Goal: Task Accomplishment & Management: Use online tool/utility

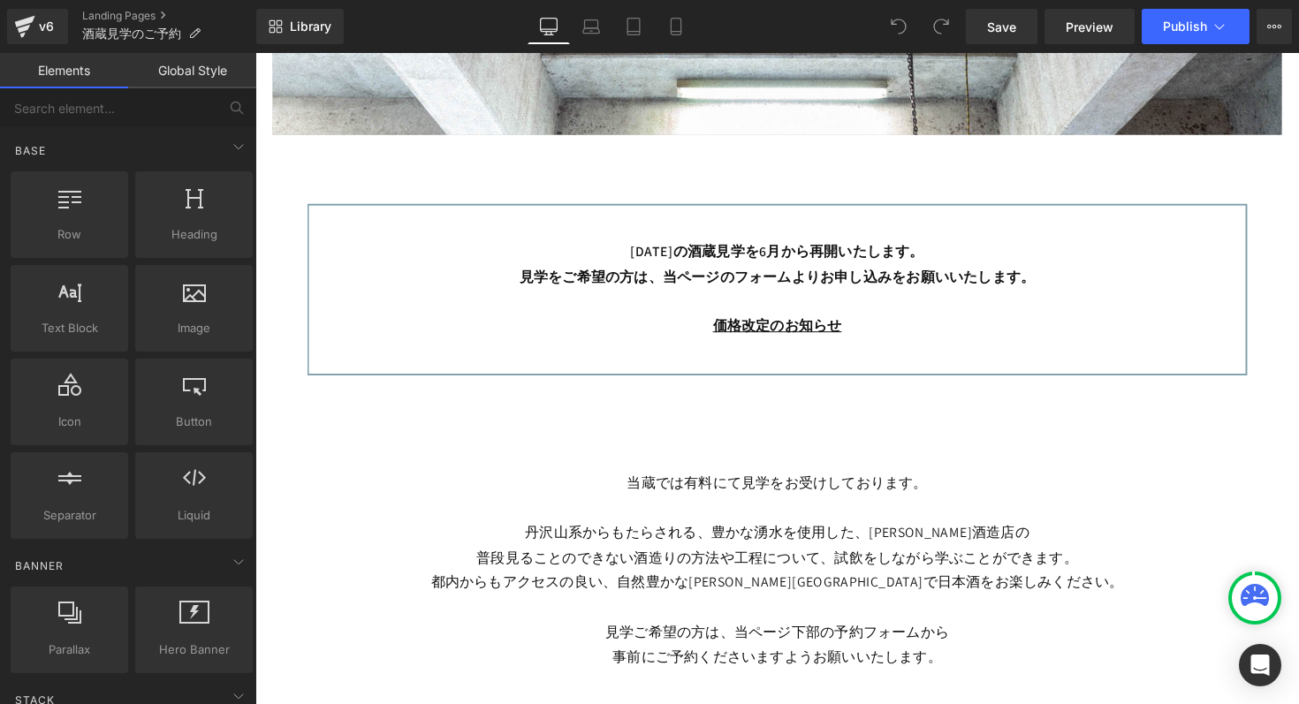
scroll to position [669, 0]
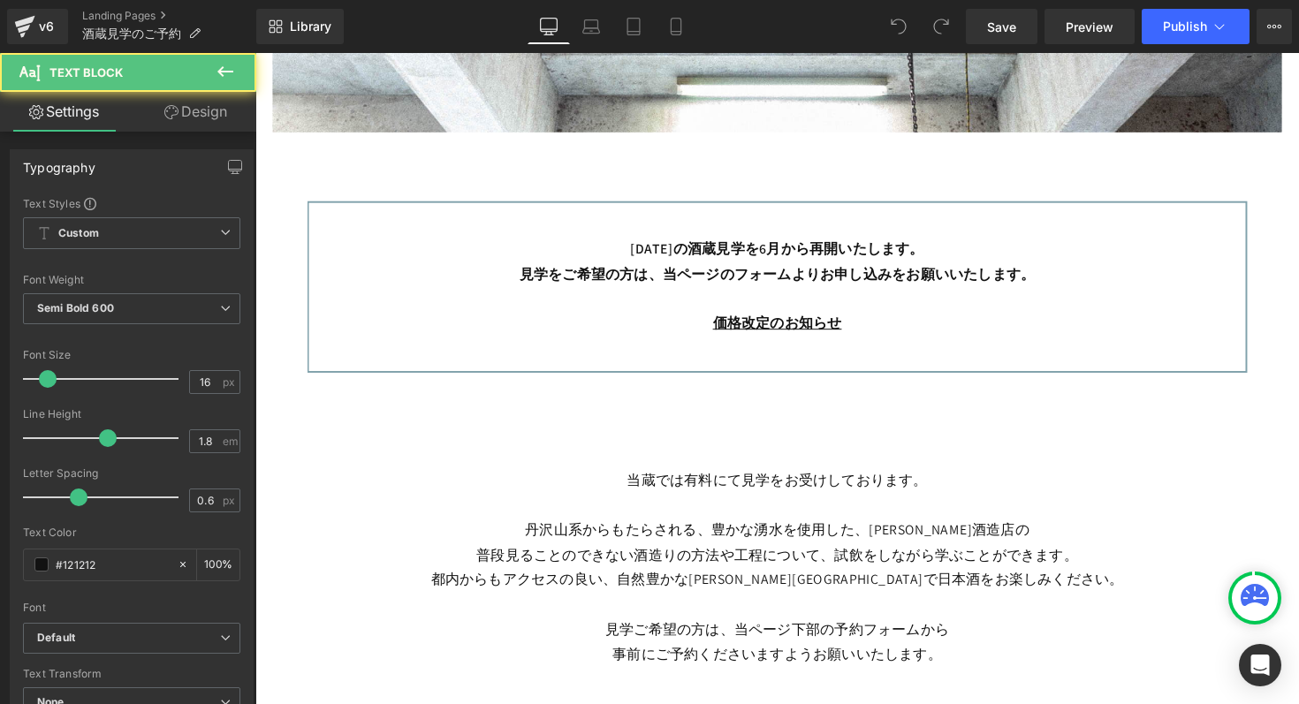
click at [724, 259] on p "[DATE]の酒蔵見学を6月から再開いたします。 見学をご希望の方は、当ページのフォームよりお申し込みをお願いいたします。" at bounding box center [790, 267] width 924 height 51
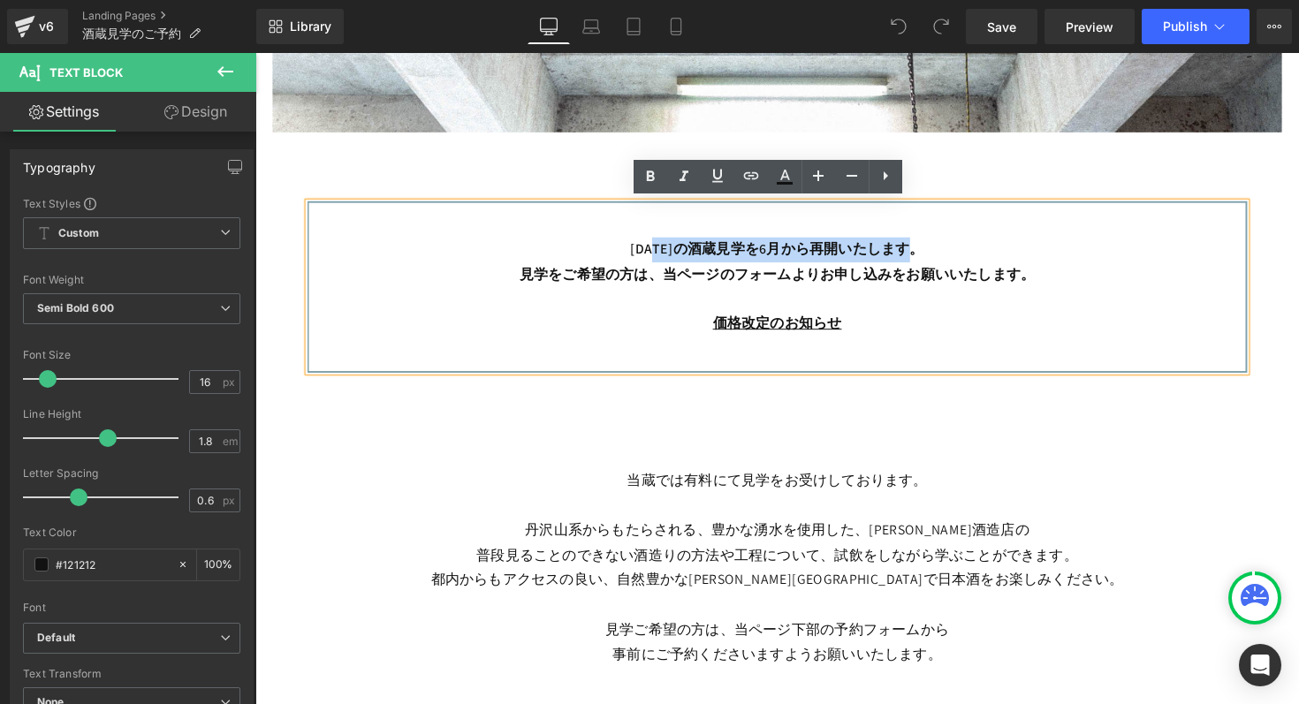
drag, startPoint x: 657, startPoint y: 256, endPoint x: 962, endPoint y: 246, distance: 305.0
click at [962, 246] on p "[DATE]の酒蔵見学を6月から再開いたします。 見学をご希望の方は、当ページのフォームよりお申し込みをお願いいたします。" at bounding box center [790, 267] width 924 height 51
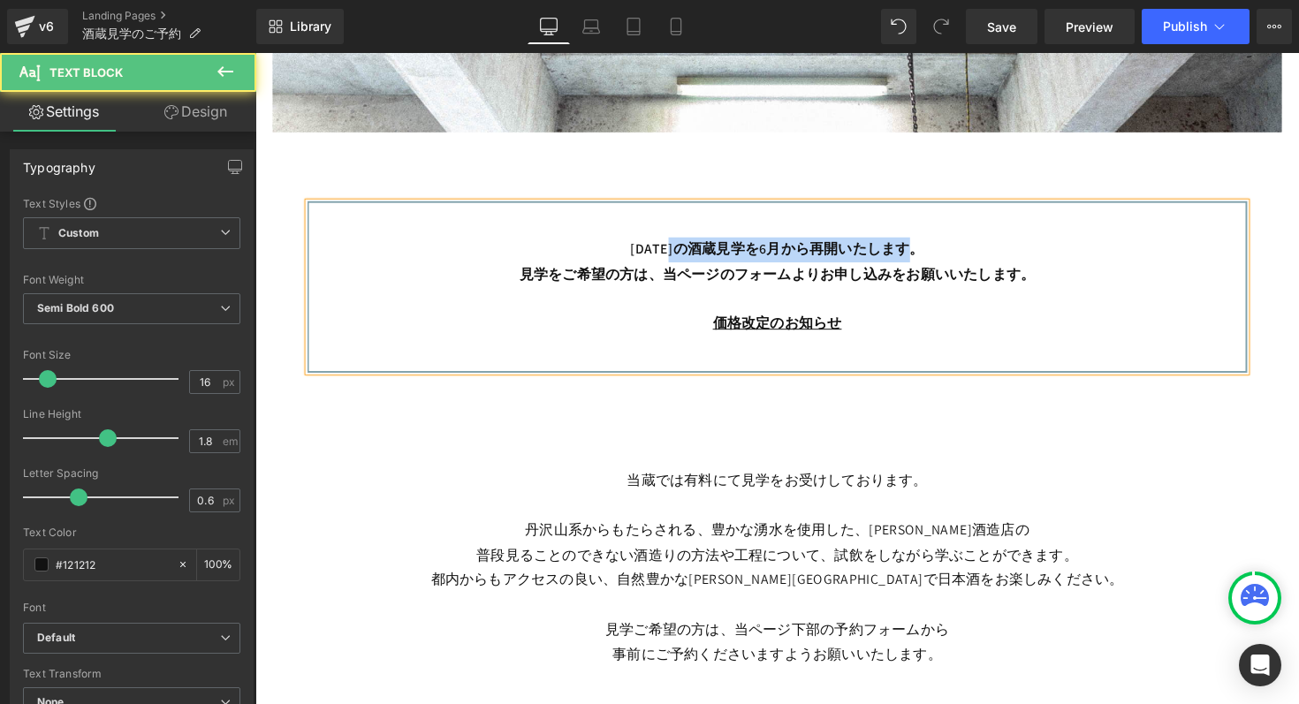
drag, startPoint x: 679, startPoint y: 255, endPoint x: 929, endPoint y: 255, distance: 250.9
click at [929, 255] on p "[DATE]の酒蔵見学を6月から再開いたします。 見学をご希望の方は、当ページのフォームよりお申し込みをお願いいたします。" at bounding box center [790, 267] width 924 height 51
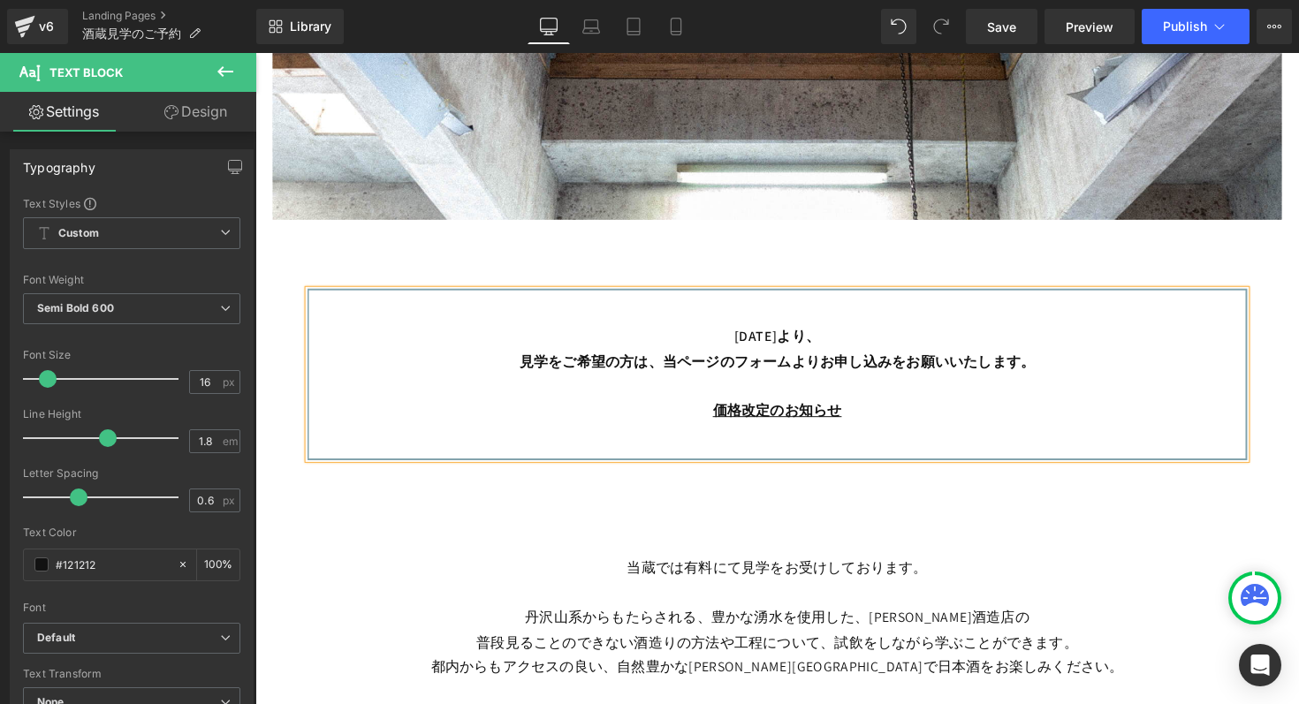
scroll to position [613, 0]
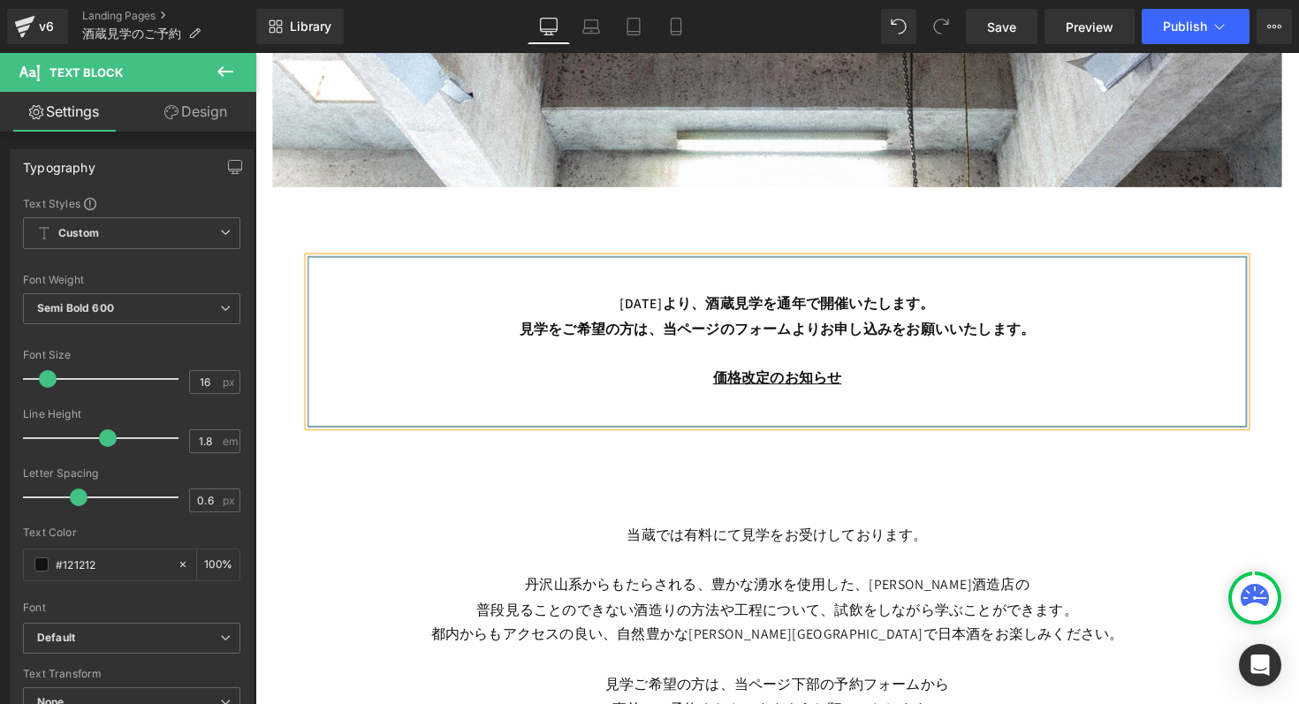
click at [866, 384] on p "価格改定のお知らせ" at bounding box center [790, 387] width 924 height 26
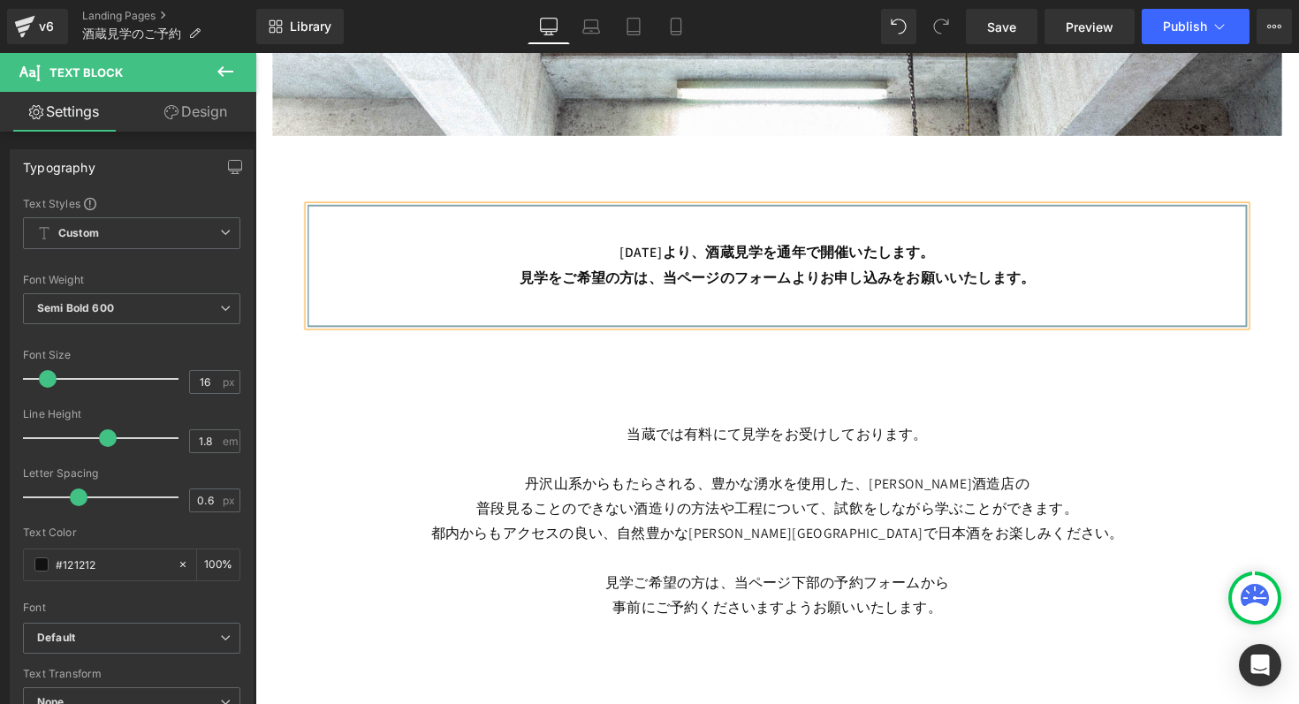
scroll to position [664, 0]
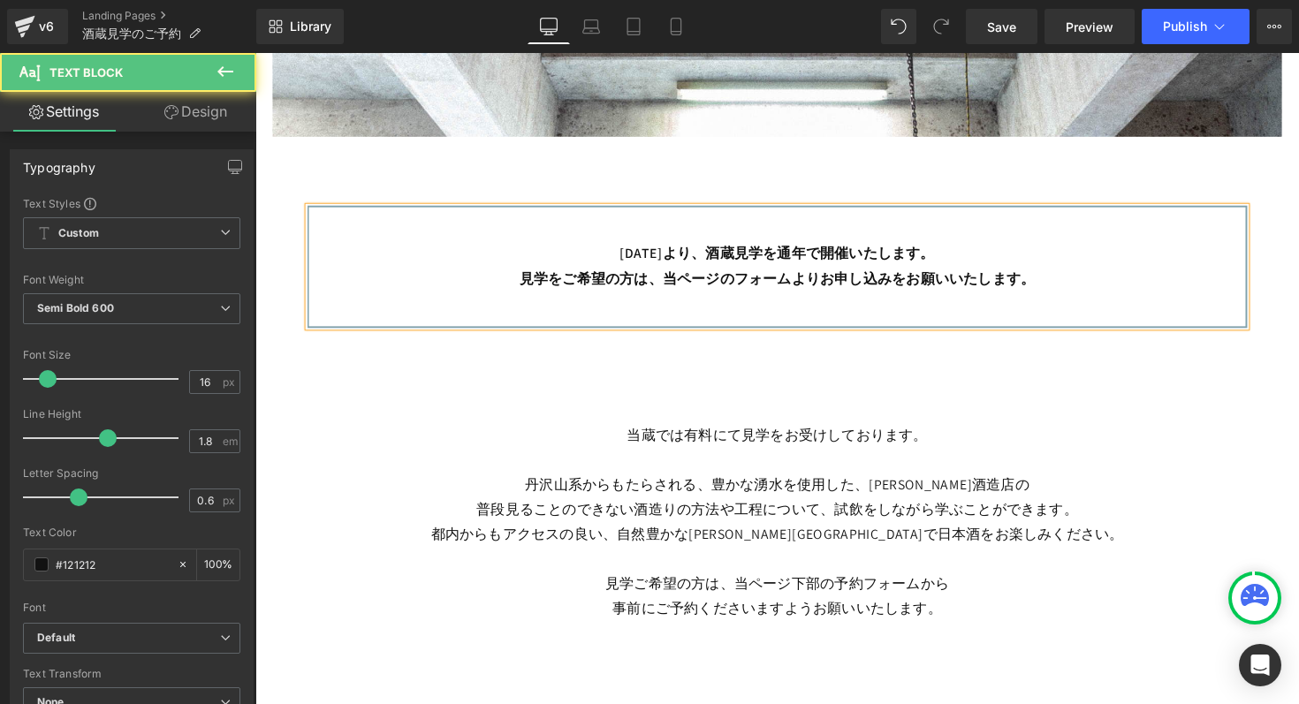
click at [999, 258] on p "[DATE]より、酒蔵見学を通年で開催いたします。 見学をご希望の方は、当ページのフォームよりお申し込みをお願いいたします。" at bounding box center [790, 271] width 924 height 51
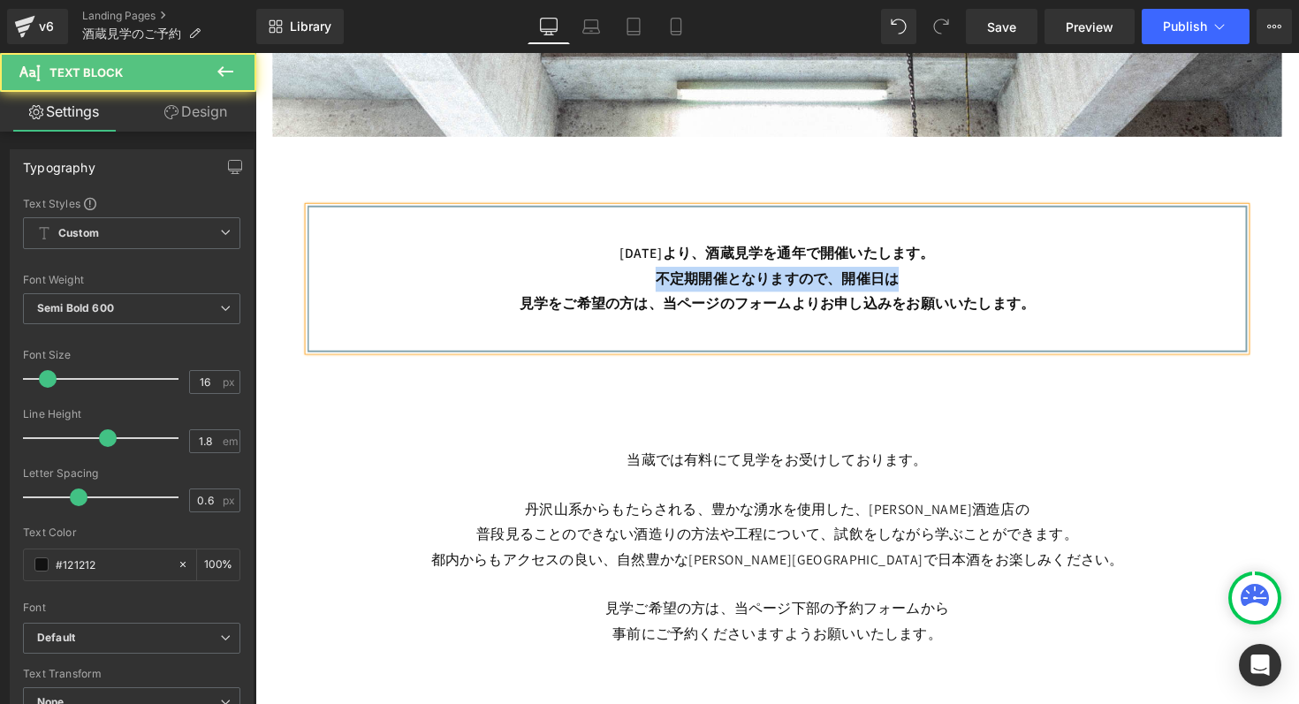
drag, startPoint x: 660, startPoint y: 285, endPoint x: 911, endPoint y: 285, distance: 250.9
click at [911, 285] on p "不定期開催となりますので、開催日は 見学をご希望の方は、当ページのフォームよりお申し込みをお願いいたします。" at bounding box center [790, 297] width 924 height 51
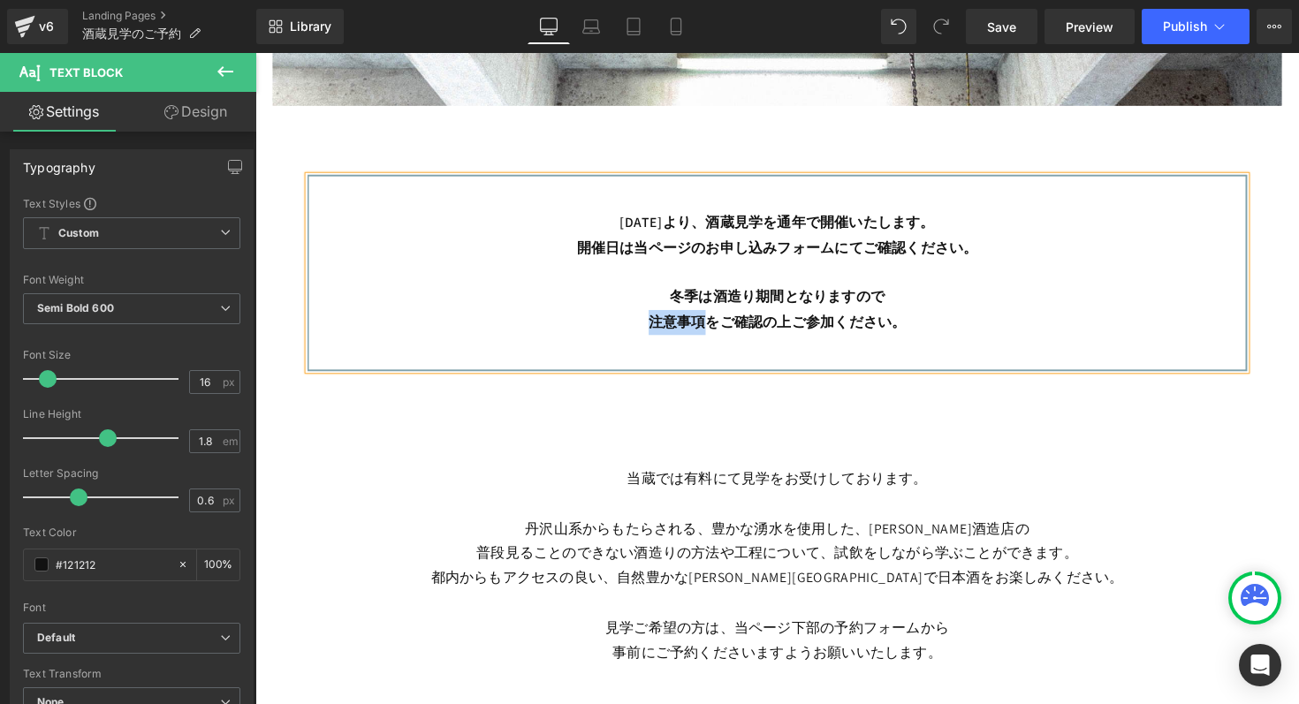
scroll to position [700, 0]
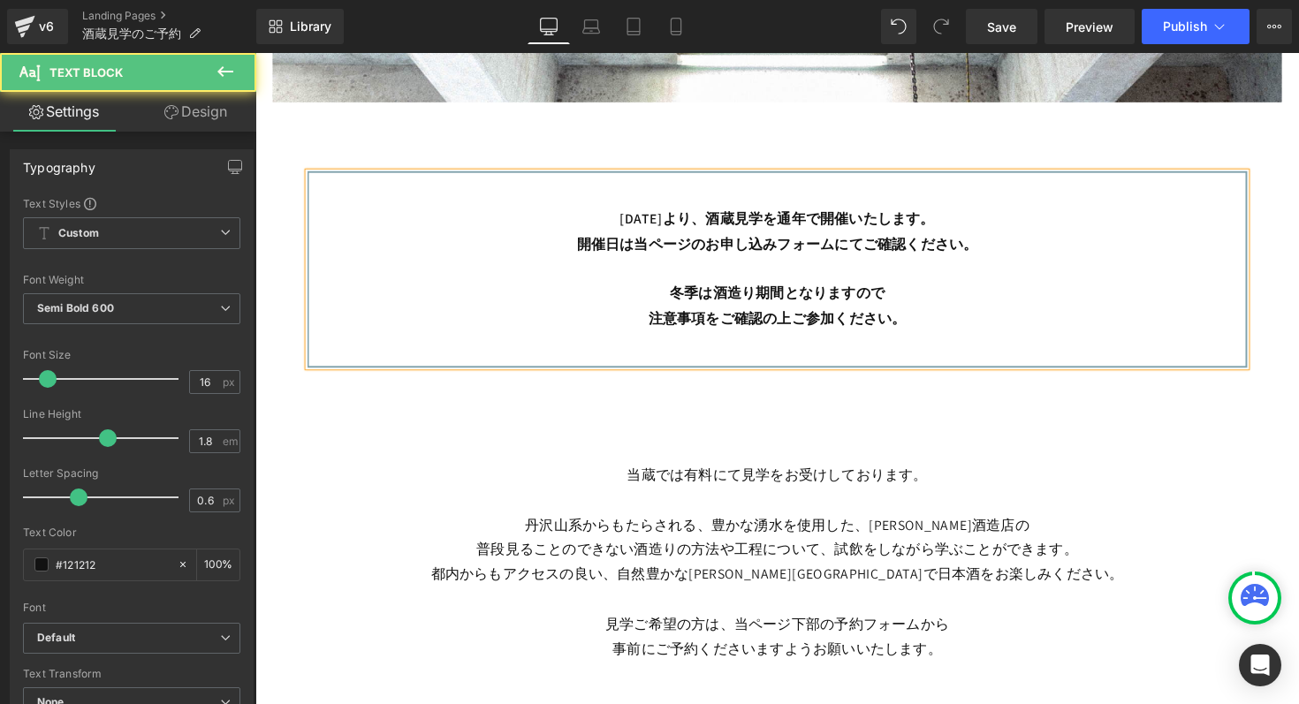
click at [739, 328] on p "注意事項をご確認の上ご参加ください。" at bounding box center [790, 326] width 924 height 26
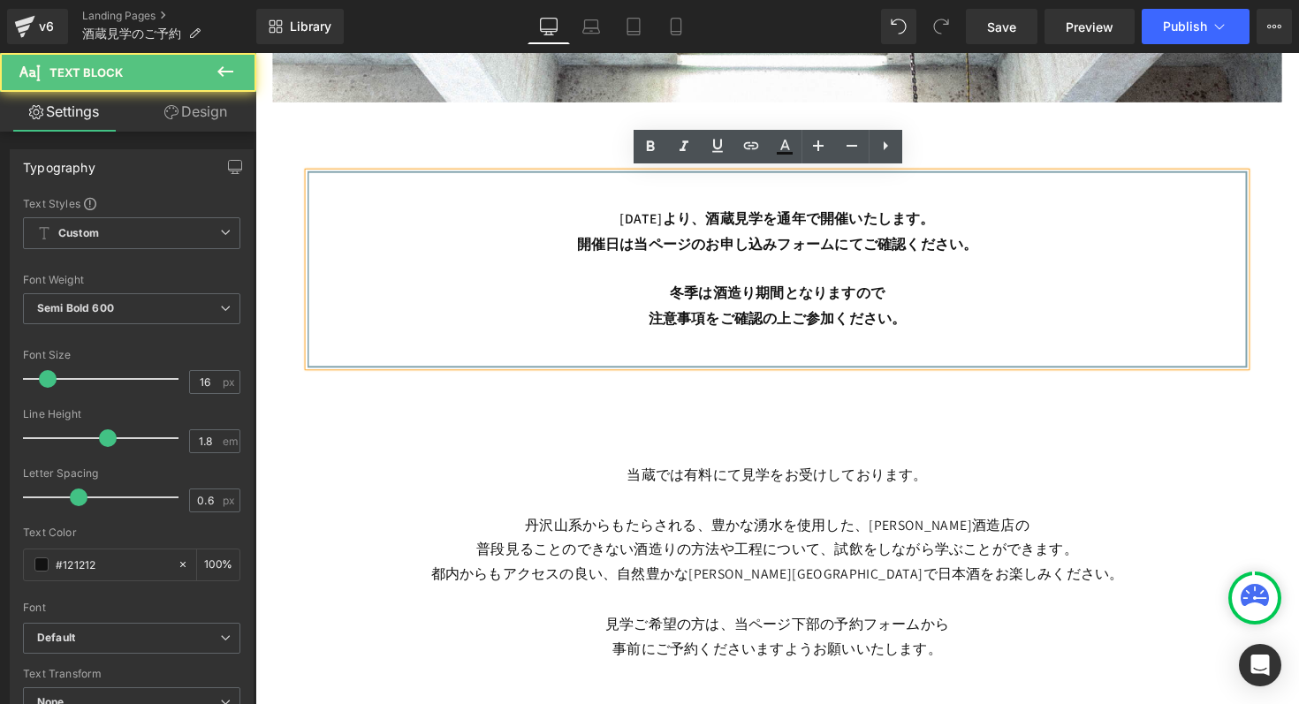
click at [724, 328] on p "注意事項をご確認の上ご参加ください。" at bounding box center [790, 326] width 924 height 26
drag, startPoint x: 656, startPoint y: 326, endPoint x: 710, endPoint y: 326, distance: 54.8
click at [710, 326] on p "注意事項をご確認の上ご参加ください。" at bounding box center [790, 326] width 924 height 26
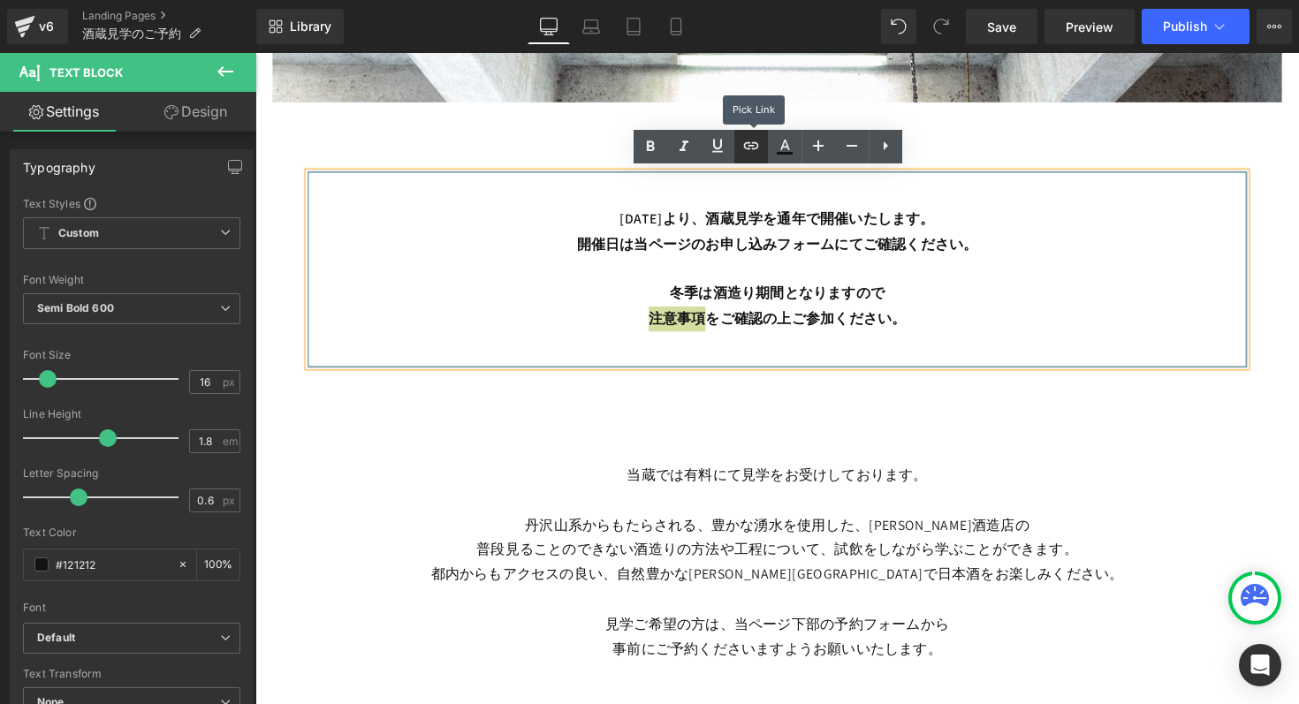
click at [751, 145] on icon at bounding box center [750, 145] width 15 height 7
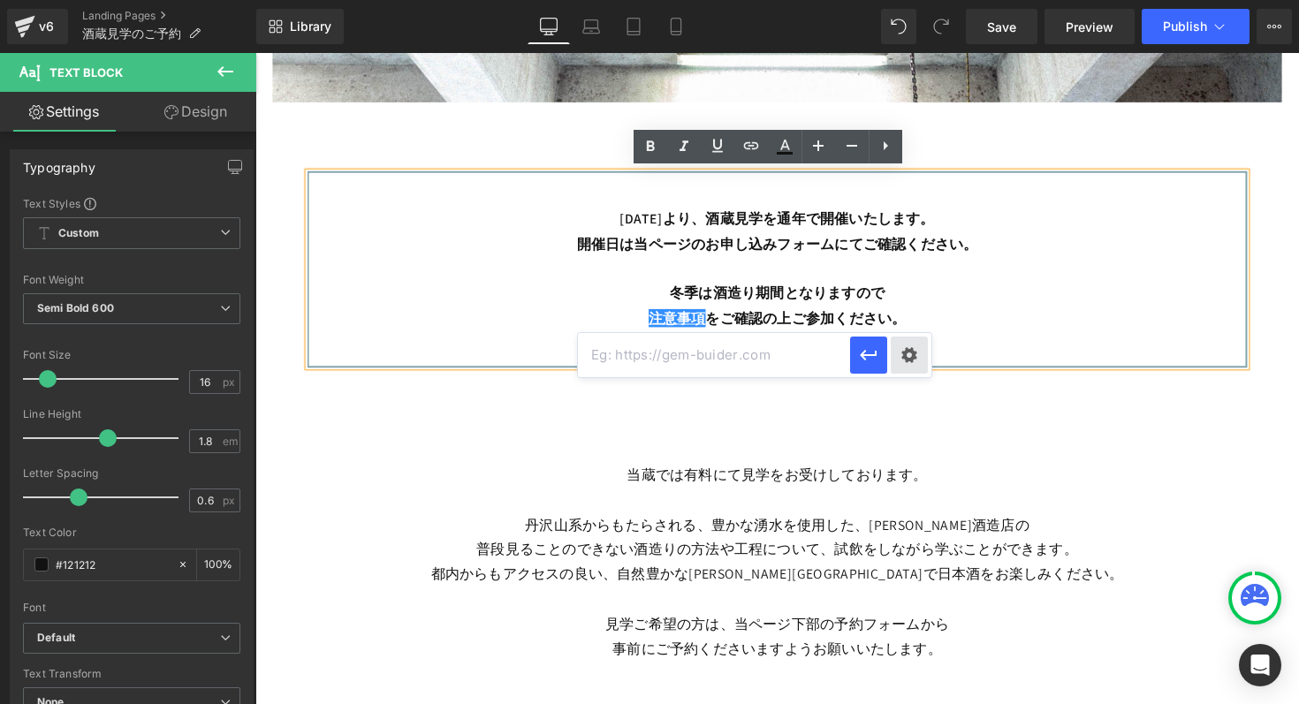
click at [905, 0] on div "Text Color Highlight Color #333333 Edit or remove link: Edit - Unlink - Cancel" at bounding box center [649, 0] width 1299 height 0
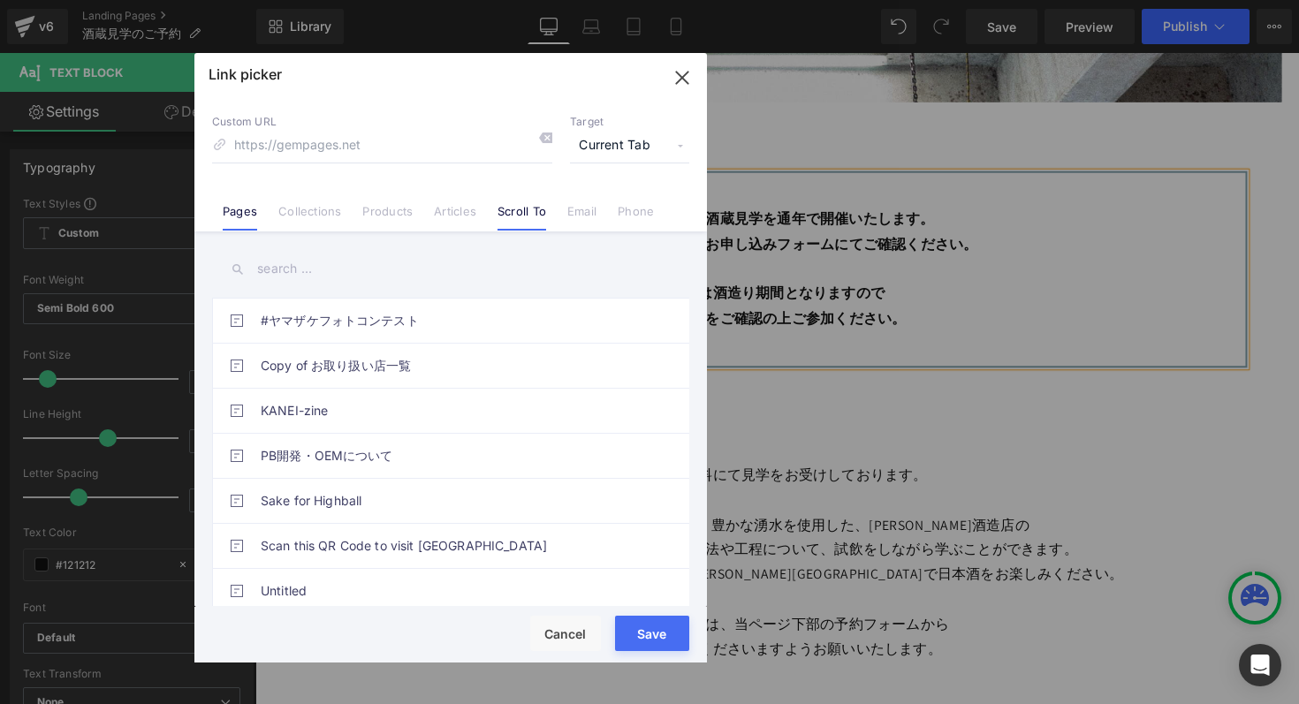
click at [506, 209] on link "Scroll To" at bounding box center [521, 217] width 49 height 27
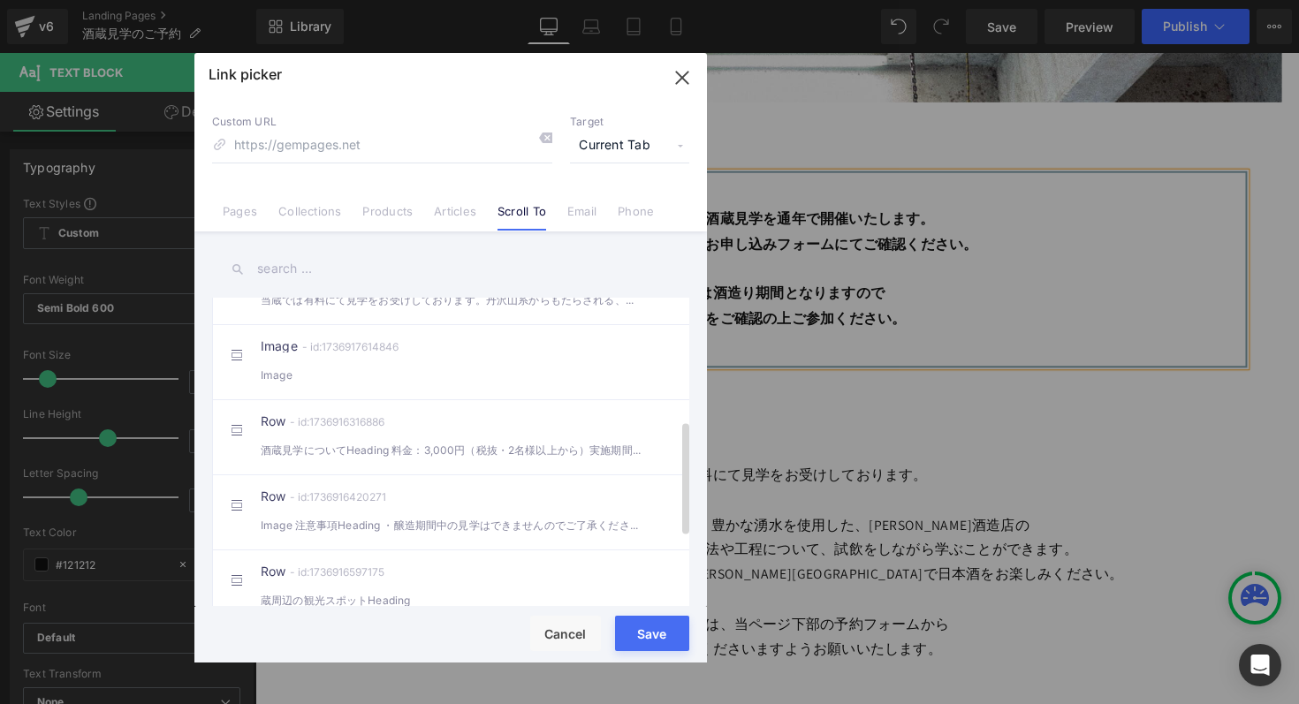
scroll to position [336, 0]
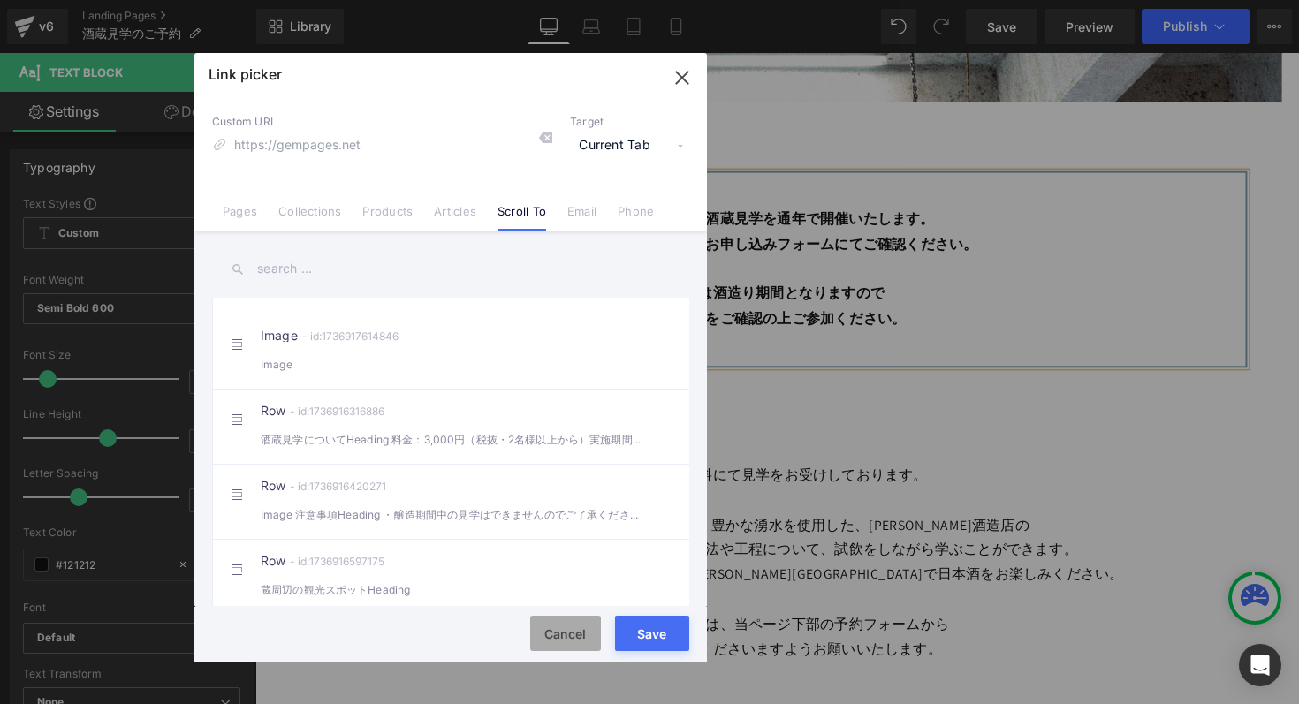
click at [574, 630] on button "Cancel" at bounding box center [565, 633] width 71 height 35
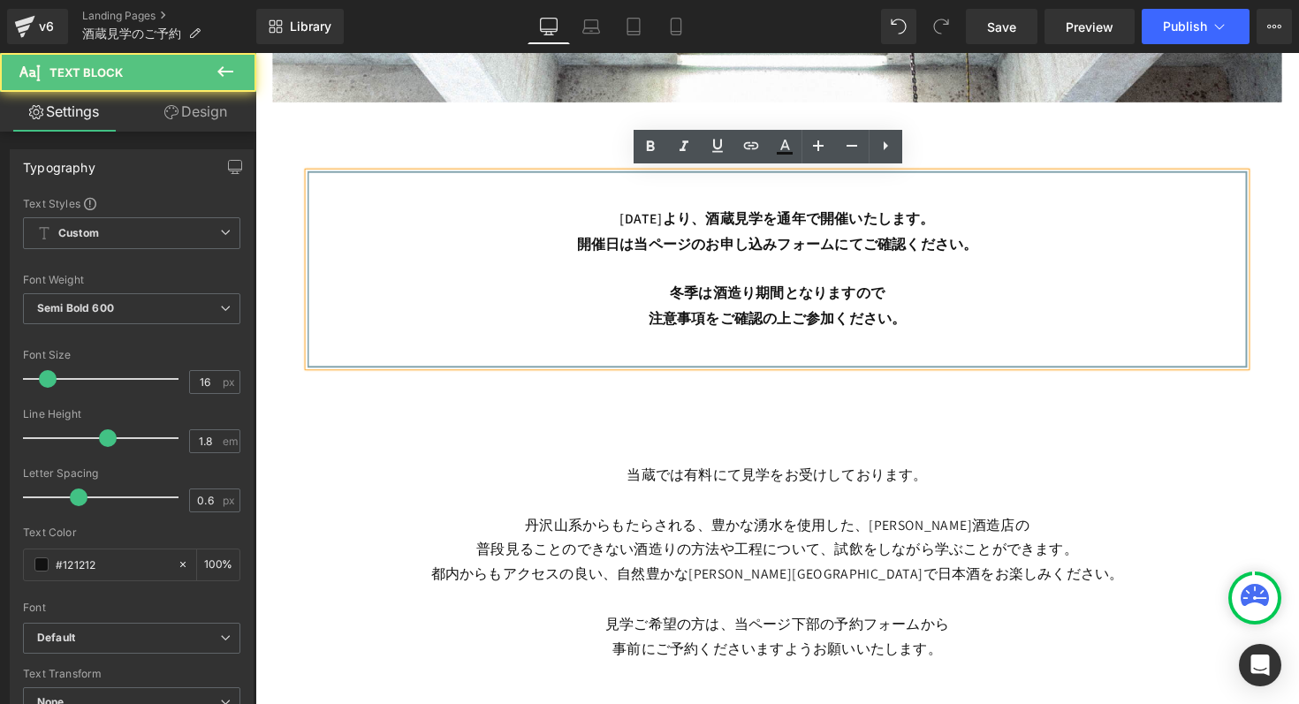
click at [722, 324] on p "注意事項 をご確認の上ご参加ください。" at bounding box center [790, 326] width 924 height 26
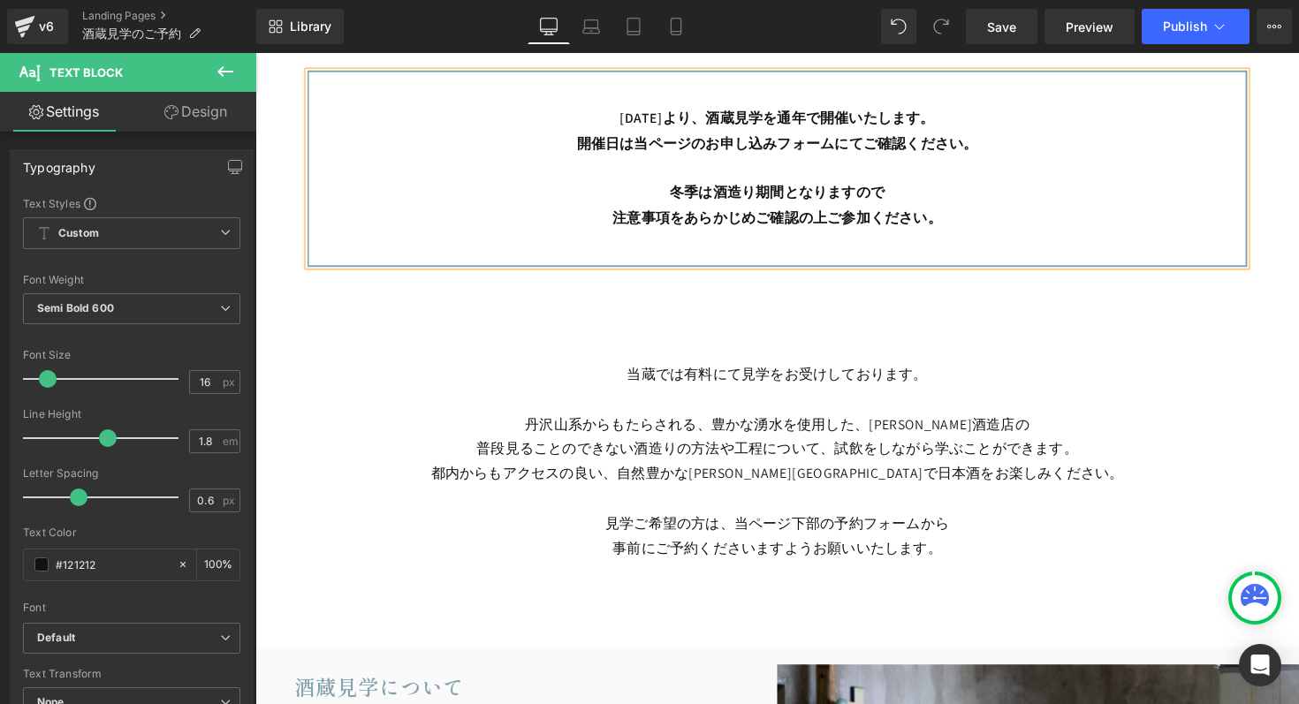
scroll to position [795, 0]
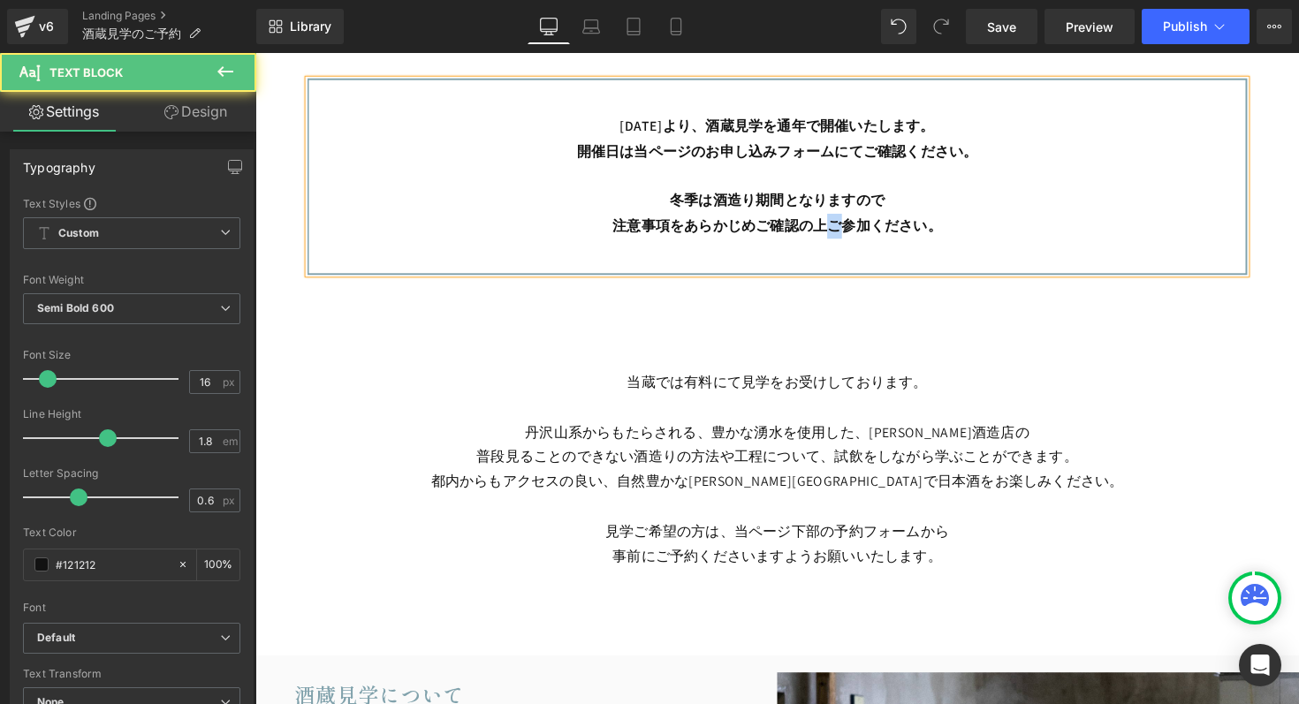
drag, startPoint x: 845, startPoint y: 231, endPoint x: 823, endPoint y: 231, distance: 22.1
click at [823, 231] on p "注意事項 をあらかじめご確認の上ご参加ください。" at bounding box center [790, 230] width 924 height 26
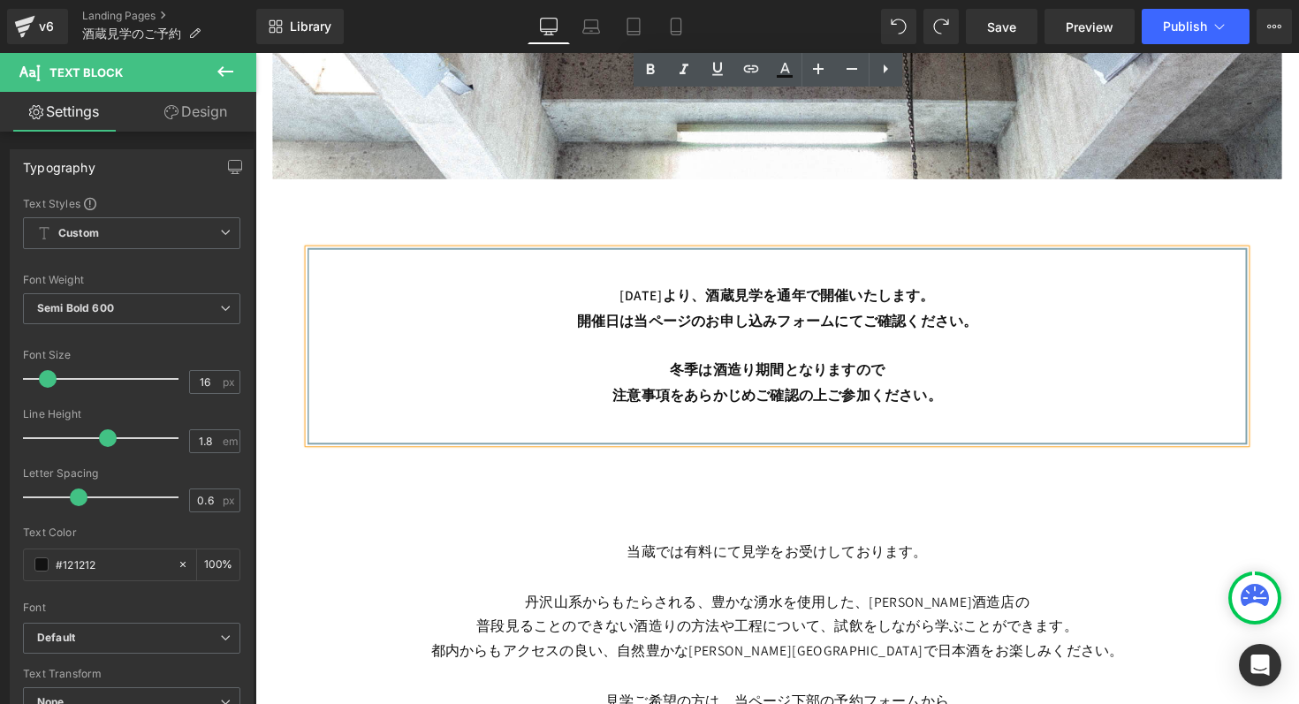
scroll to position [585, 0]
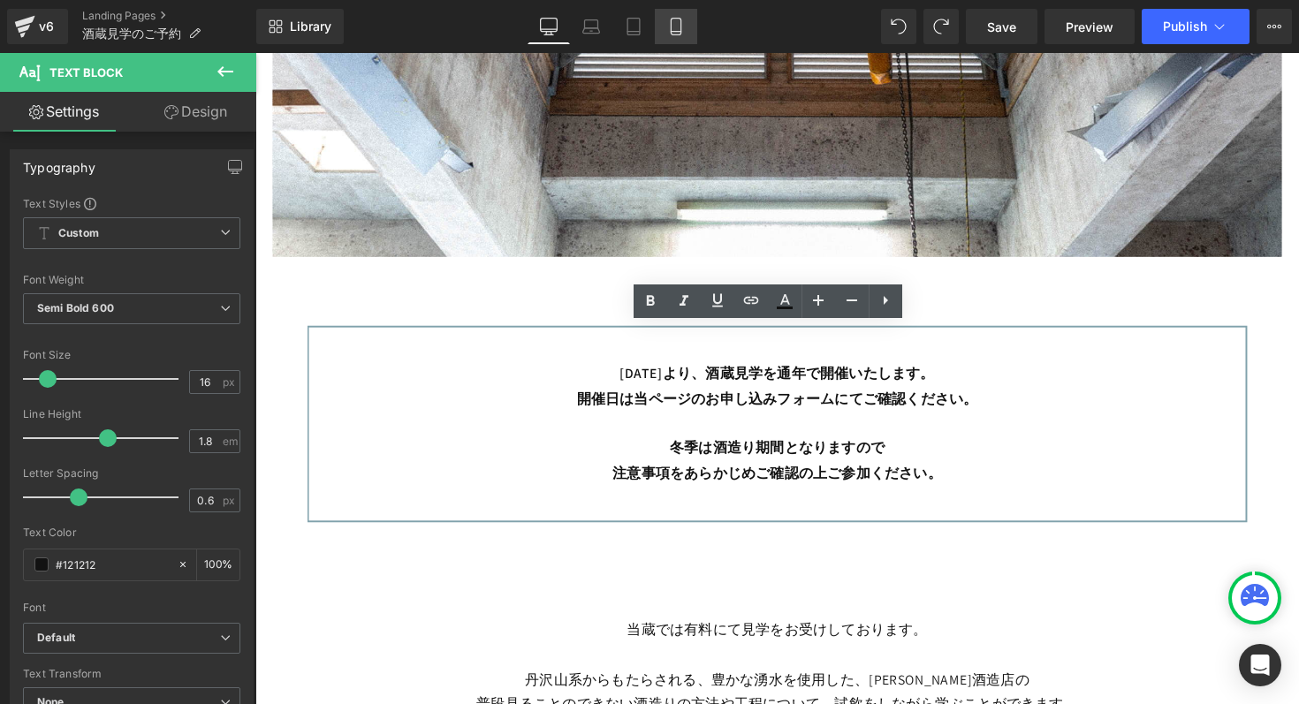
click at [680, 20] on icon at bounding box center [676, 27] width 10 height 17
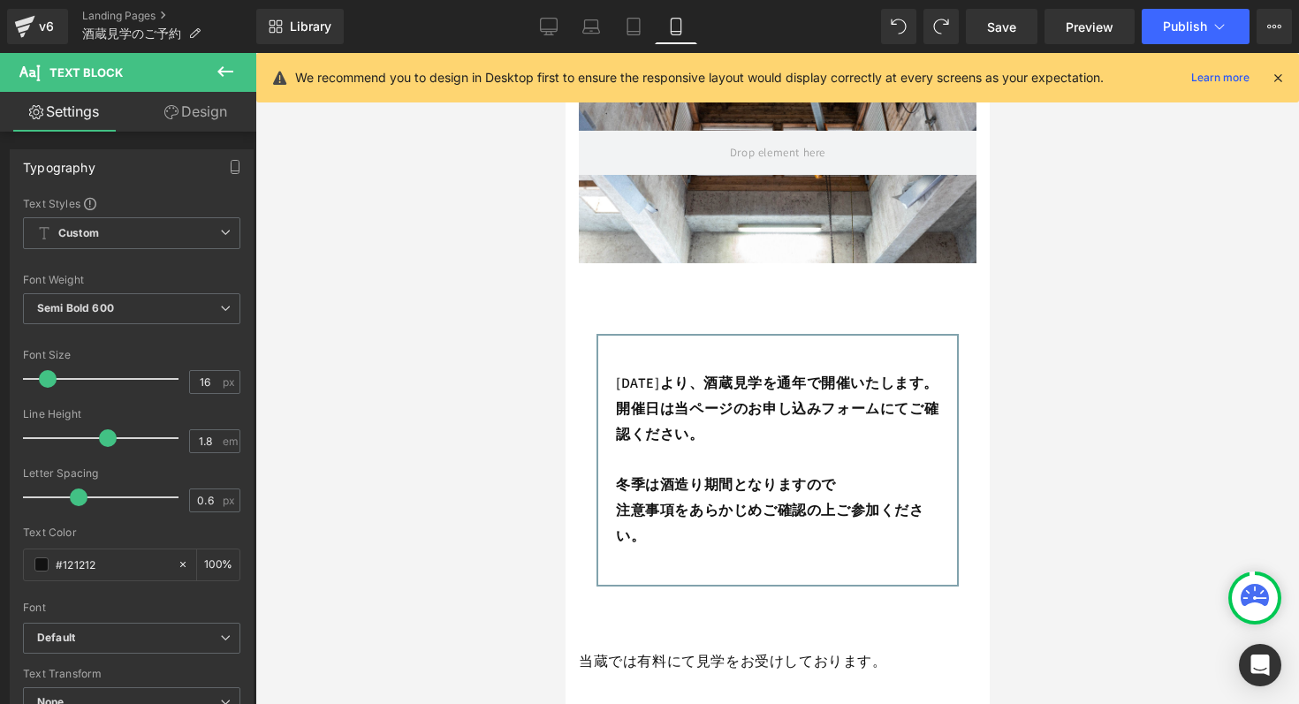
click at [1272, 78] on icon at bounding box center [1278, 78] width 16 height 16
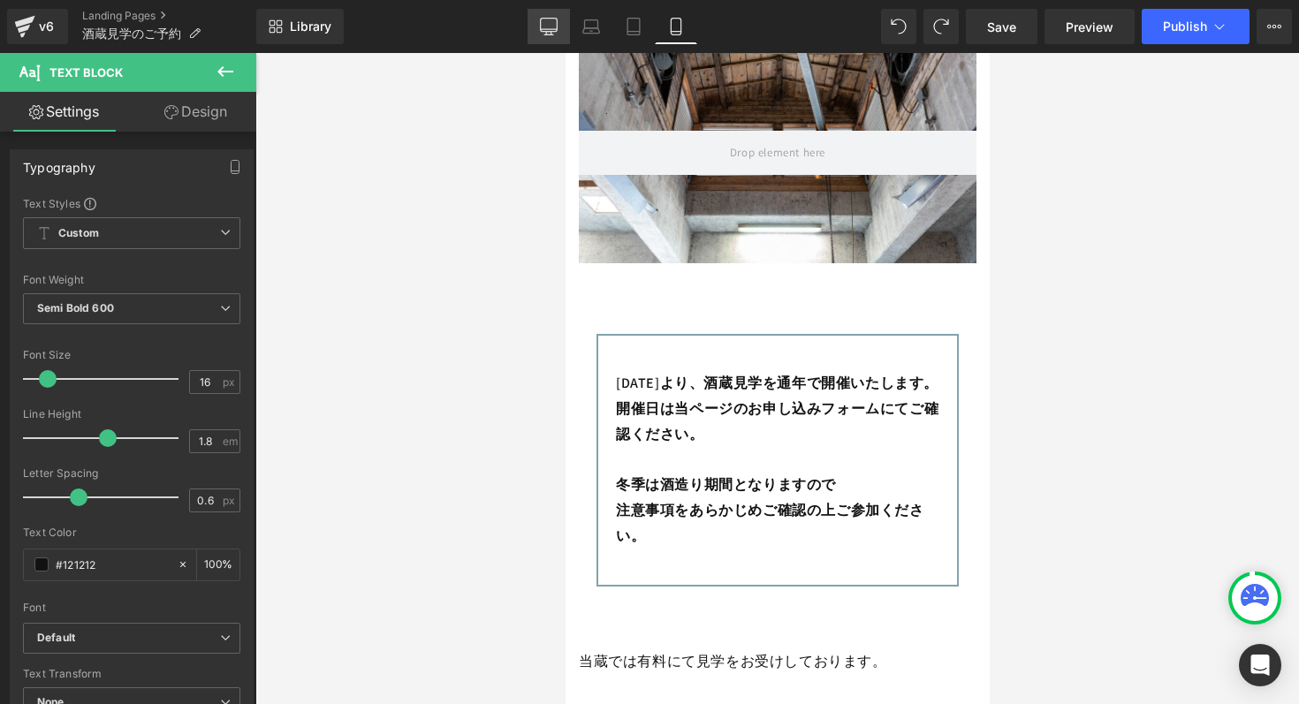
click at [547, 19] on icon at bounding box center [549, 27] width 18 height 18
type input "100"
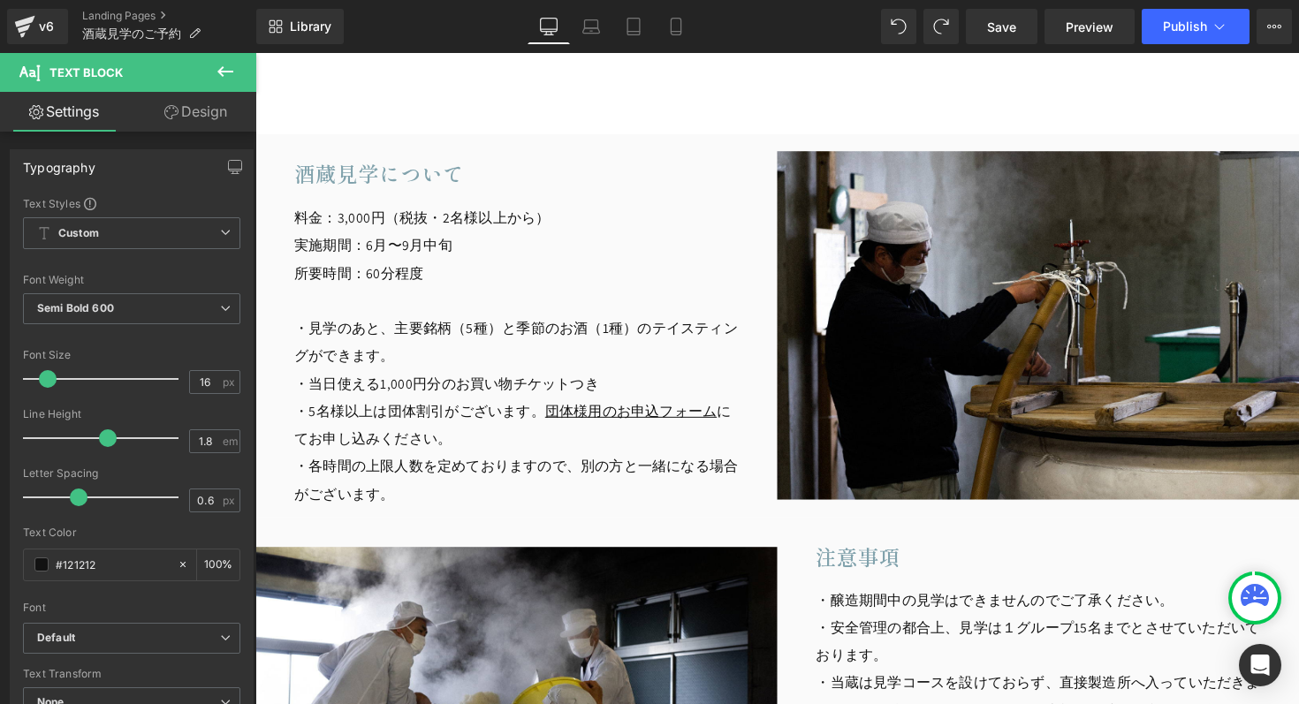
scroll to position [1358, 0]
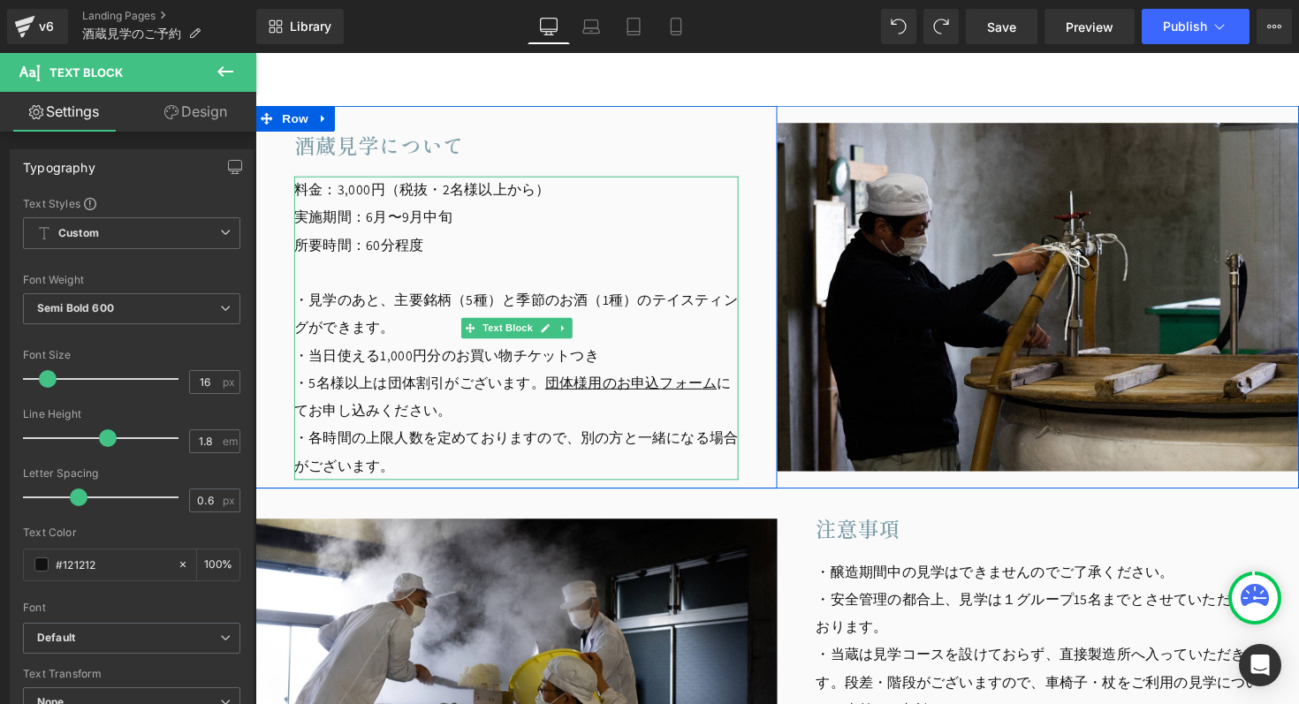
click at [405, 230] on p "実施期間：6月〜9月中旬" at bounding box center [522, 222] width 455 height 28
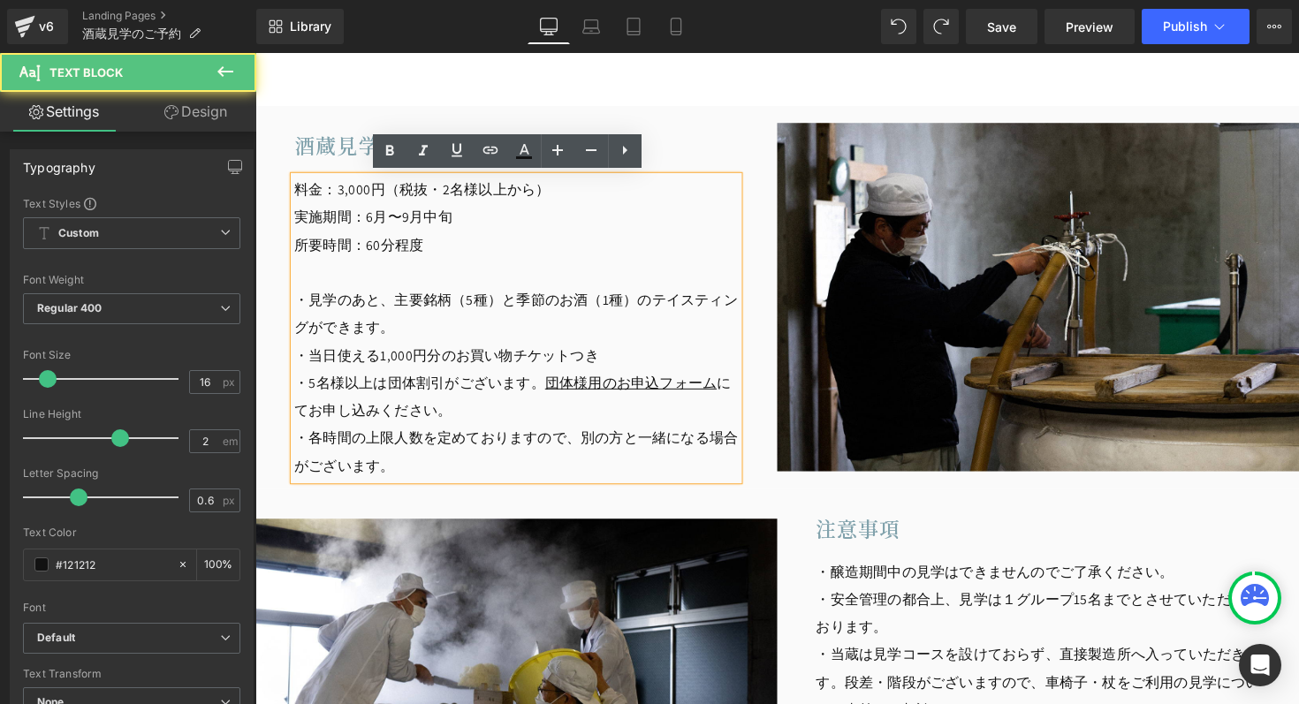
click at [405, 224] on p "実施期間：6月〜9月中旬" at bounding box center [522, 222] width 455 height 28
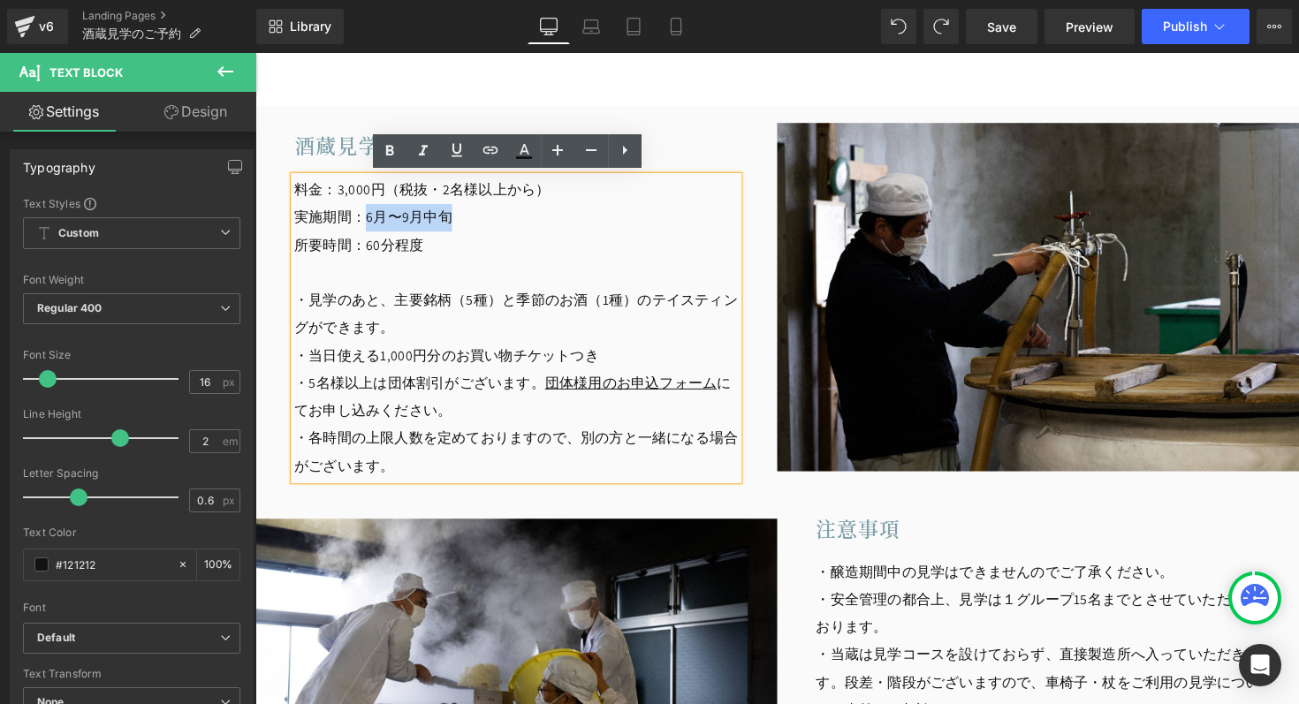
drag, startPoint x: 364, startPoint y: 223, endPoint x: 447, endPoint y: 228, distance: 83.2
click at [447, 228] on p "実施期間：6月〜9月中旬" at bounding box center [522, 222] width 455 height 28
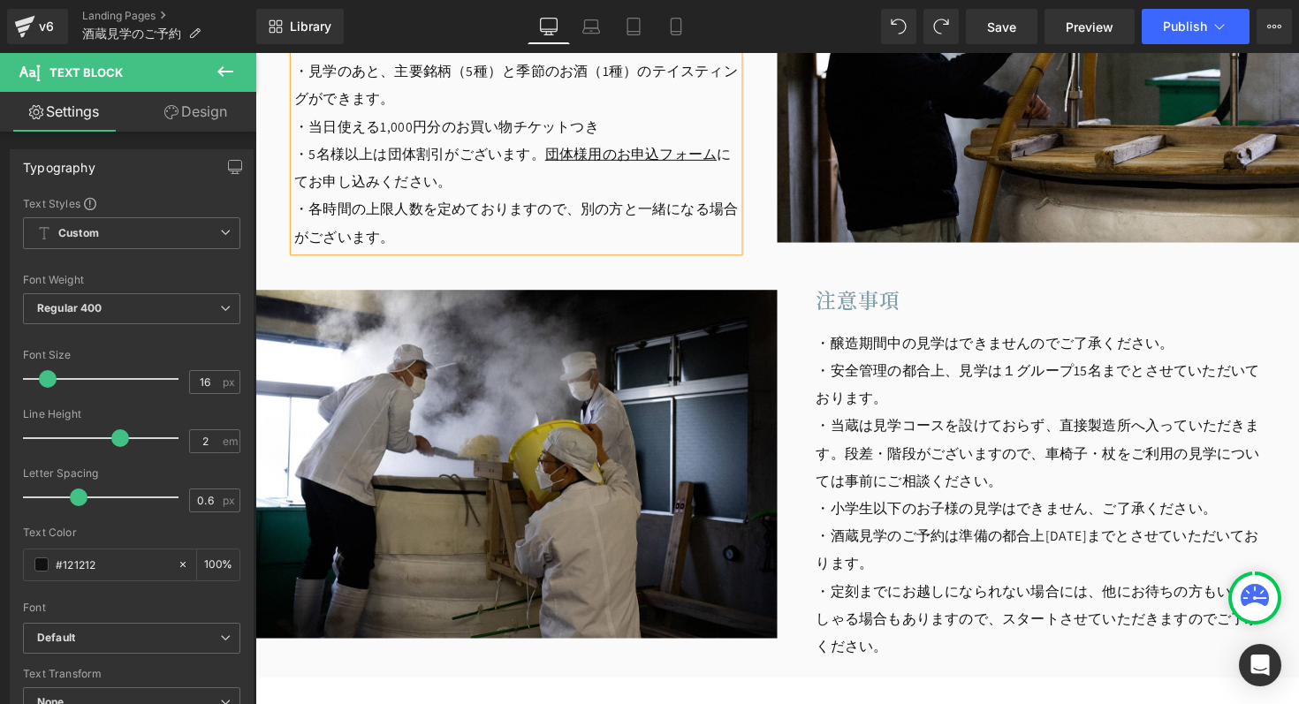
scroll to position [1594, 0]
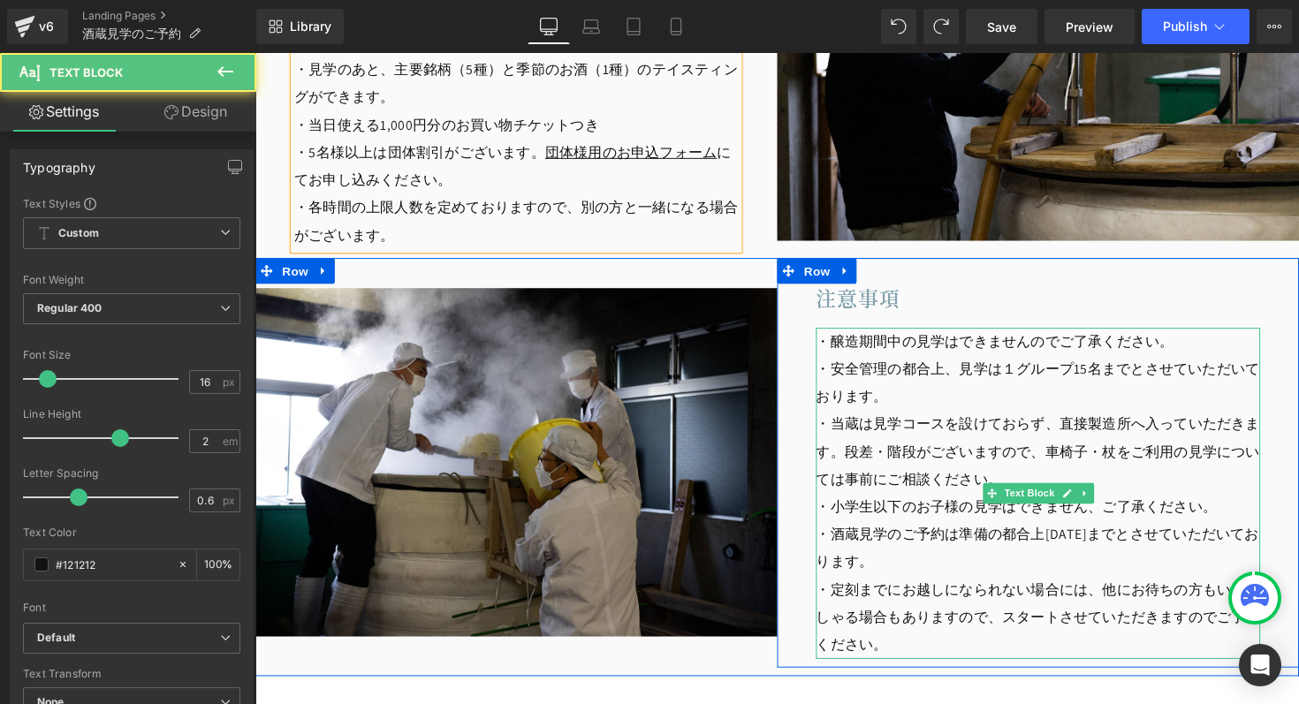
click at [861, 348] on p "・醸造期間中の見学はできませんのでご了承ください。" at bounding box center [1057, 349] width 455 height 28
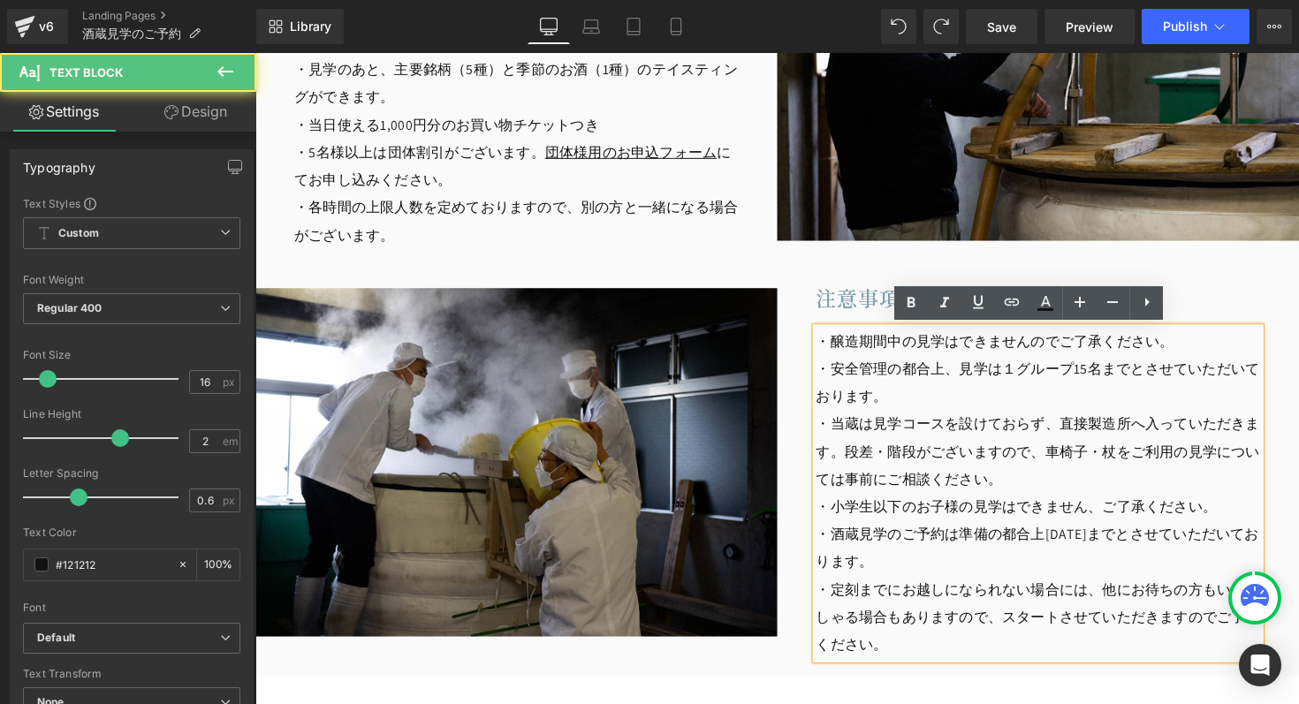
click at [830, 348] on p "・醸造期間中の見学はできませんのでご了承ください。" at bounding box center [1057, 349] width 455 height 28
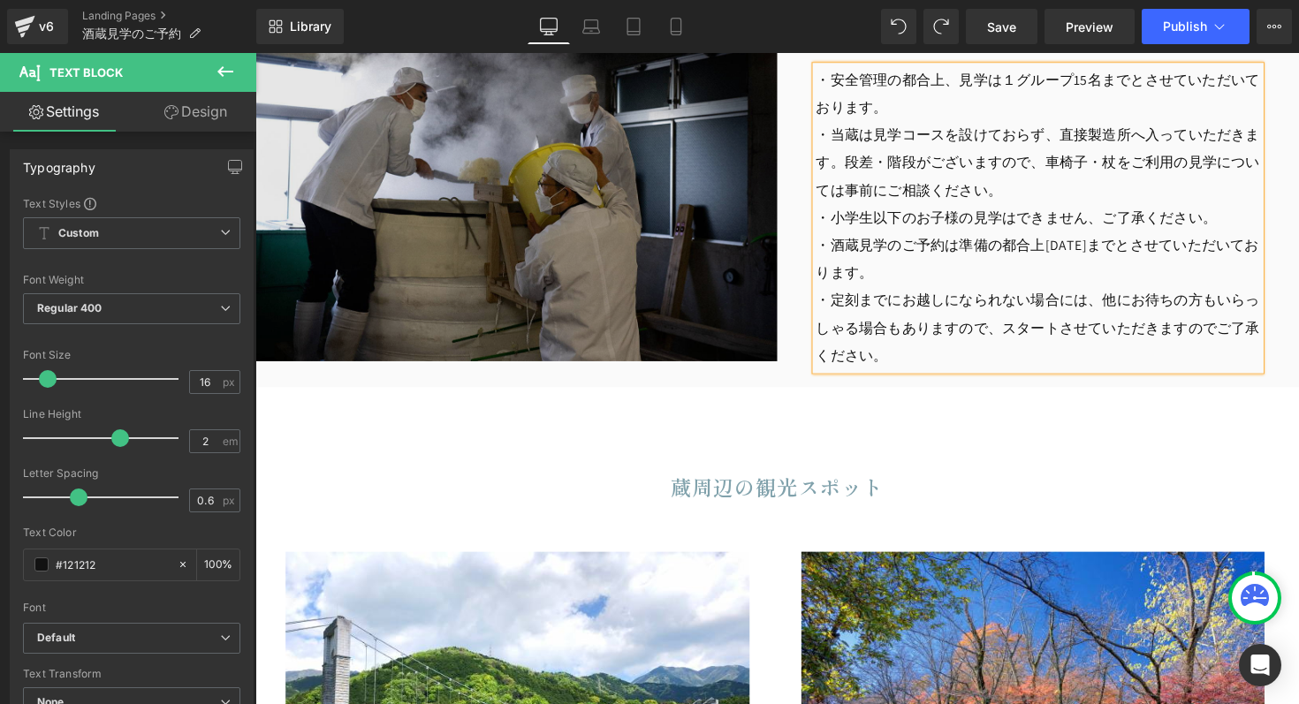
scroll to position [1893, 0]
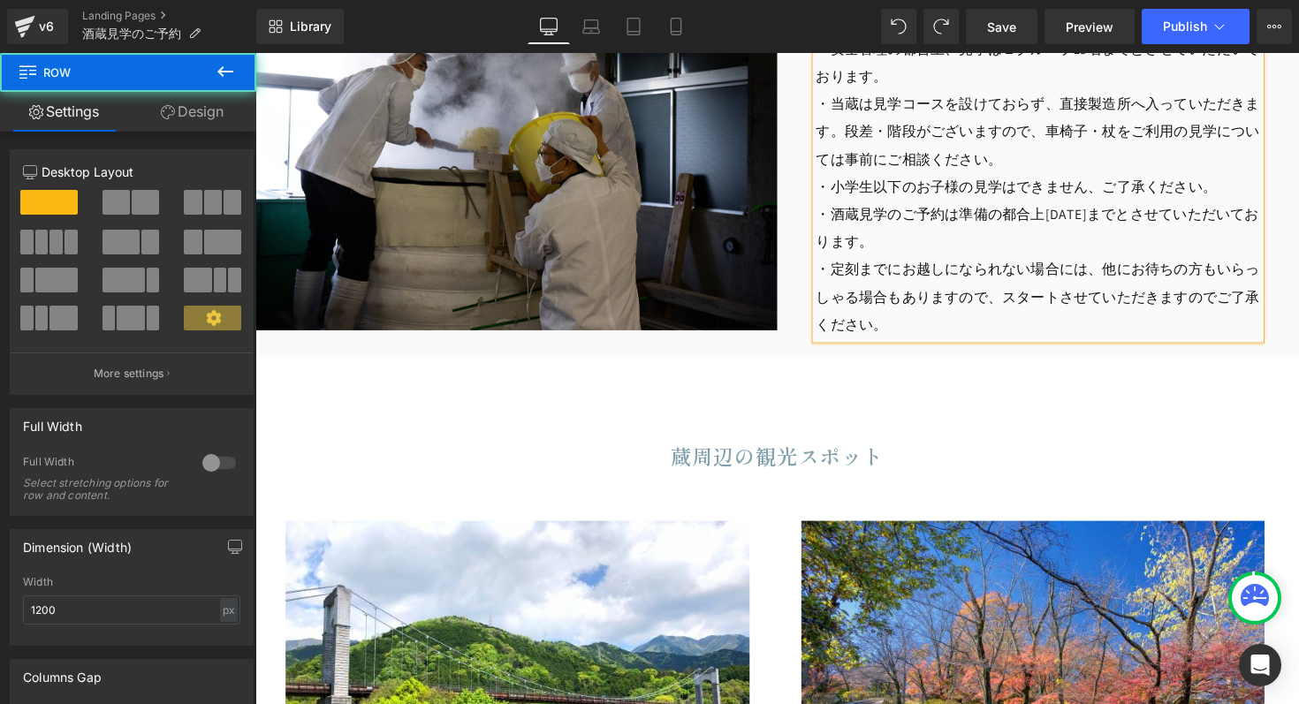
click at [792, 351] on div "注意事項 Heading ・安全管理の都合上、見学は１グループ15名までとさせていただいております。 ・当蔵は見学コースを設けておらず、直接製造所へ入っていた…" at bounding box center [1057, 159] width 535 height 391
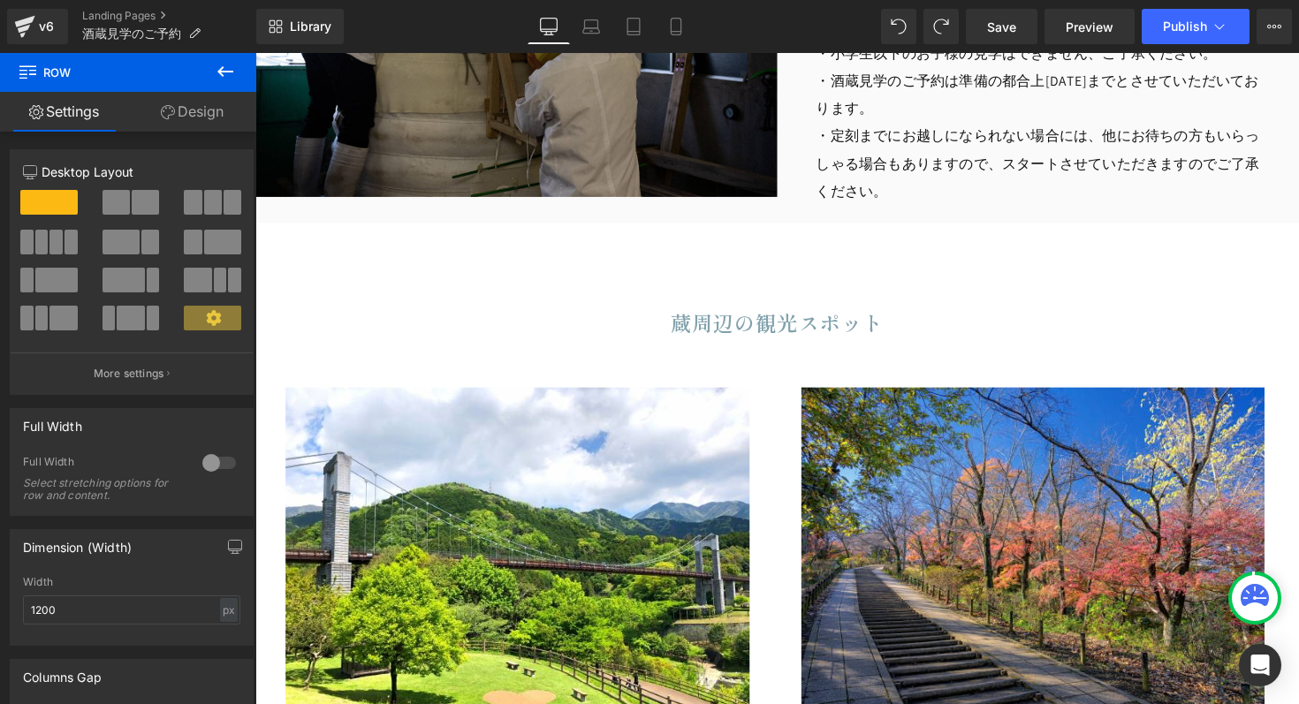
scroll to position [2034, 0]
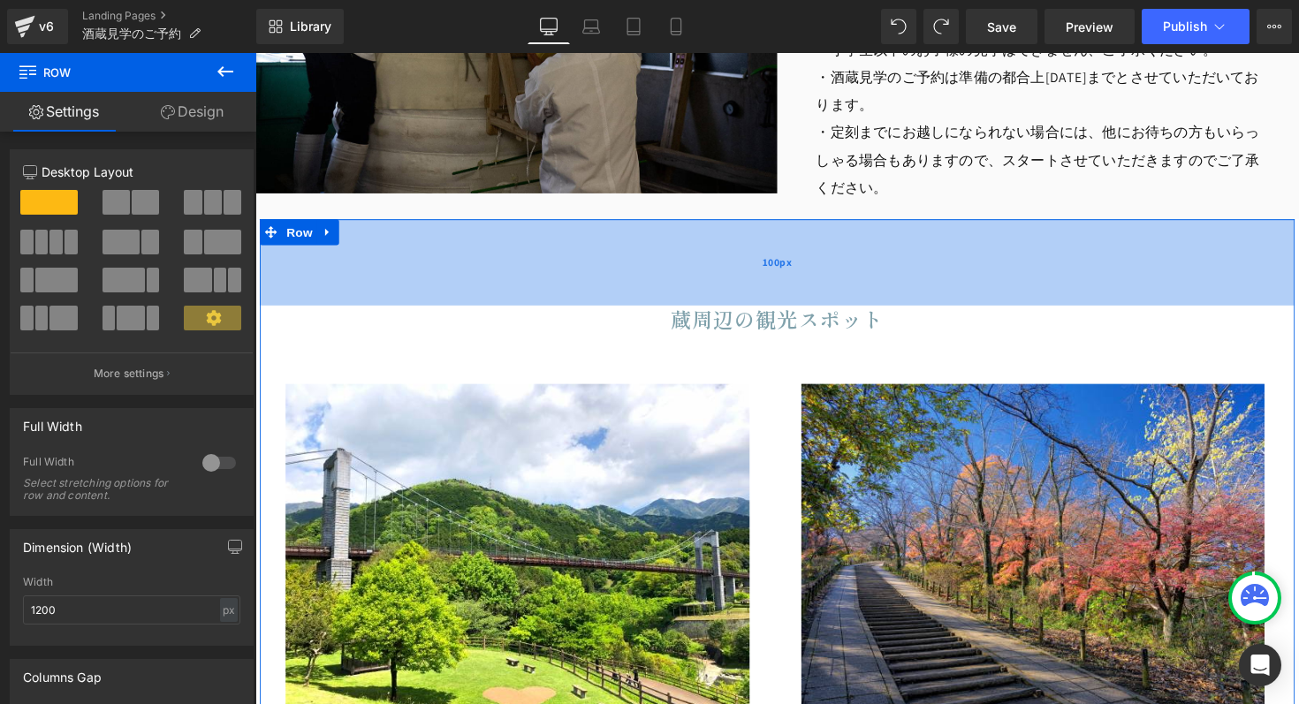
click at [765, 224] on div "100px" at bounding box center [790, 268] width 1060 height 88
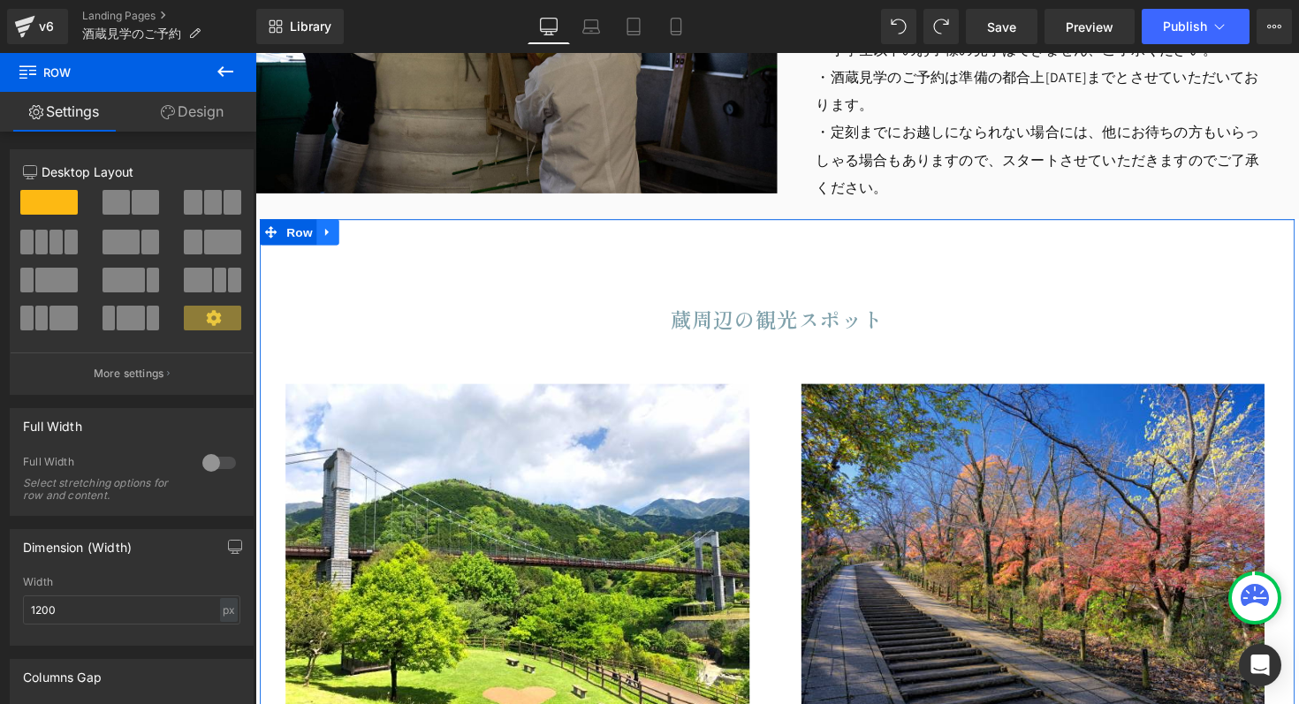
click at [323, 240] on icon at bounding box center [329, 236] width 12 height 13
click at [346, 237] on icon at bounding box center [352, 237] width 12 height 12
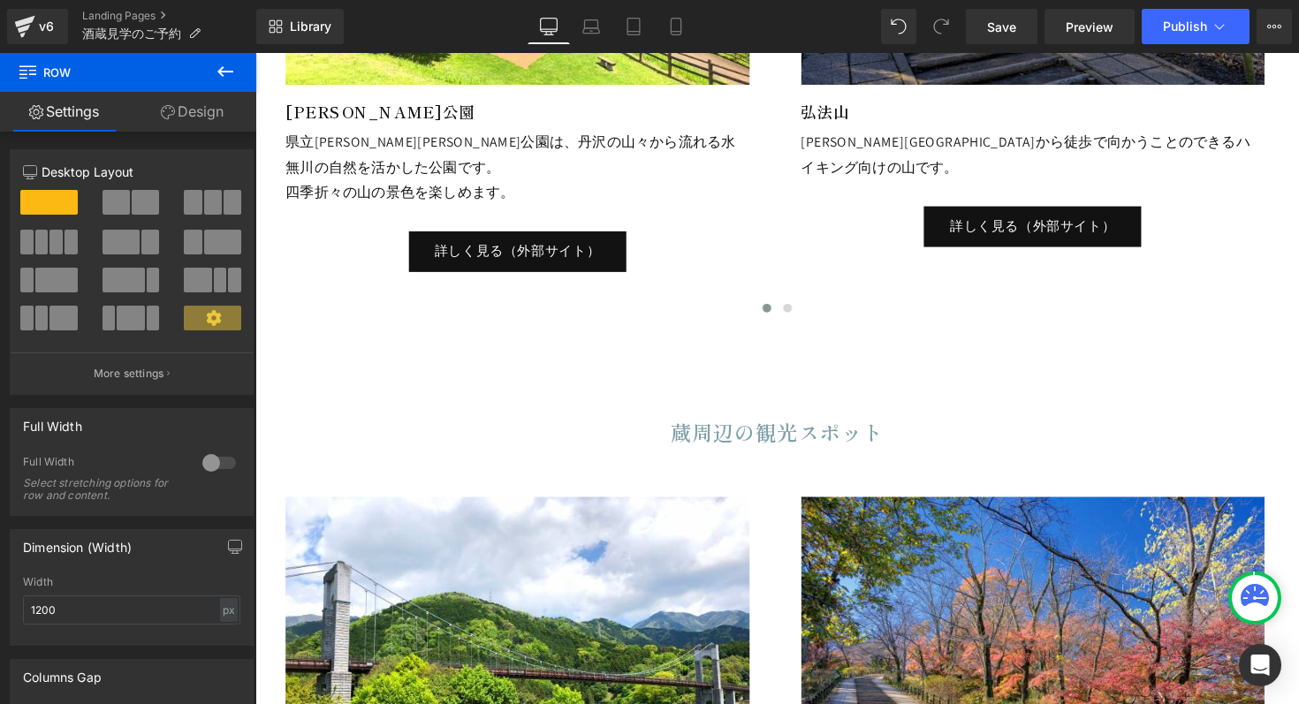
scroll to position [2686, 0]
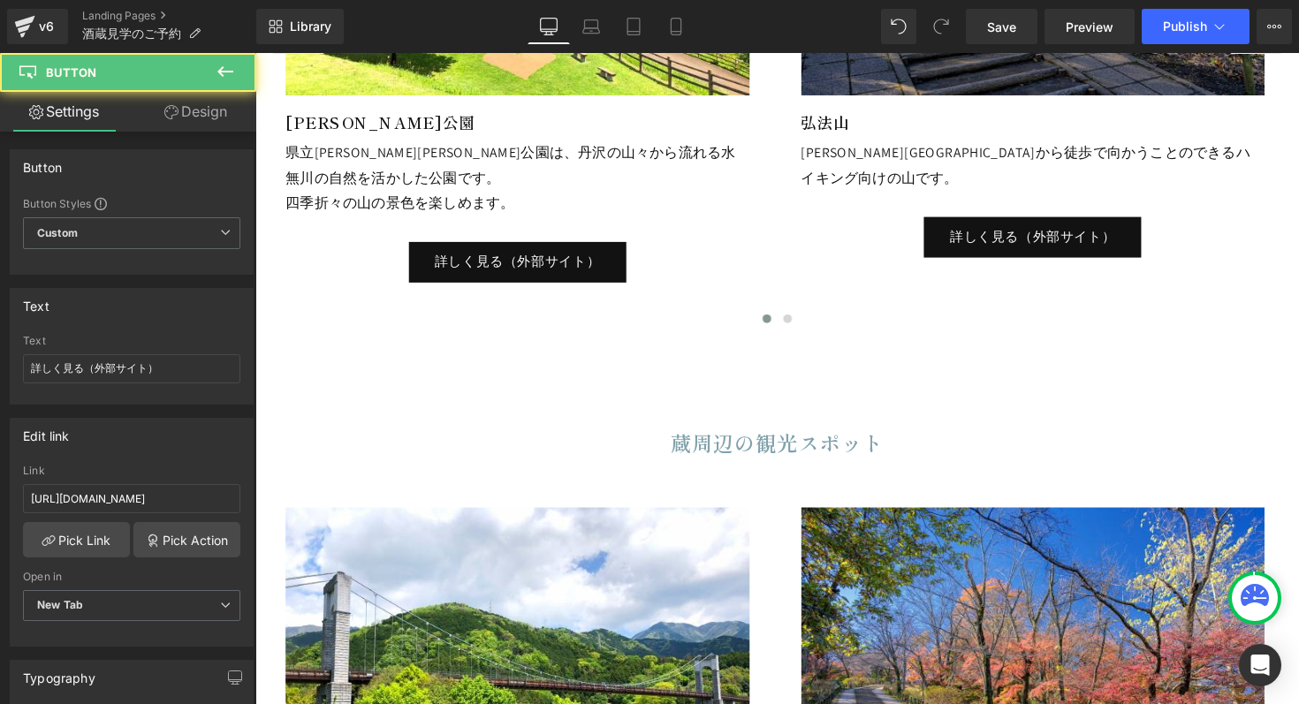
click at [667, 267] on div "詳しく見る（外部サイト）" at bounding box center [523, 267] width 475 height 42
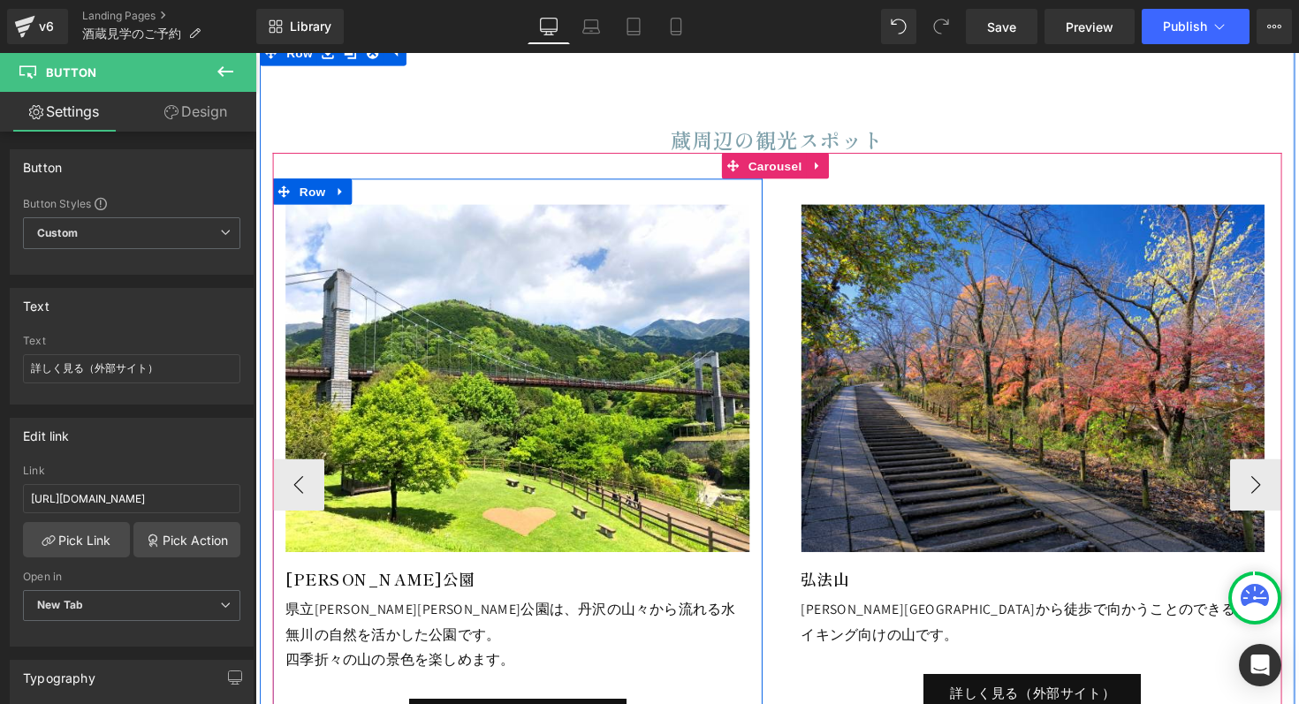
scroll to position [2216, 0]
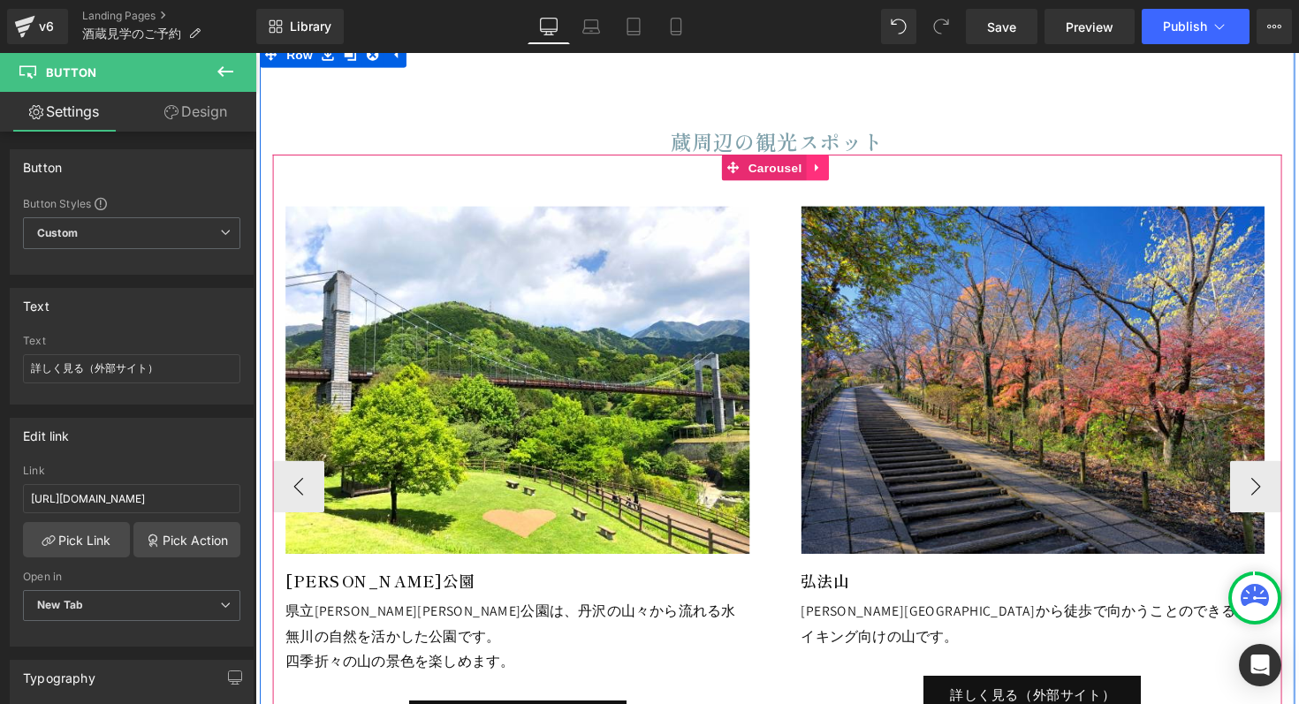
click at [828, 173] on icon at bounding box center [831, 169] width 12 height 13
click at [837, 169] on icon at bounding box center [843, 169] width 12 height 13
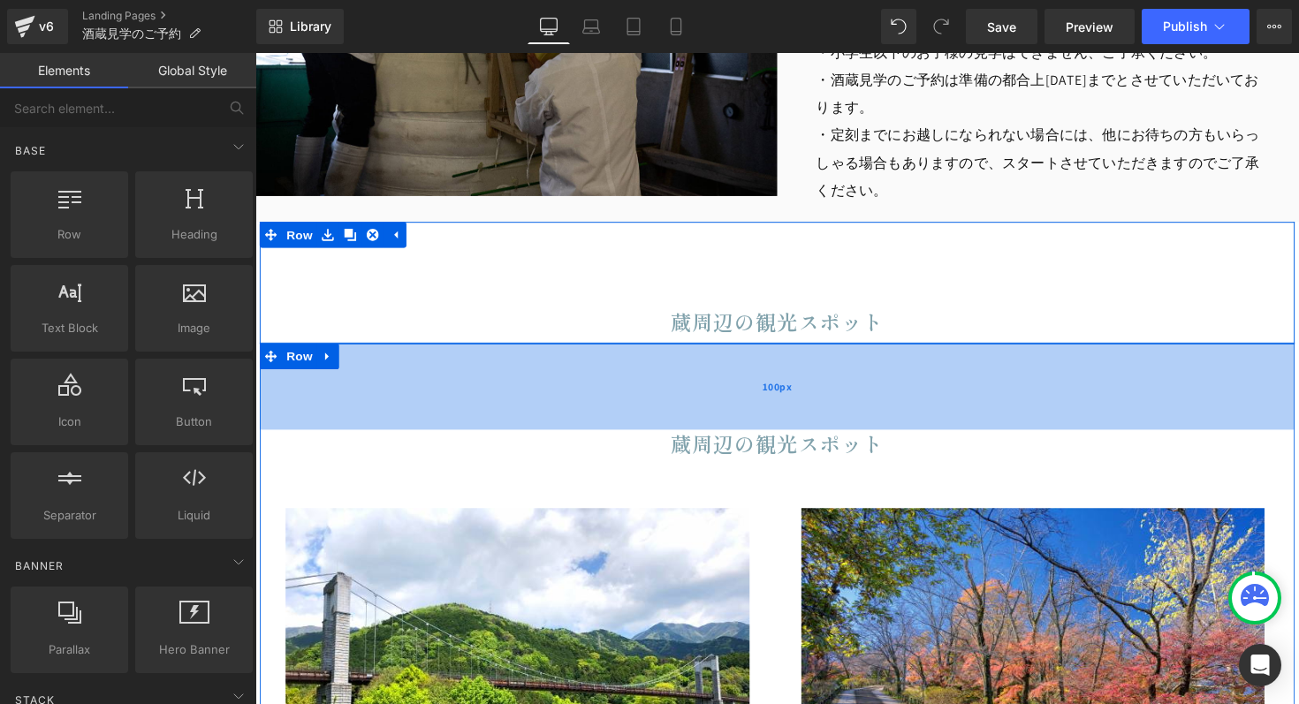
scroll to position [2028, 0]
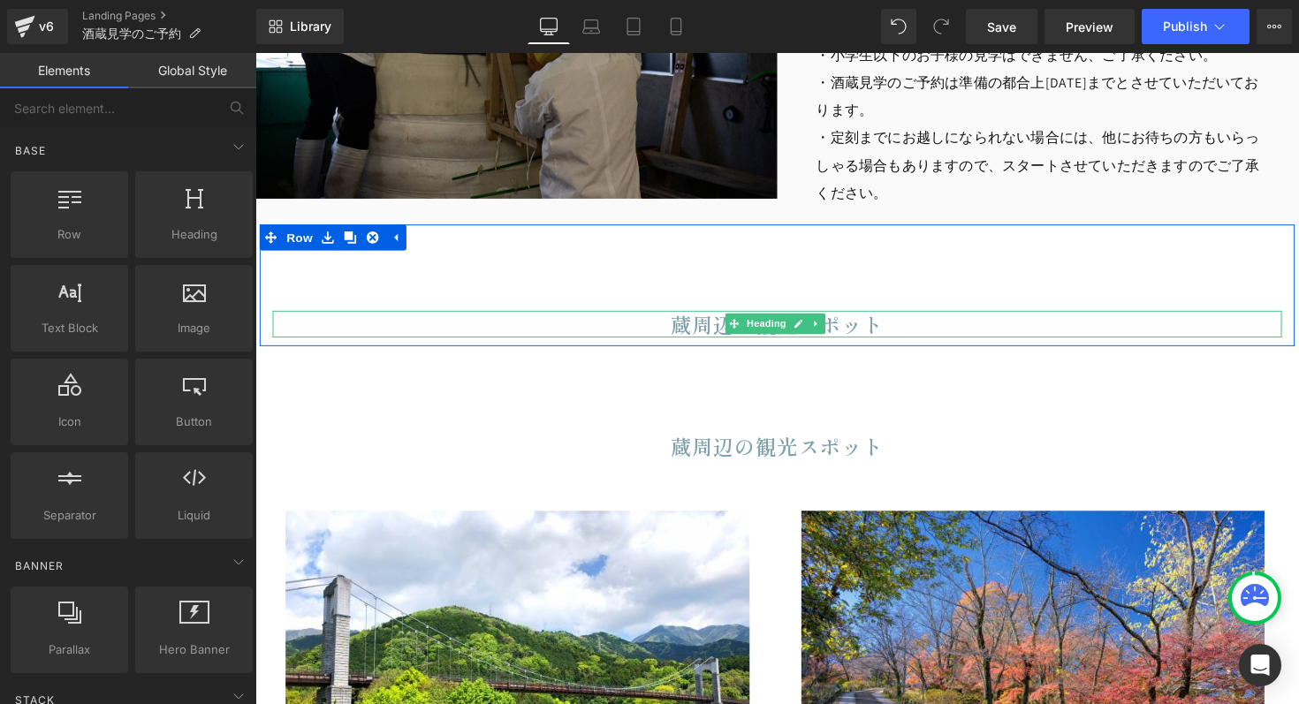
click at [690, 331] on h2 "蔵周辺の観光スポット" at bounding box center [790, 330] width 1034 height 27
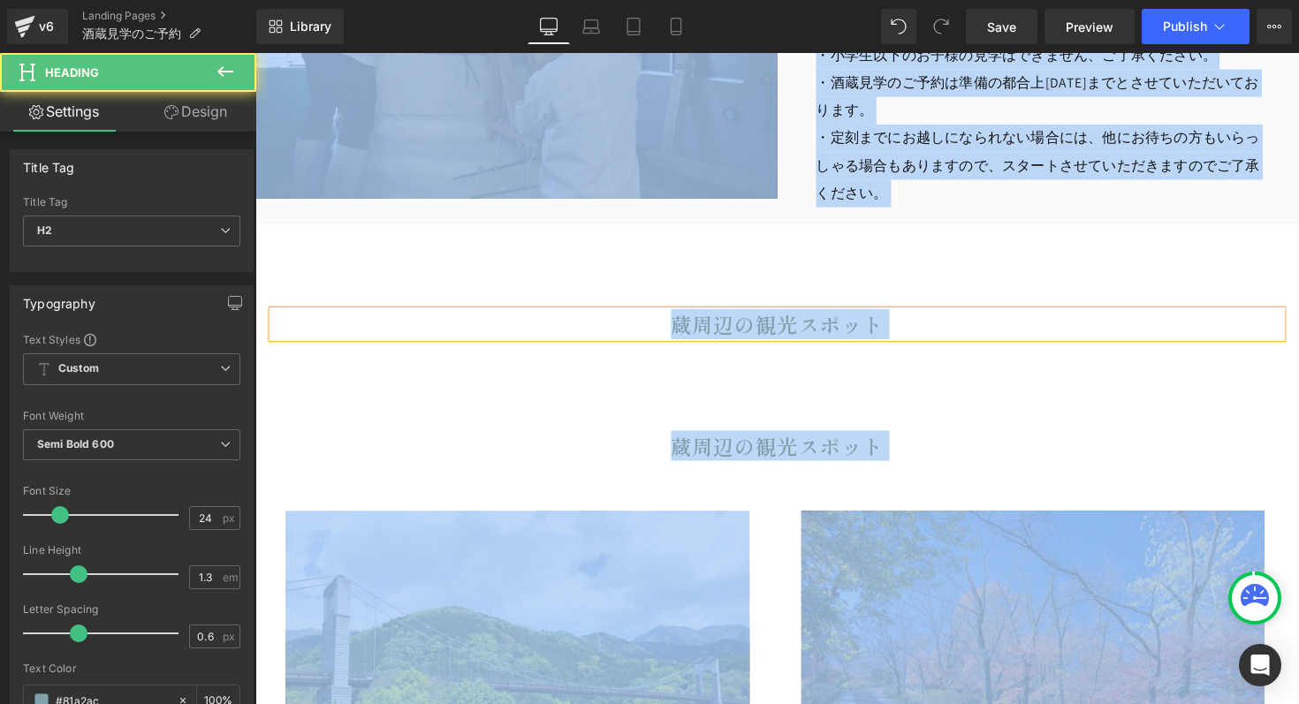
click at [690, 331] on h2 "蔵周辺の観光スポット" at bounding box center [790, 330] width 1034 height 27
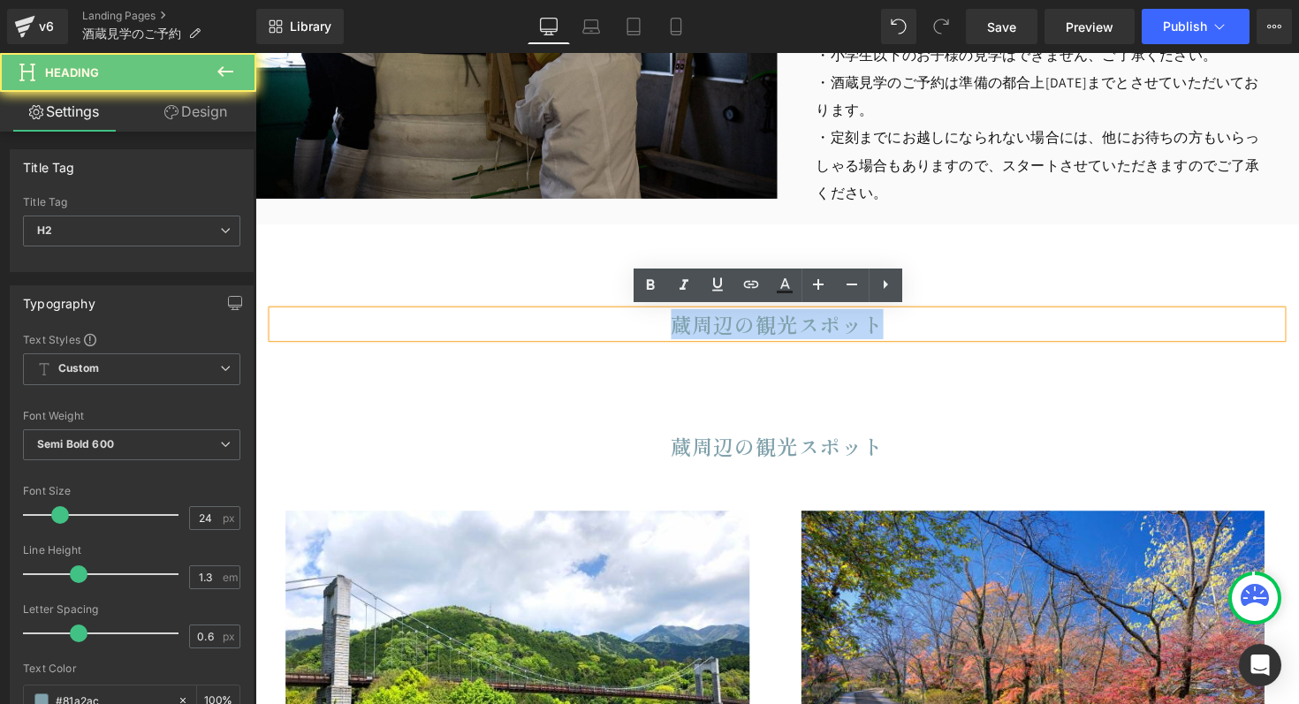
drag, startPoint x: 680, startPoint y: 331, endPoint x: 897, endPoint y: 334, distance: 216.5
click at [897, 334] on h2 "蔵周辺の観光スポット" at bounding box center [790, 330] width 1034 height 27
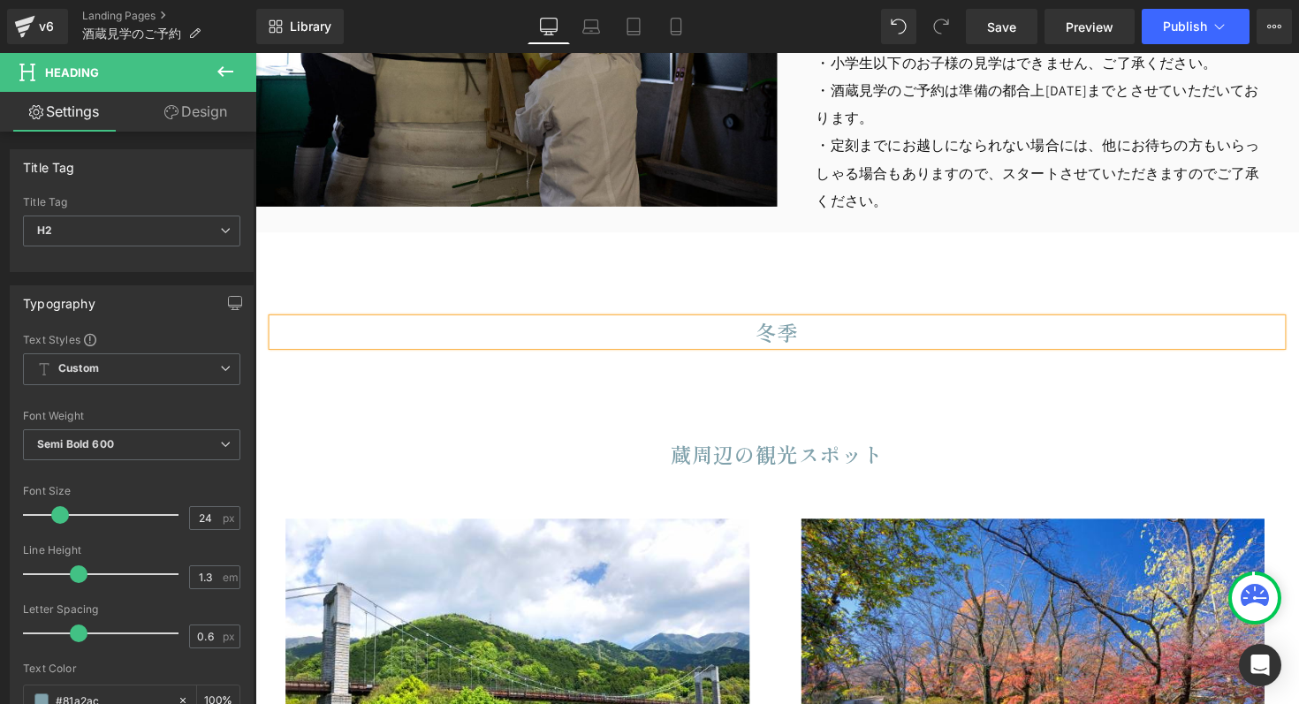
scroll to position [2023, 0]
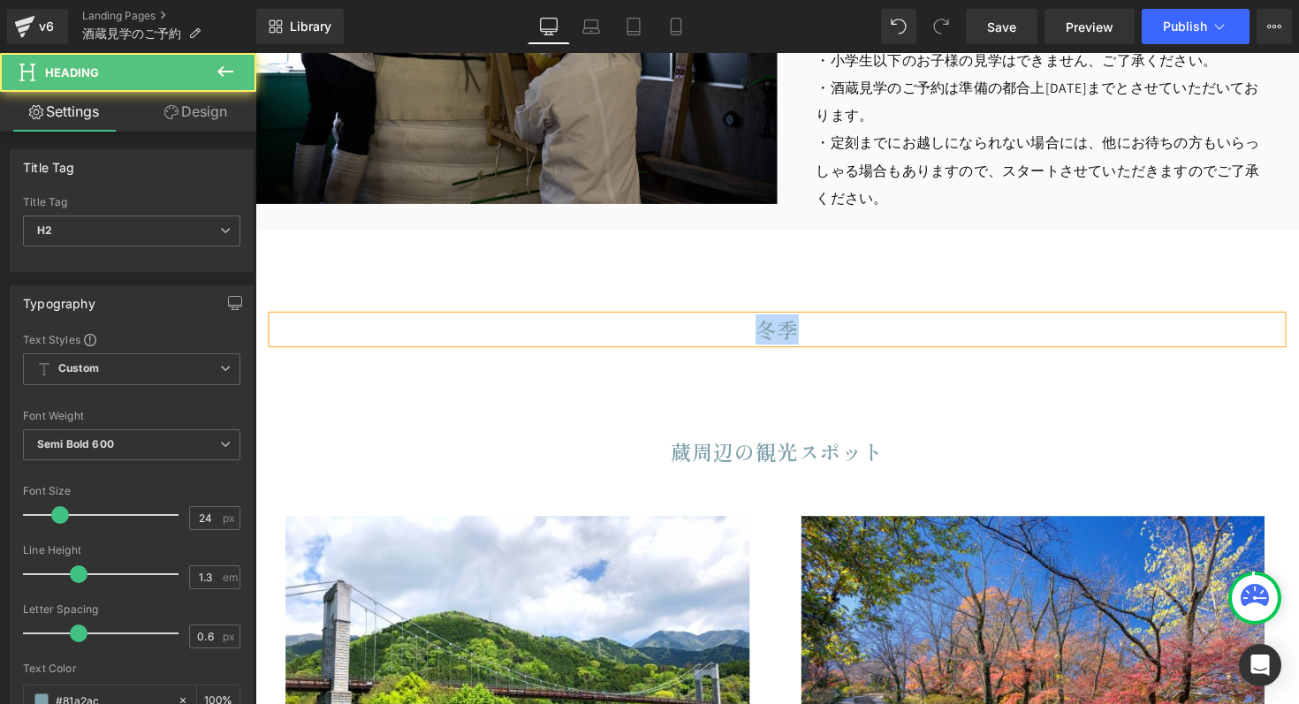
drag, startPoint x: 805, startPoint y: 333, endPoint x: 762, endPoint y: 332, distance: 42.4
click at [762, 332] on h2 "冬季" at bounding box center [790, 335] width 1034 height 27
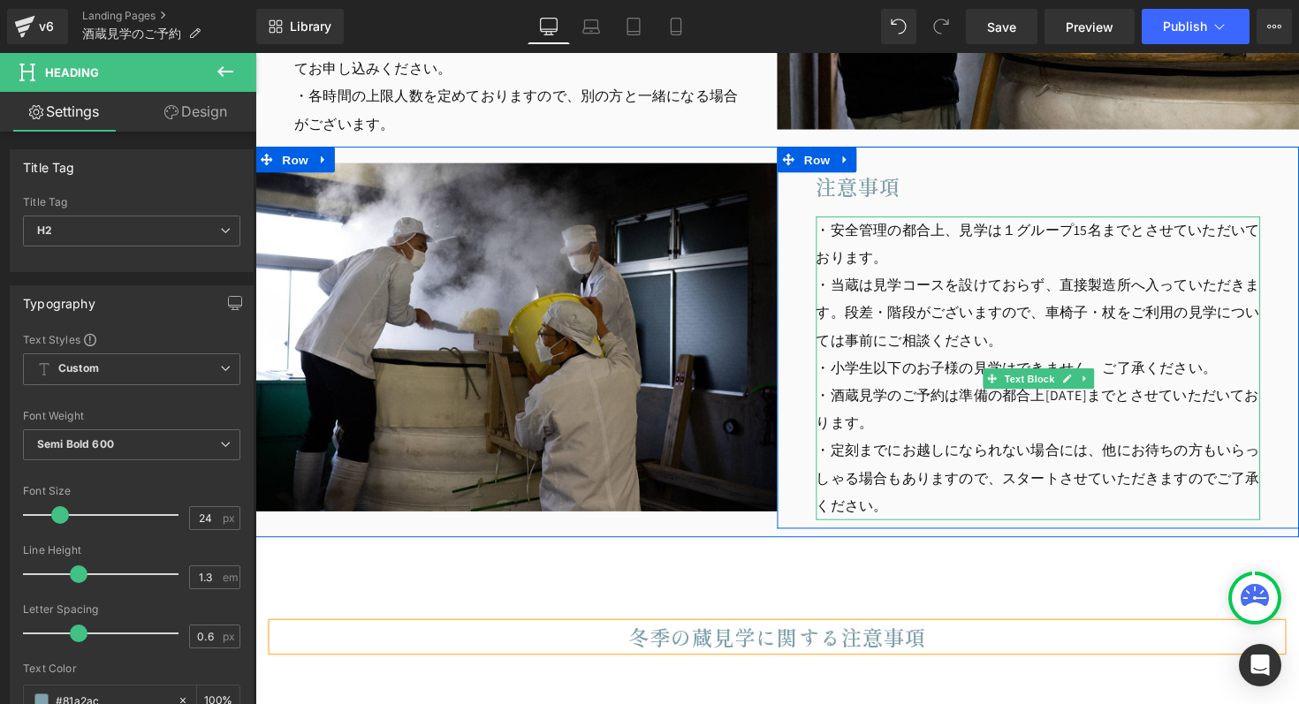
scroll to position [1685, 0]
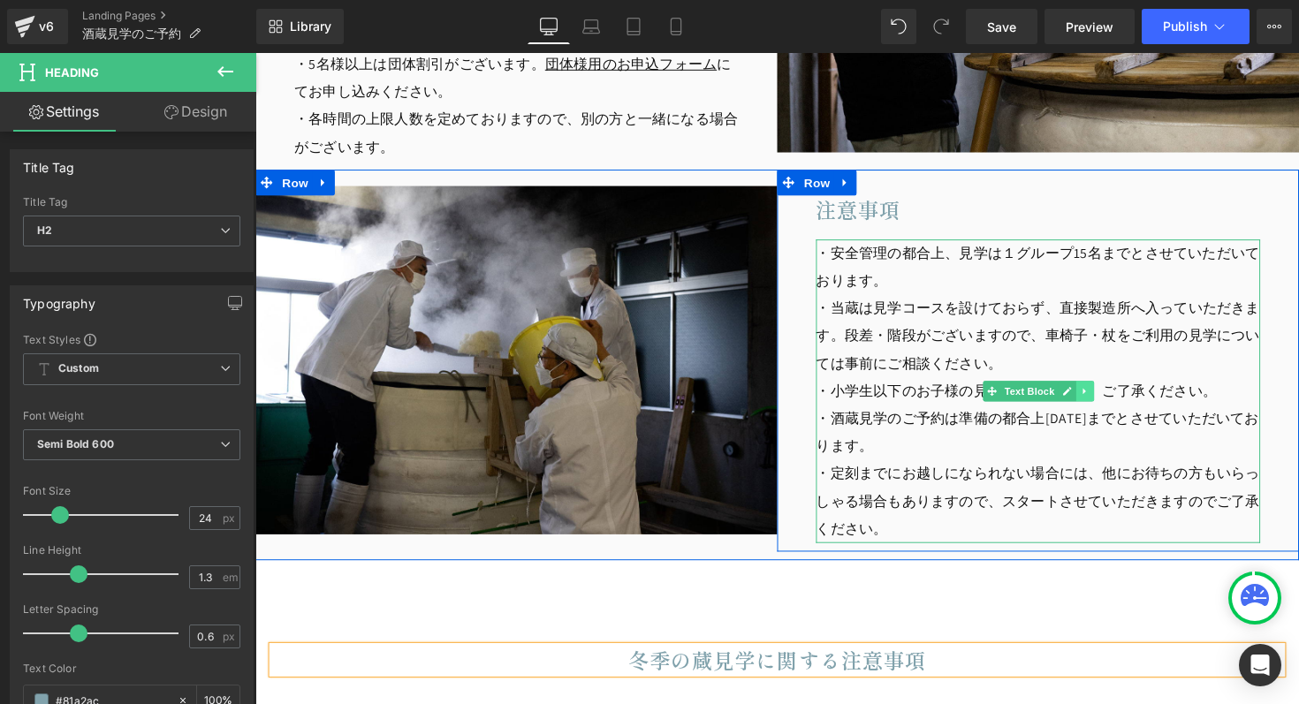
click at [1100, 401] on icon at bounding box center [1105, 399] width 10 height 11
click at [1092, 397] on link at bounding box center [1096, 399] width 19 height 21
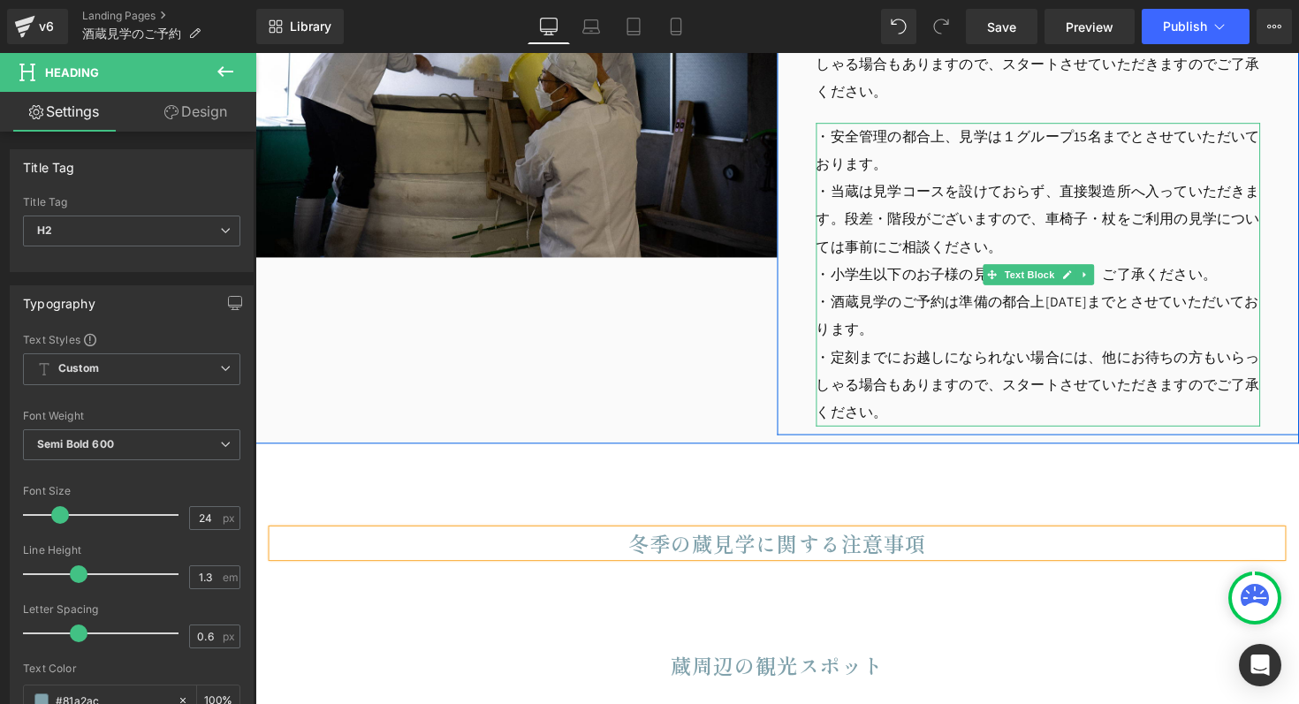
scroll to position [1999, 0]
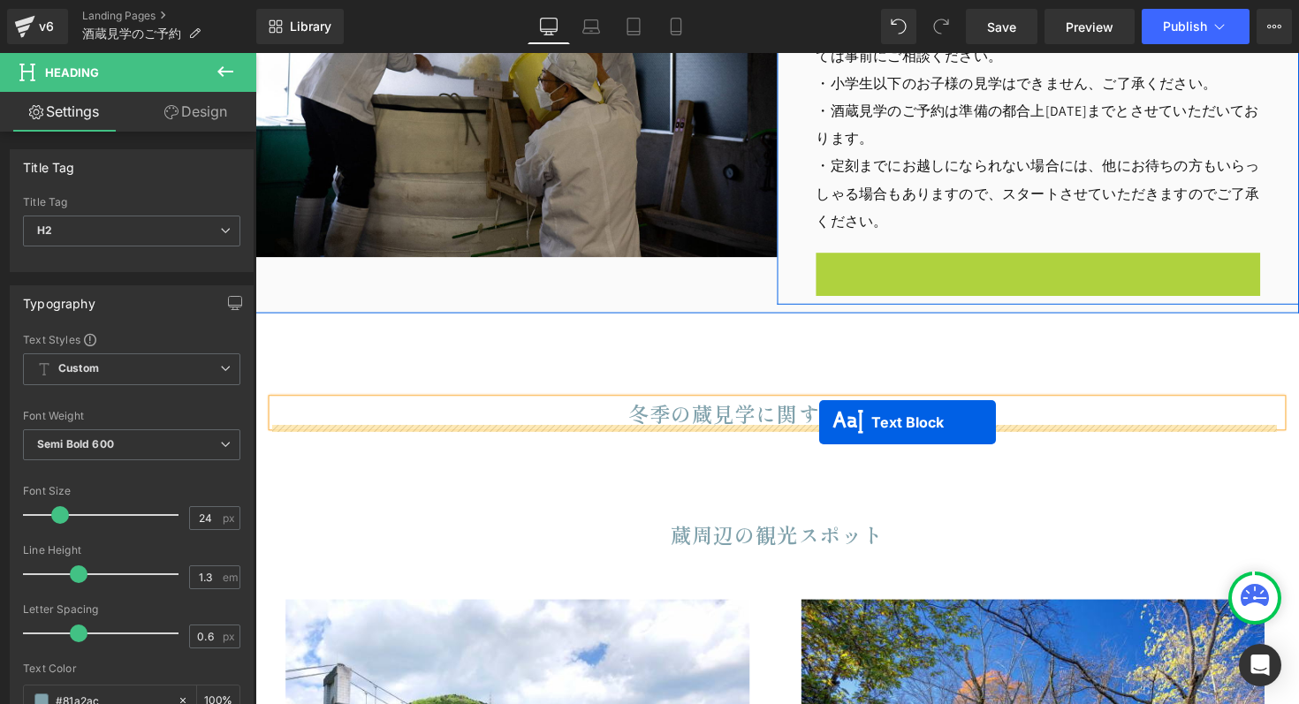
drag, startPoint x: 1001, startPoint y: 277, endPoint x: 833, endPoint y: 431, distance: 228.2
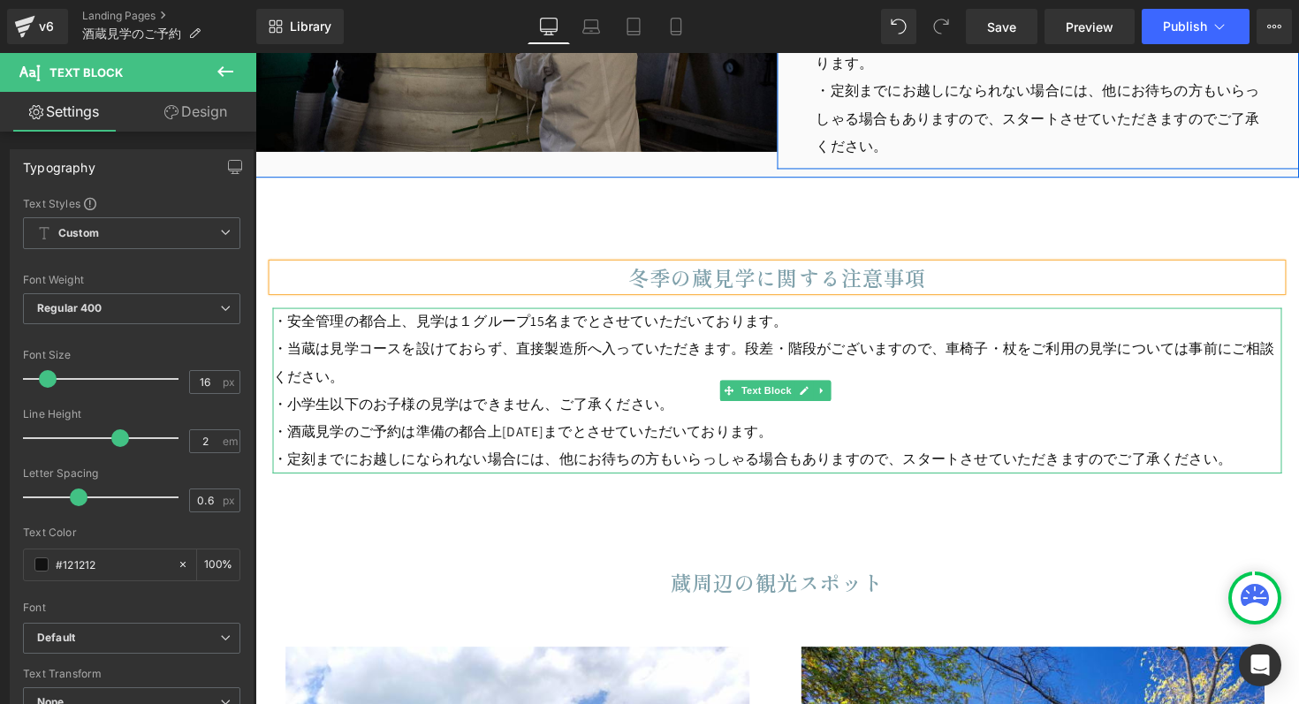
scroll to position [2091, 0]
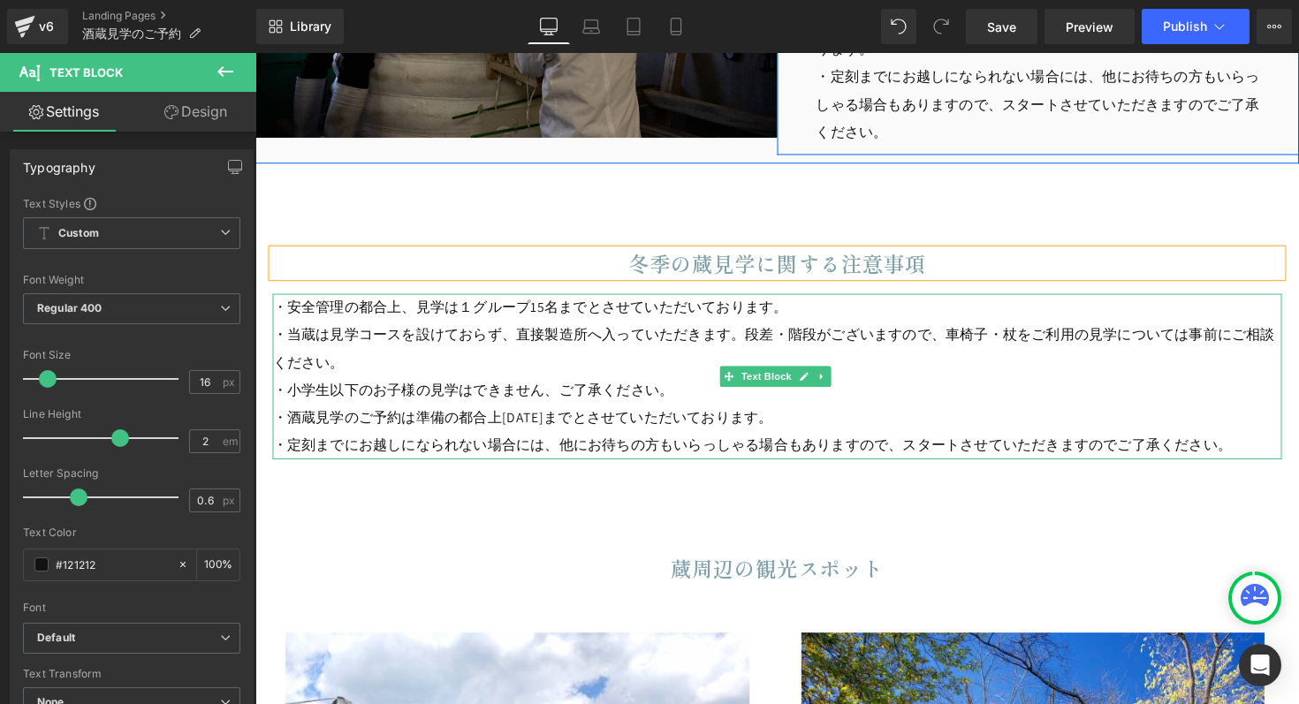
click at [682, 342] on p "・当蔵は見学コースを設けておらず、直接製造所へ入っていただきます。段差・階段がございますので、車椅子・杖をご利用の見学については事前にご相談ください。" at bounding box center [790, 356] width 1034 height 57
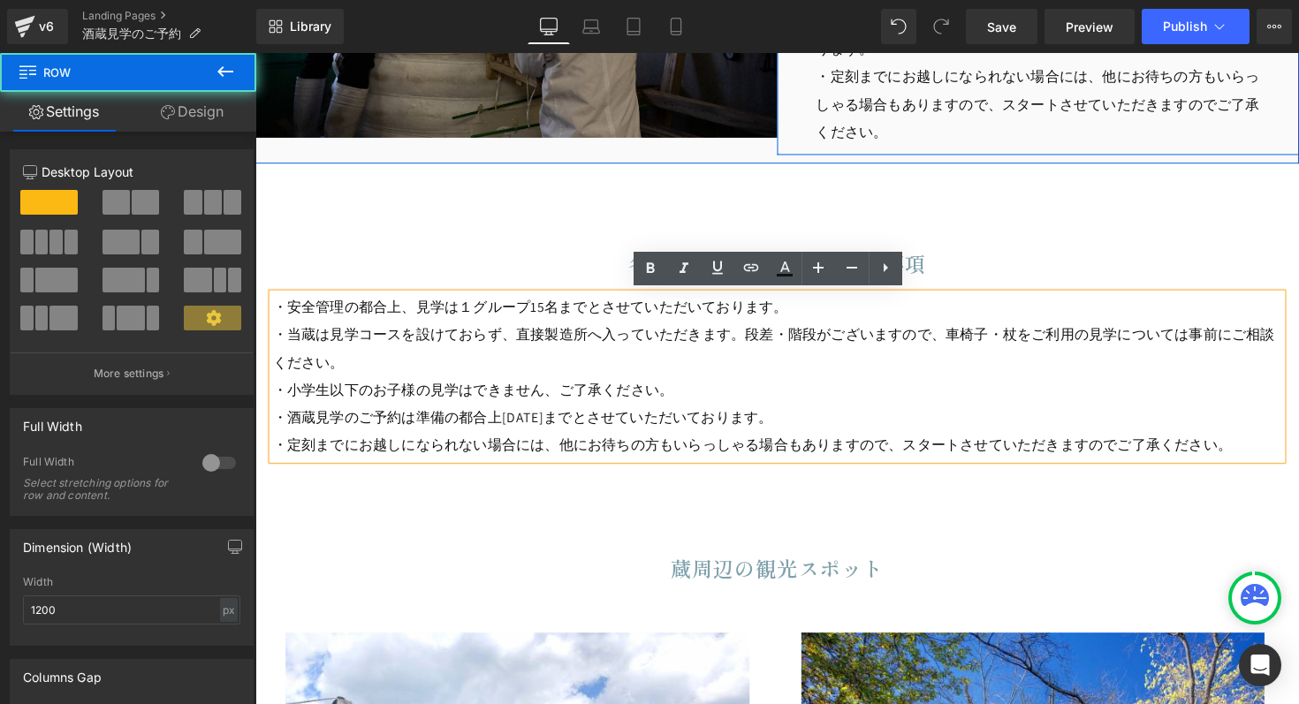
click at [323, 231] on div "冬季の蔵見学に関する注意事項 Heading ・安全管理の都合上、見学は１グループ15名までとさせていただいております。 ・当蔵は見学コースを設けておらず、直…" at bounding box center [790, 322] width 1060 height 312
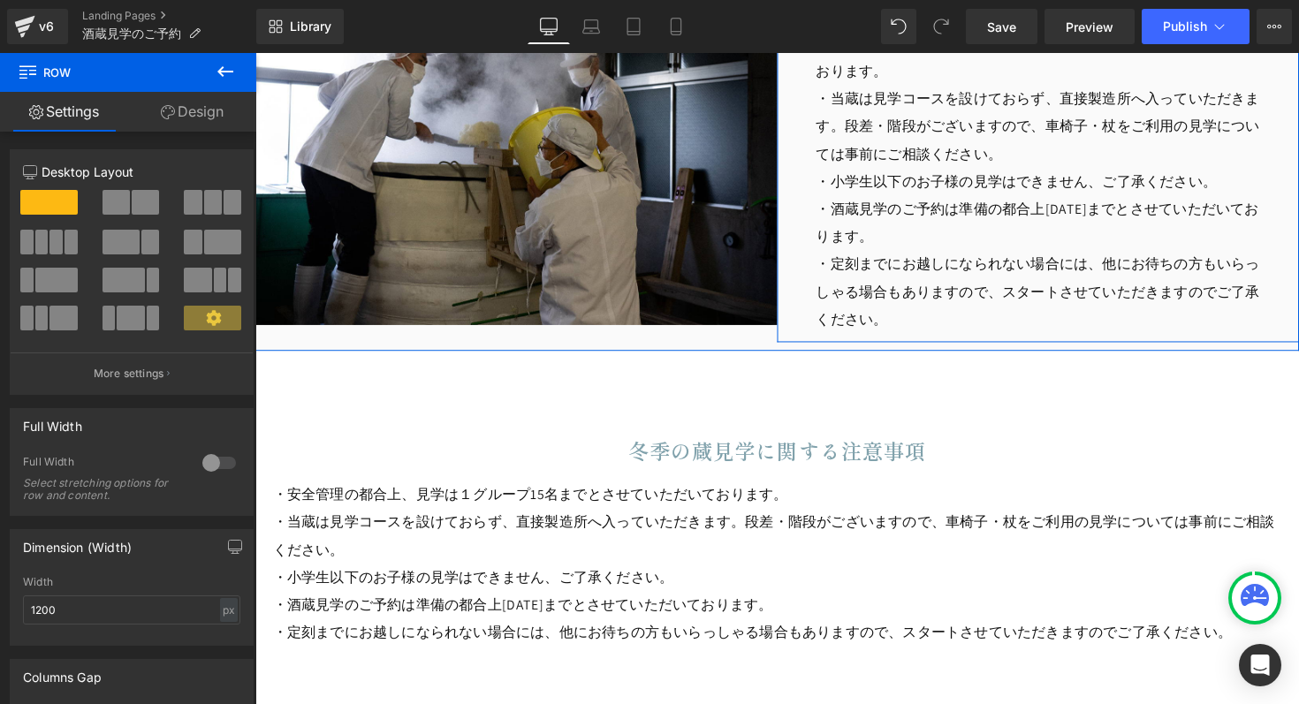
scroll to position [1945, 0]
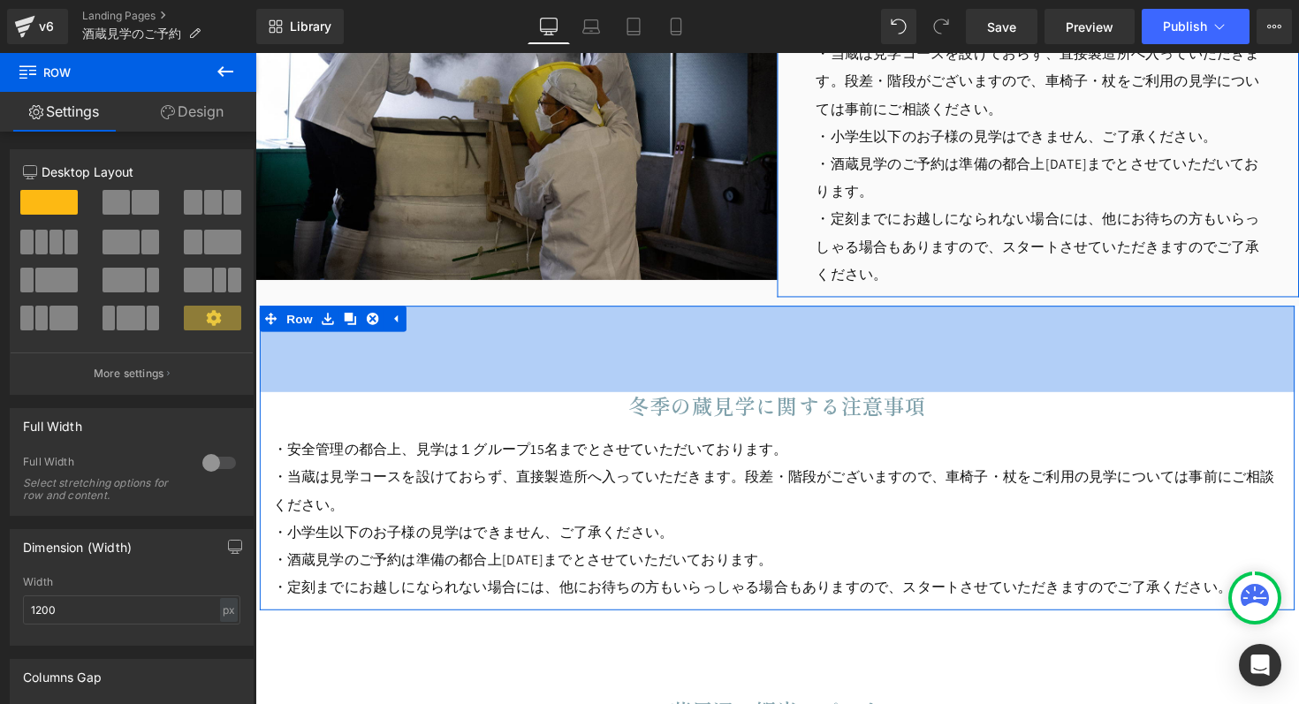
click at [442, 328] on div "冬季の蔵見学に関する注意事項 Heading ・安全管理の都合上、見学は１グループ15名までとさせていただいております。 ・当蔵は見学コースを設けておらず、直…" at bounding box center [790, 468] width 1060 height 312
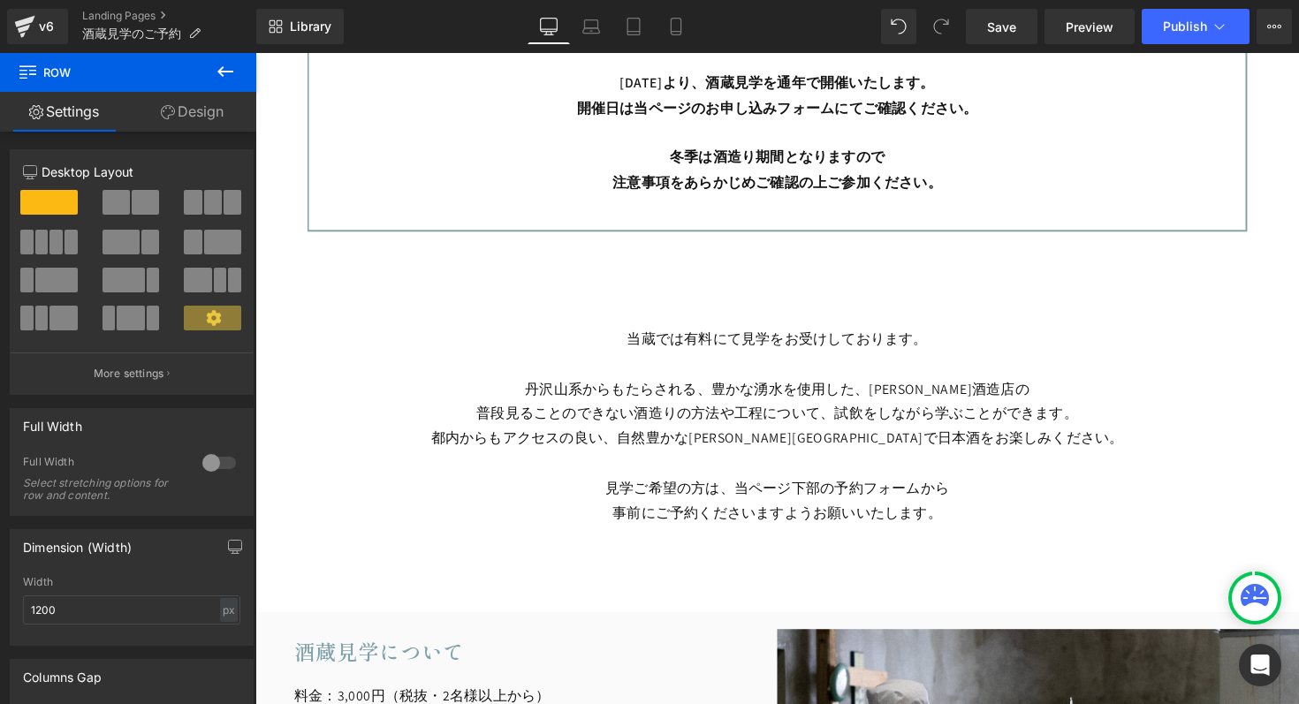
scroll to position [799, 0]
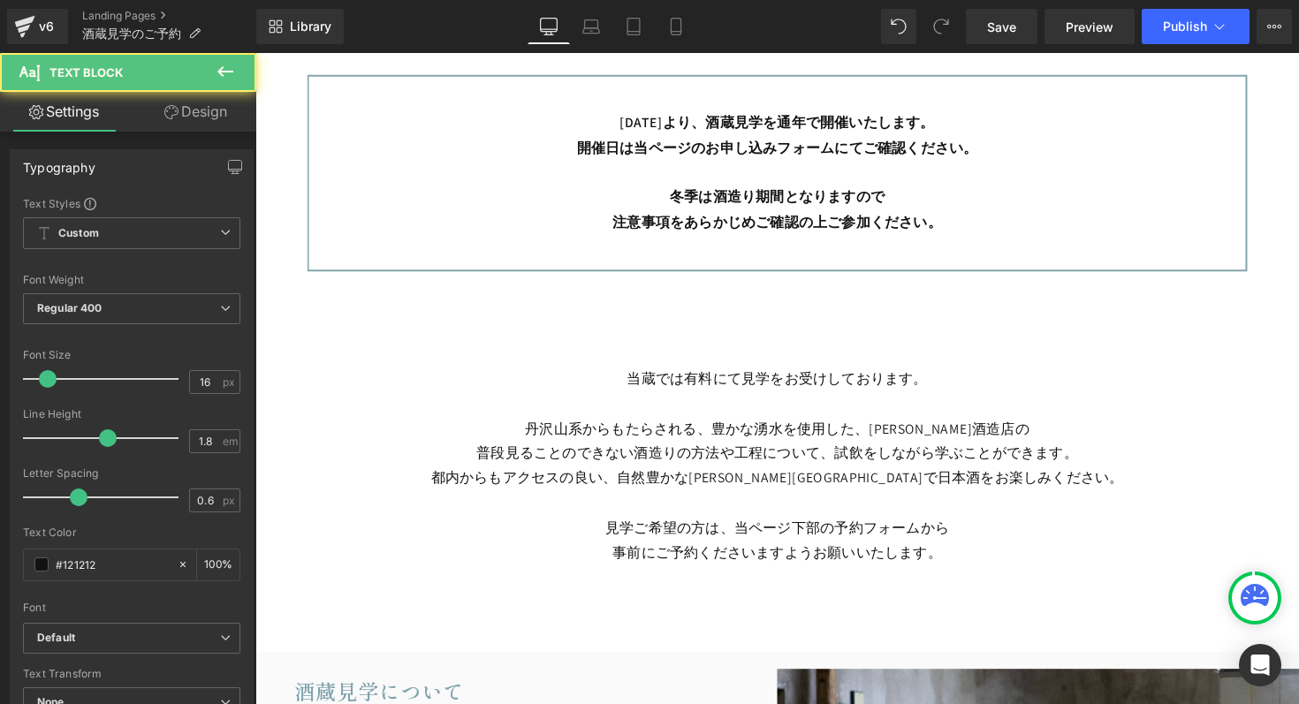
click at [633, 390] on p "当蔵では有料にて見学をお受けしております。" at bounding box center [790, 388] width 1034 height 26
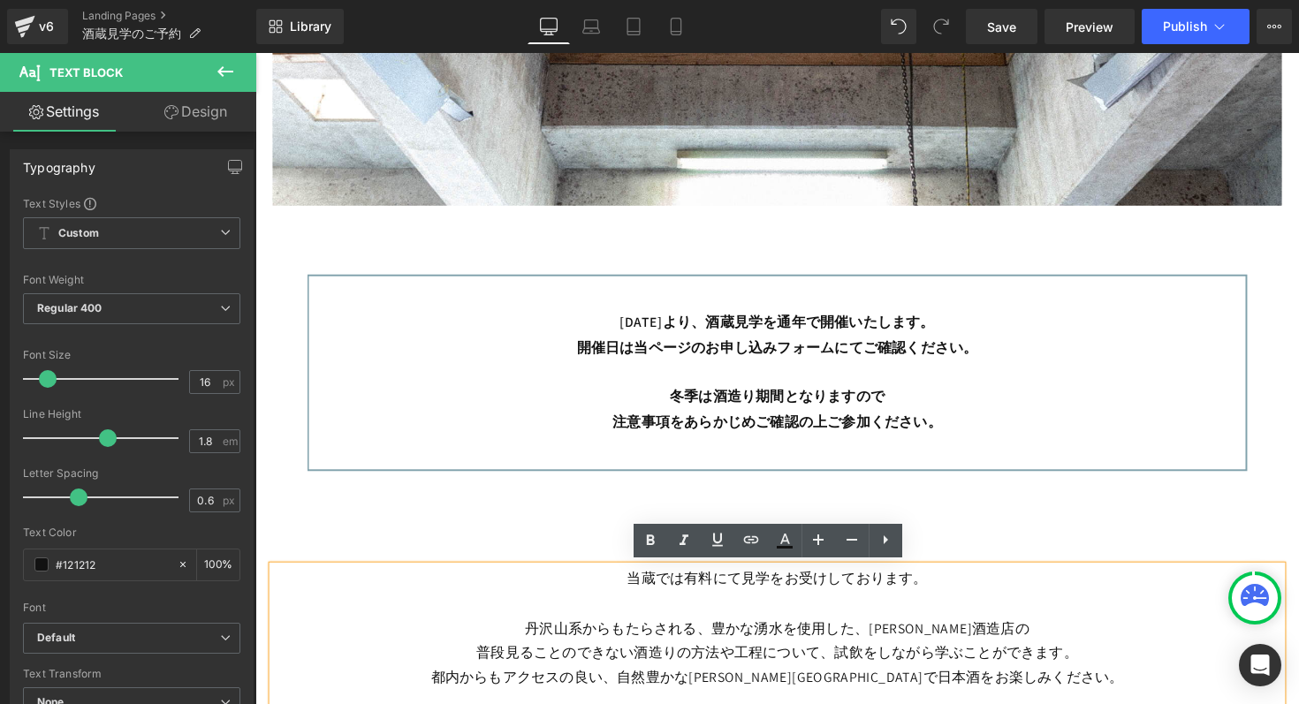
scroll to position [595, 0]
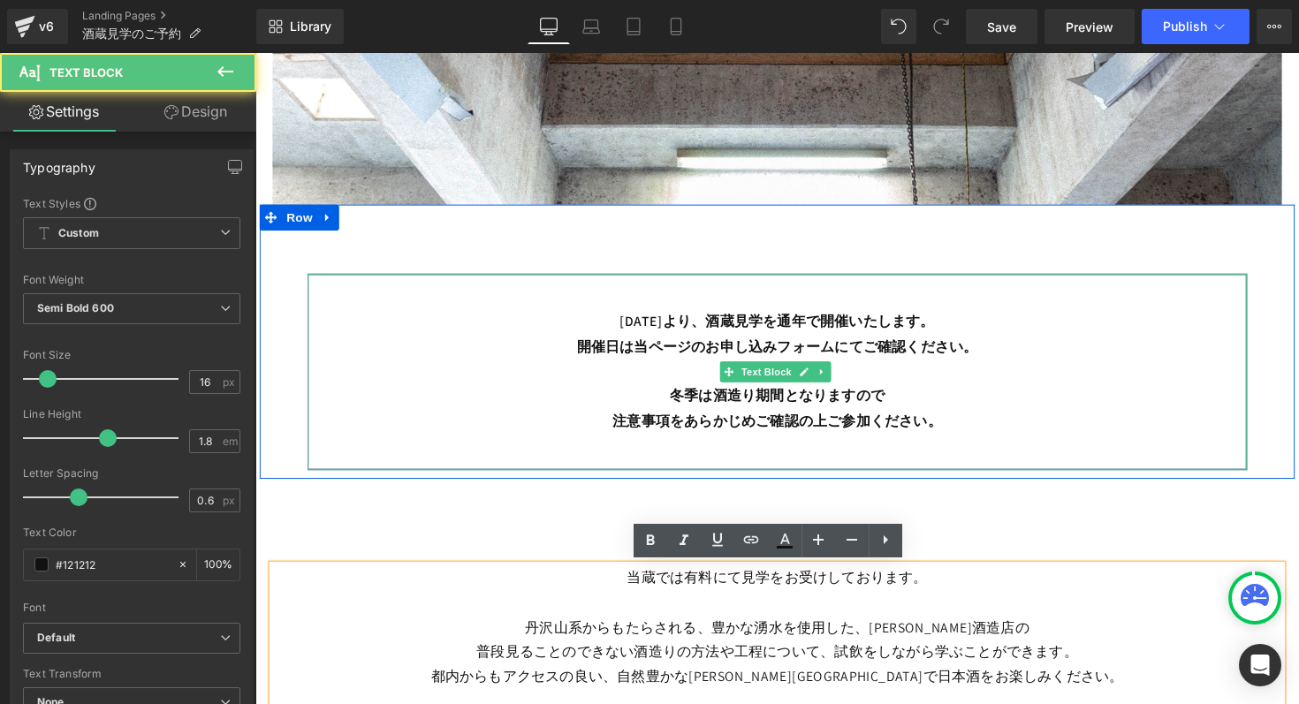
click at [323, 309] on div "[DATE]より、酒蔵見学を通年で開催いたします。 開催日は当ページのお申し込みフォームにてご確認ください。 冬季は酒造り期間となりますので 注意事項をあらか…" at bounding box center [789, 379] width 963 height 201
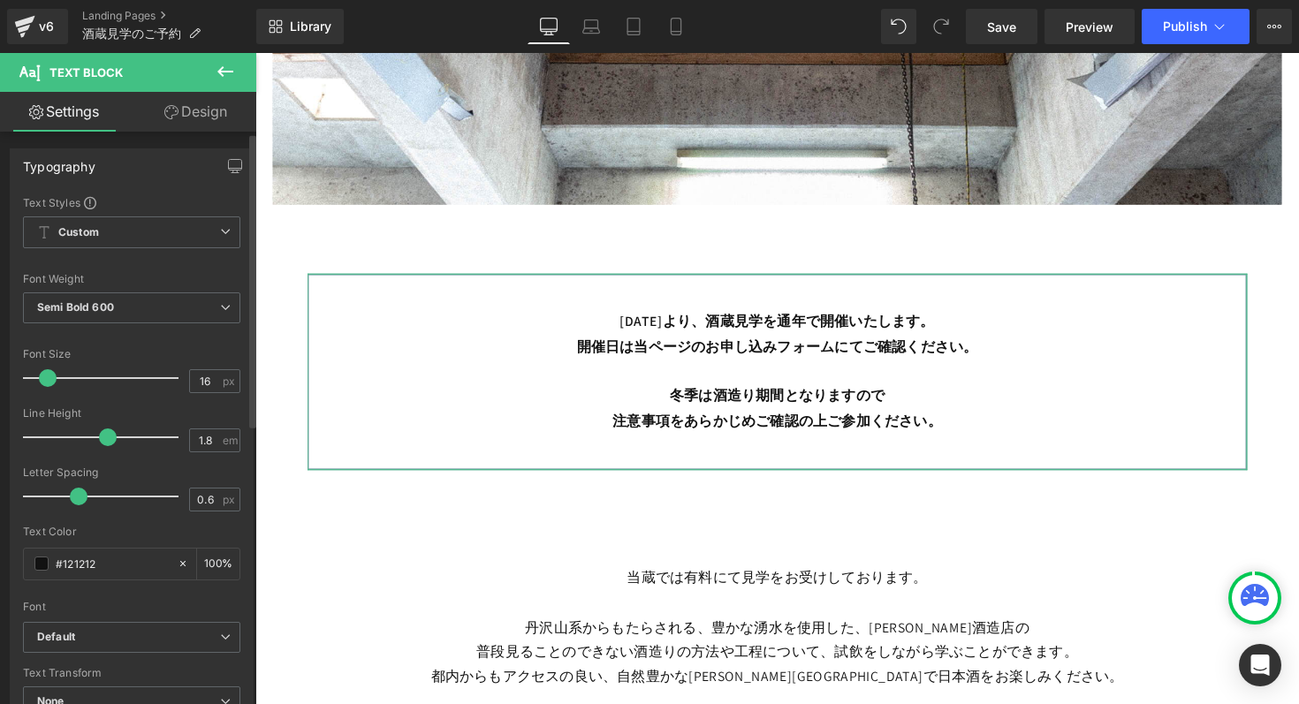
scroll to position [0, 0]
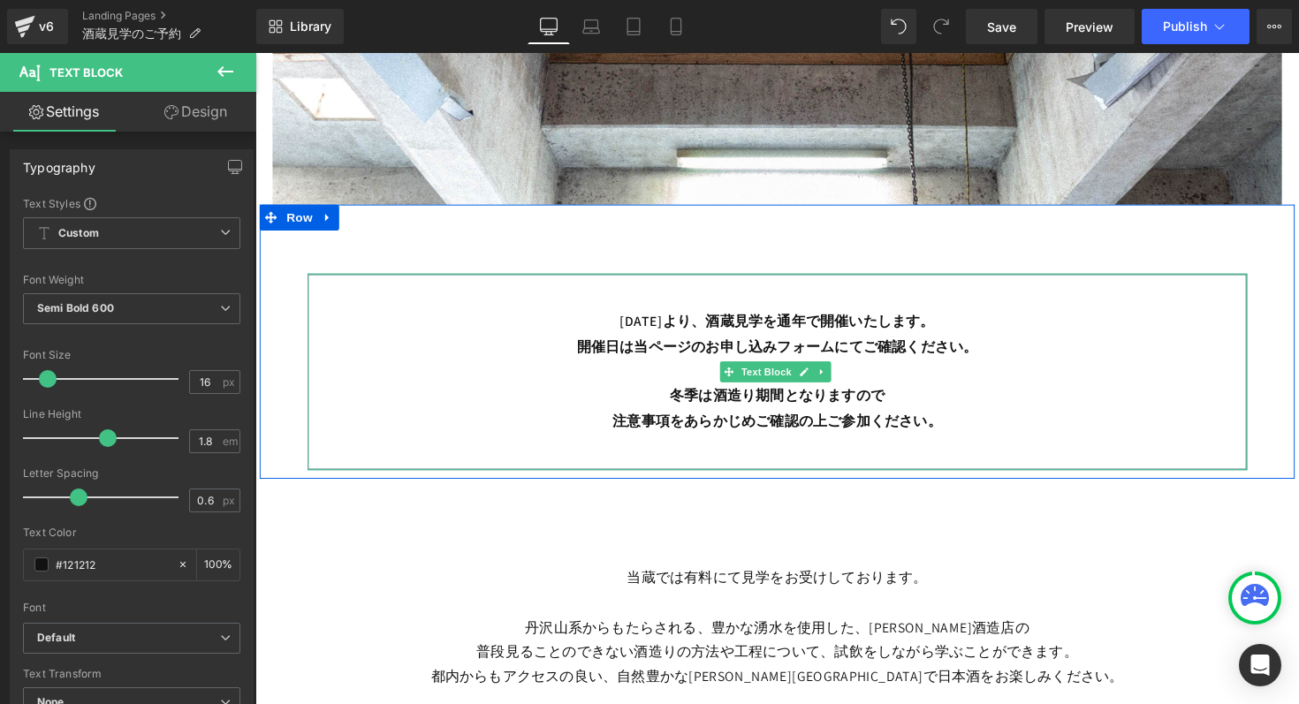
click at [572, 313] on div "[DATE]より、酒蔵見学を通年で開催いたします。 開催日は当ページのお申し込みフォームにてご確認ください。 冬季は酒造り期間となりますので 注意事項をあらか…" at bounding box center [789, 379] width 963 height 201
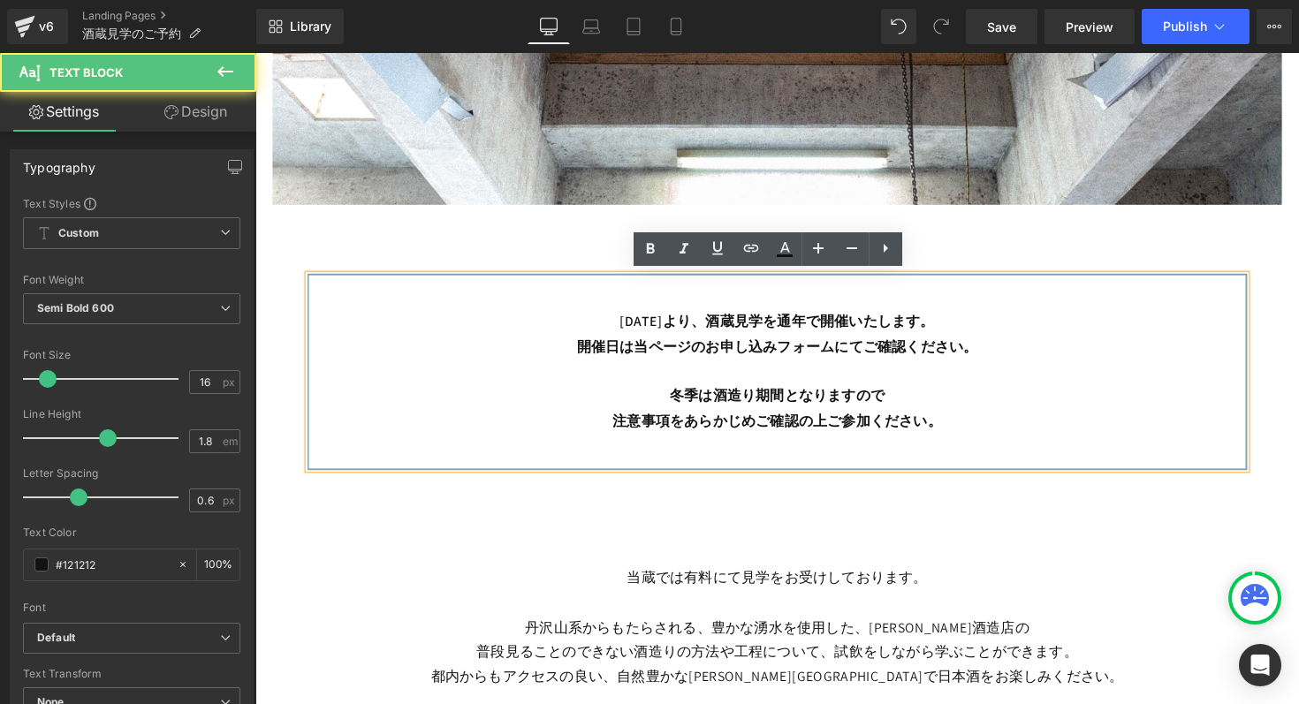
click at [466, 252] on div "[DATE]より、酒蔵見学を通年で開催いたします。 開催日は当ページのお申し込みフォームにてご確認ください。 冬季は酒造り期間となりますので 注意事項をあらか…" at bounding box center [790, 358] width 1060 height 246
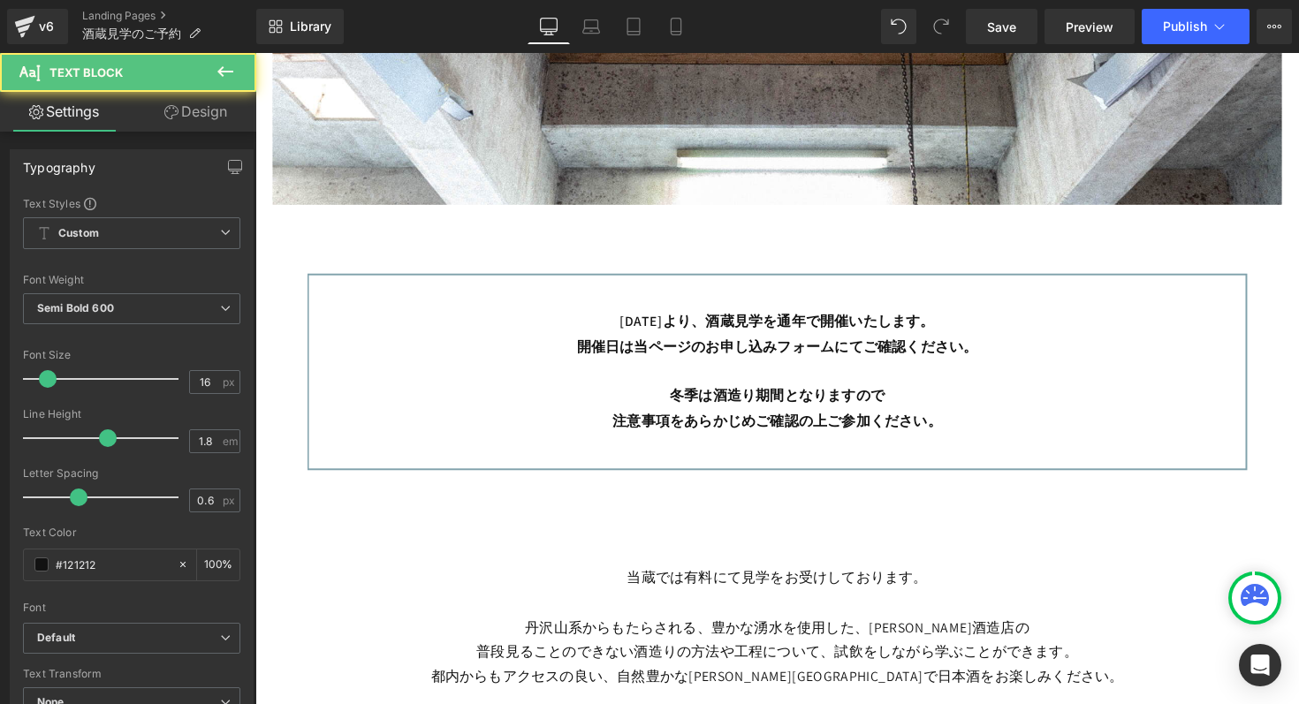
click at [255, 53] on div at bounding box center [255, 53] width 0 height 0
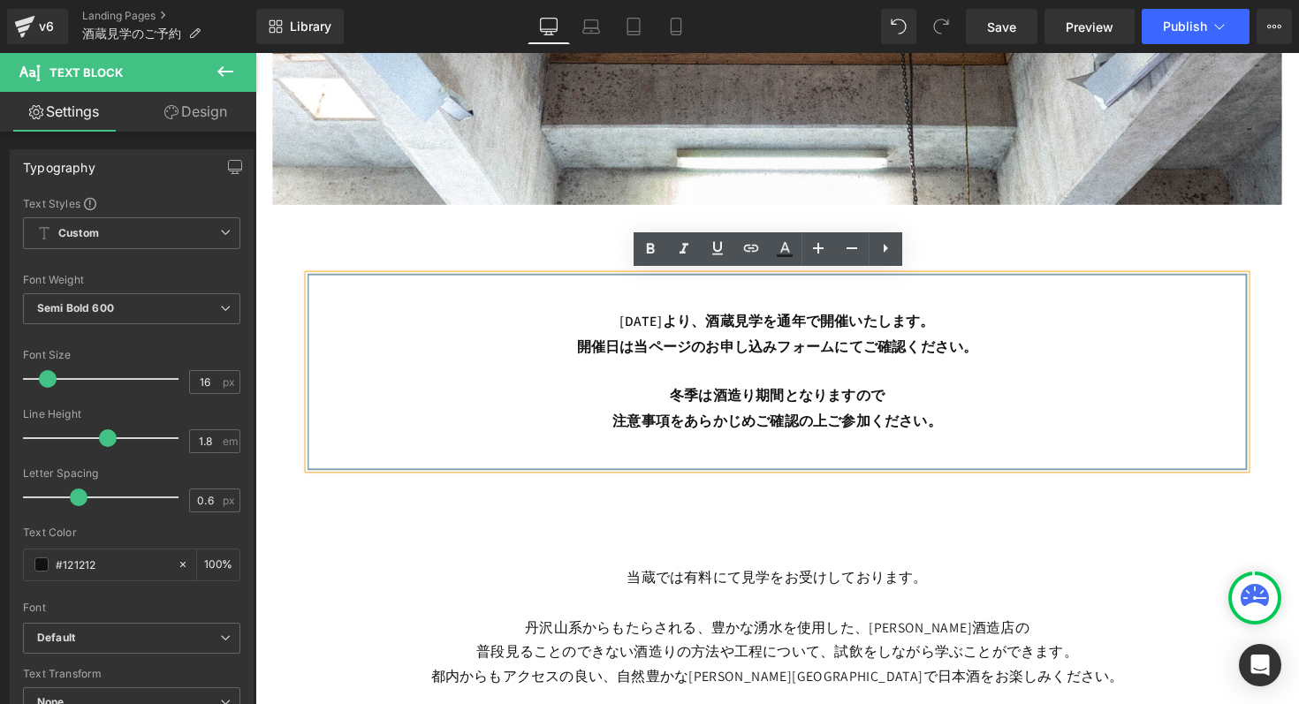
click at [353, 246] on div "[DATE]より、酒蔵見学を通年で開催いたします。 開催日は当ページのお申し込みフォームにてご確認ください。 冬季は酒造り期間となりますので 注意事項をあらか…" at bounding box center [790, 358] width 1060 height 246
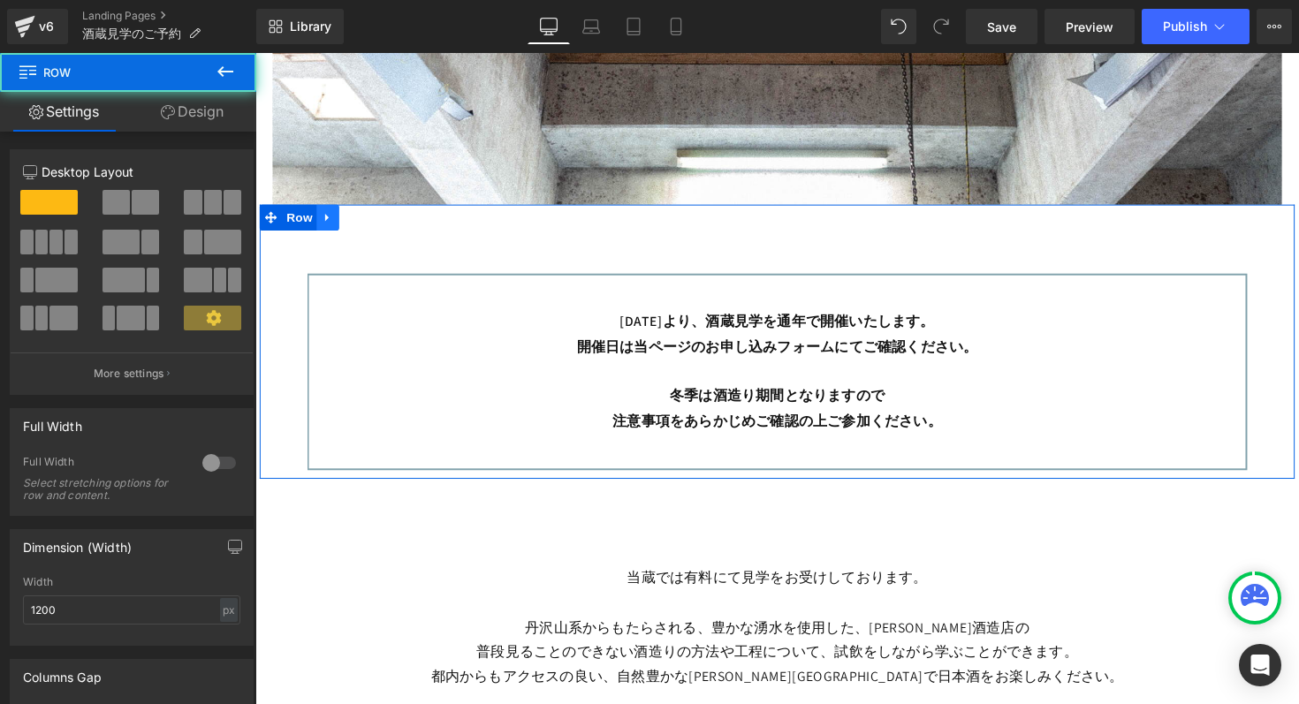
click at [323, 217] on icon at bounding box center [329, 221] width 12 height 13
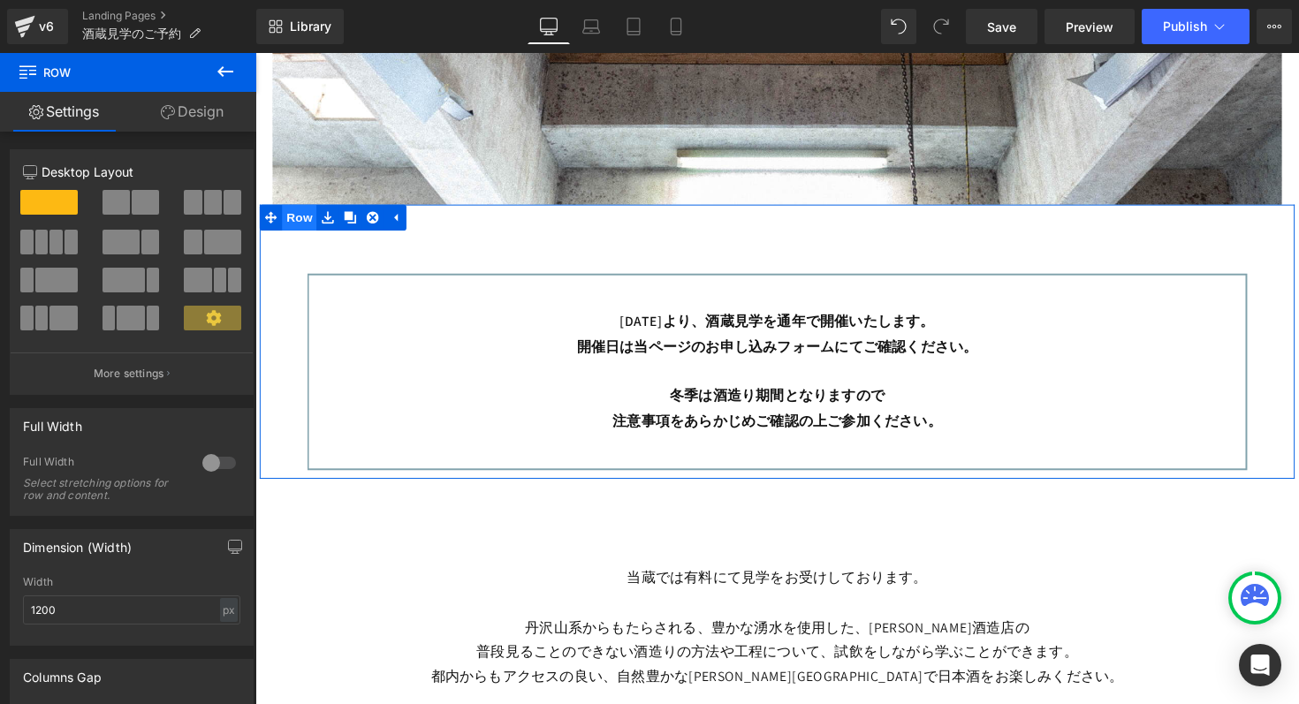
click at [300, 219] on span "Row" at bounding box center [300, 222] width 35 height 27
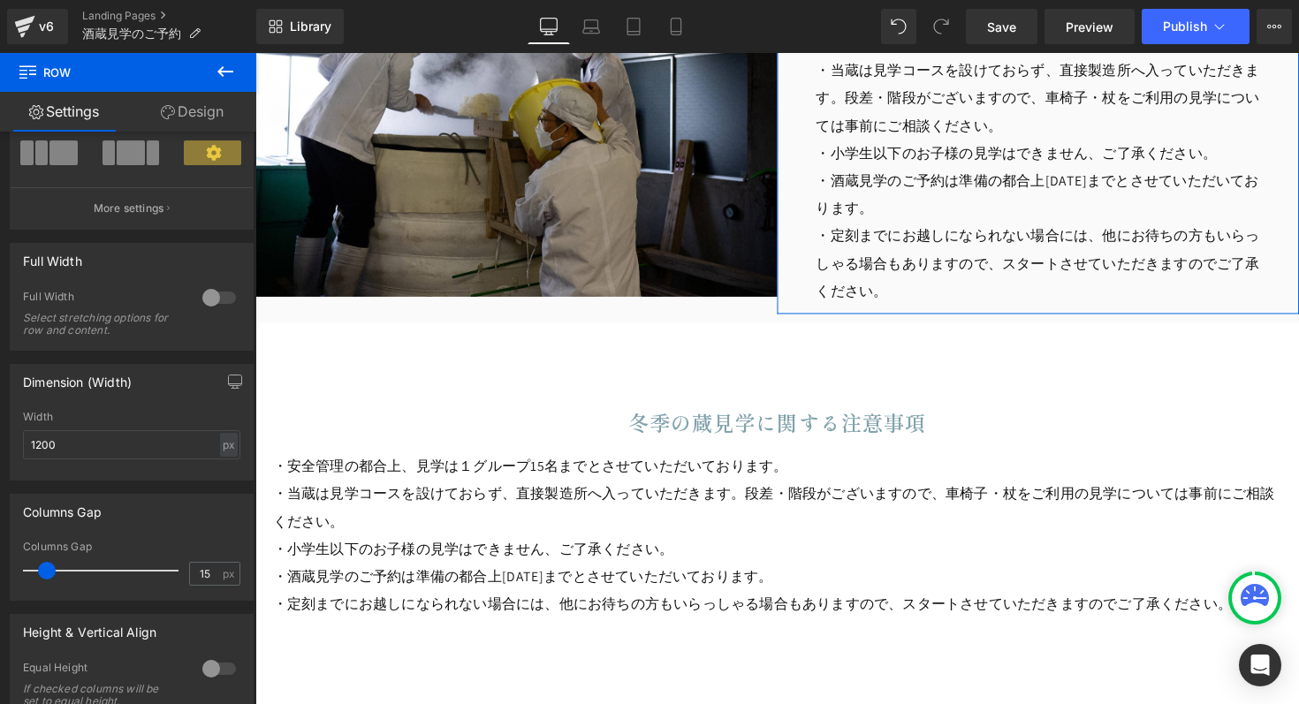
scroll to position [1928, 0]
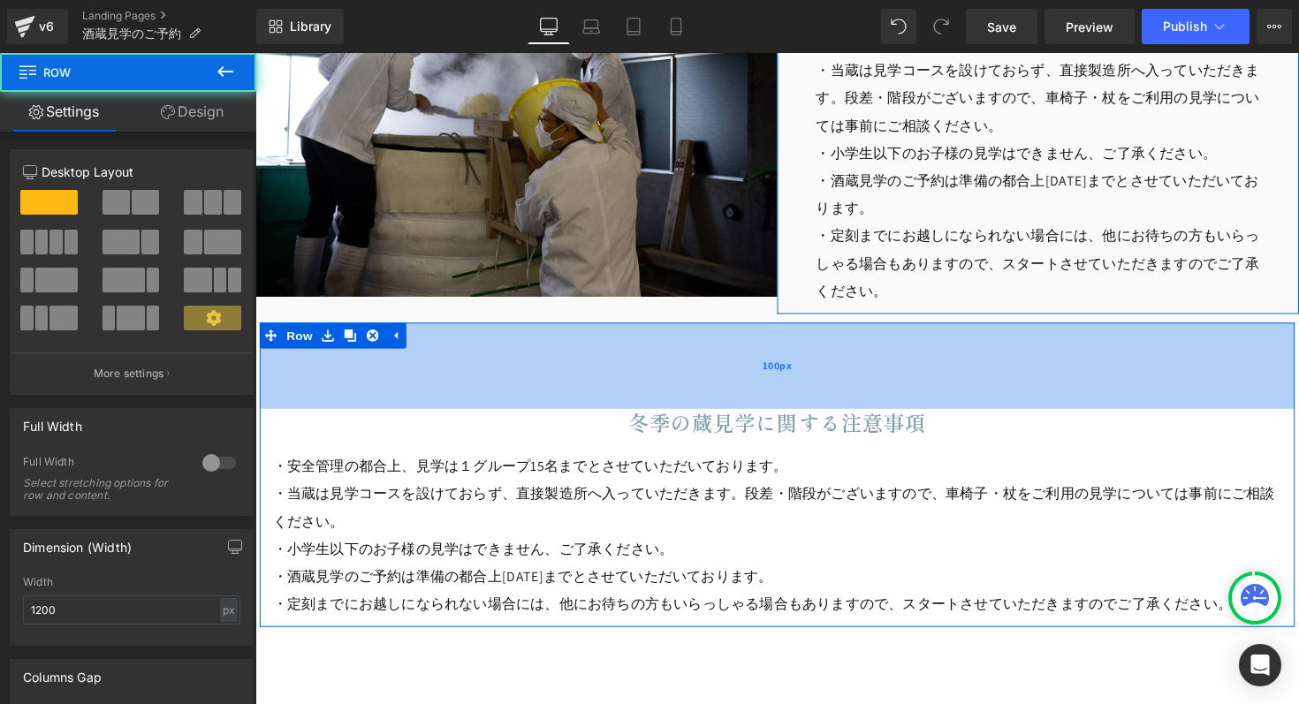
click at [409, 354] on div "100px" at bounding box center [790, 374] width 1060 height 88
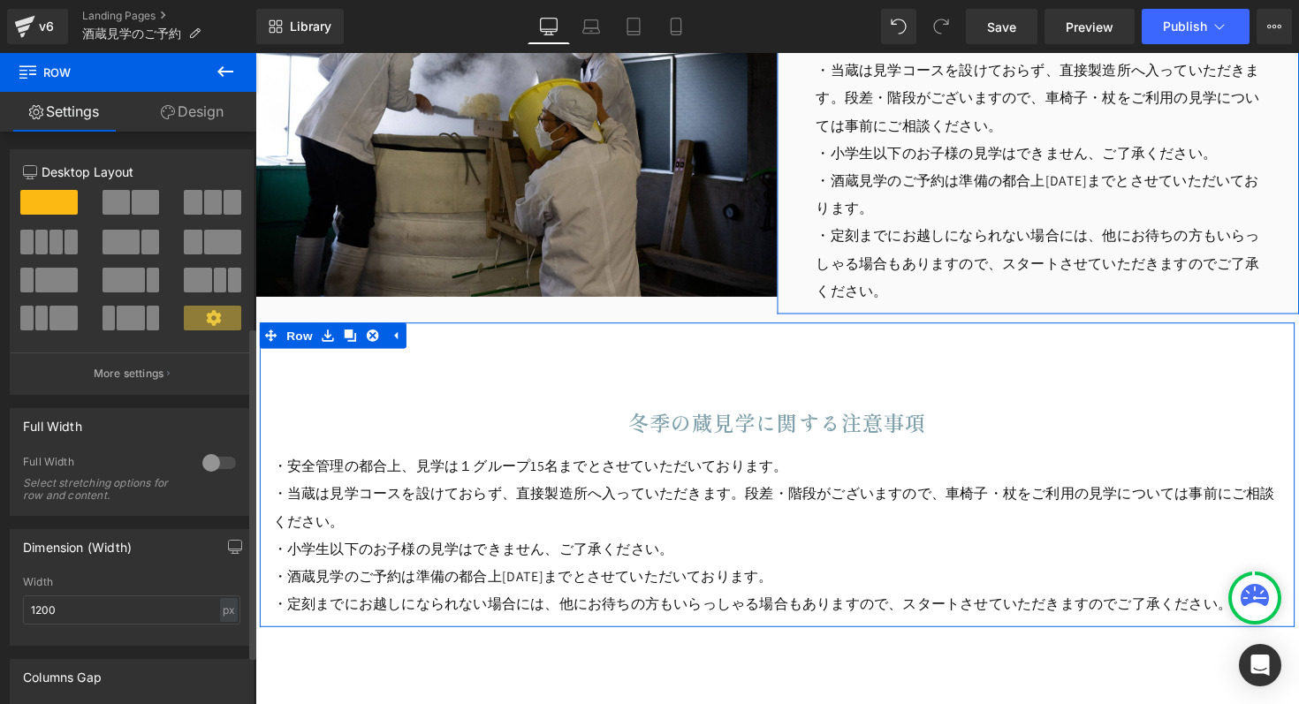
scroll to position [419, 0]
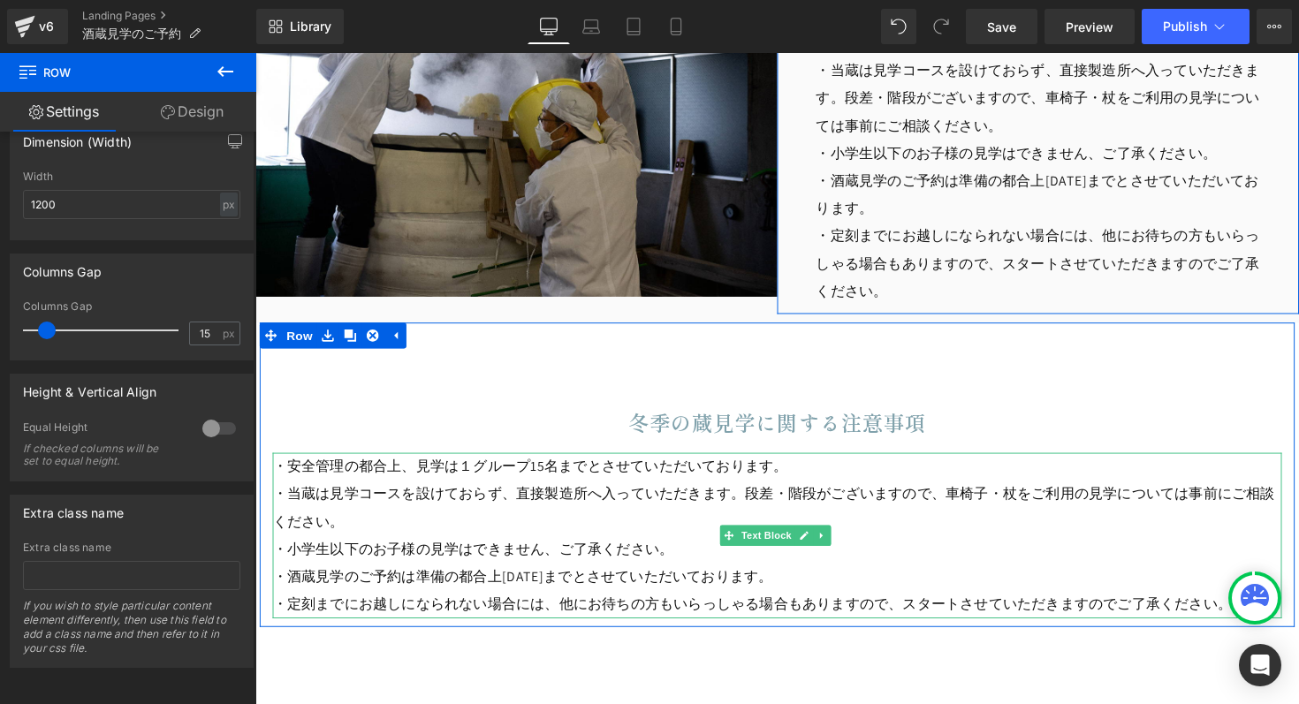
click at [645, 487] on p "・安全管理の都合上、見学は１グループ15名までとさせていただいております。" at bounding box center [790, 477] width 1034 height 28
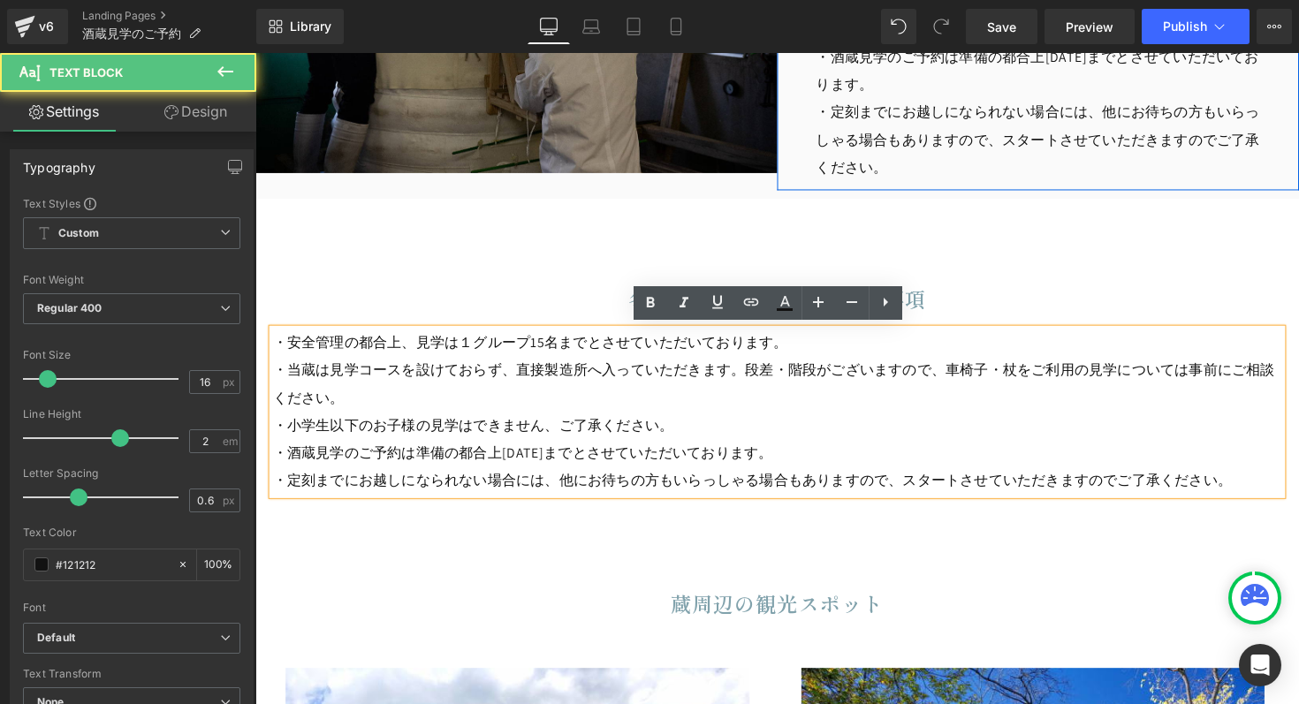
scroll to position [2056, 0]
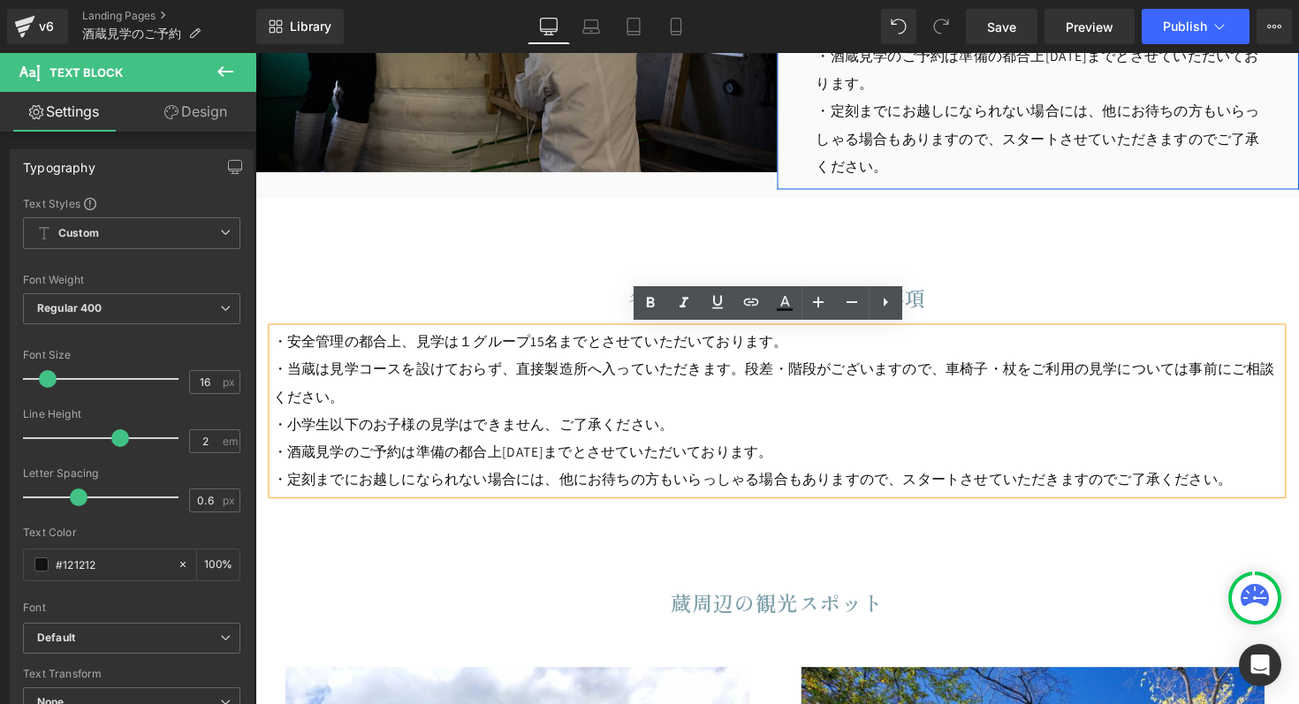
click at [593, 396] on p "・当蔵は見学コースを設けておらず、直接製造所へ入っていただきます。段差・階段がございますので、車椅子・杖をご利用の見学については事前にご相談ください。" at bounding box center [790, 391] width 1034 height 57
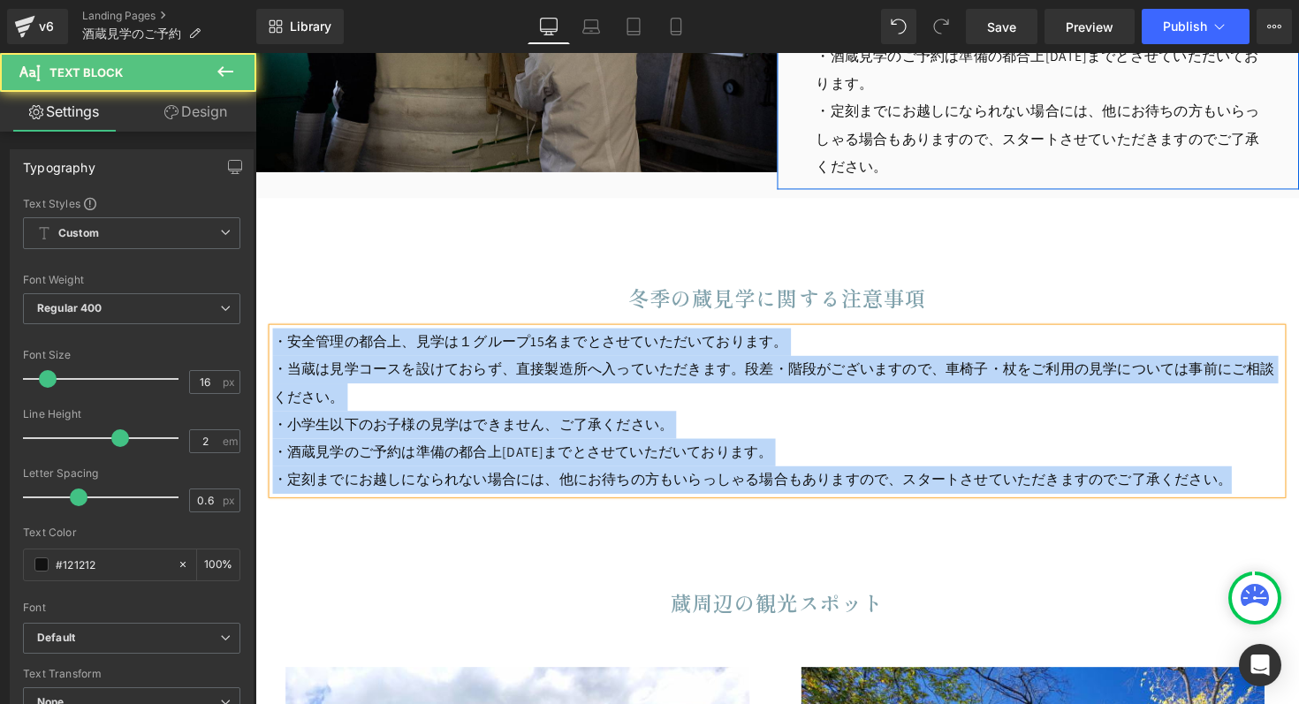
paste div
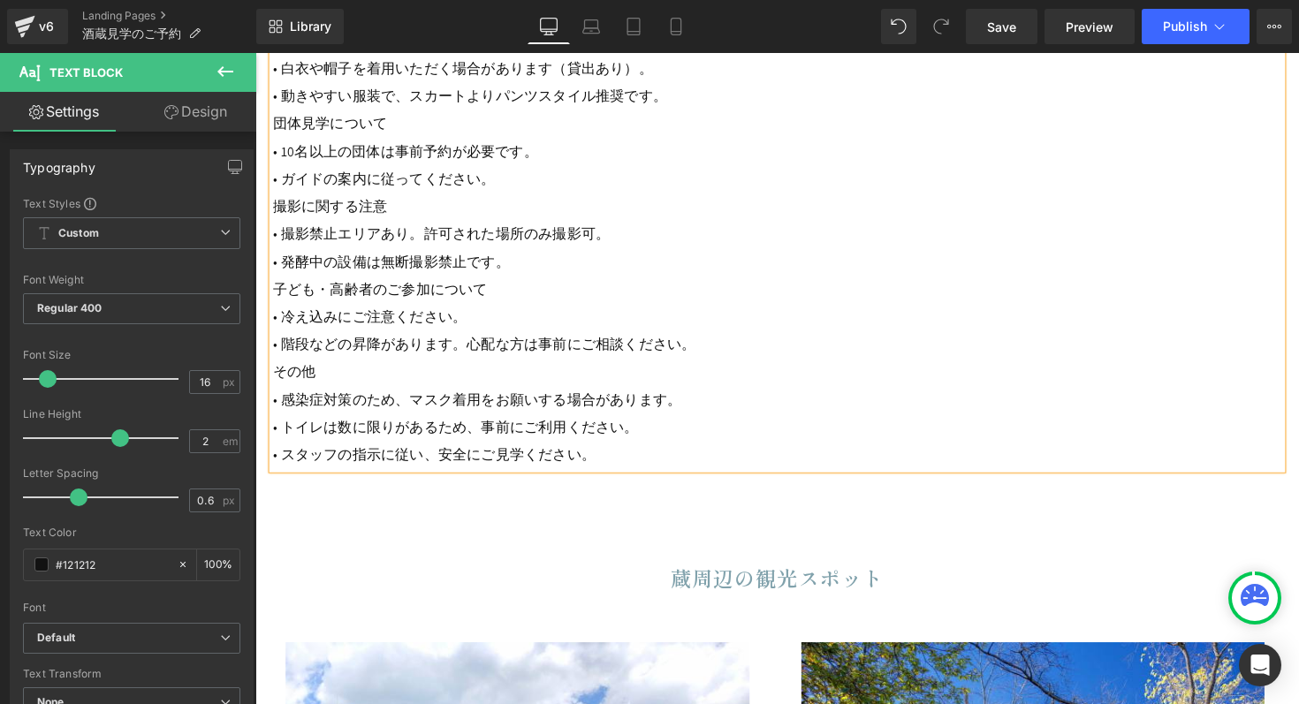
scroll to position [2341, 0]
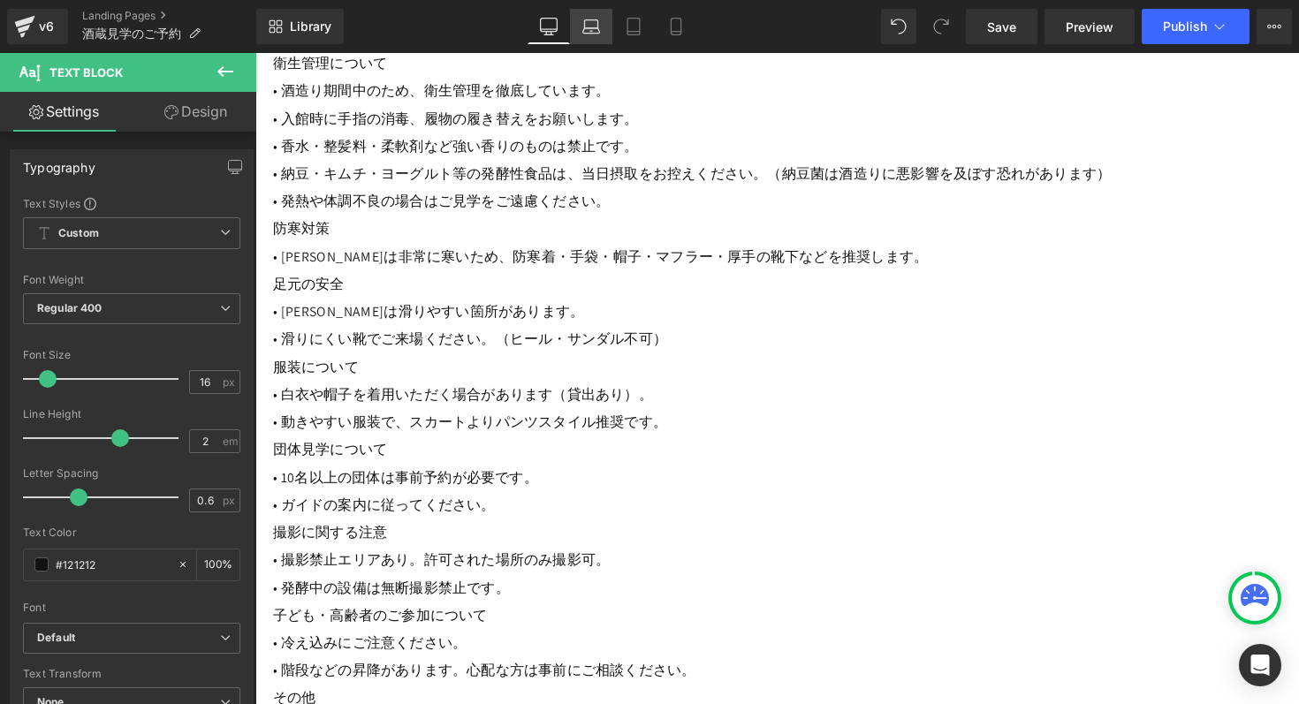
click at [606, 31] on link "Laptop" at bounding box center [591, 26] width 42 height 35
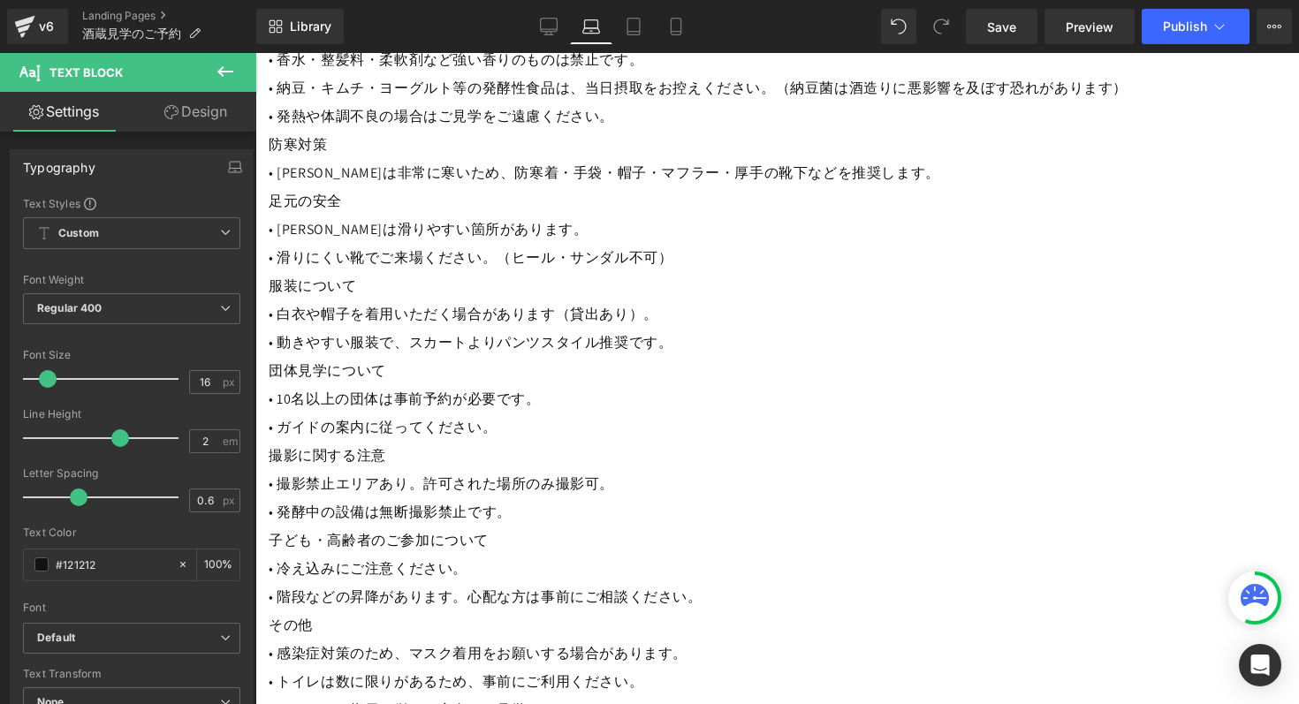
scroll to position [2028, 0]
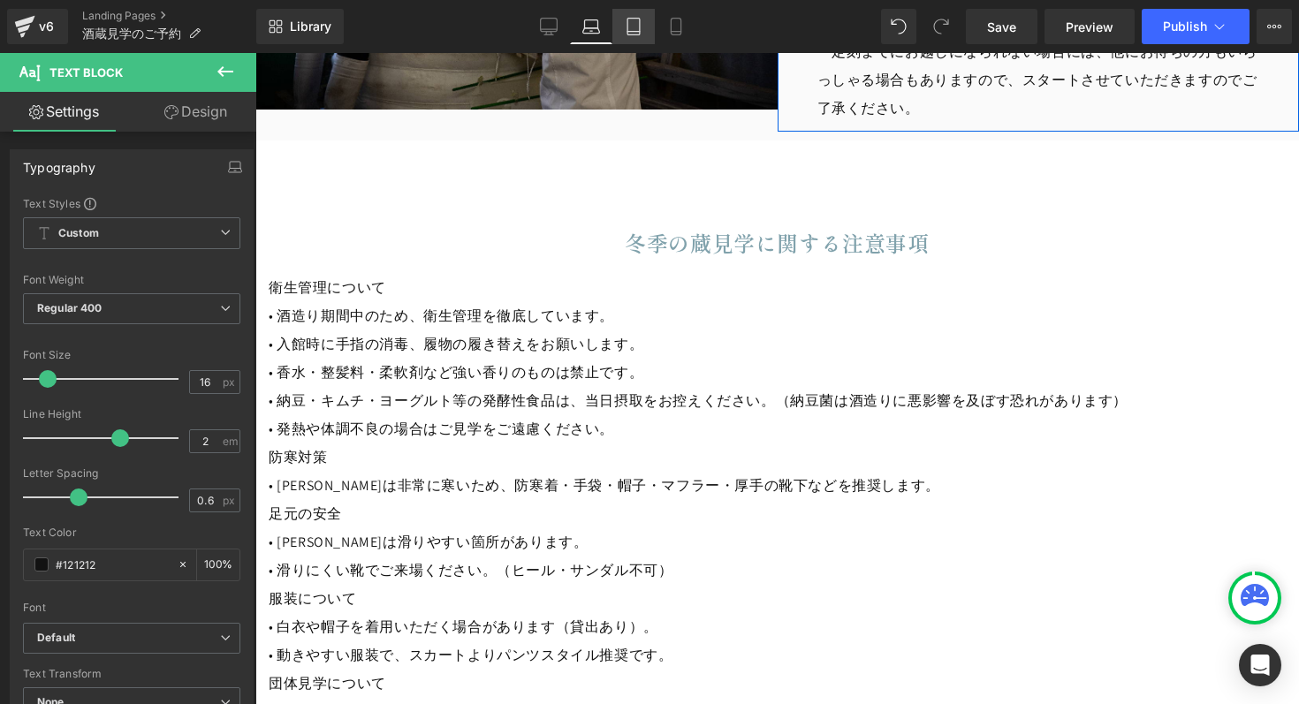
click at [636, 30] on icon at bounding box center [634, 27] width 18 height 18
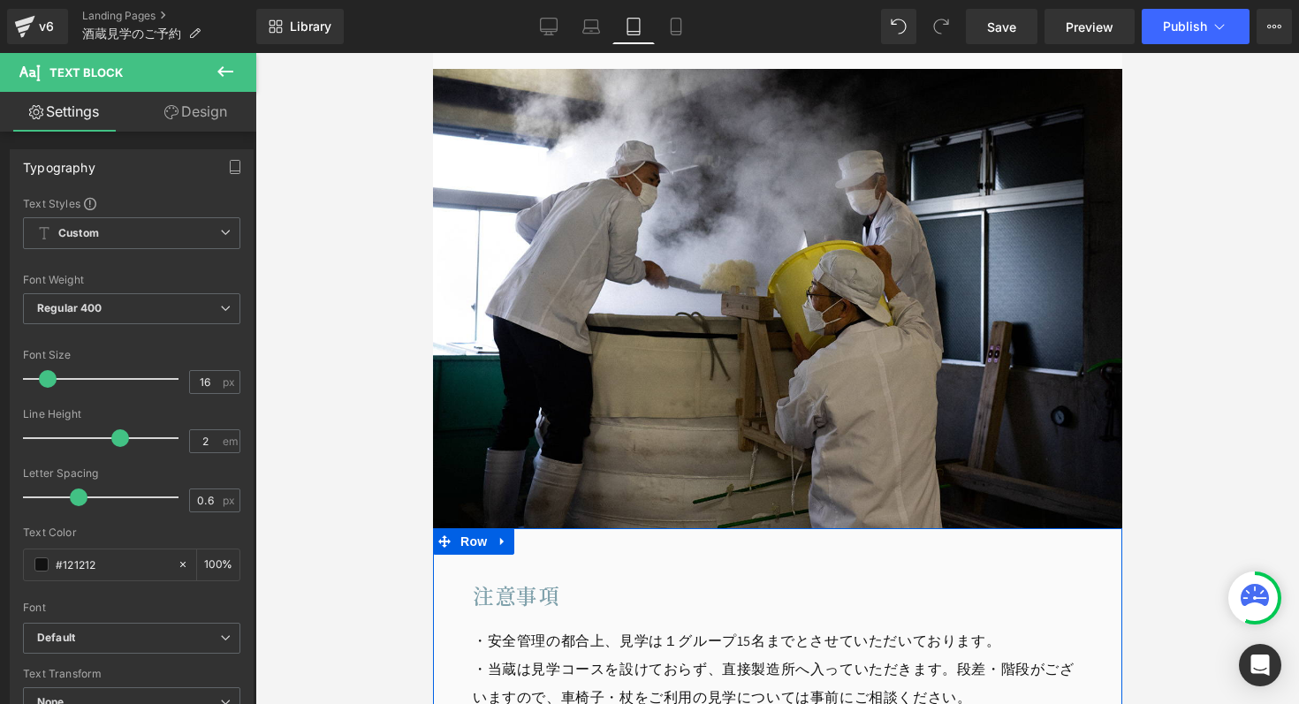
scroll to position [2741, 0]
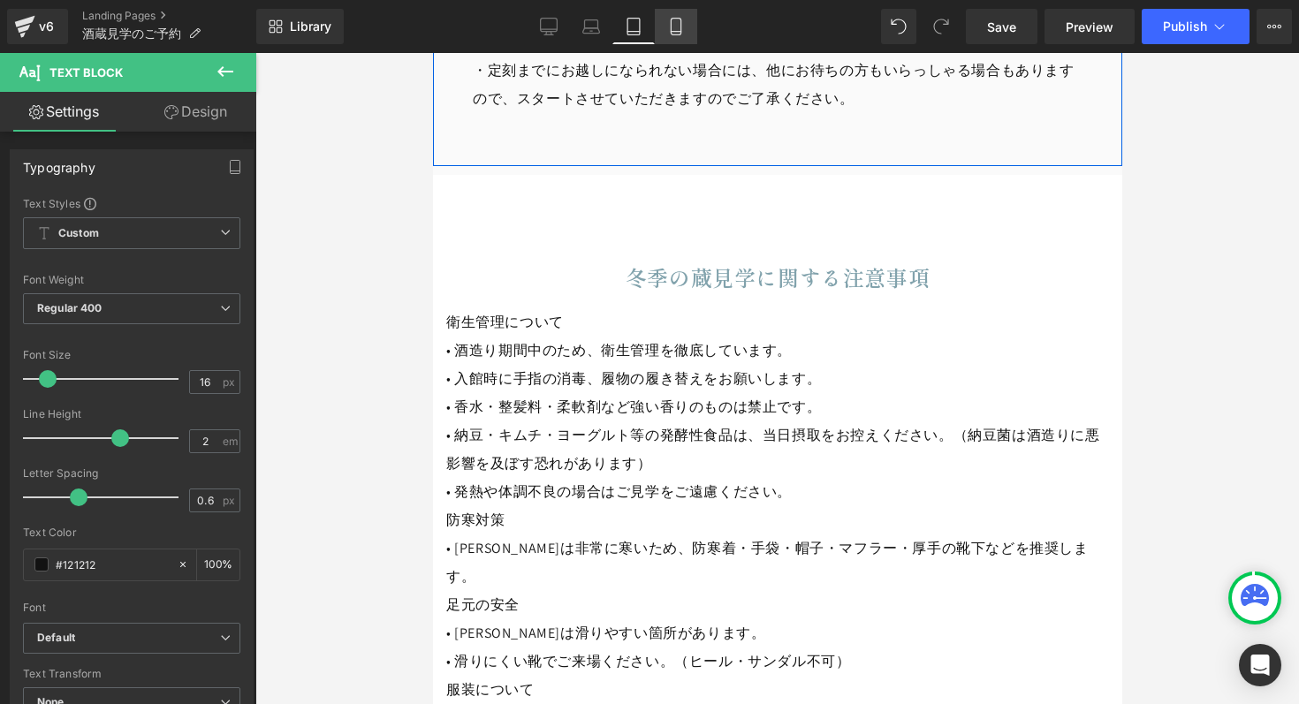
click at [672, 25] on icon at bounding box center [676, 27] width 18 height 18
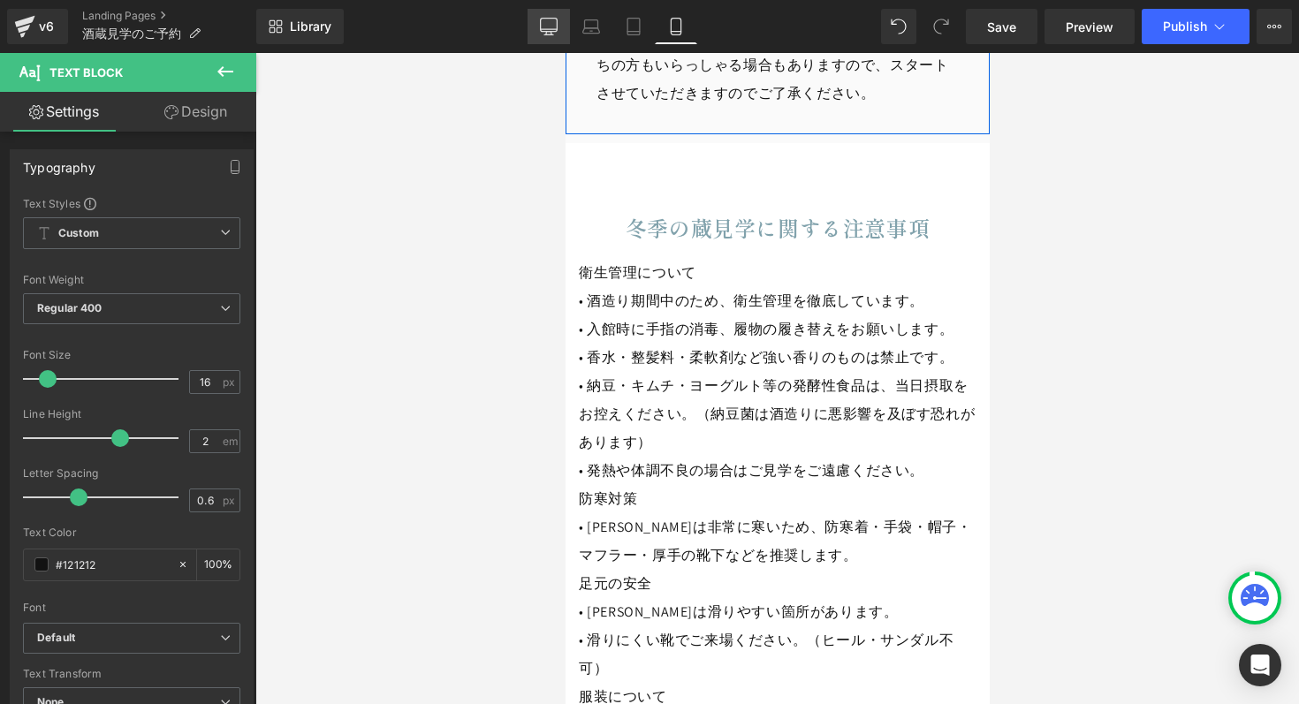
click at [560, 31] on link "Desktop" at bounding box center [548, 26] width 42 height 35
type input "100"
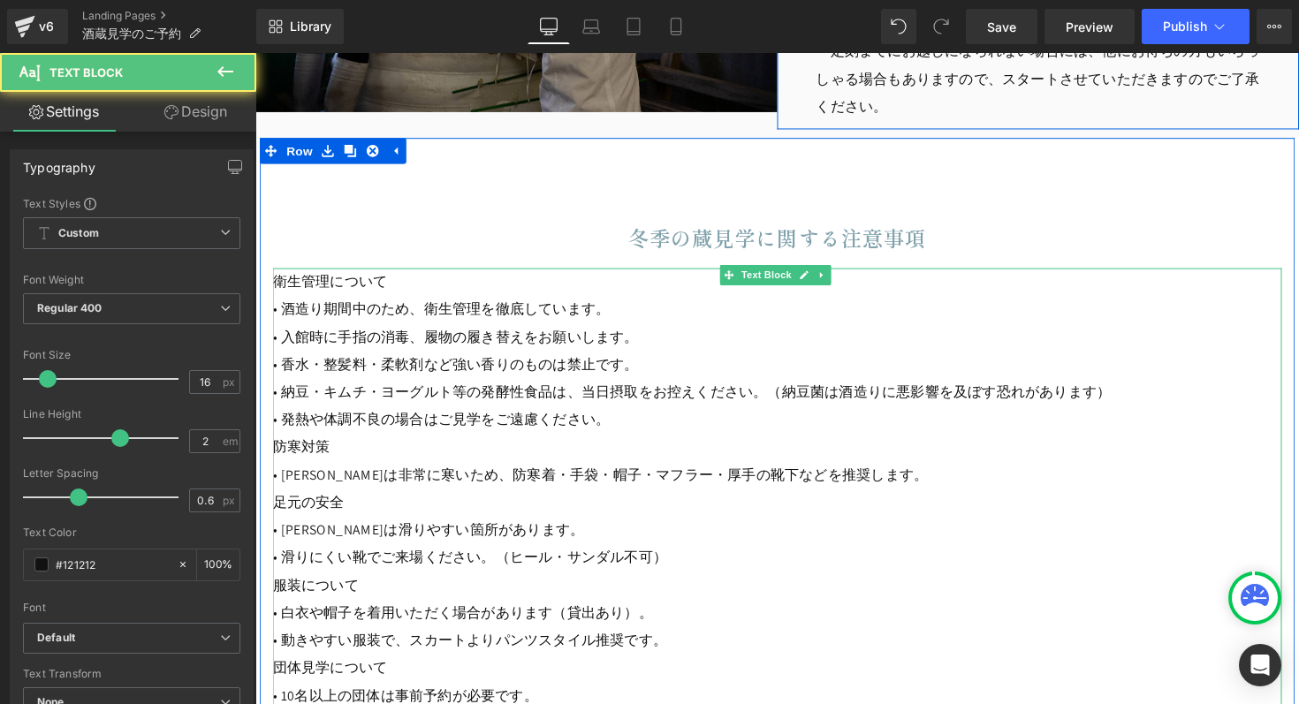
click at [292, 286] on p "衛生管理について" at bounding box center [790, 288] width 1034 height 28
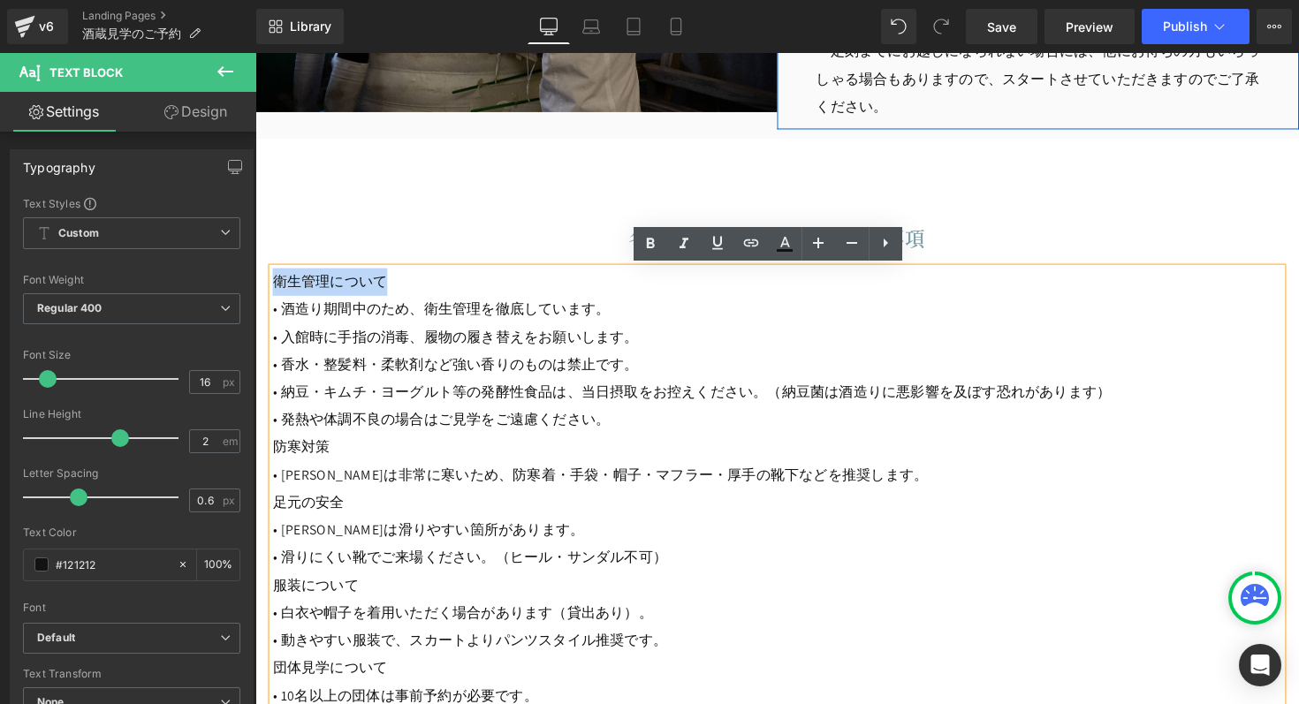
drag, startPoint x: 271, startPoint y: 286, endPoint x: 424, endPoint y: 286, distance: 152.8
click at [424, 286] on p "衛生管理について" at bounding box center [790, 288] width 1034 height 28
click at [390, 285] on p "衛生管理について" at bounding box center [790, 288] width 1034 height 28
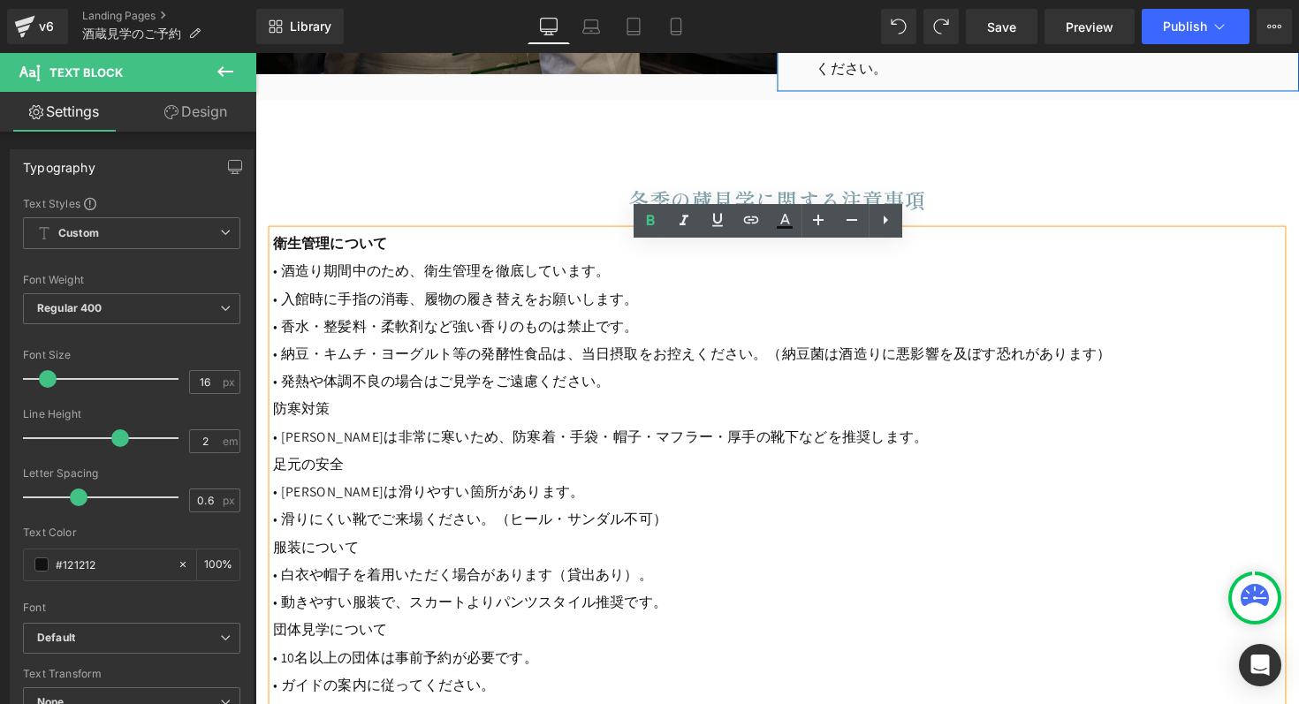
scroll to position [2156, 0]
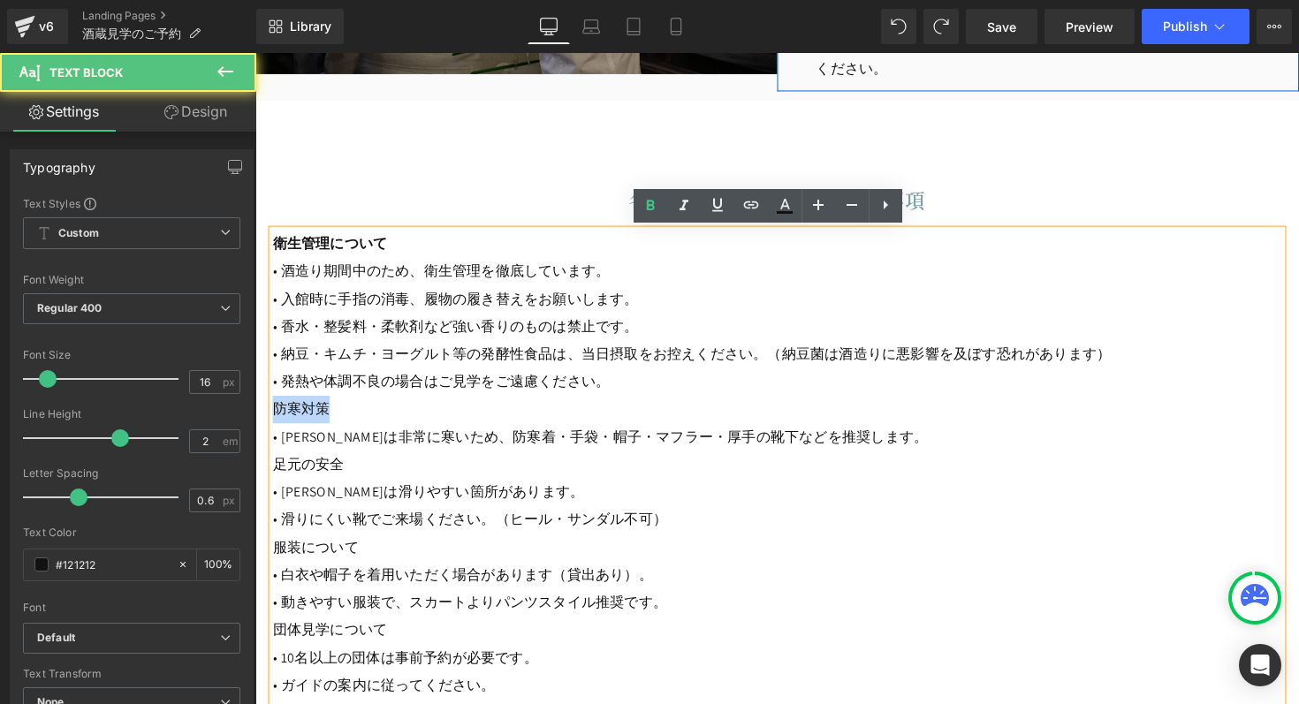
drag, startPoint x: 270, startPoint y: 417, endPoint x: 346, endPoint y: 421, distance: 76.1
click at [346, 421] on p "防寒対策" at bounding box center [790, 419] width 1034 height 28
drag, startPoint x: 270, startPoint y: 476, endPoint x: 364, endPoint y: 475, distance: 93.7
click at [364, 475] on p "足元の安全" at bounding box center [790, 475] width 1034 height 28
drag, startPoint x: 270, startPoint y: 560, endPoint x: 369, endPoint y: 556, distance: 99.0
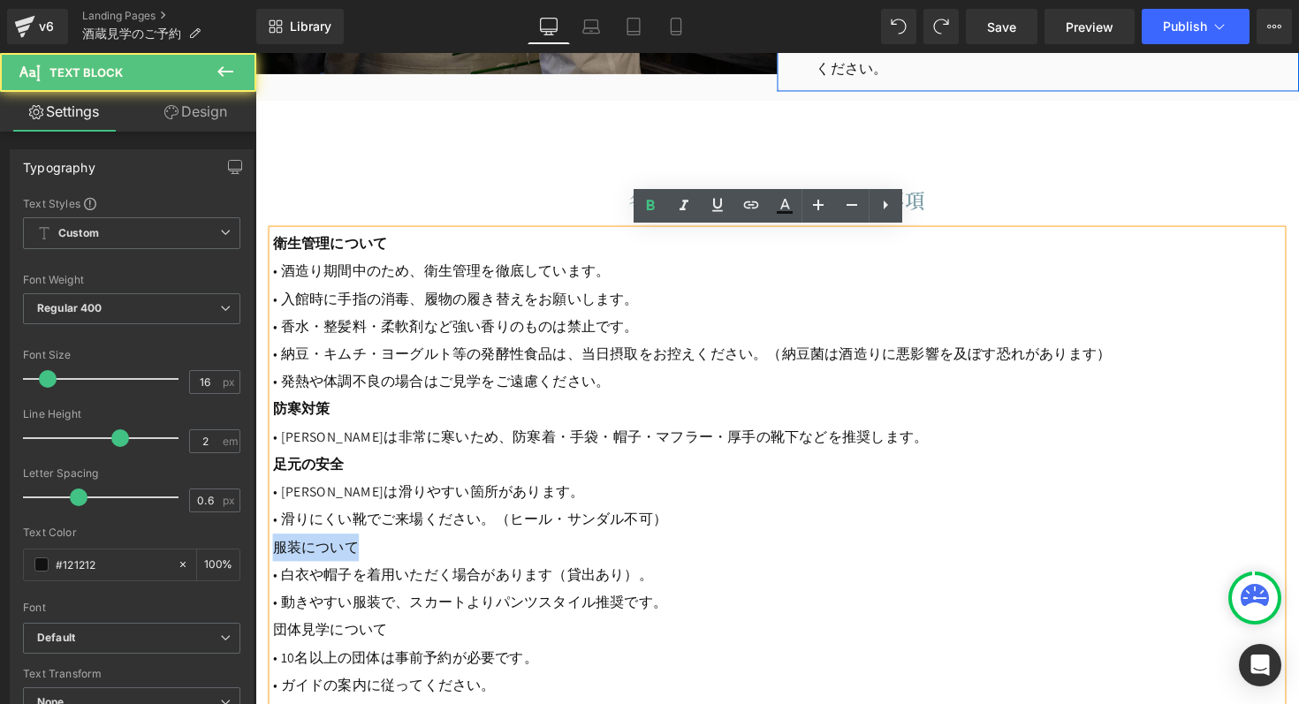
click at [369, 556] on p "服装について" at bounding box center [790, 560] width 1034 height 28
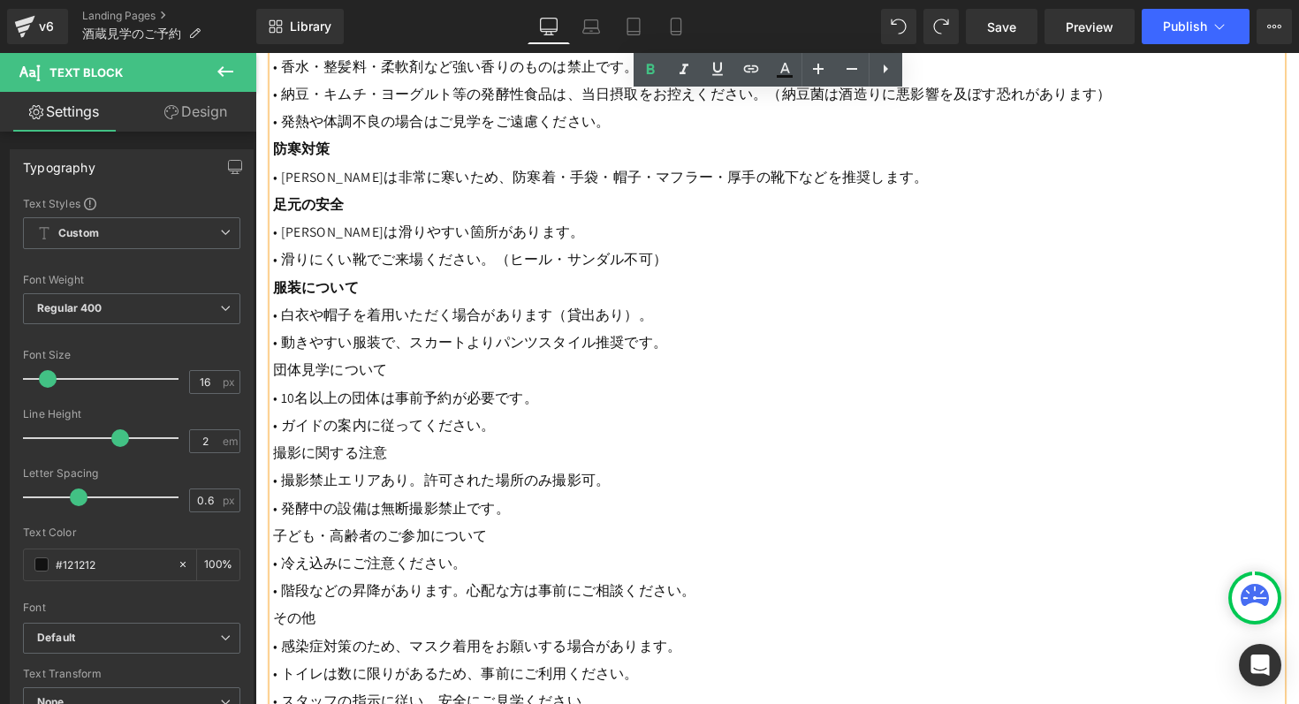
scroll to position [2438, 0]
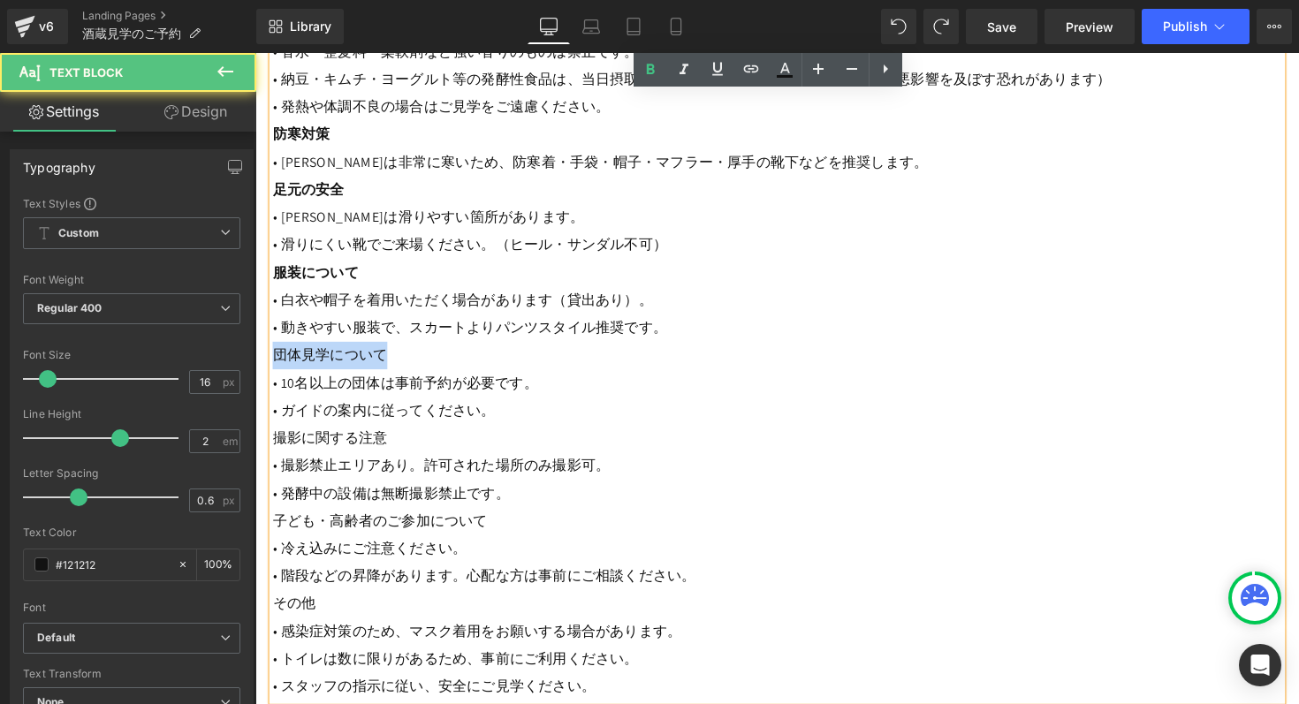
drag, startPoint x: 269, startPoint y: 359, endPoint x: 425, endPoint y: 363, distance: 155.6
click at [425, 363] on p "団体見学について" at bounding box center [790, 363] width 1034 height 28
drag, startPoint x: 271, startPoint y: 445, endPoint x: 441, endPoint y: 446, distance: 169.6
click at [441, 446] on p "撮影に関する注意" at bounding box center [790, 448] width 1034 height 28
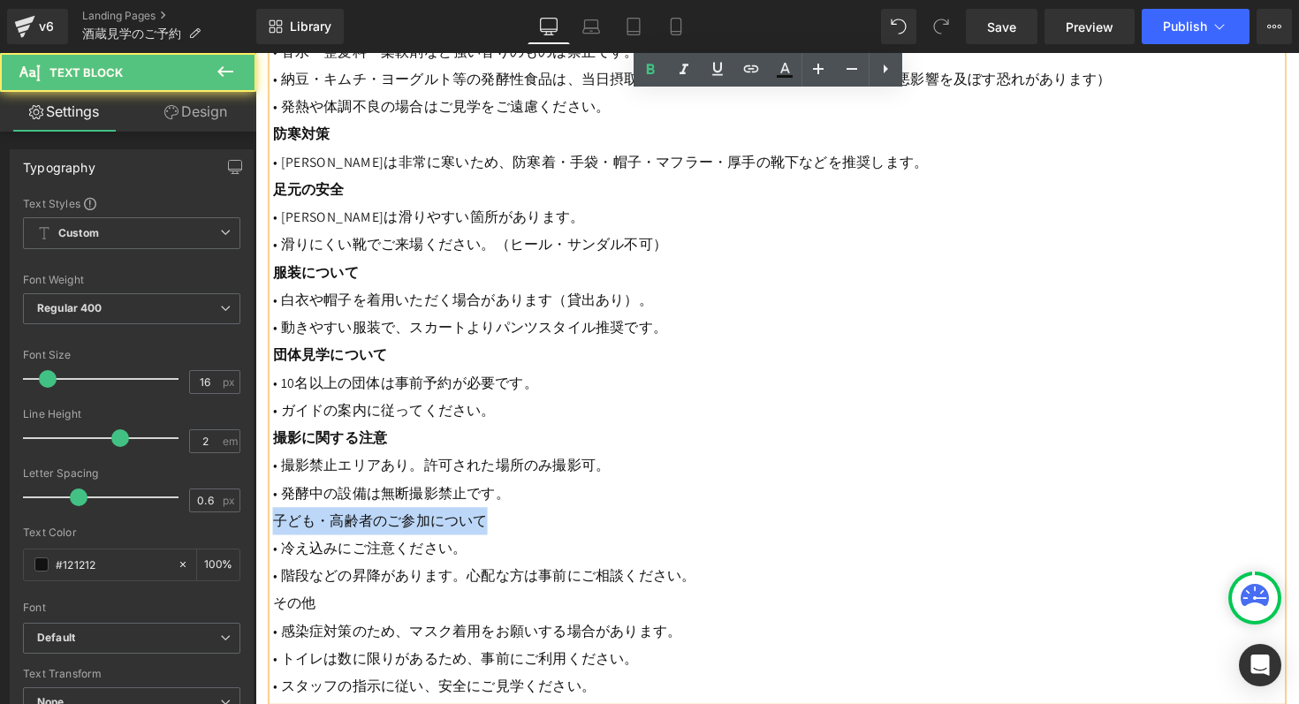
drag, startPoint x: 270, startPoint y: 532, endPoint x: 521, endPoint y: 532, distance: 250.9
click at [521, 532] on p "子ども・高齢者のご参加について" at bounding box center [790, 533] width 1034 height 28
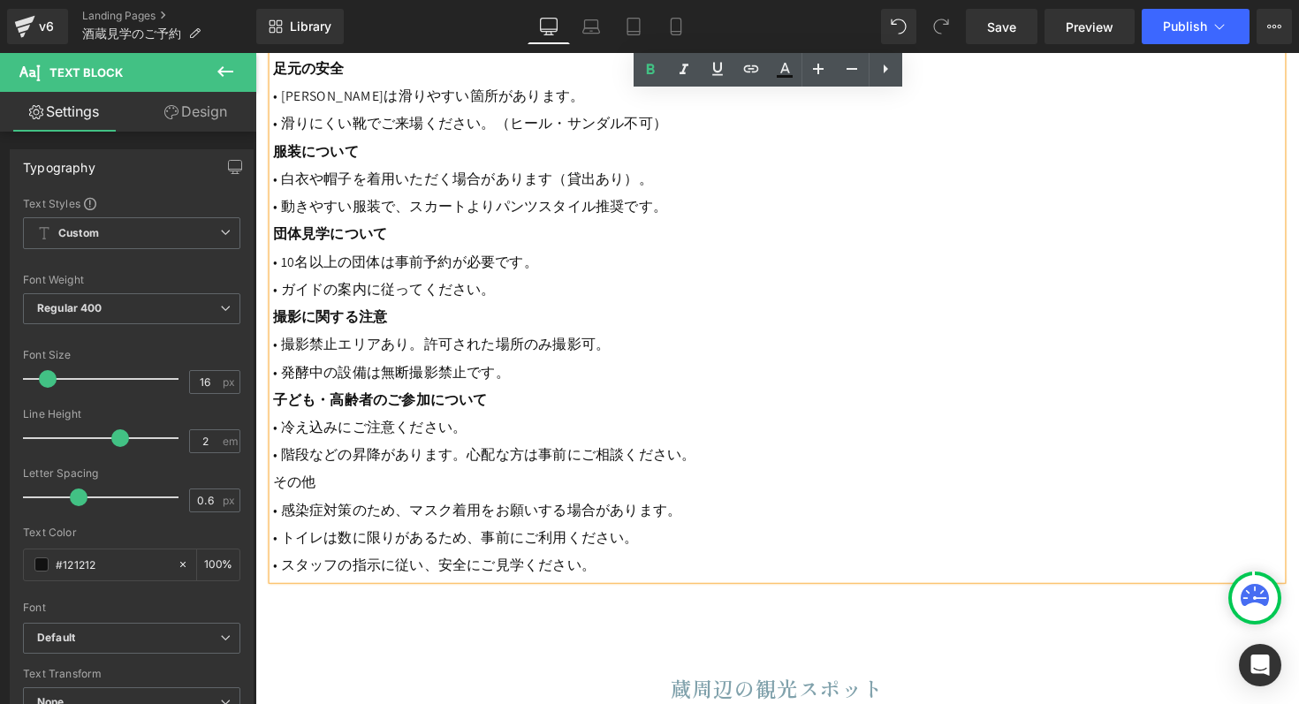
scroll to position [2598, 0]
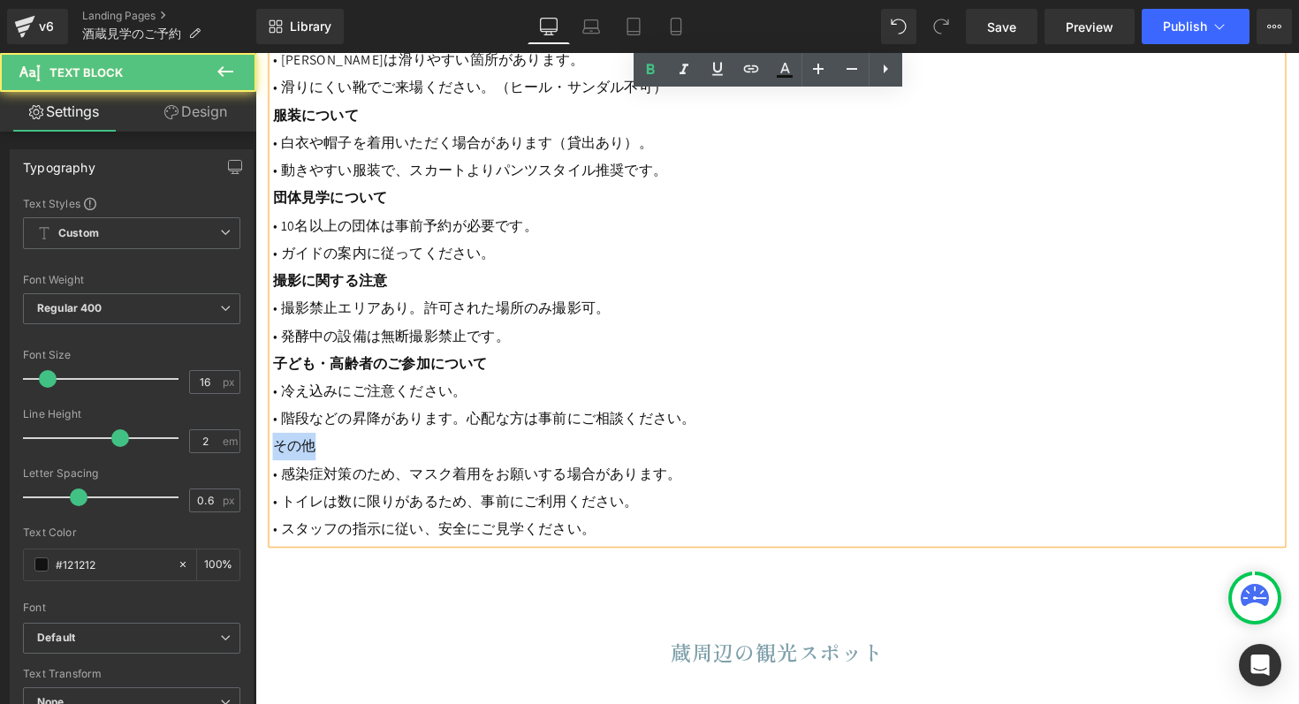
drag, startPoint x: 273, startPoint y: 454, endPoint x: 342, endPoint y: 459, distance: 69.1
click at [342, 459] on p "その他" at bounding box center [790, 457] width 1034 height 28
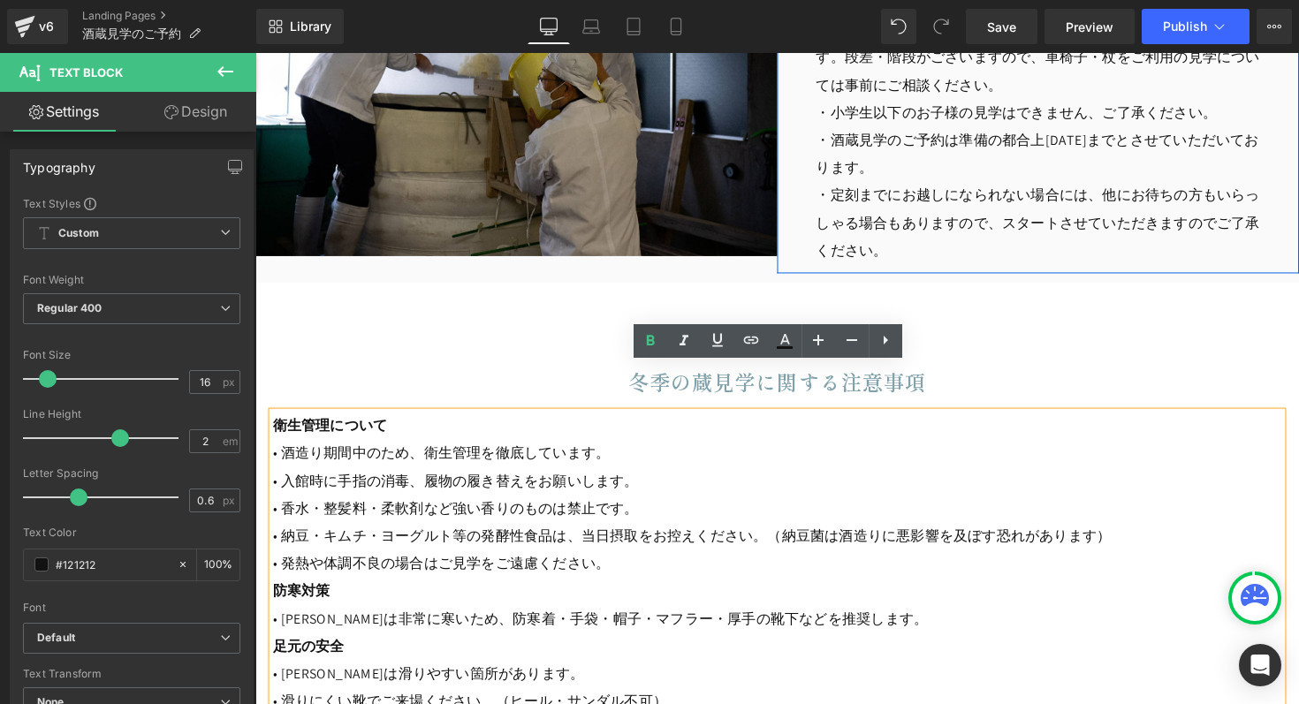
scroll to position [2089, 0]
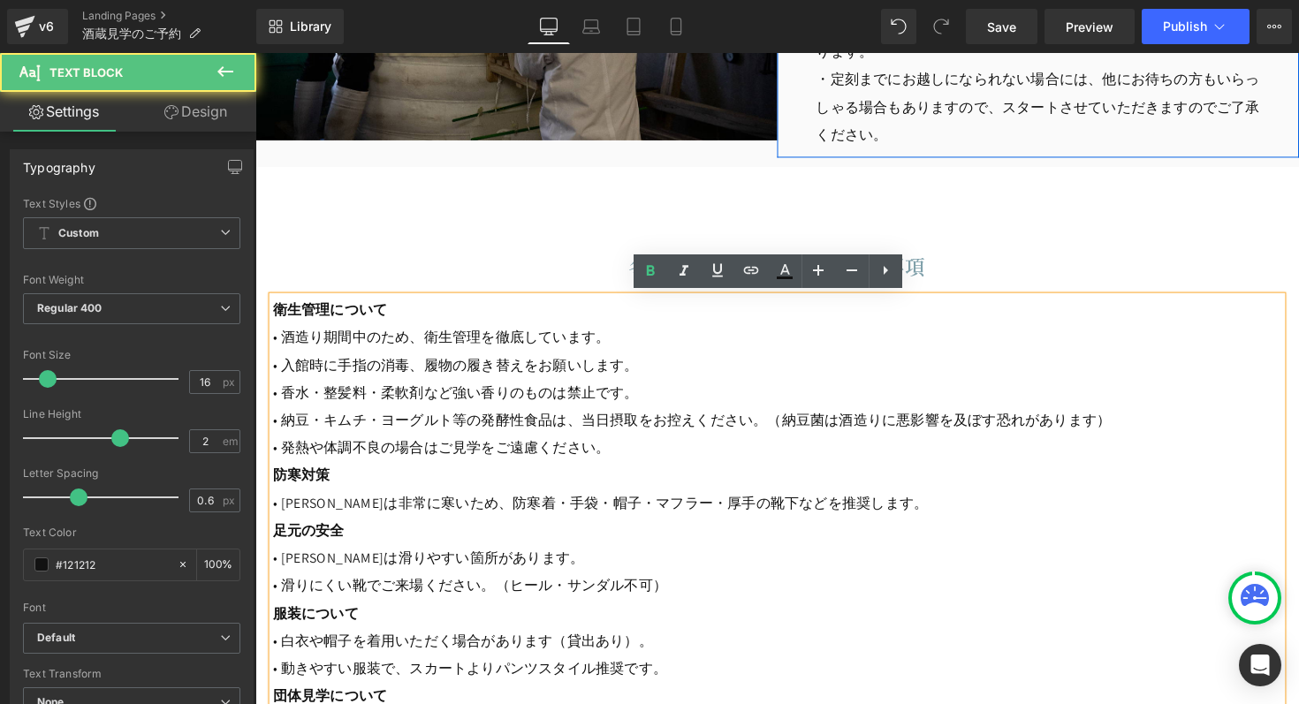
click at [642, 459] on p "• 発熱や体調不良の場合はご見学をご遠慮ください。" at bounding box center [790, 458] width 1034 height 28
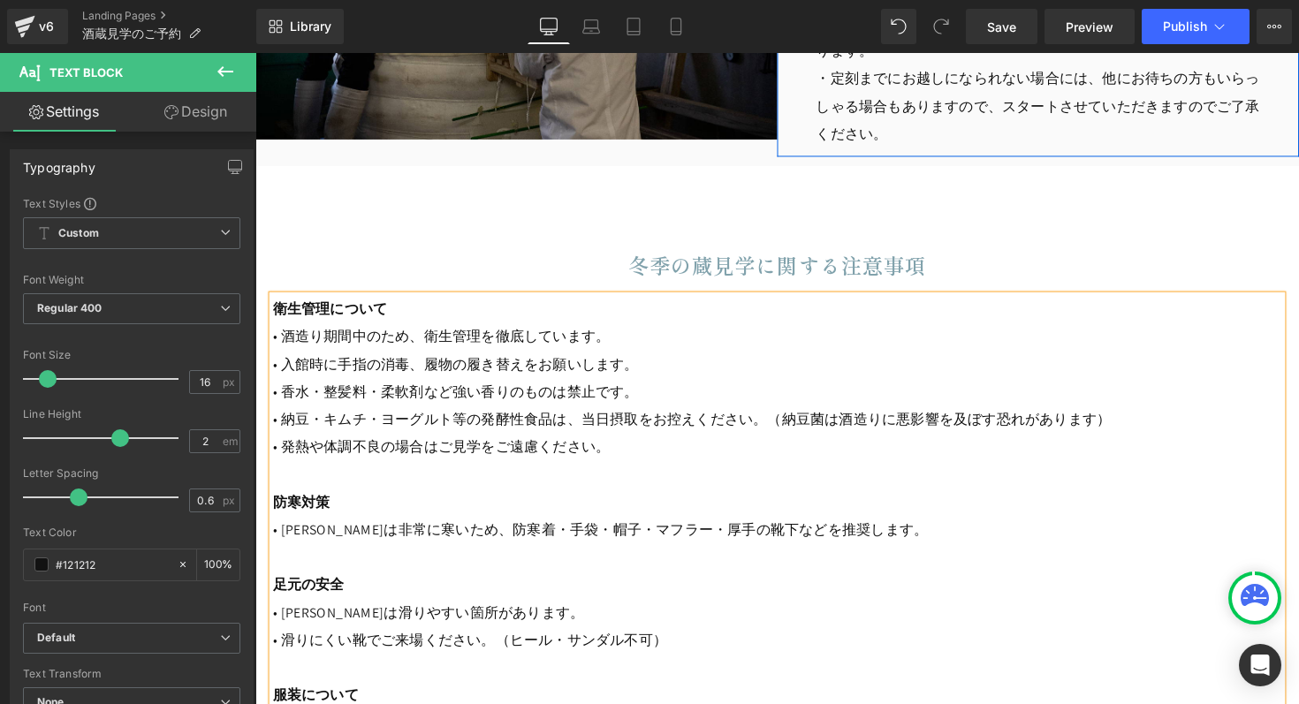
scroll to position [2442, 0]
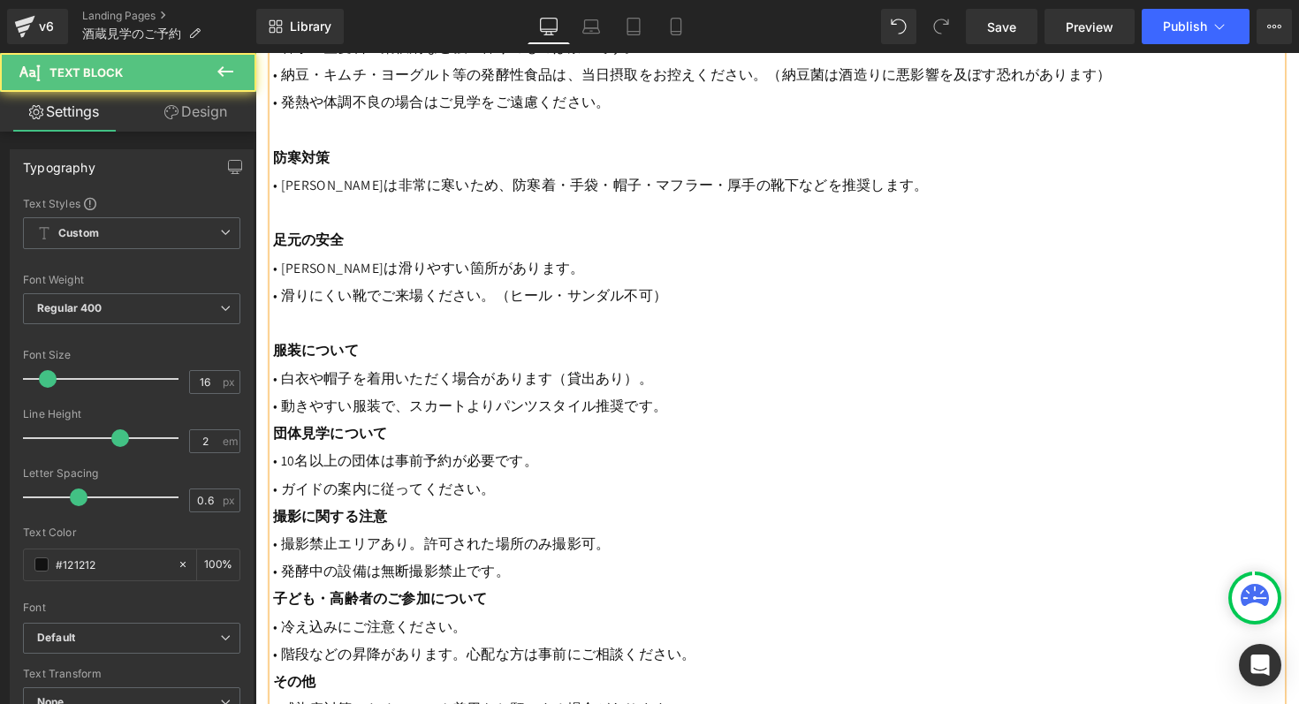
click at [680, 414] on p "• 動きやすい服装で、スカートよりパンツスタイル推奨です。" at bounding box center [790, 415] width 1034 height 28
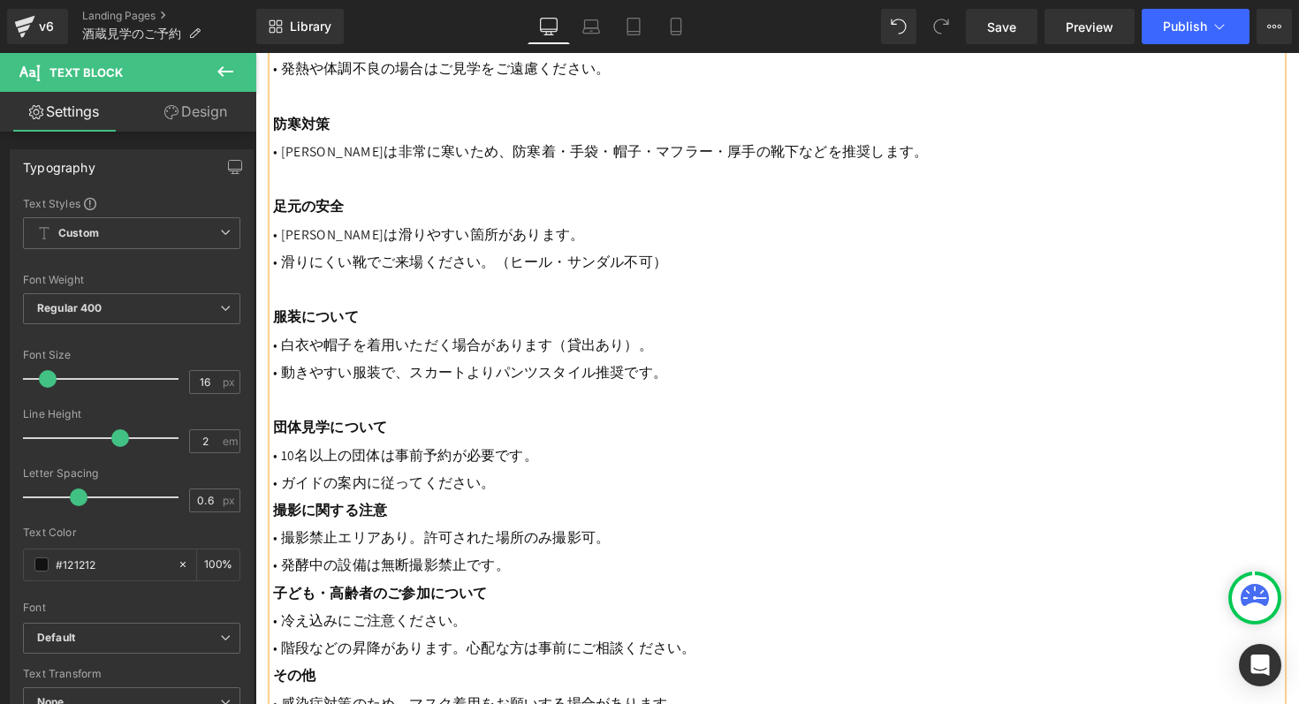
scroll to position [2478, 0]
click at [524, 492] on p "• ガイドの案内に従ってください。" at bounding box center [790, 492] width 1034 height 28
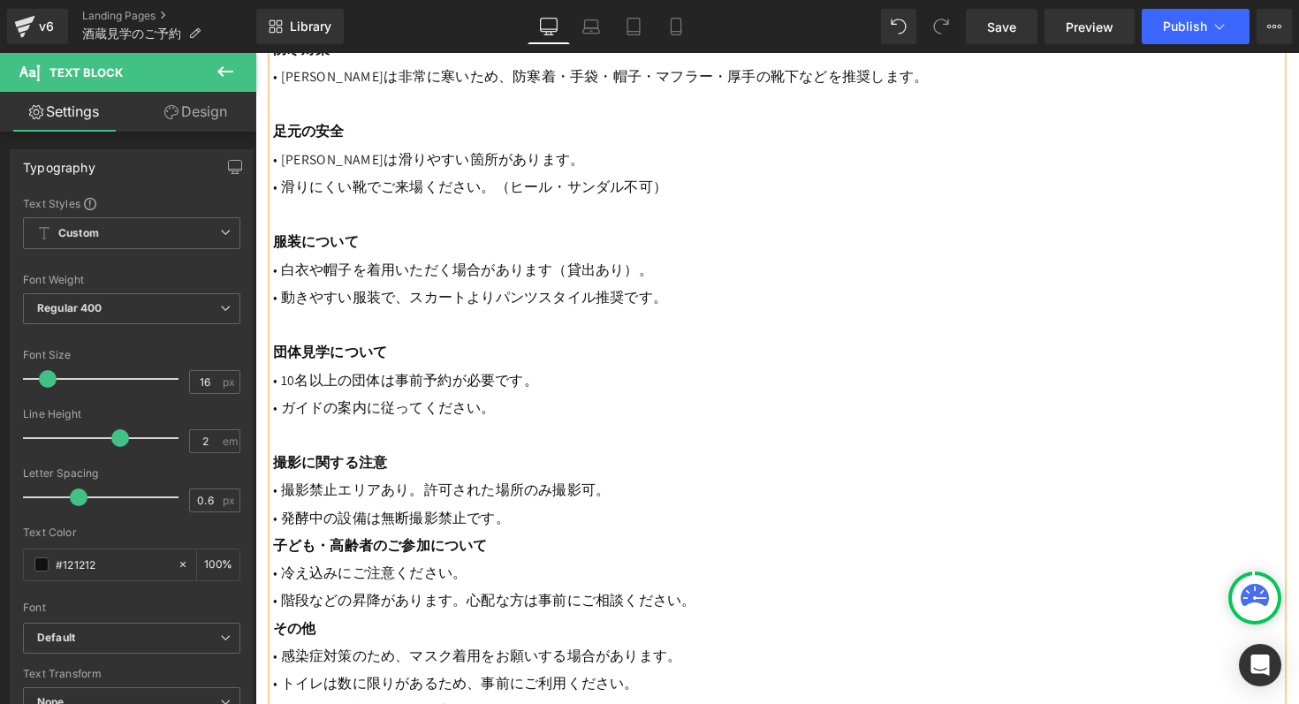
scroll to position [2559, 0]
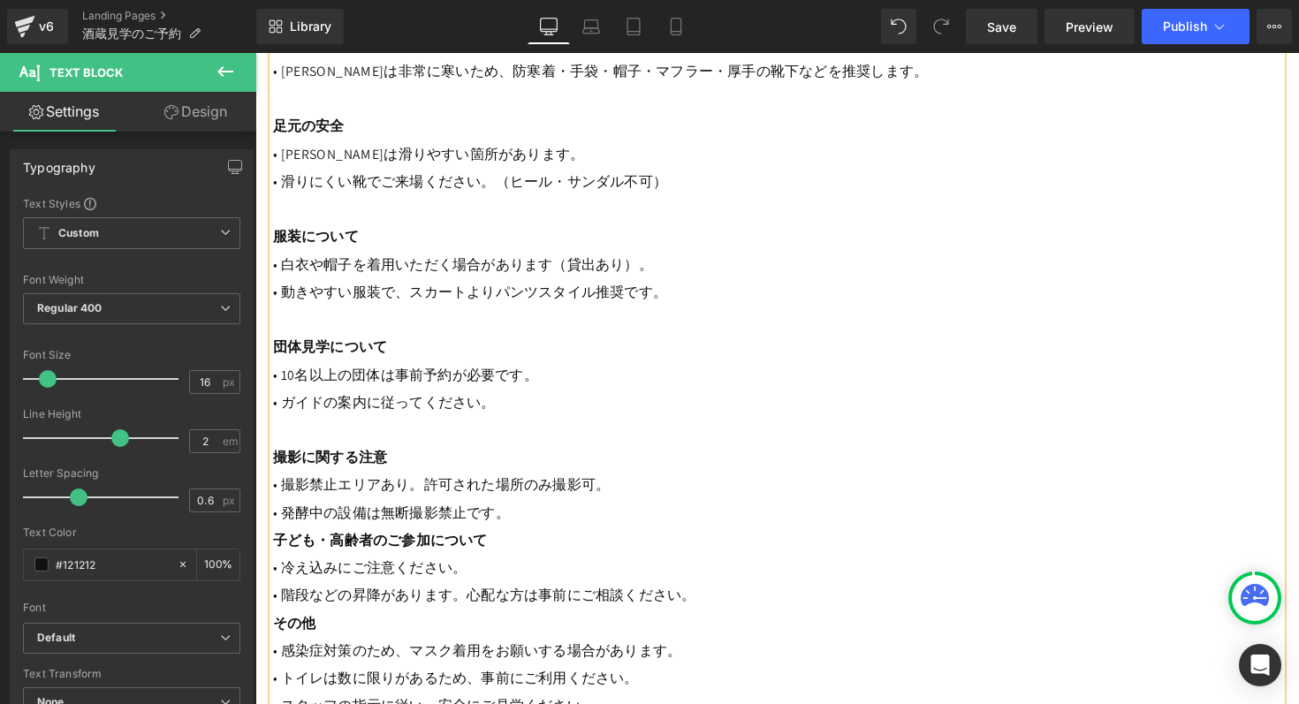
click at [552, 529] on p "• 発酵中の設備は無断撮影禁止です。" at bounding box center [790, 525] width 1034 height 28
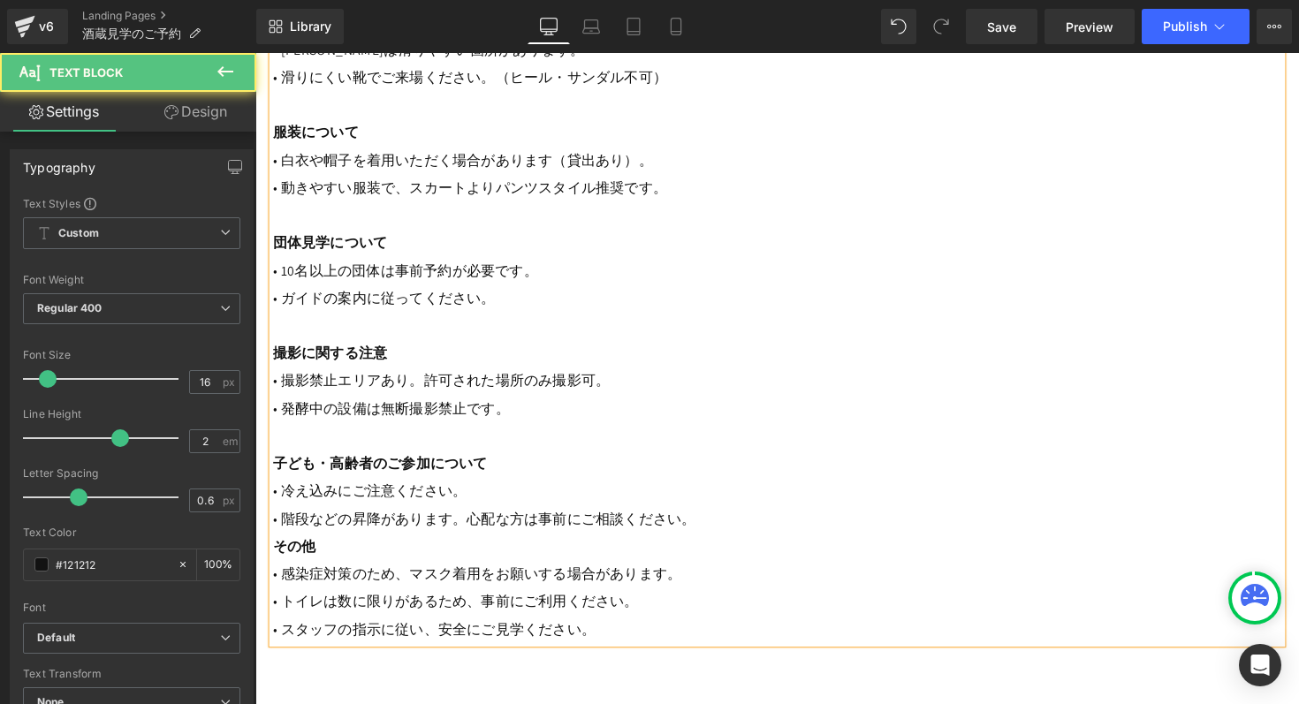
scroll to position [2680, 0]
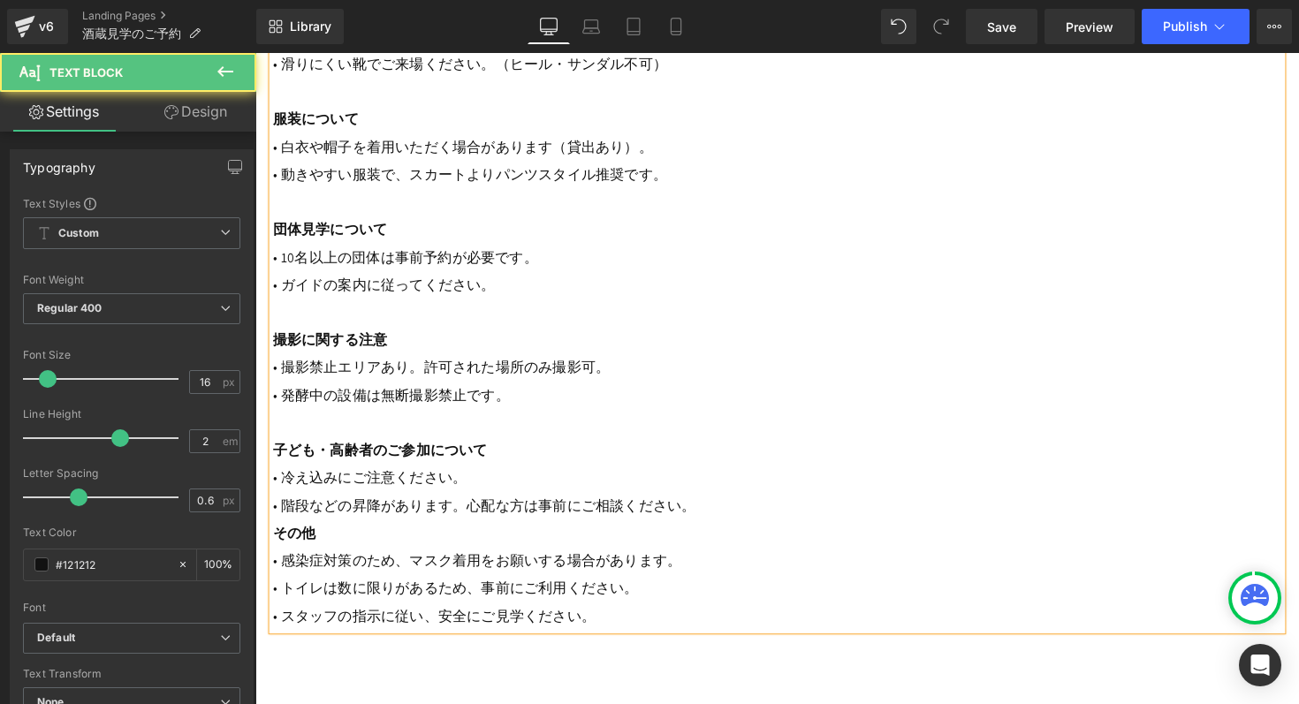
click at [757, 522] on p "• 階段などの昇降があります。心配な方は事前にご相談ください。" at bounding box center [790, 517] width 1034 height 28
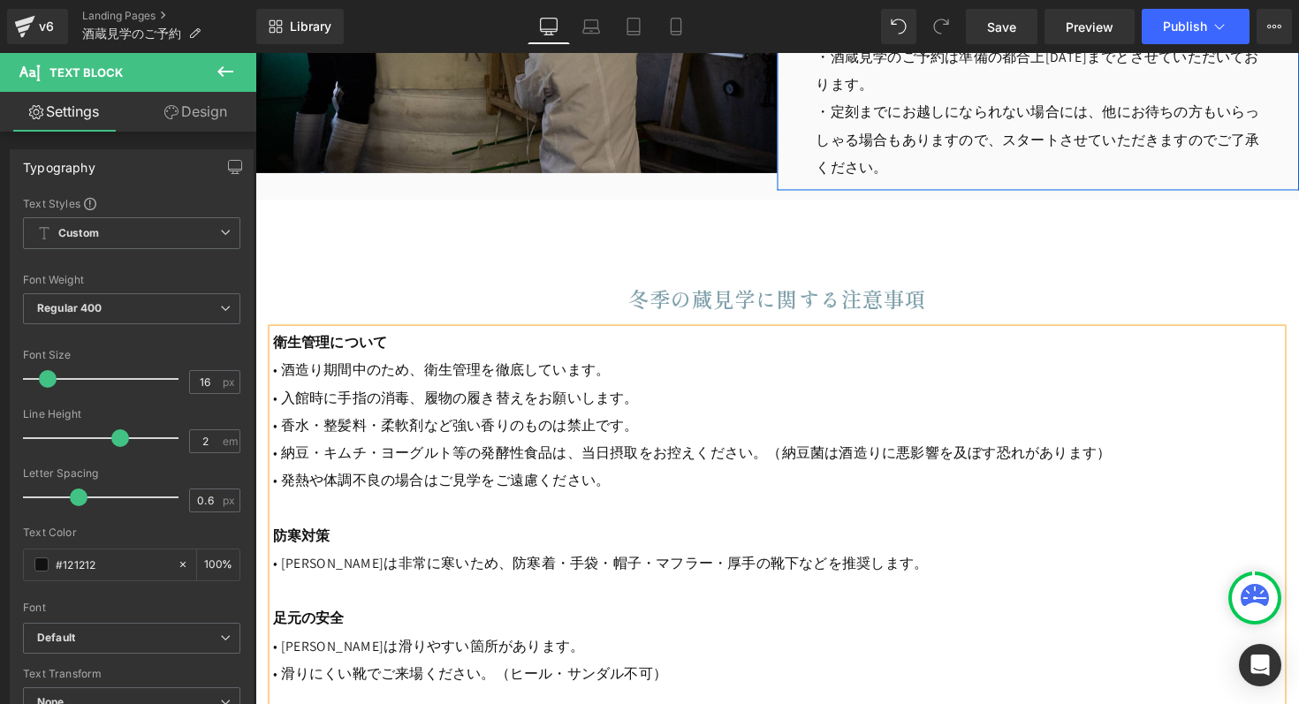
scroll to position [2004, 0]
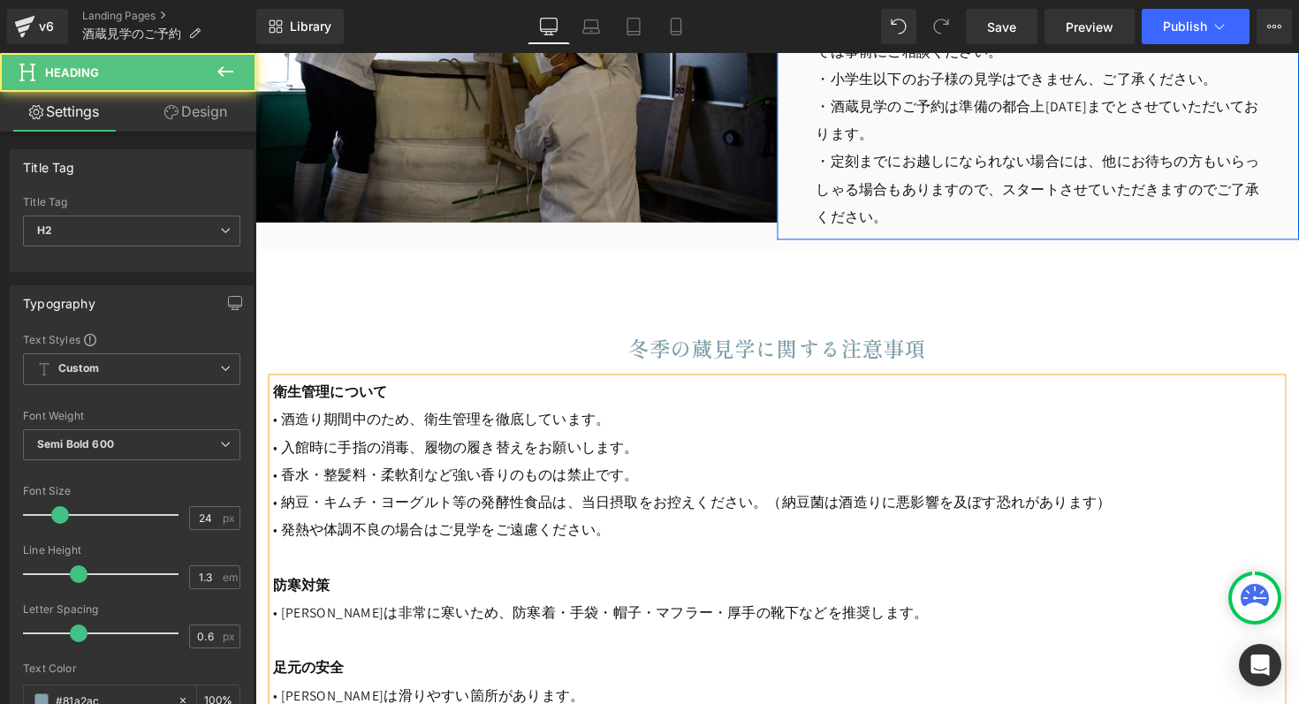
click at [599, 355] on h2 "冬季の蔵見学に関する注意事項" at bounding box center [790, 355] width 1034 height 27
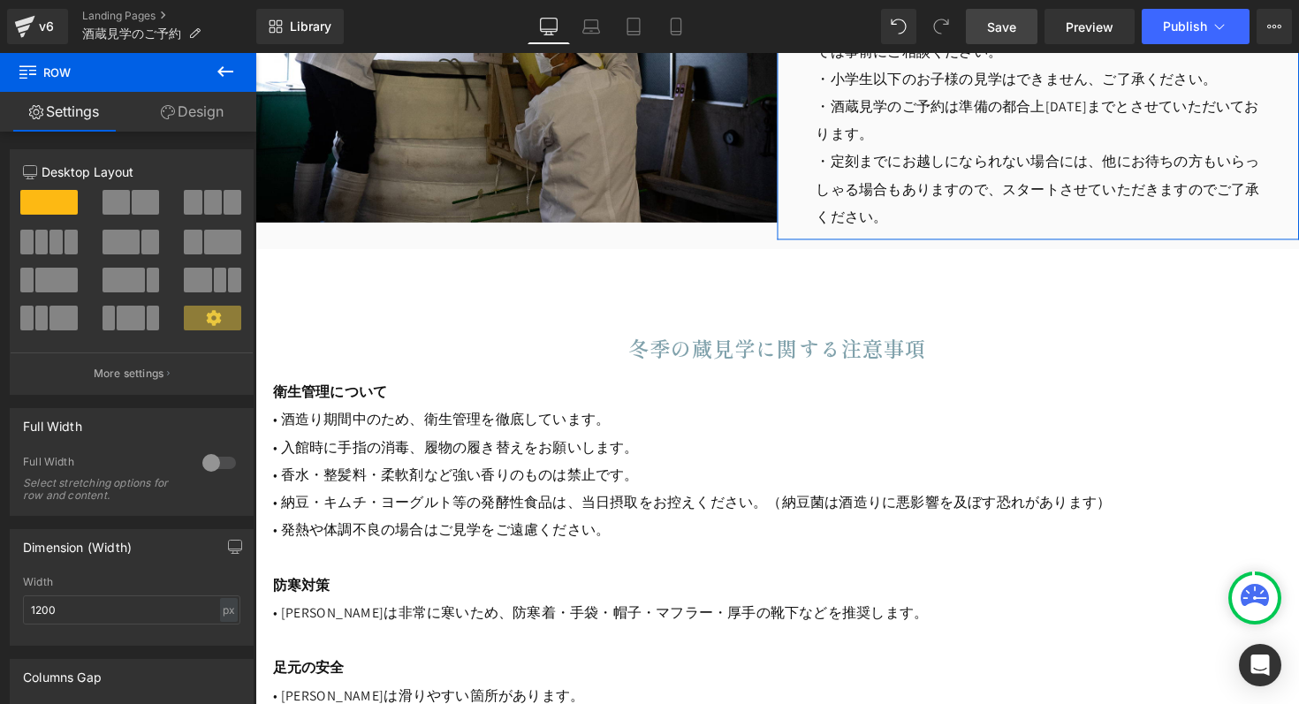
click at [1014, 28] on span "Save" at bounding box center [1001, 27] width 29 height 19
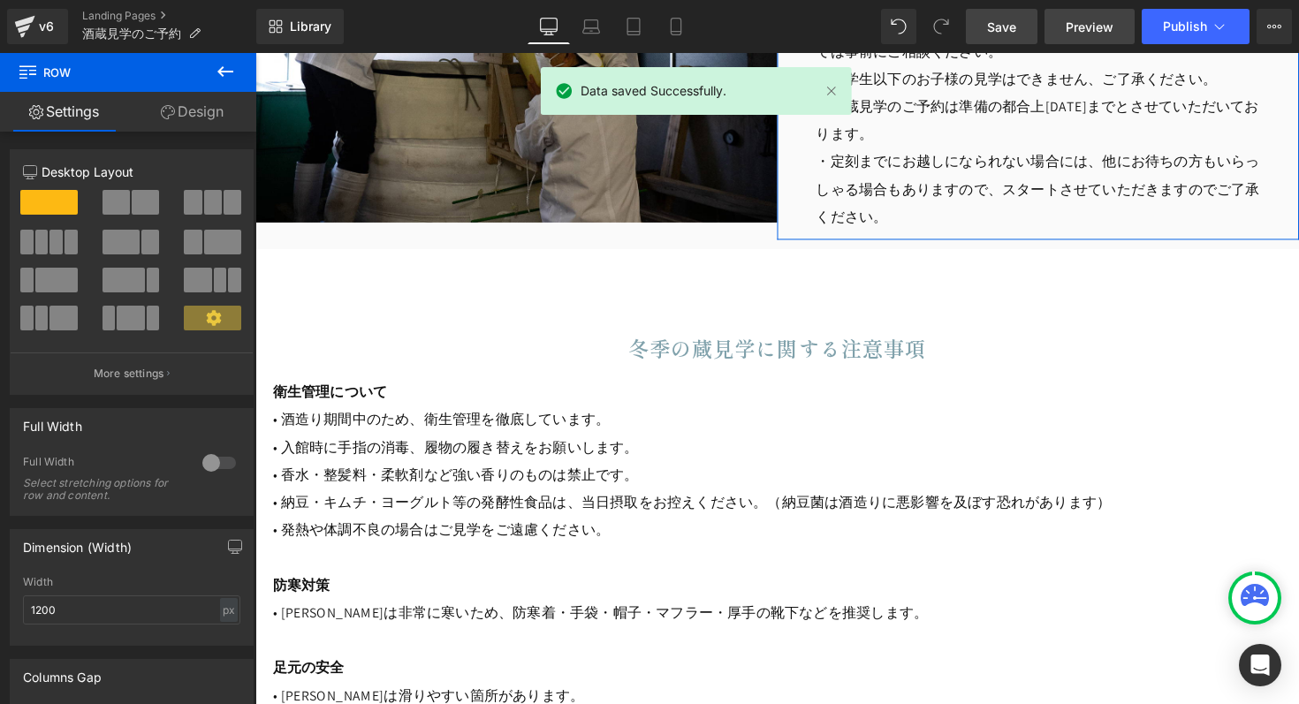
click at [1094, 26] on span "Preview" at bounding box center [1089, 27] width 48 height 19
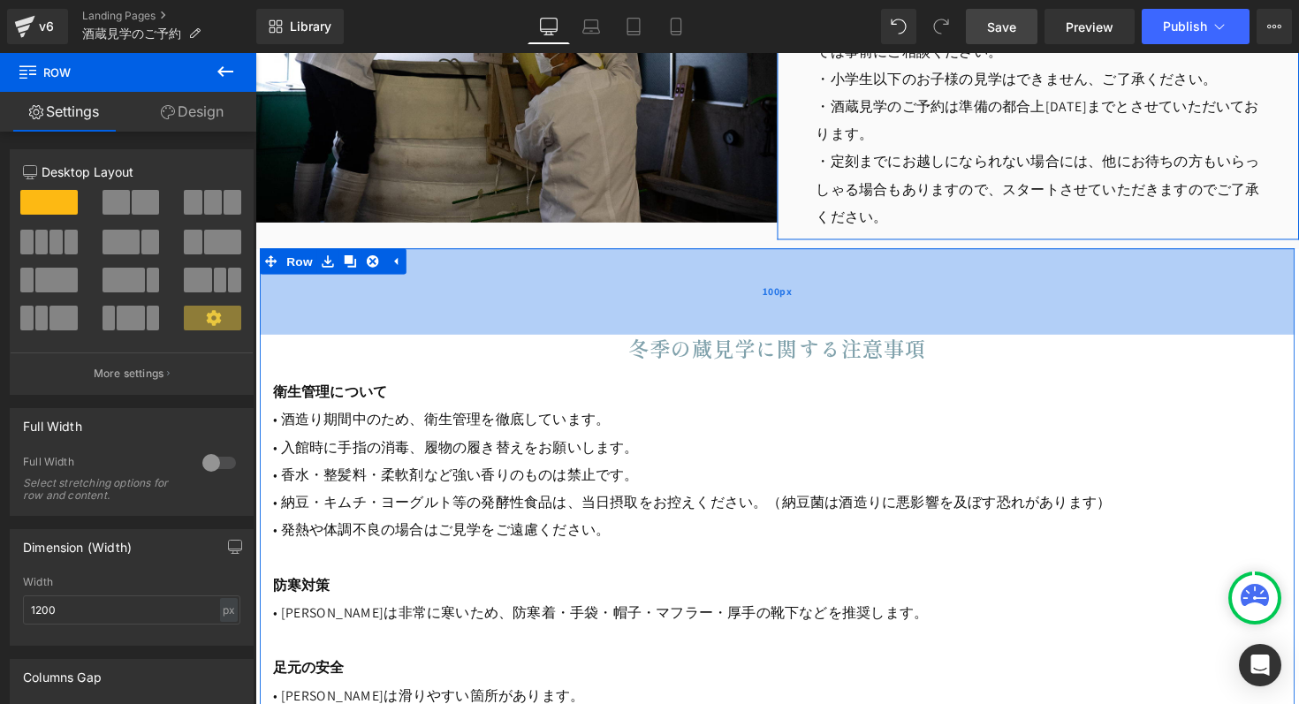
click at [565, 330] on div "100px" at bounding box center [790, 298] width 1060 height 88
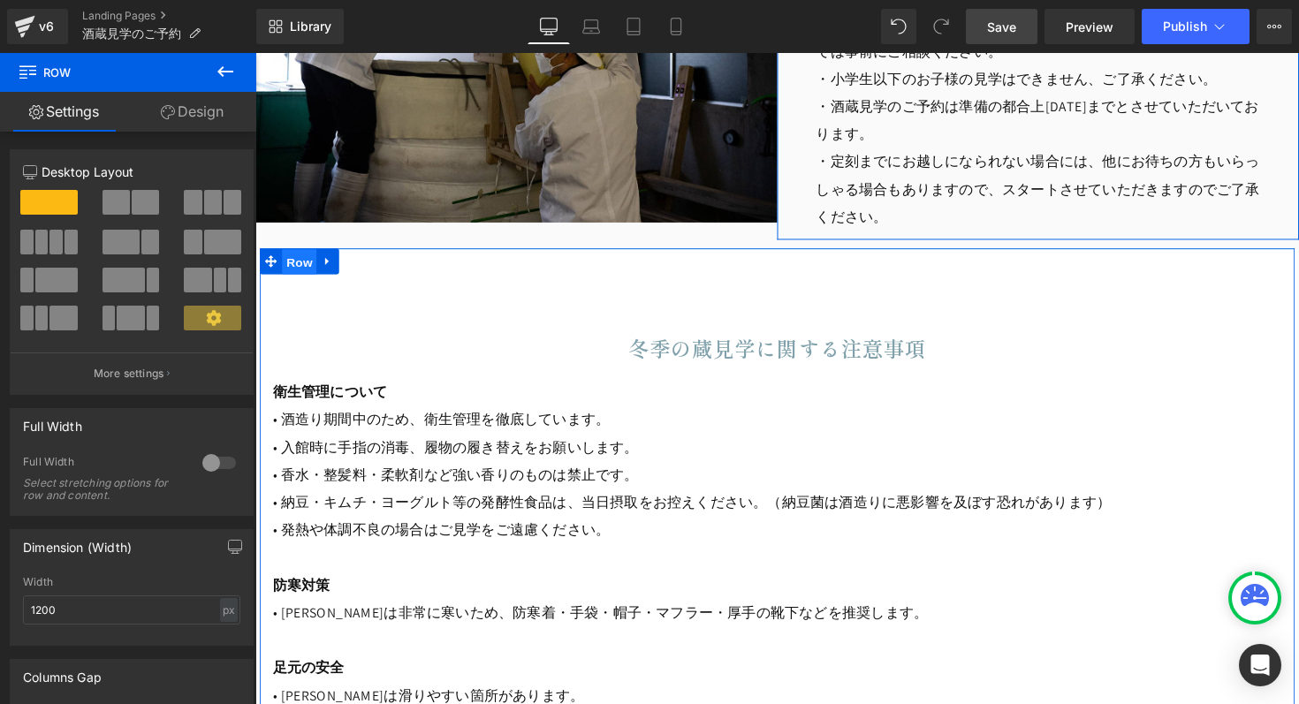
click at [293, 266] on span "Row" at bounding box center [300, 267] width 35 height 27
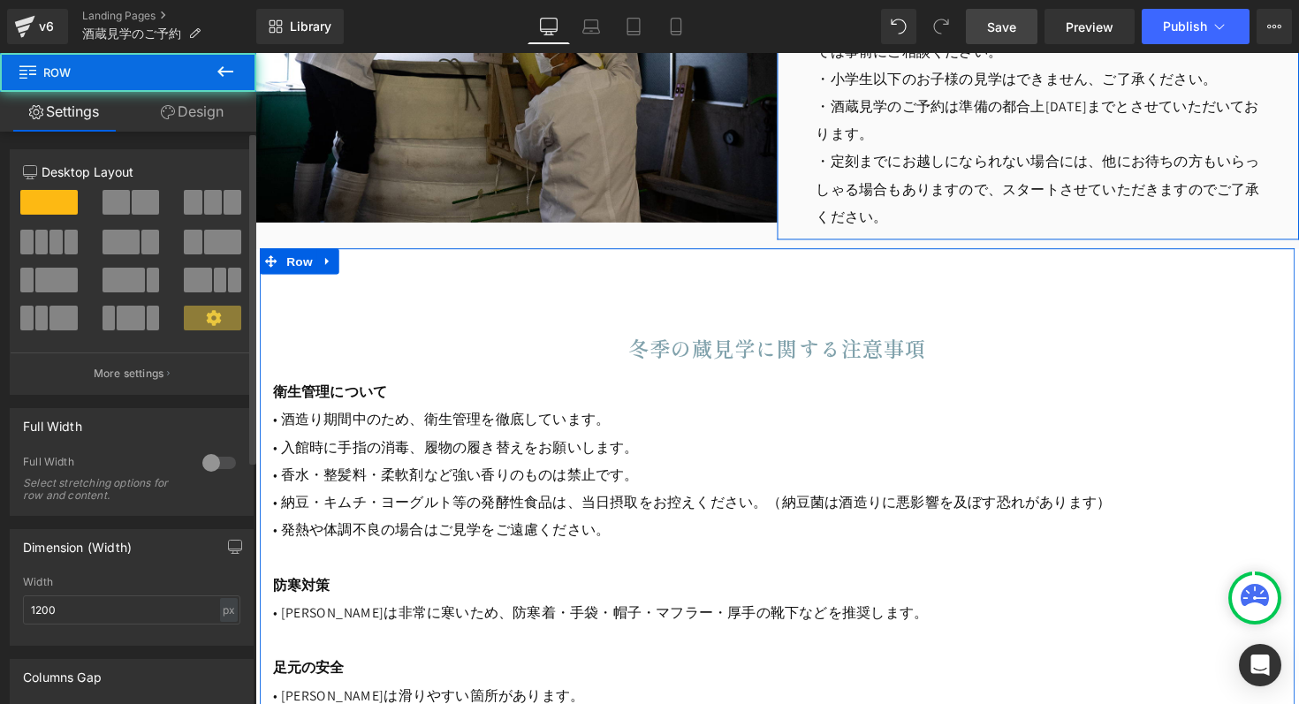
scroll to position [419, 0]
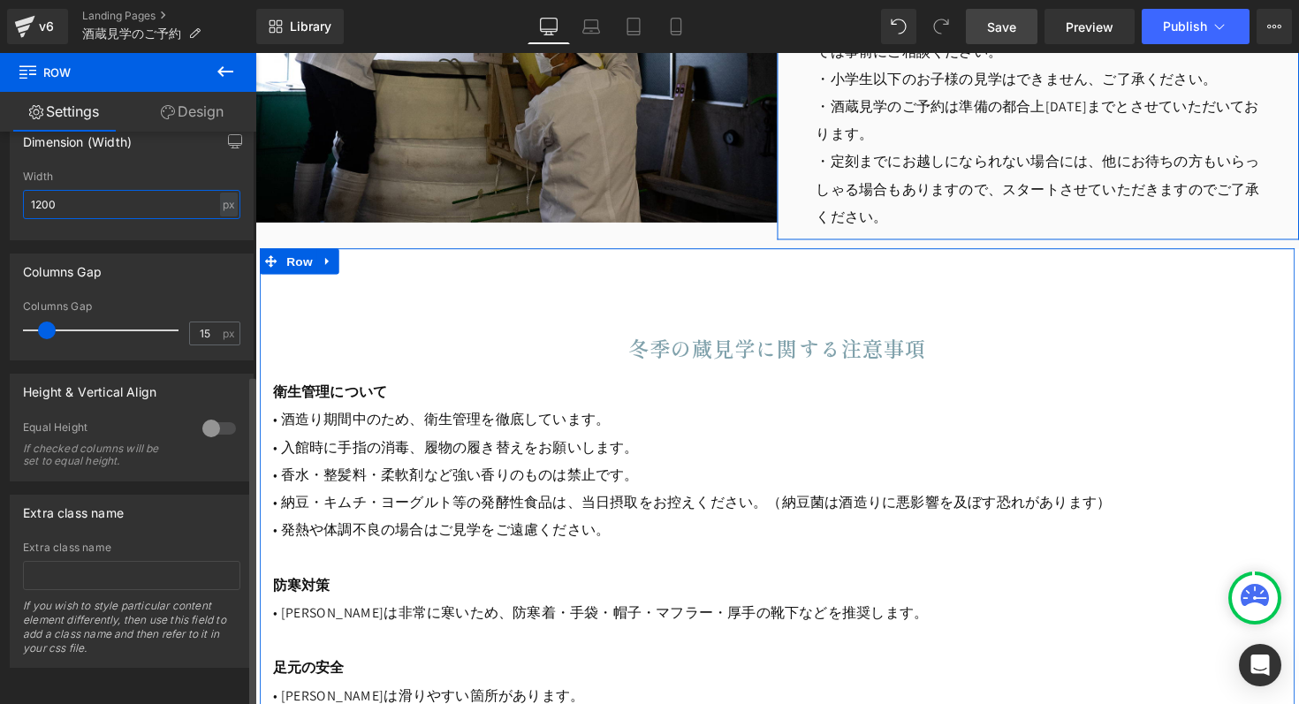
click at [66, 197] on input "1200" at bounding box center [131, 204] width 217 height 29
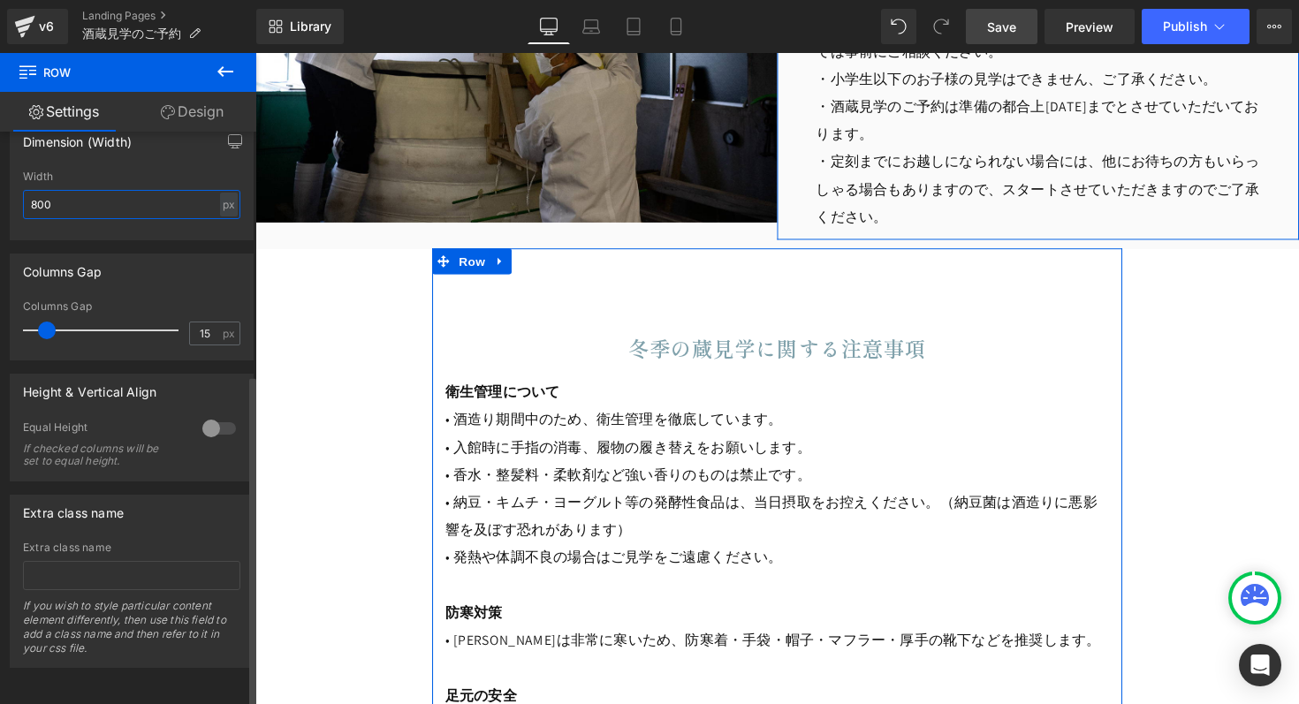
type input "800"
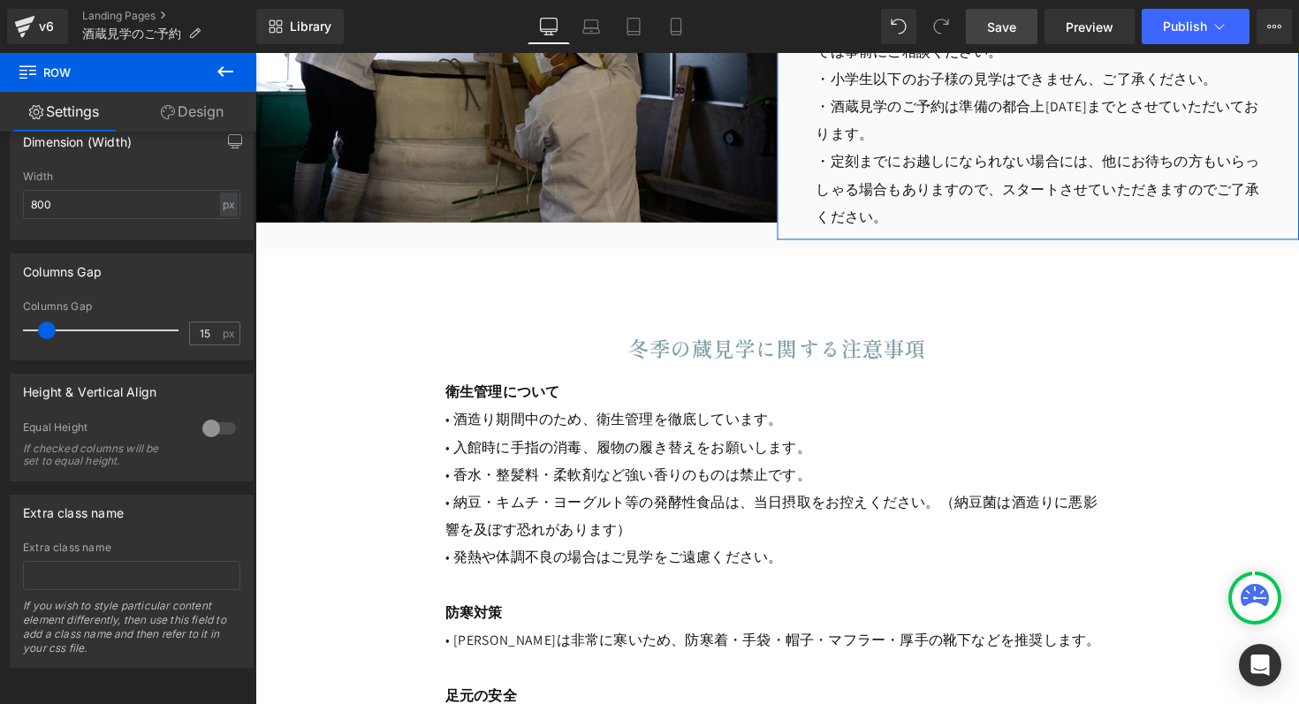
click at [362, 396] on div "酒蔵見学のご予約 Heading Hero Banner Row [DATE]より、酒蔵見学を通年で開催いたします。 開催日は当ページのお申し込みフォームにて…" at bounding box center [789, 408] width 1069 height 4415
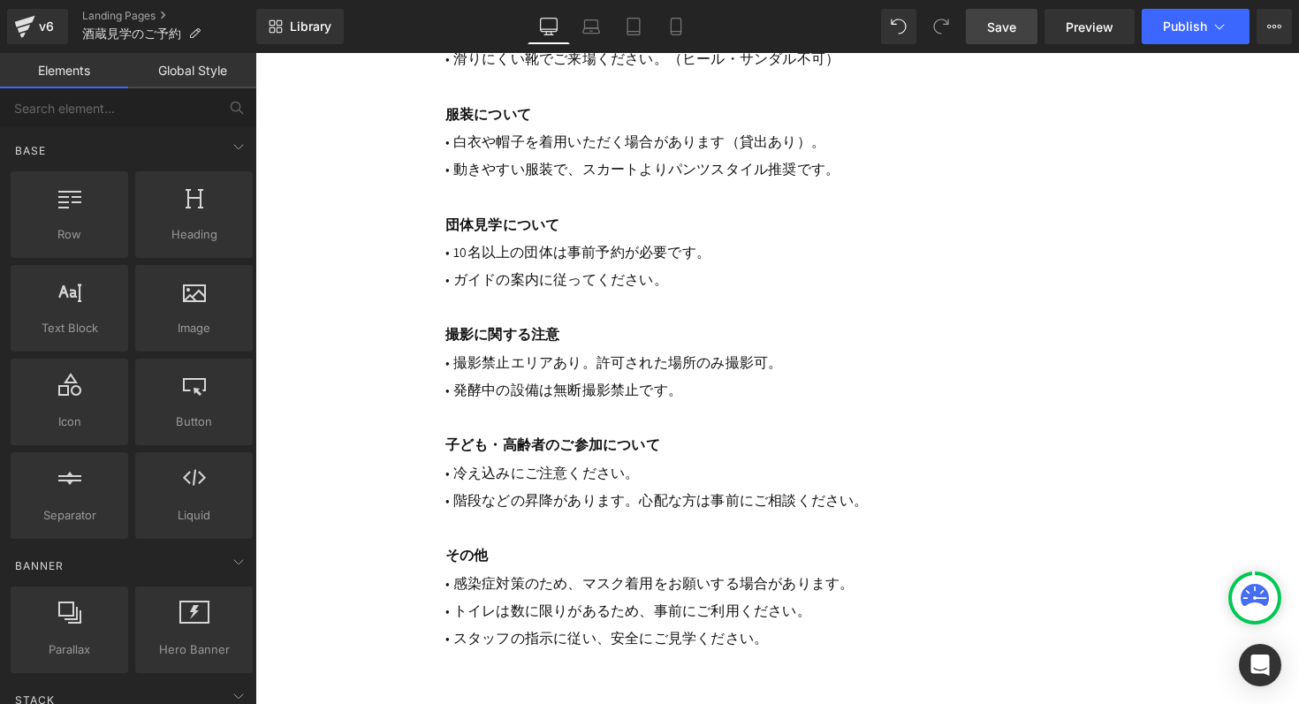
scroll to position [2817, 0]
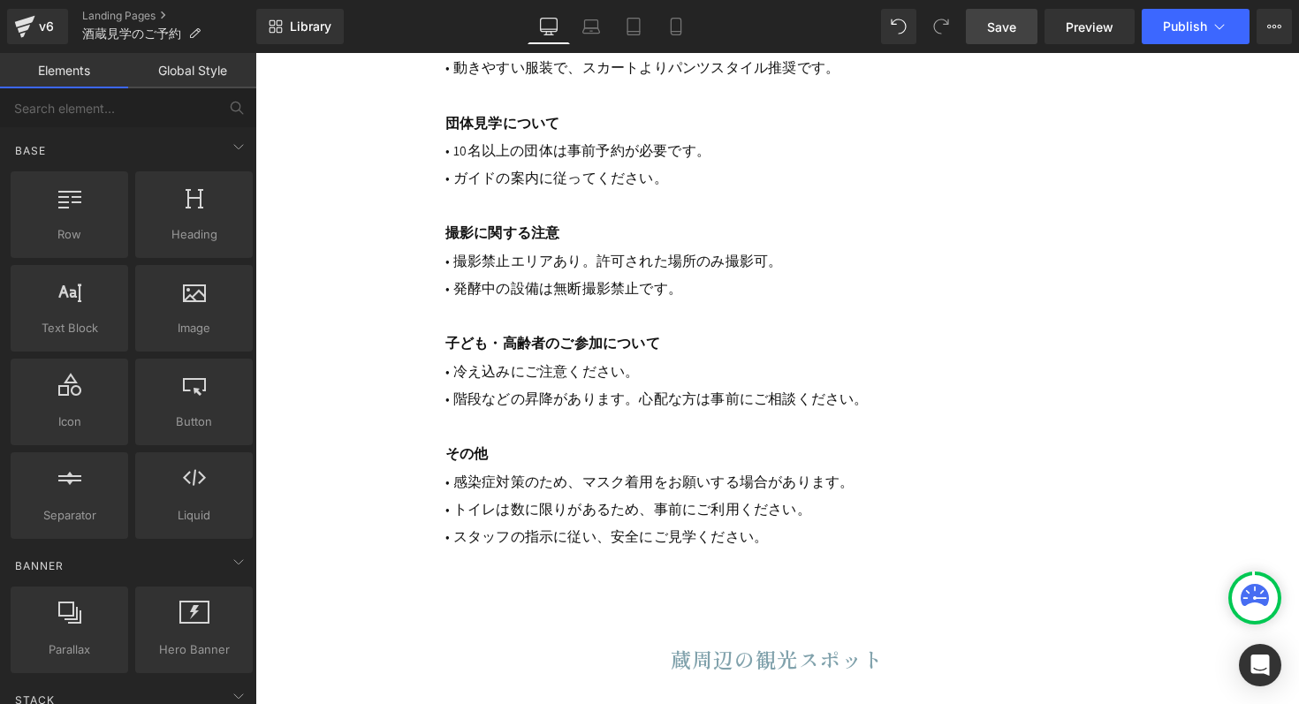
click at [1007, 31] on span "Save" at bounding box center [1001, 27] width 29 height 19
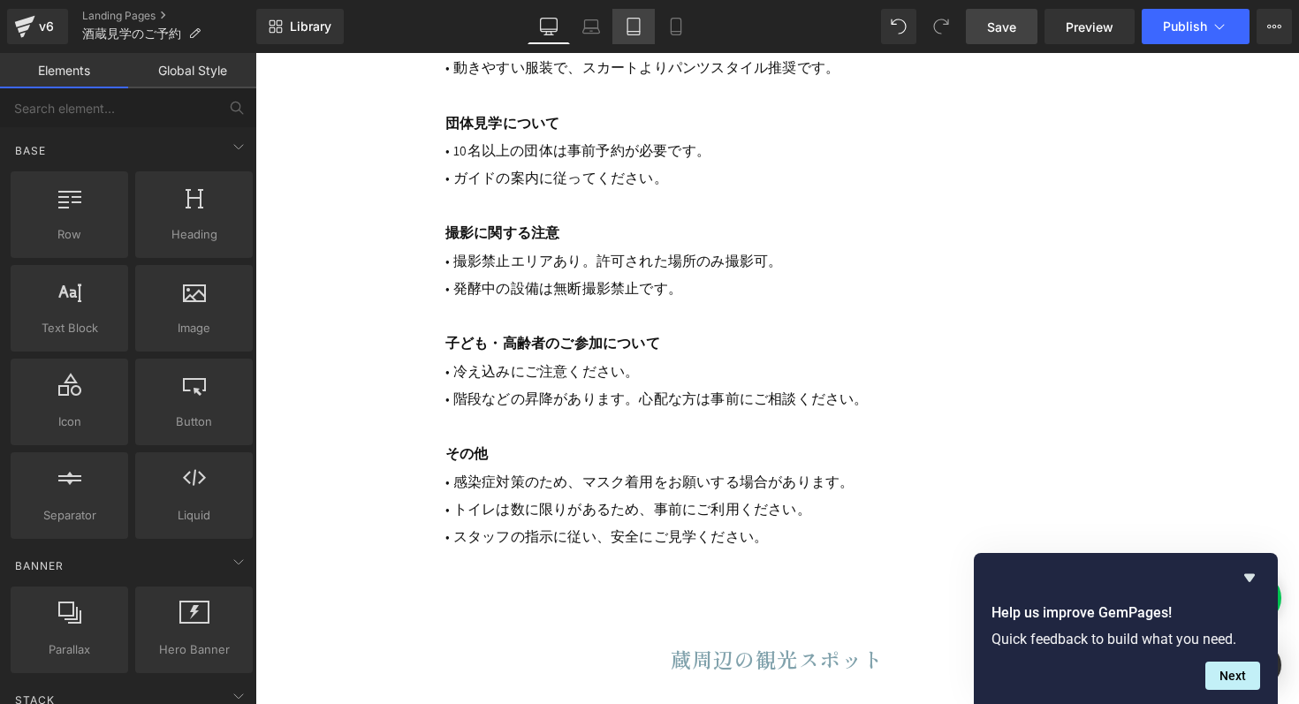
click at [640, 33] on icon at bounding box center [633, 27] width 12 height 17
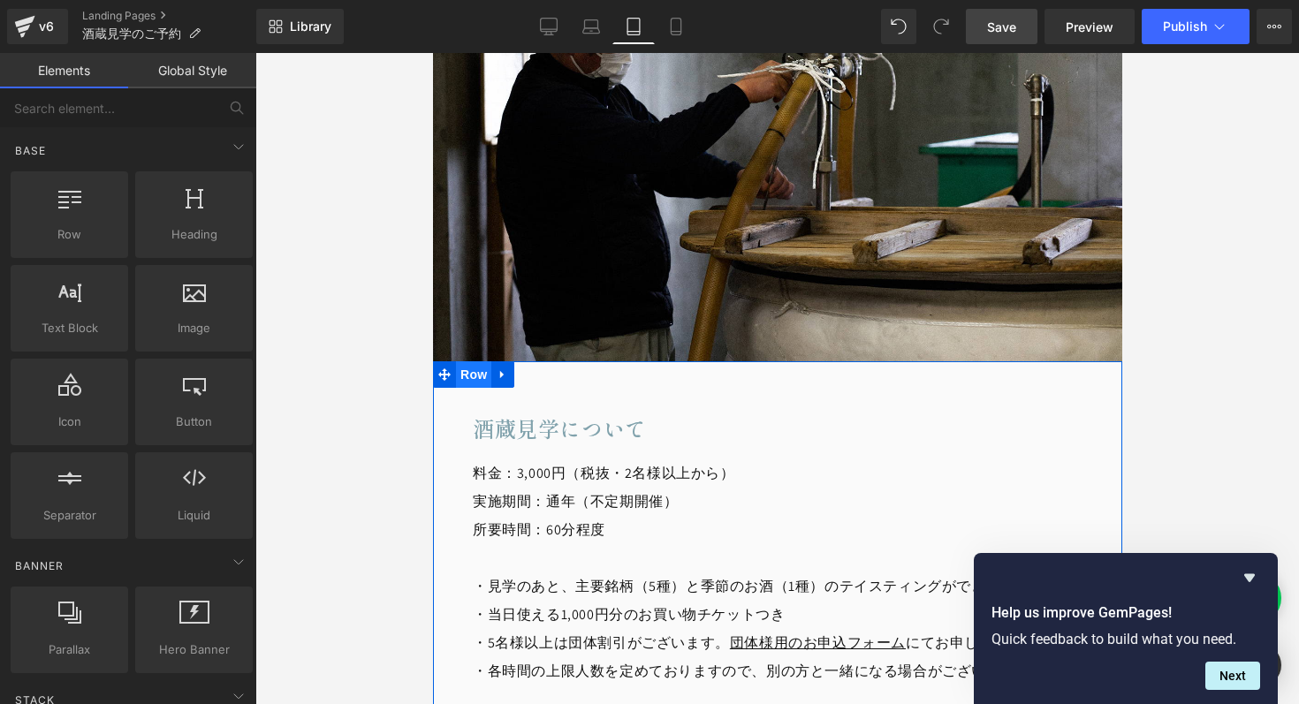
scroll to position [1358, 0]
click at [465, 362] on span "Row" at bounding box center [472, 375] width 35 height 27
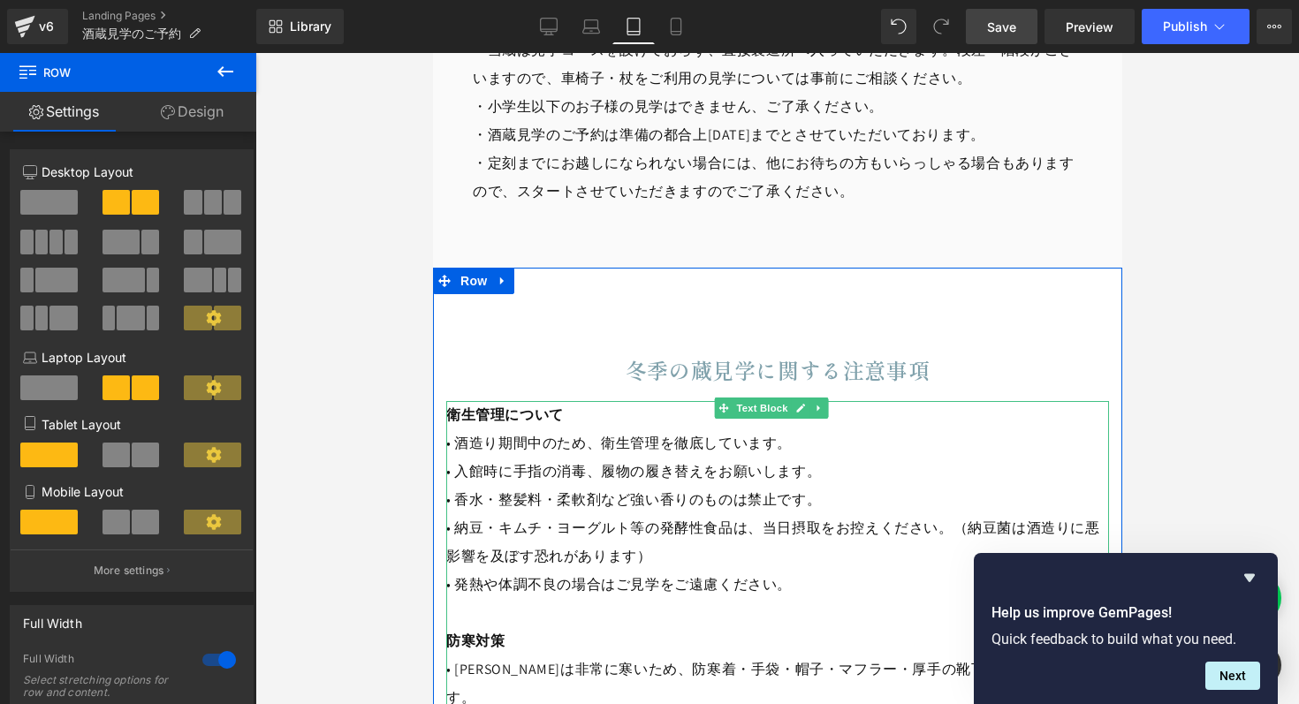
scroll to position [2671, 0]
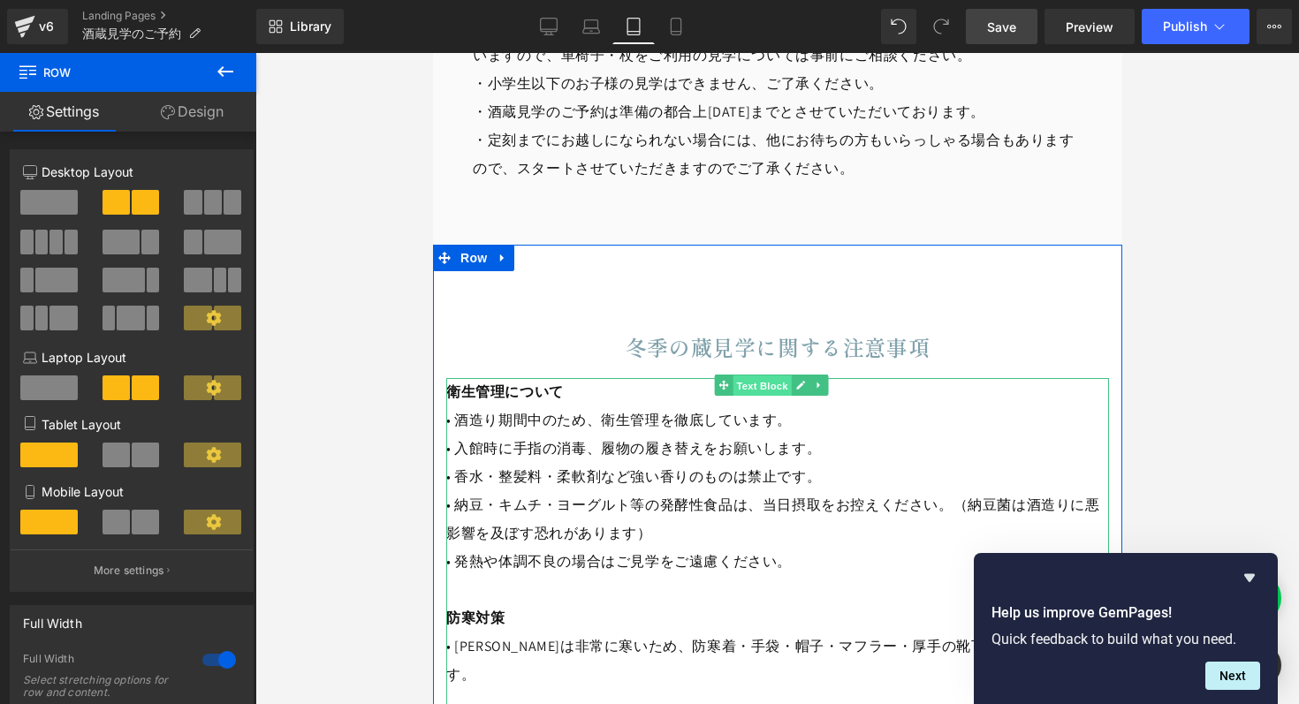
click at [759, 375] on span "Text Block" at bounding box center [761, 385] width 58 height 21
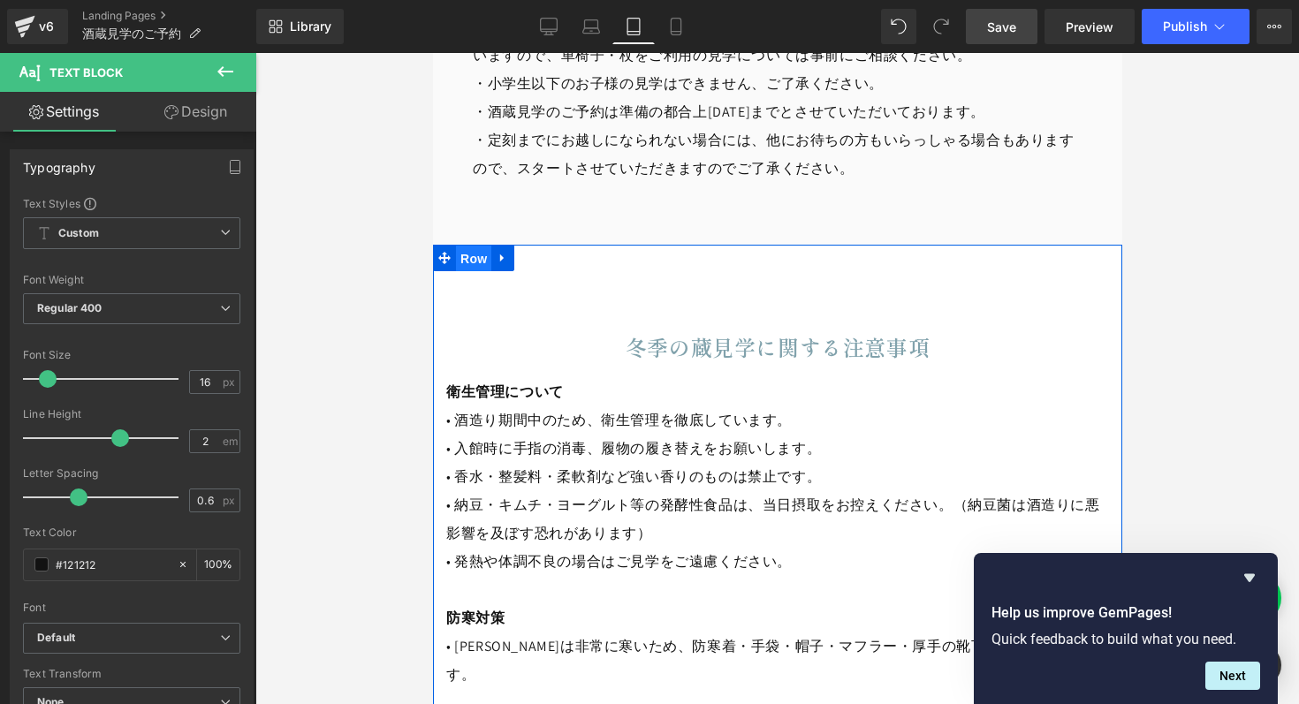
click at [474, 246] on span "Row" at bounding box center [472, 259] width 35 height 27
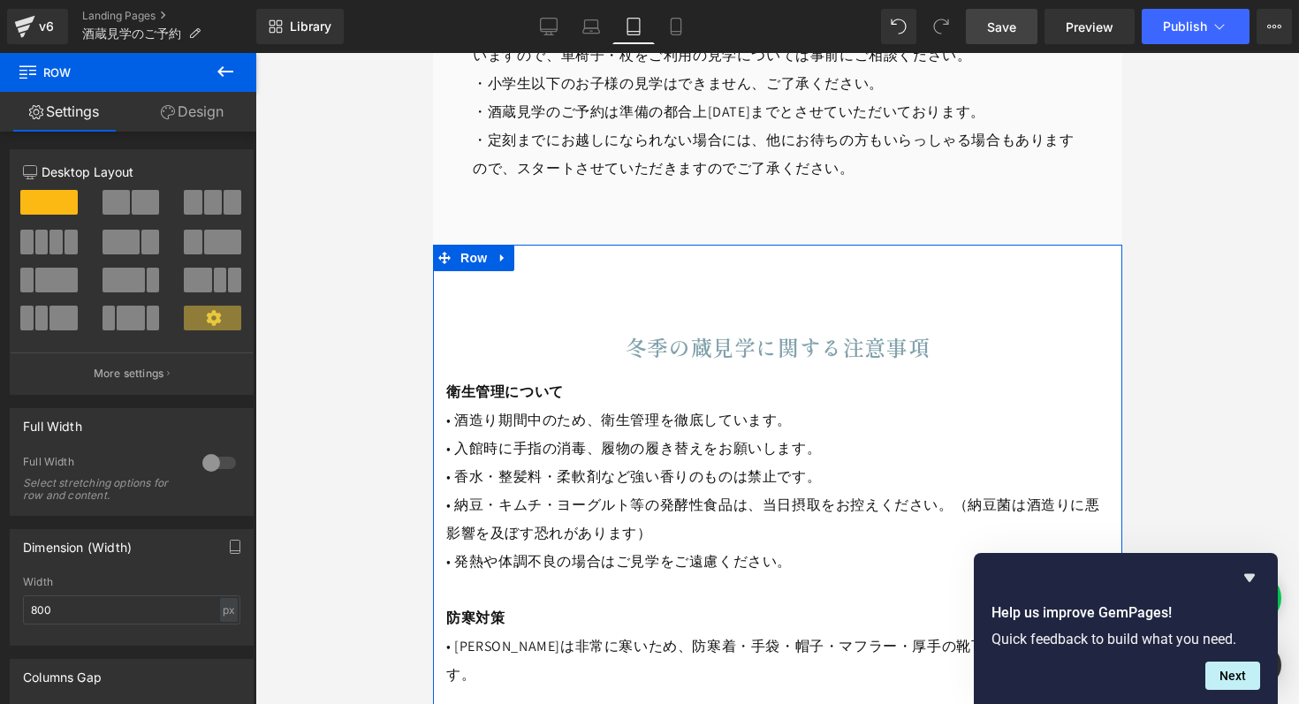
click at [199, 107] on link "Design" at bounding box center [192, 112] width 128 height 40
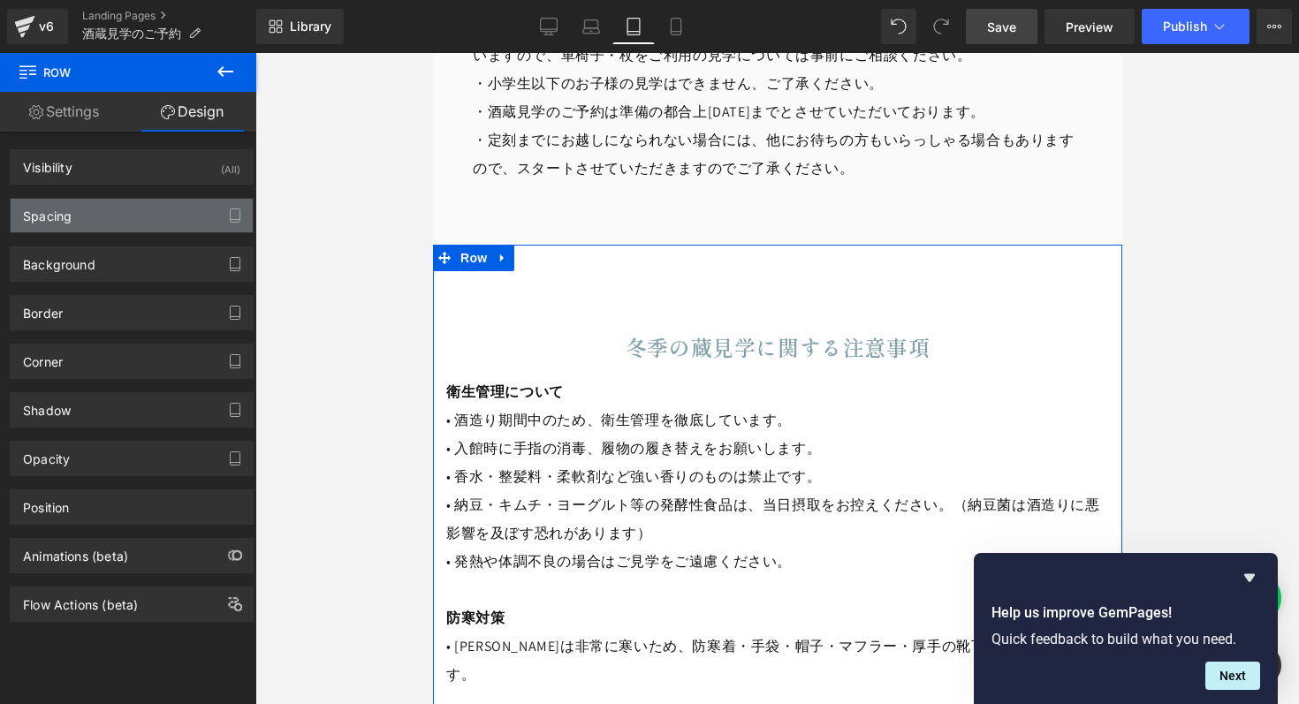
click at [104, 225] on div "Spacing" at bounding box center [132, 216] width 242 height 34
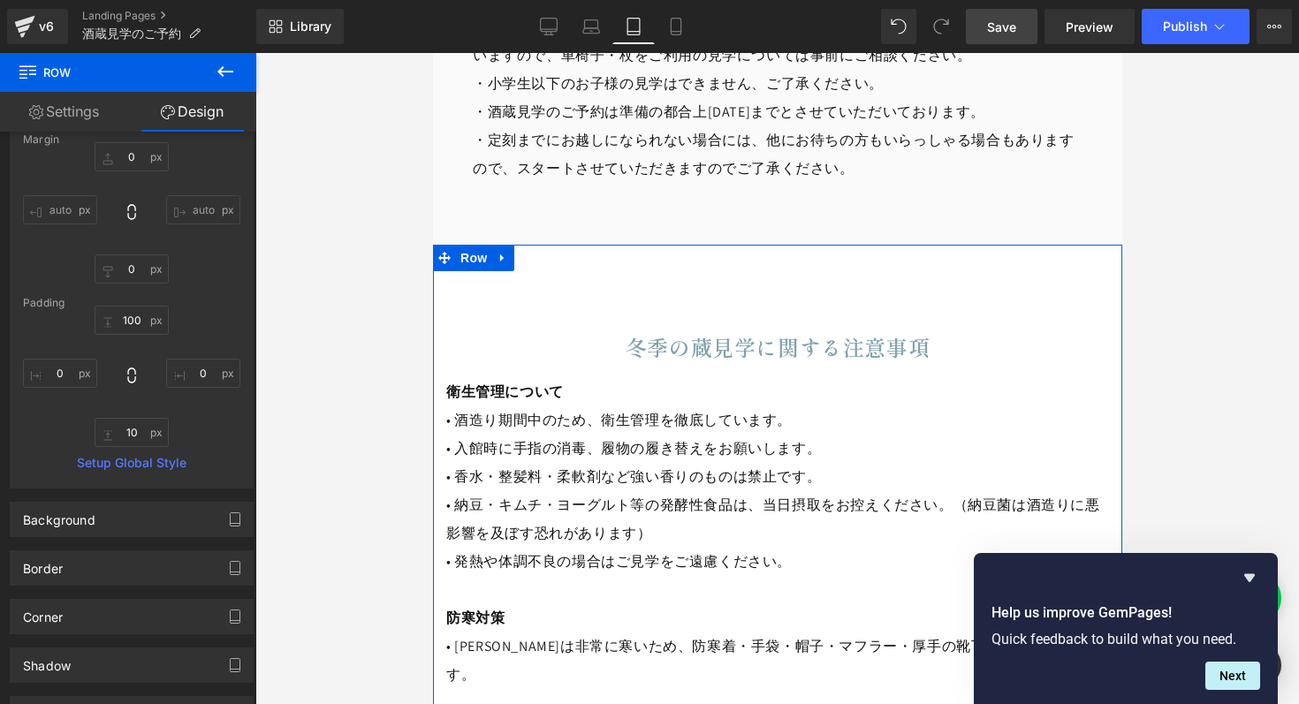
scroll to position [114, 0]
click at [224, 301] on div "Padding" at bounding box center [131, 300] width 217 height 12
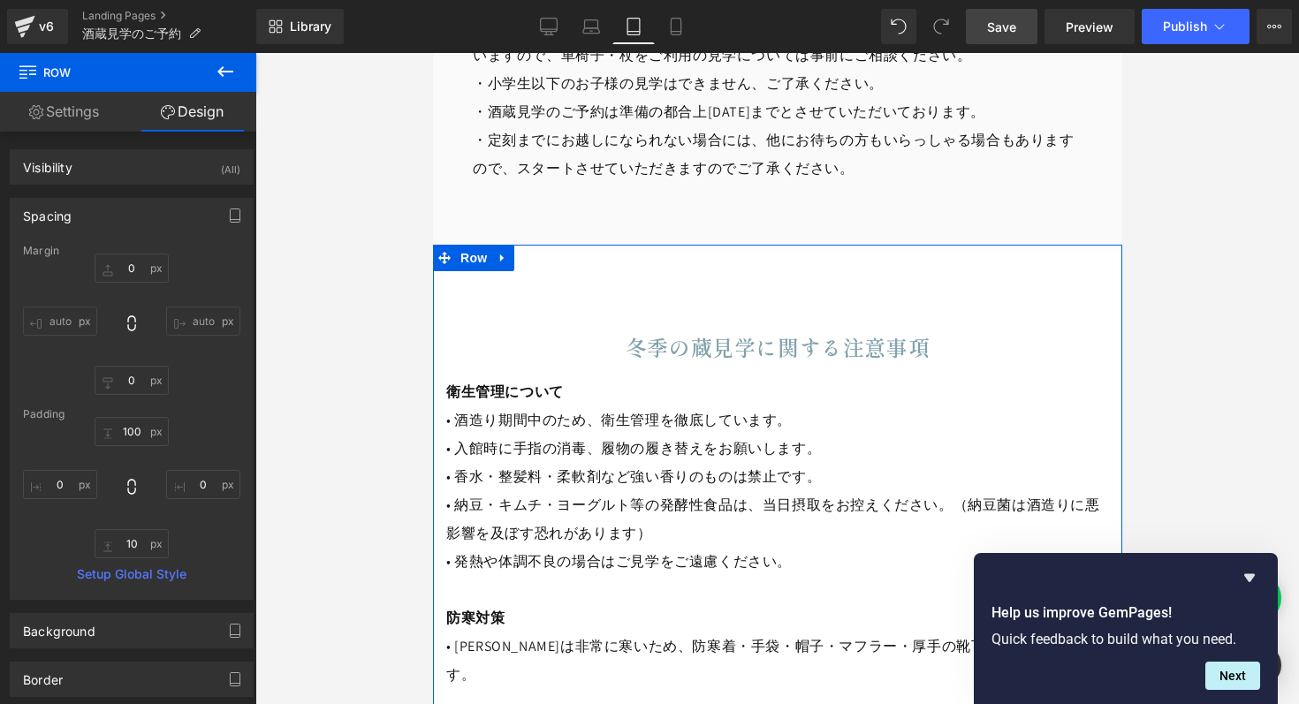
click at [584, 333] on h2 "冬季の蔵見学に関する注意事項" at bounding box center [776, 346] width 663 height 27
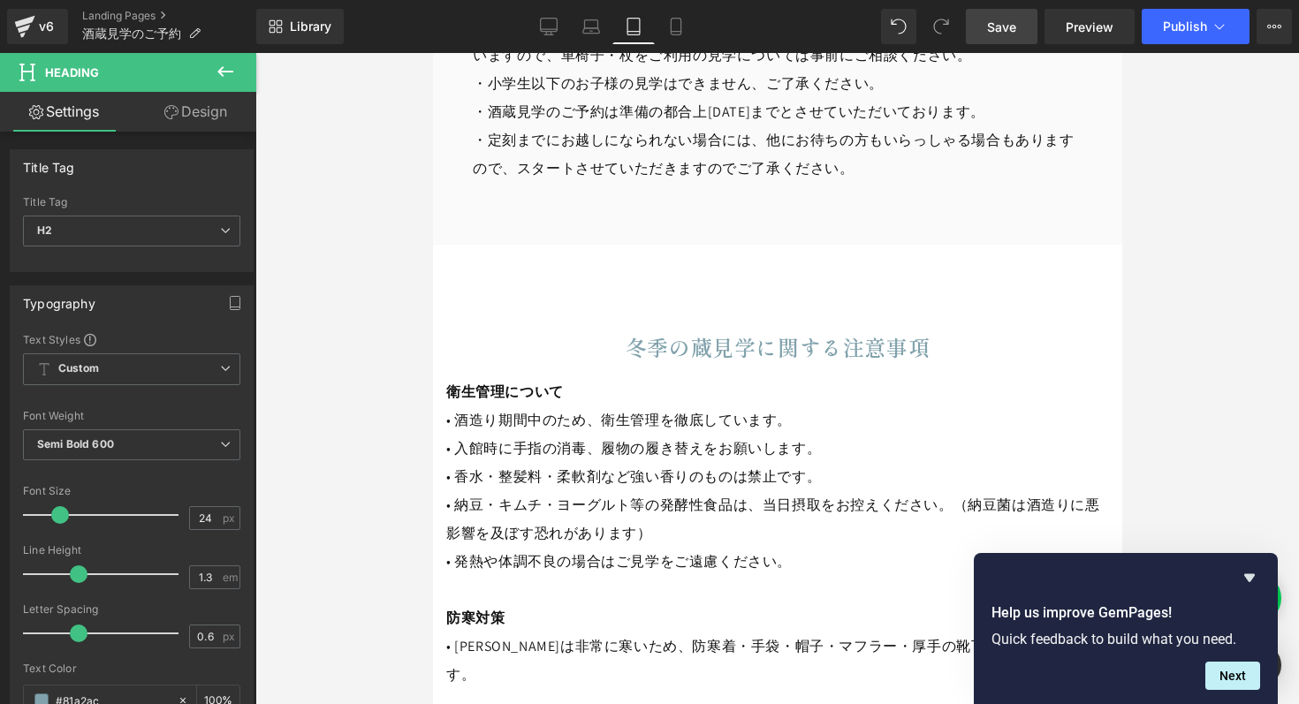
click at [189, 108] on link "Design" at bounding box center [196, 112] width 128 height 40
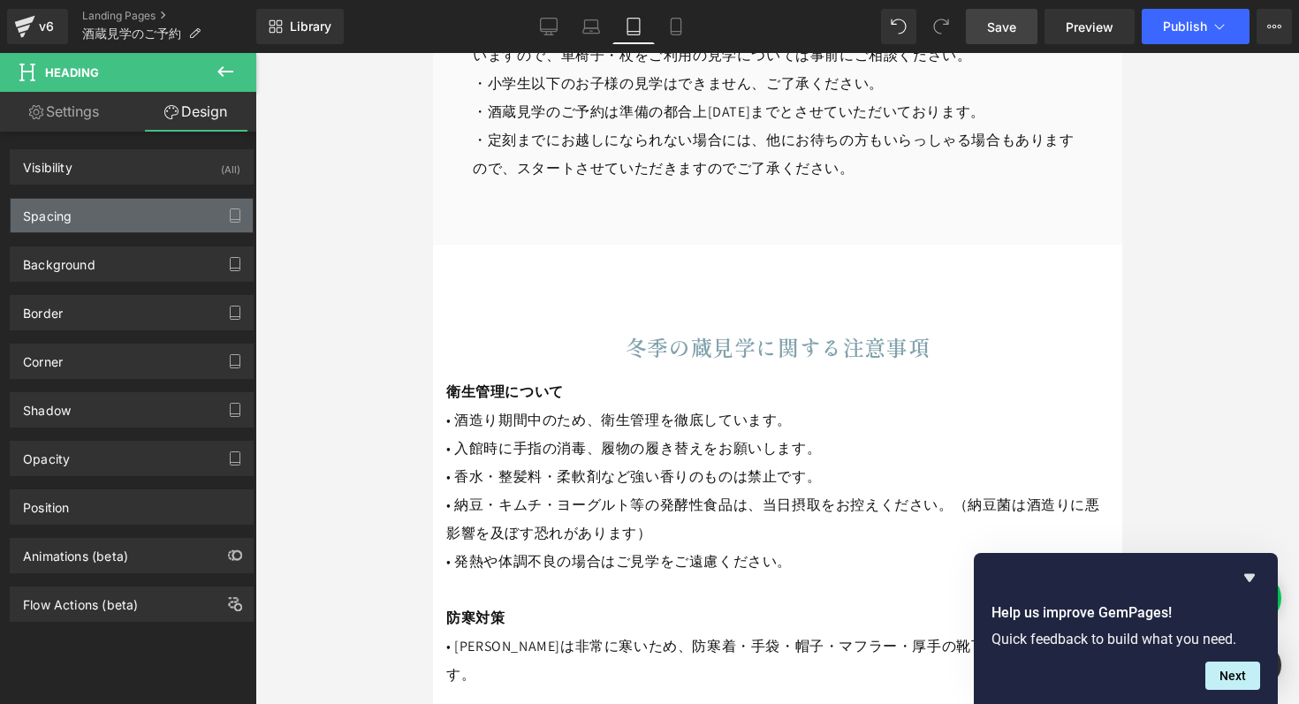
click at [73, 217] on div "Spacing" at bounding box center [132, 216] width 242 height 34
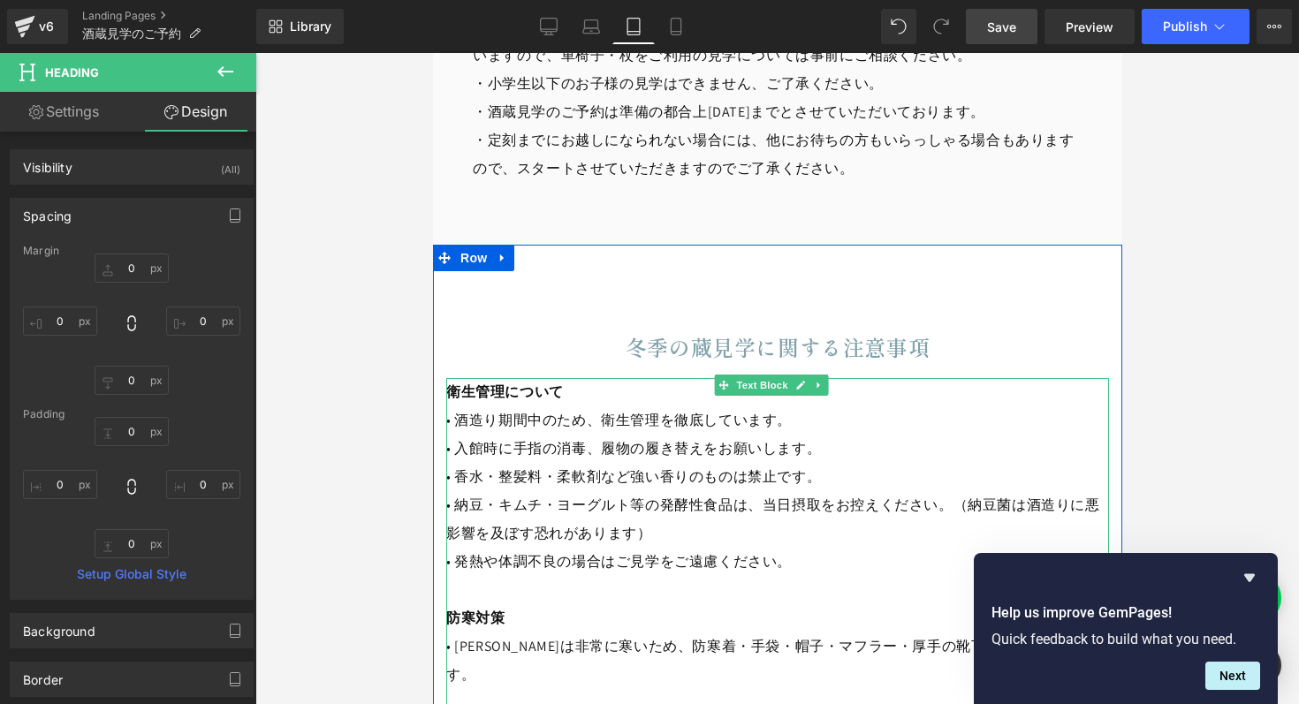
click at [553, 435] on p "• 入館時に手指の消毒、履物の履き替えをお願いします。" at bounding box center [776, 449] width 663 height 28
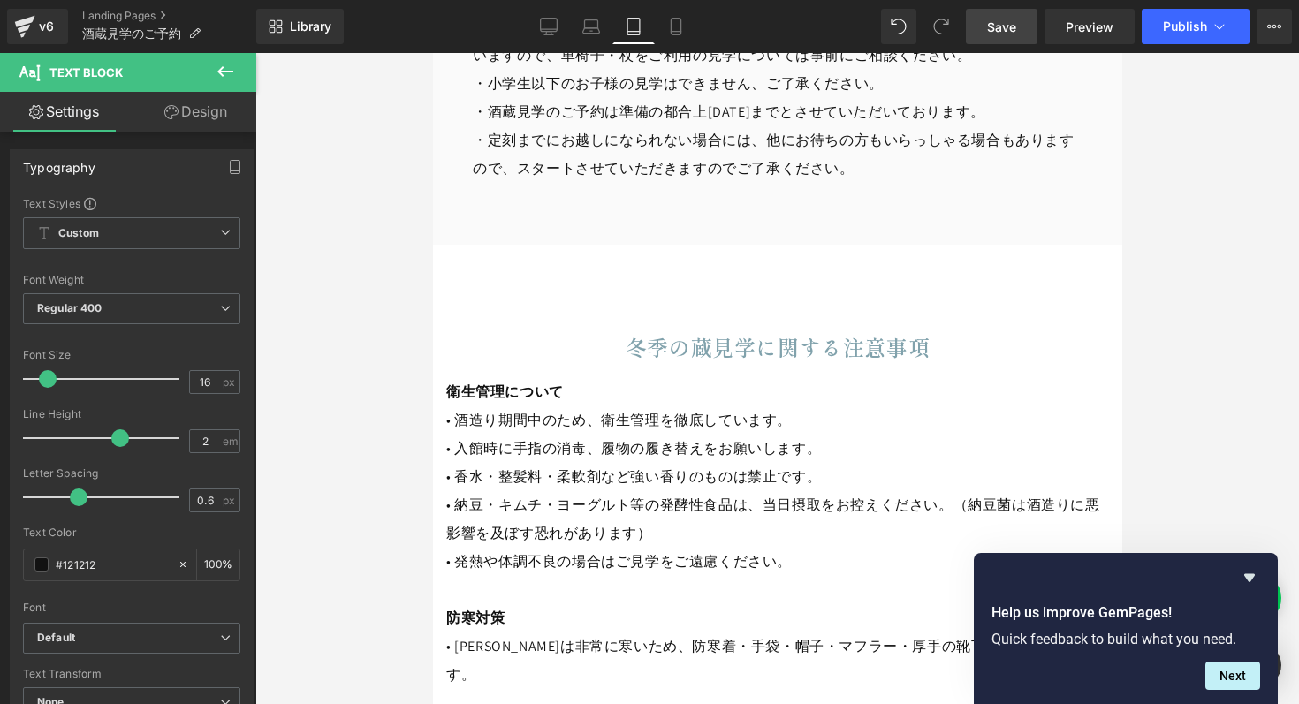
click at [193, 115] on link "Design" at bounding box center [196, 112] width 128 height 40
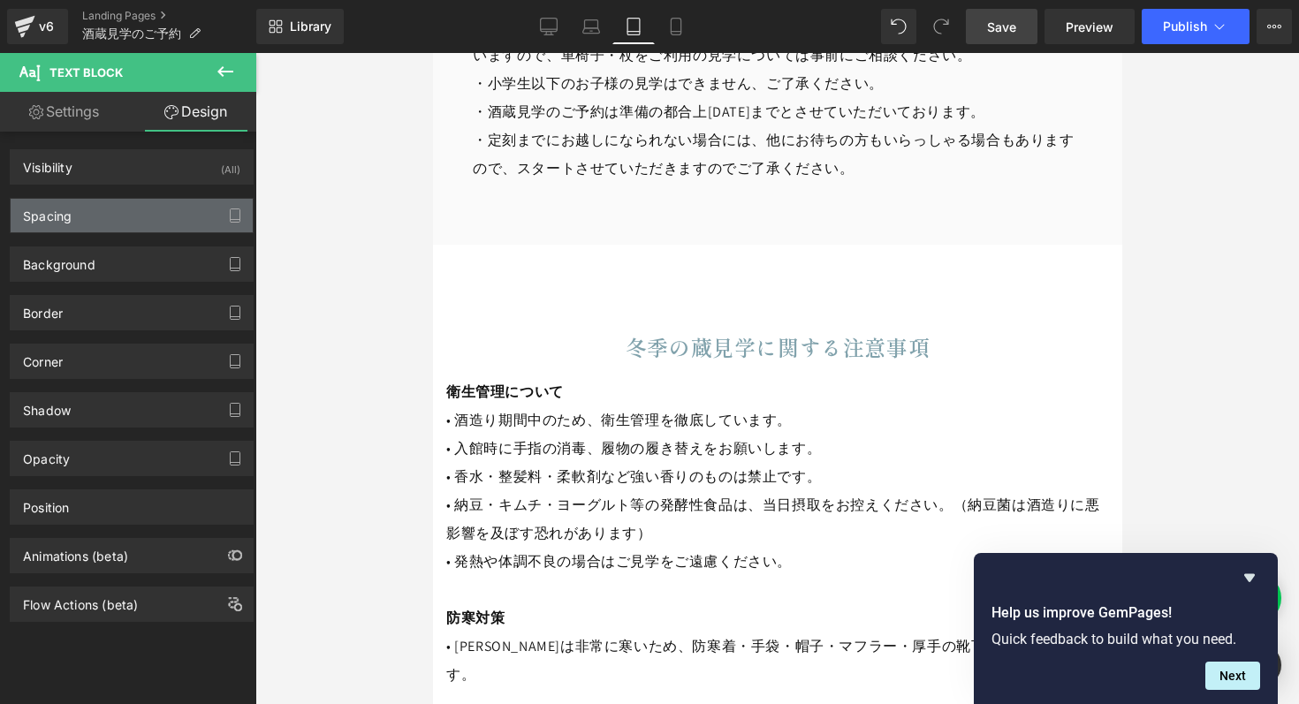
click at [91, 213] on div "Spacing" at bounding box center [132, 216] width 242 height 34
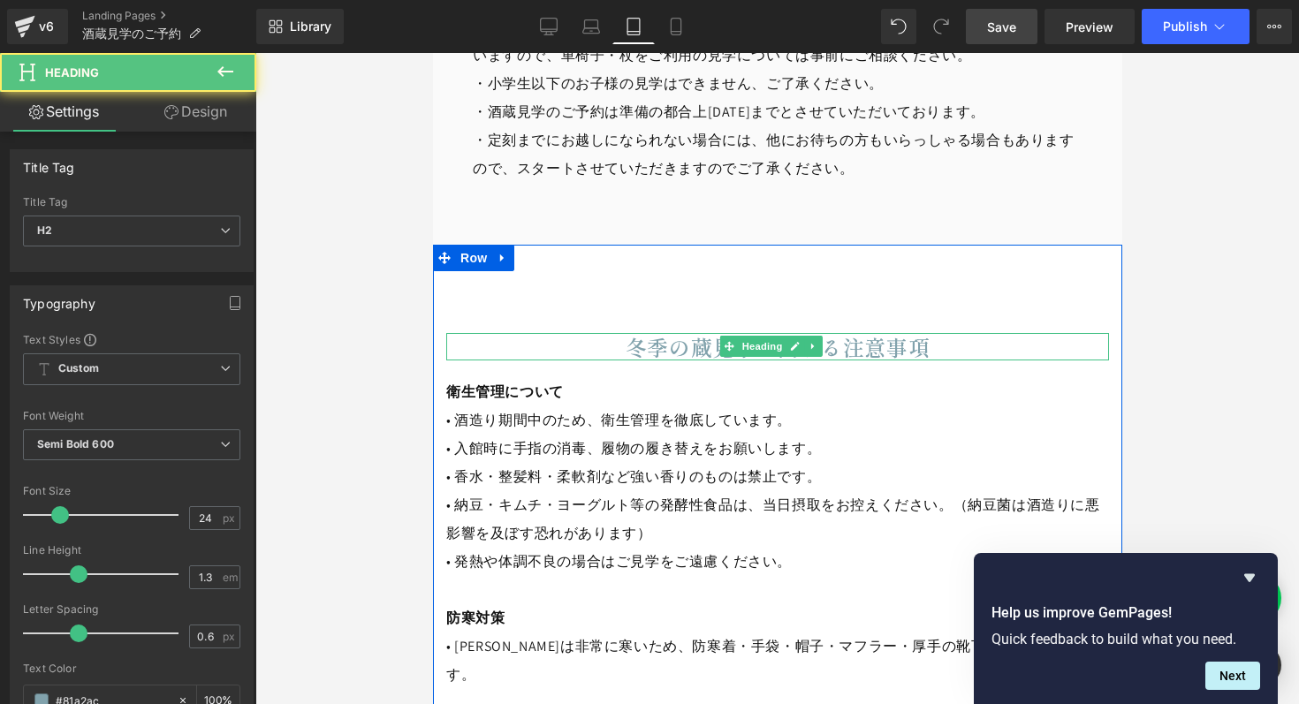
click at [475, 333] on h2 "冬季の蔵見学に関する注意事項" at bounding box center [776, 346] width 663 height 27
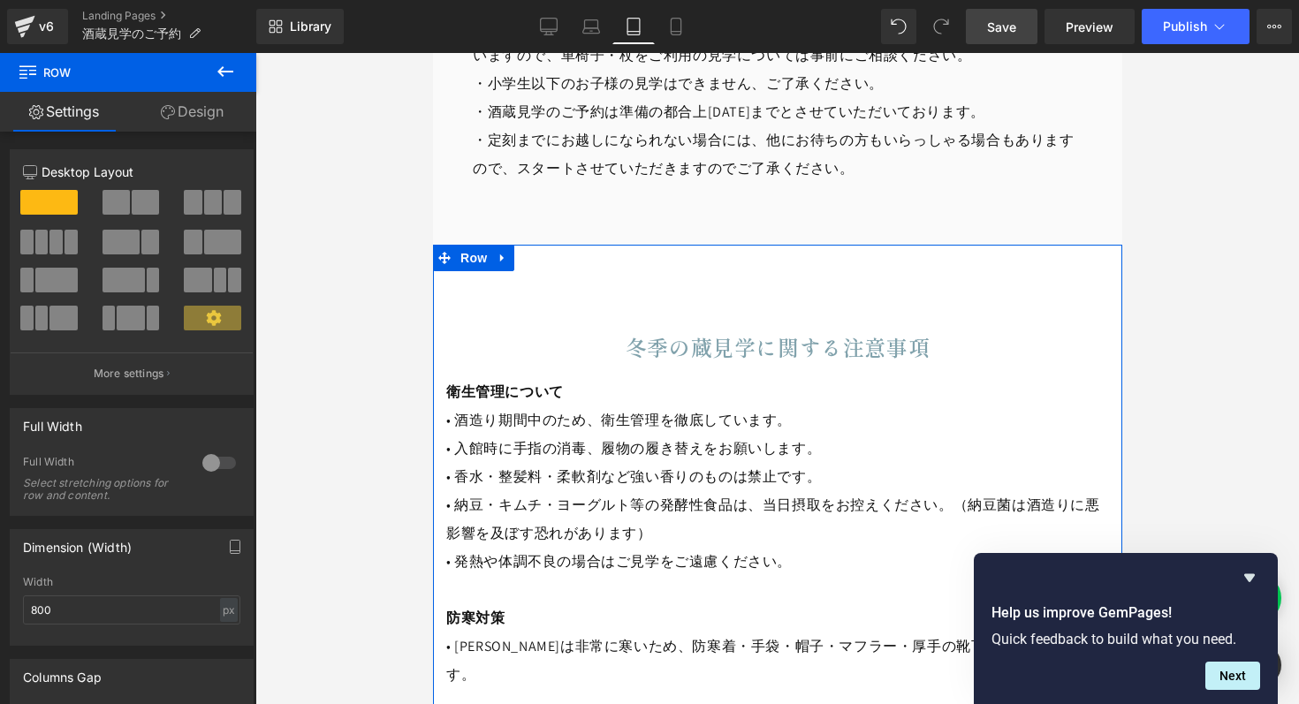
click at [466, 245] on span "Row" at bounding box center [472, 258] width 35 height 27
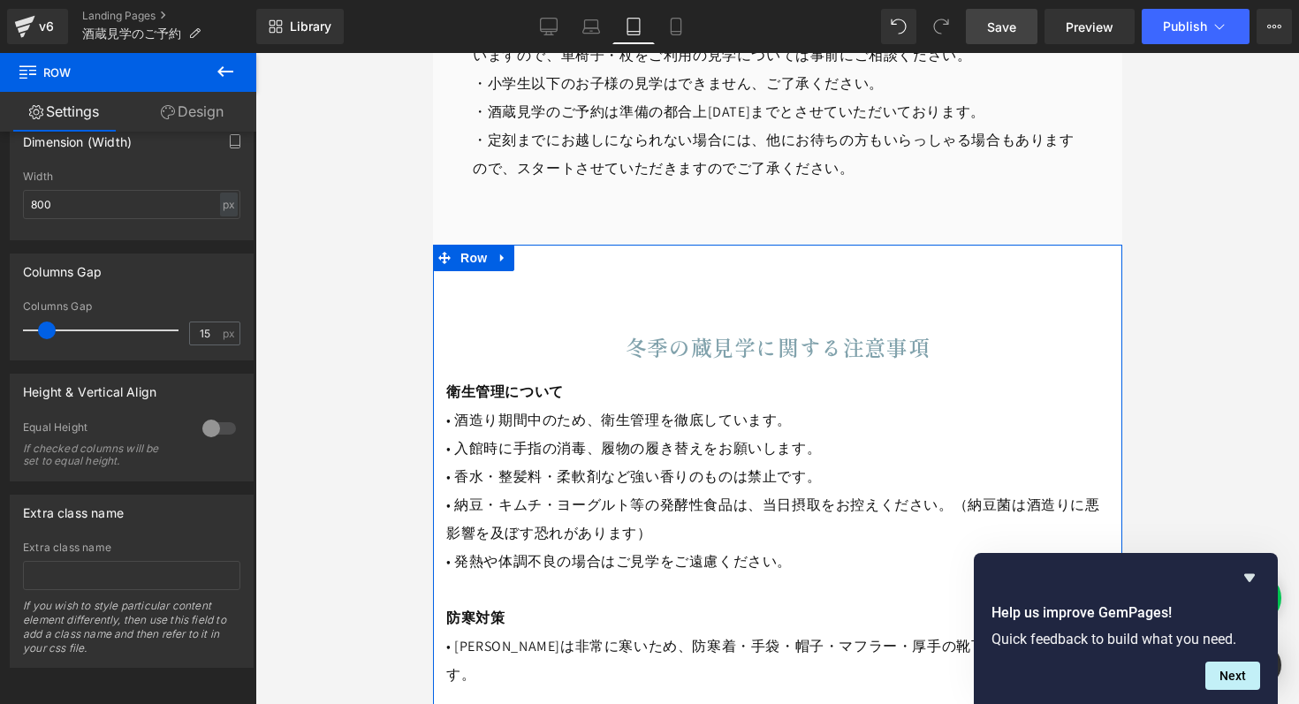
scroll to position [415, 0]
click at [185, 104] on link "Design" at bounding box center [192, 112] width 128 height 40
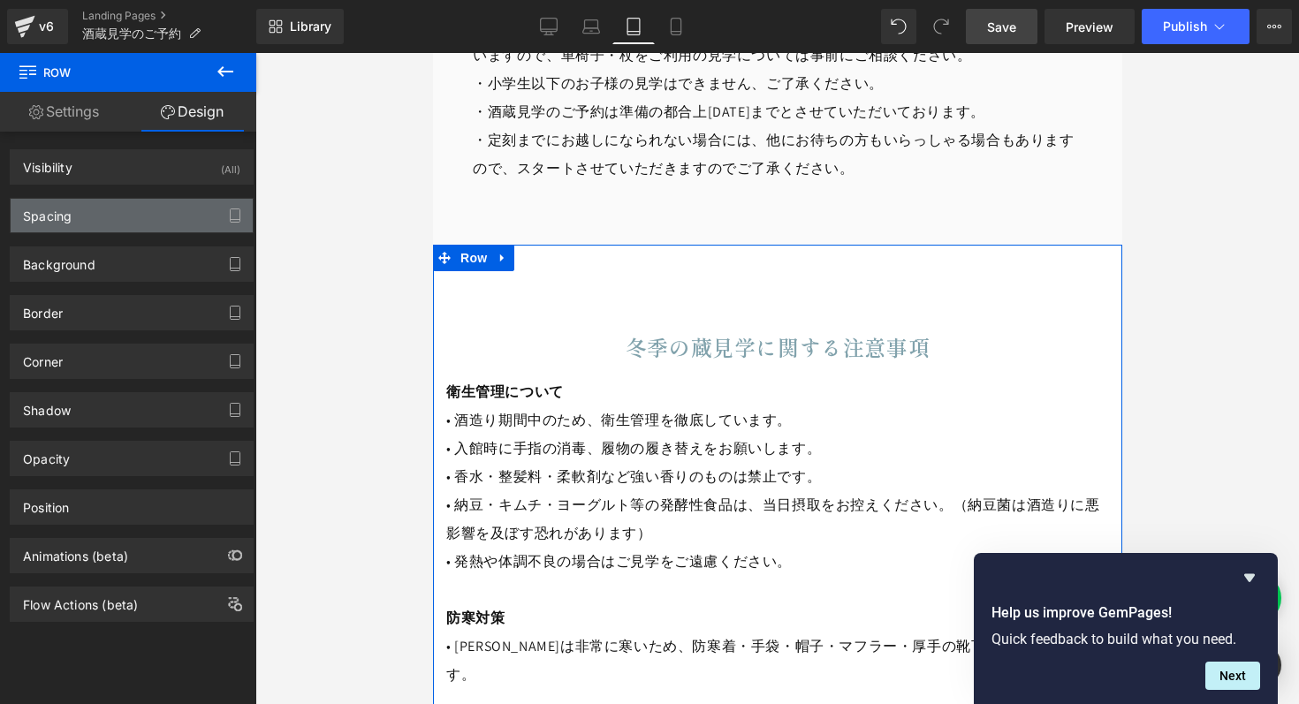
click at [107, 218] on div "Spacing" at bounding box center [132, 216] width 242 height 34
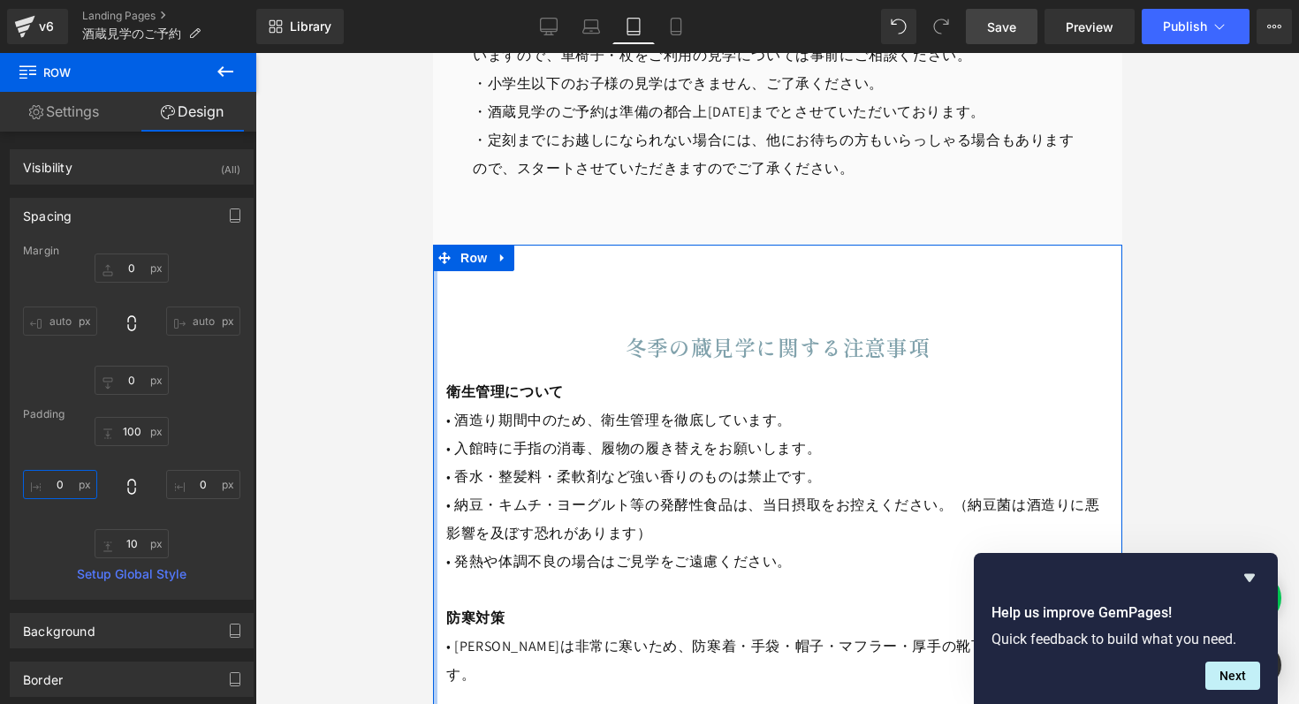
click at [63, 479] on input "0" at bounding box center [60, 484] width 74 height 29
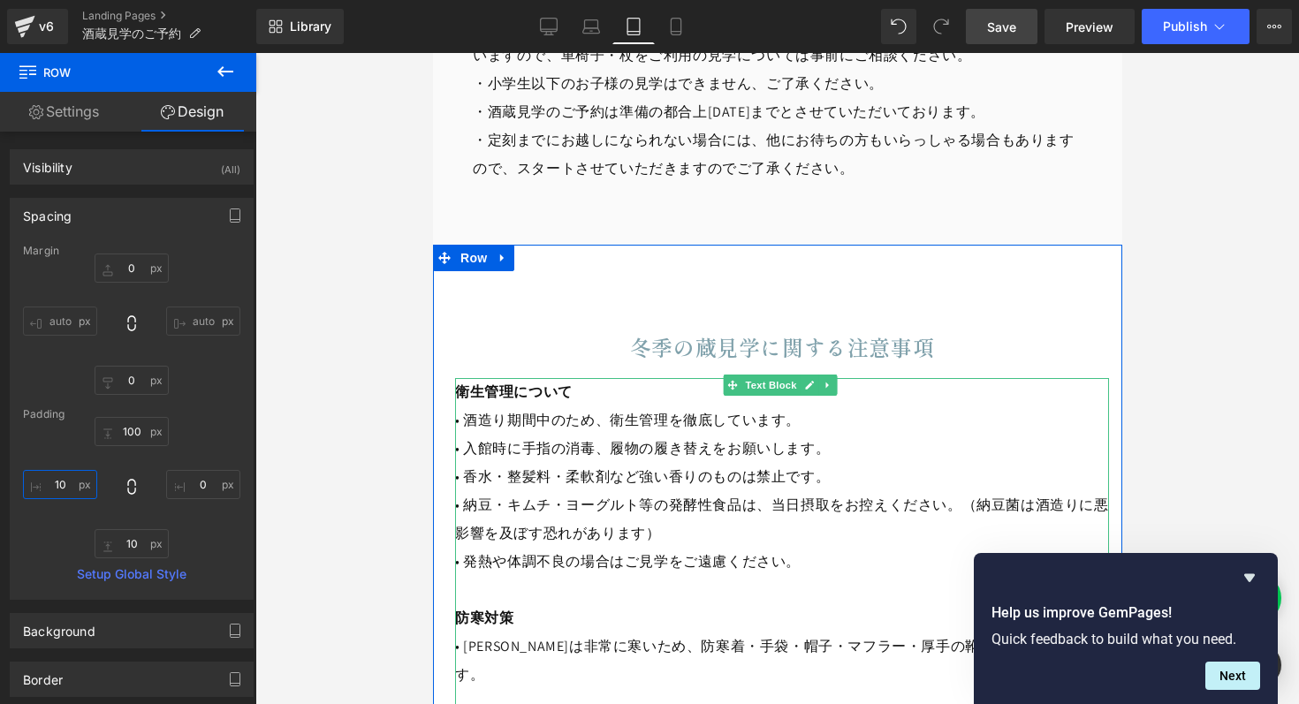
type input "10"
click at [200, 488] on input "0" at bounding box center [203, 484] width 74 height 29
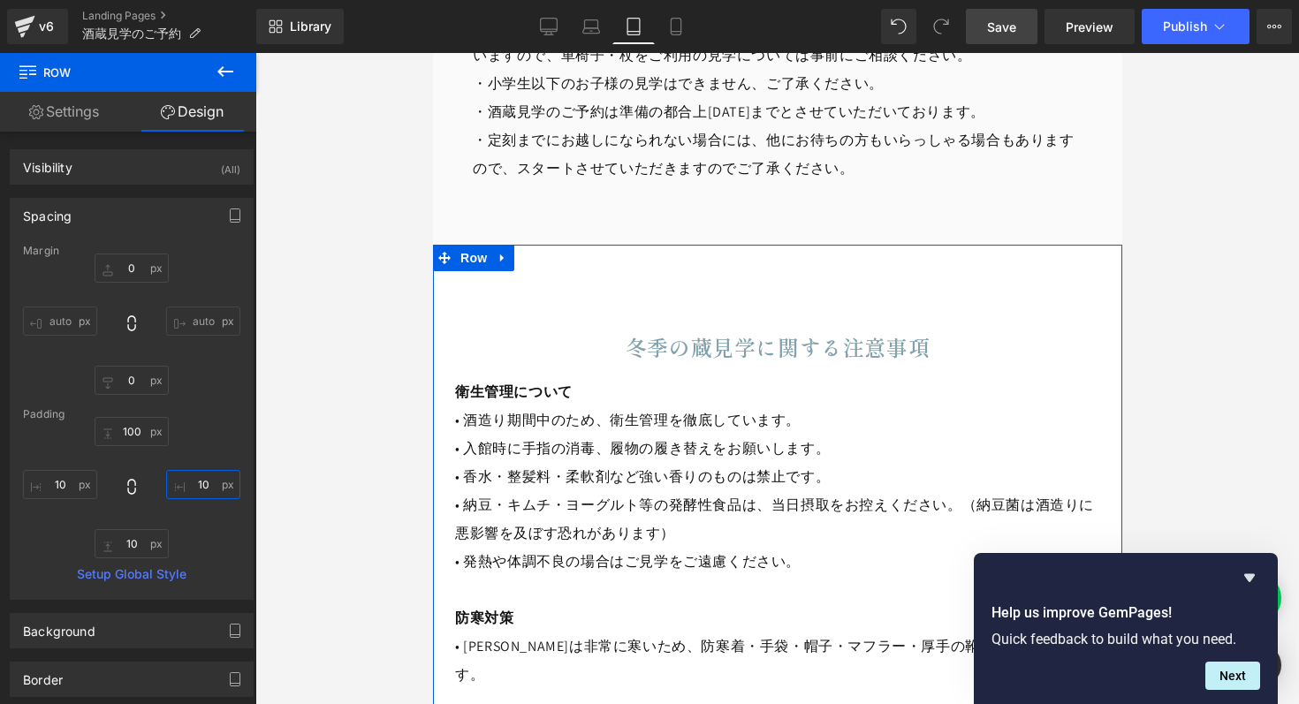
type input "10"
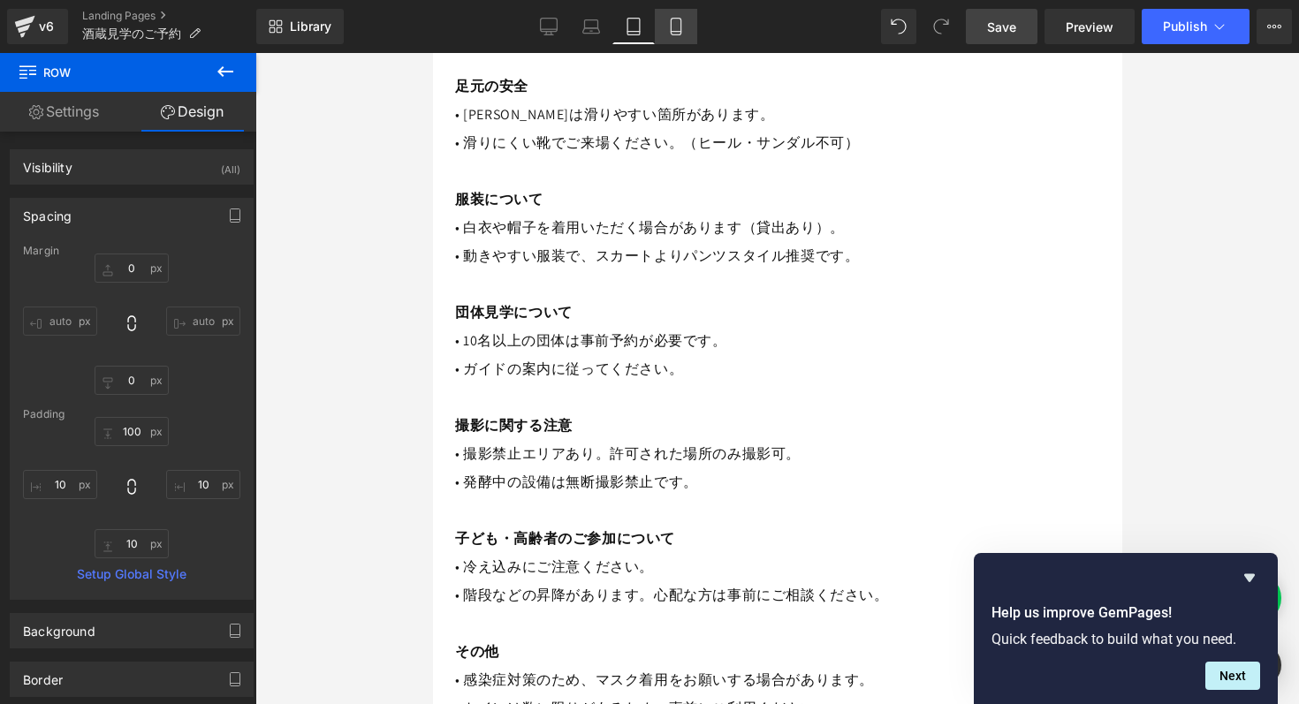
click at [679, 28] on icon at bounding box center [676, 27] width 18 height 18
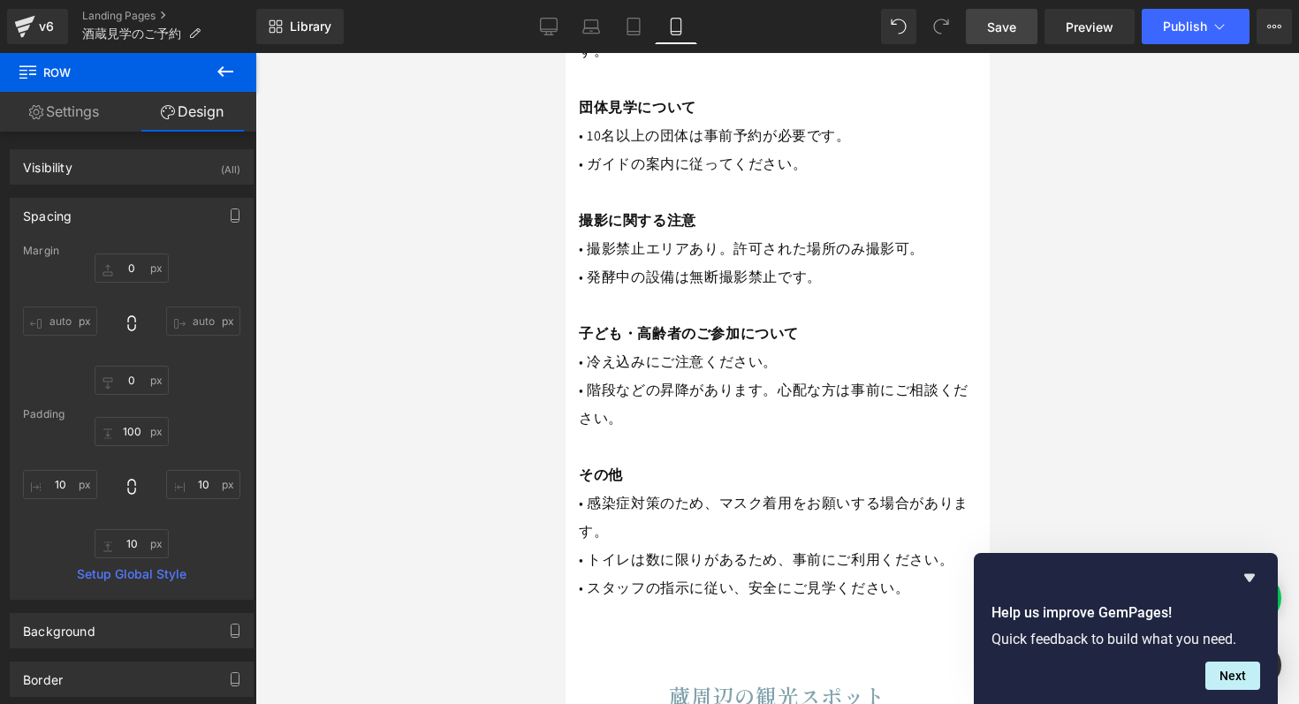
type input "0"
type input "80"
type input "0"
type input "10"
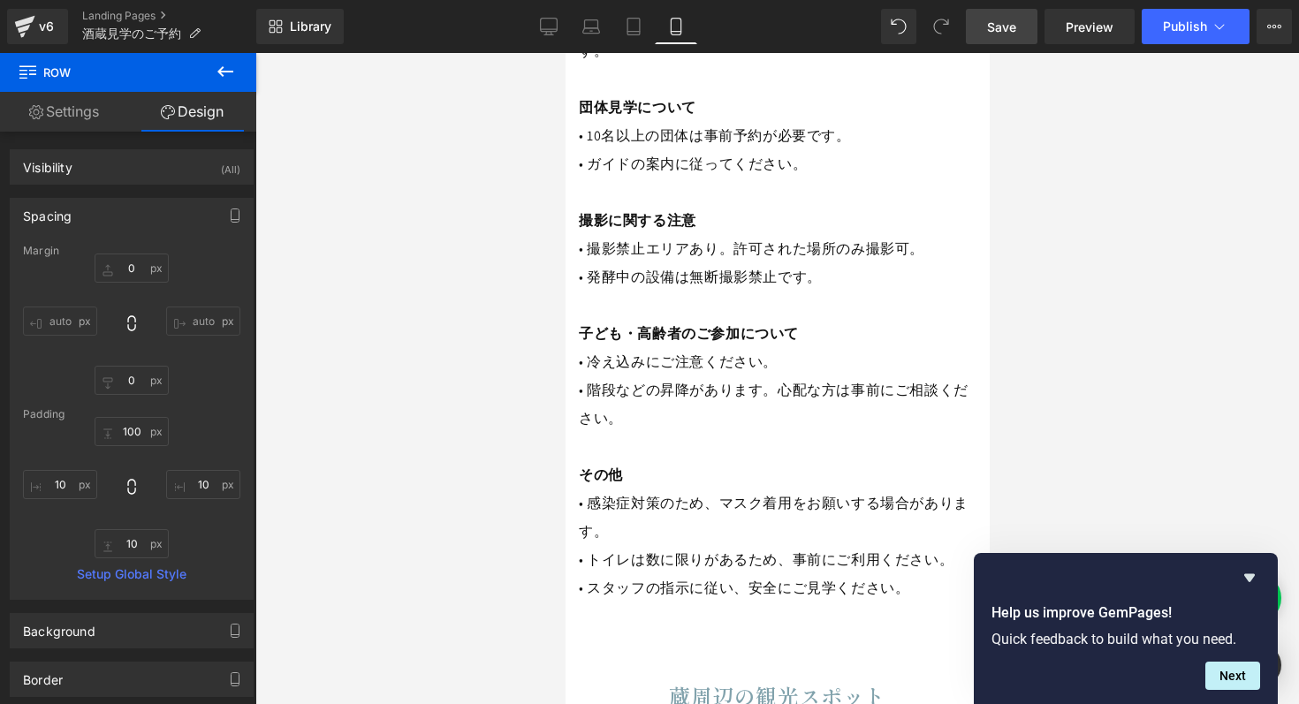
type input "0"
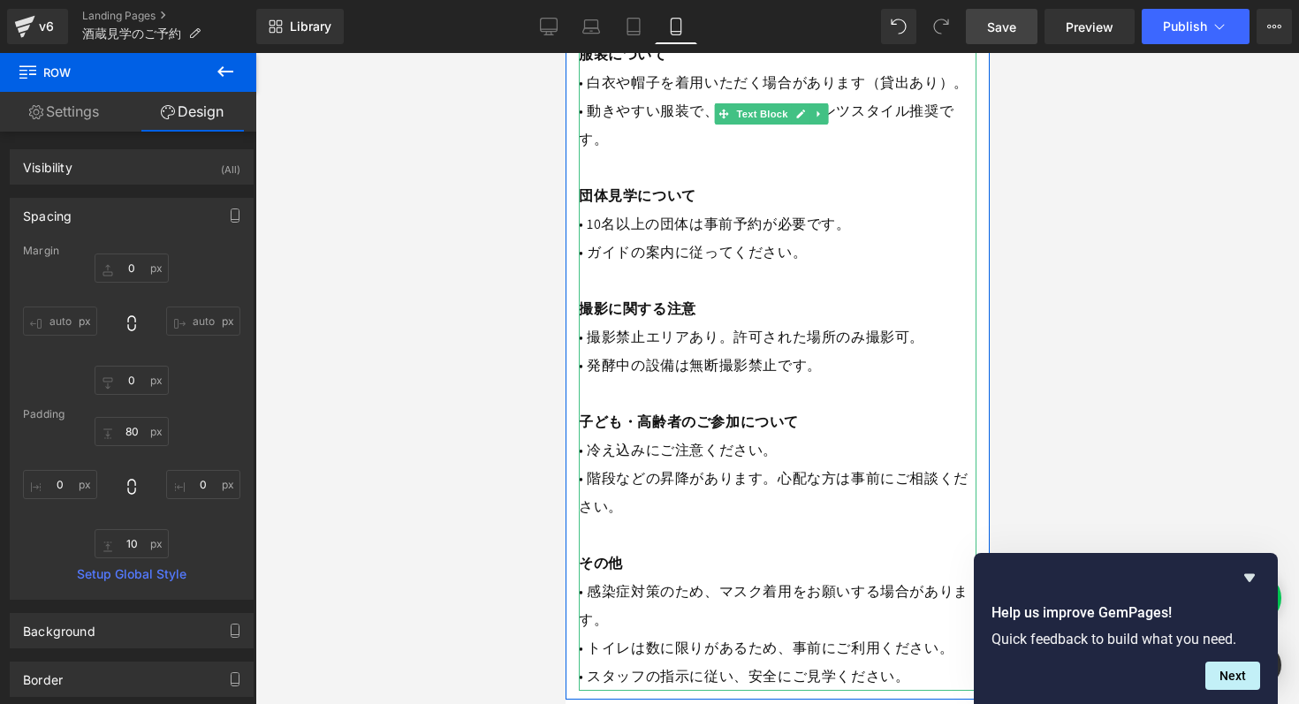
scroll to position [3285, 0]
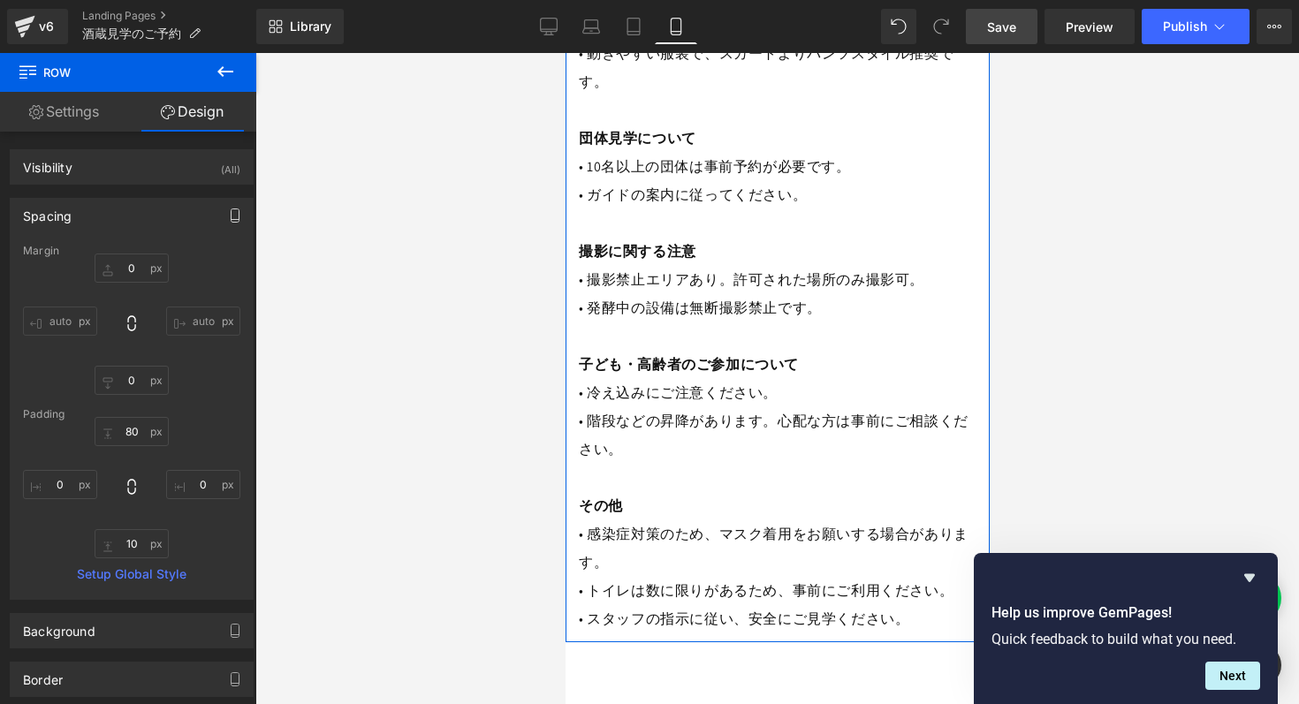
click at [233, 209] on icon "button" at bounding box center [235, 216] width 14 height 14
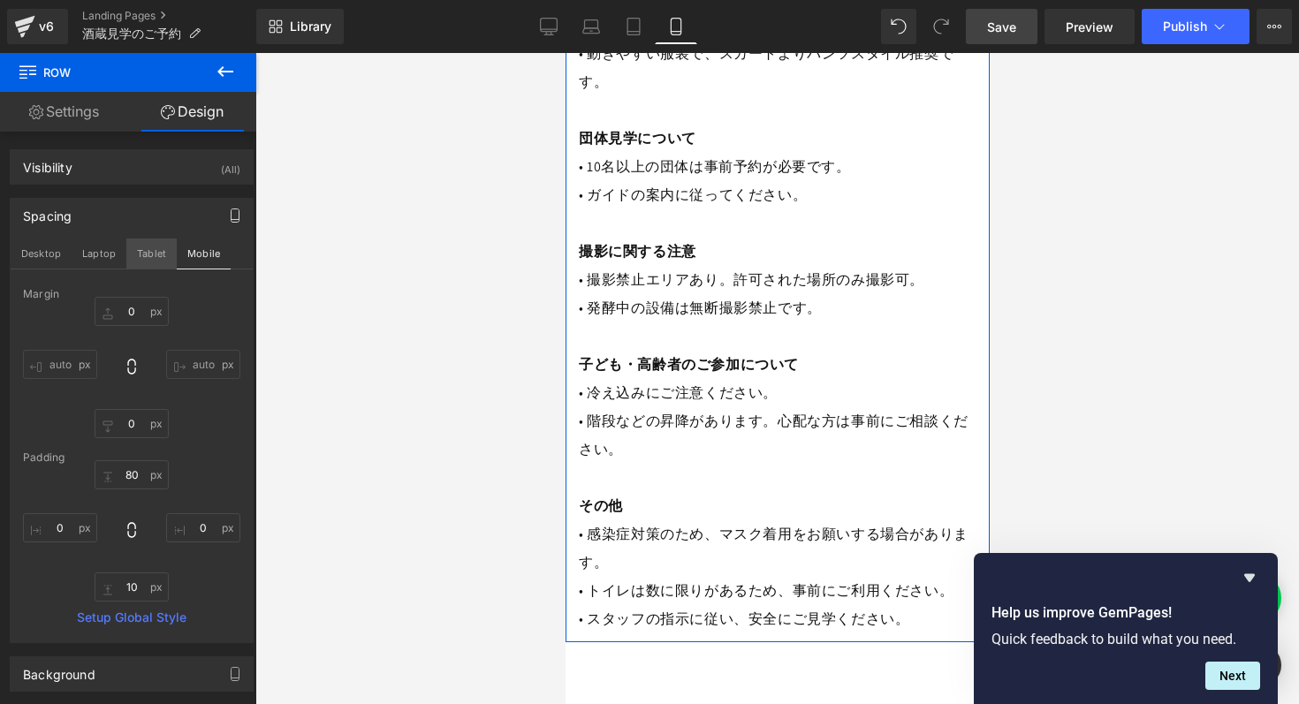
click at [151, 254] on button "Tablet" at bounding box center [151, 254] width 50 height 30
type input "0"
type input "100"
type input "10"
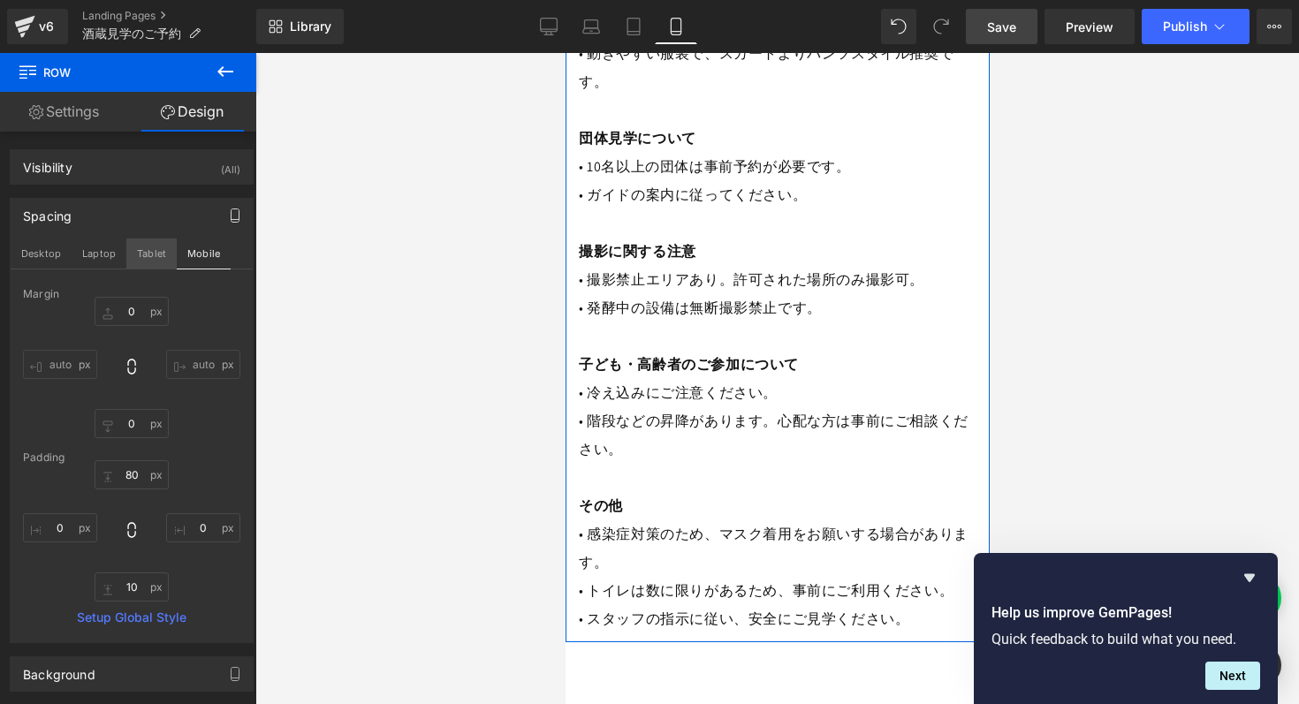
type input "10"
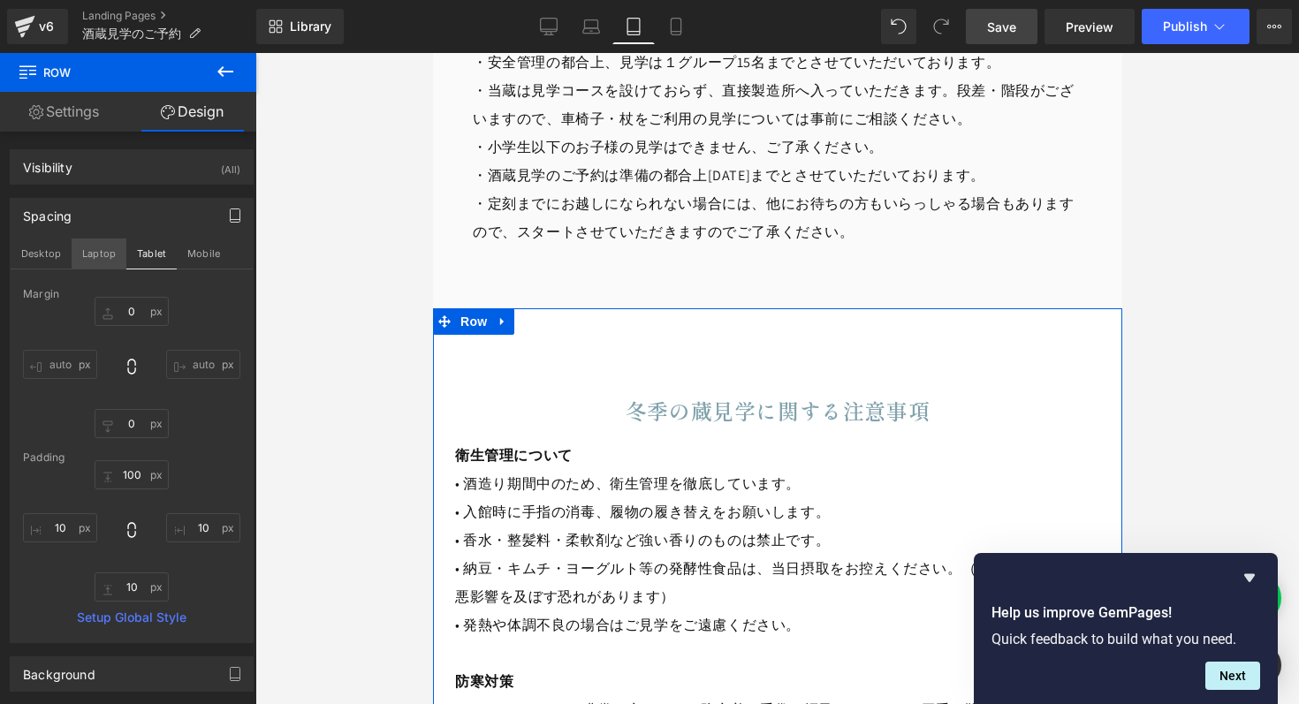
click at [102, 254] on button "Laptop" at bounding box center [99, 254] width 55 height 30
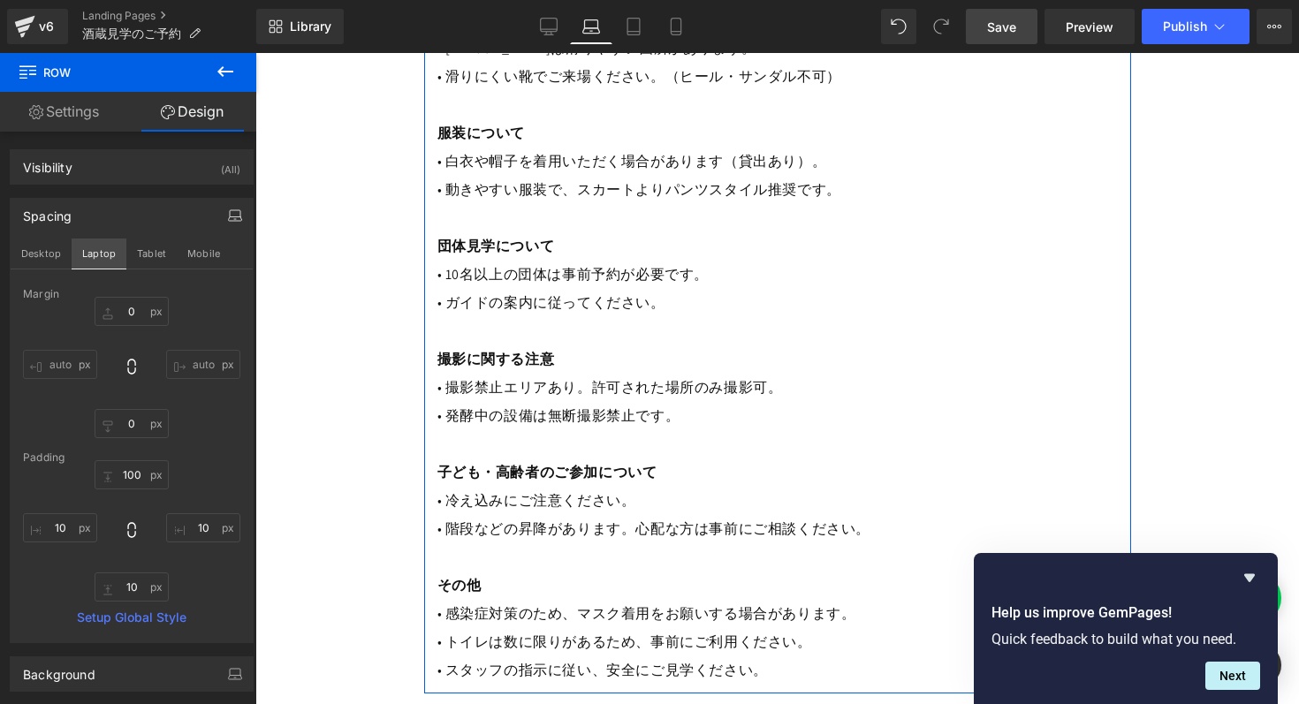
type input "0"
type input "100"
type input "0"
type input "10"
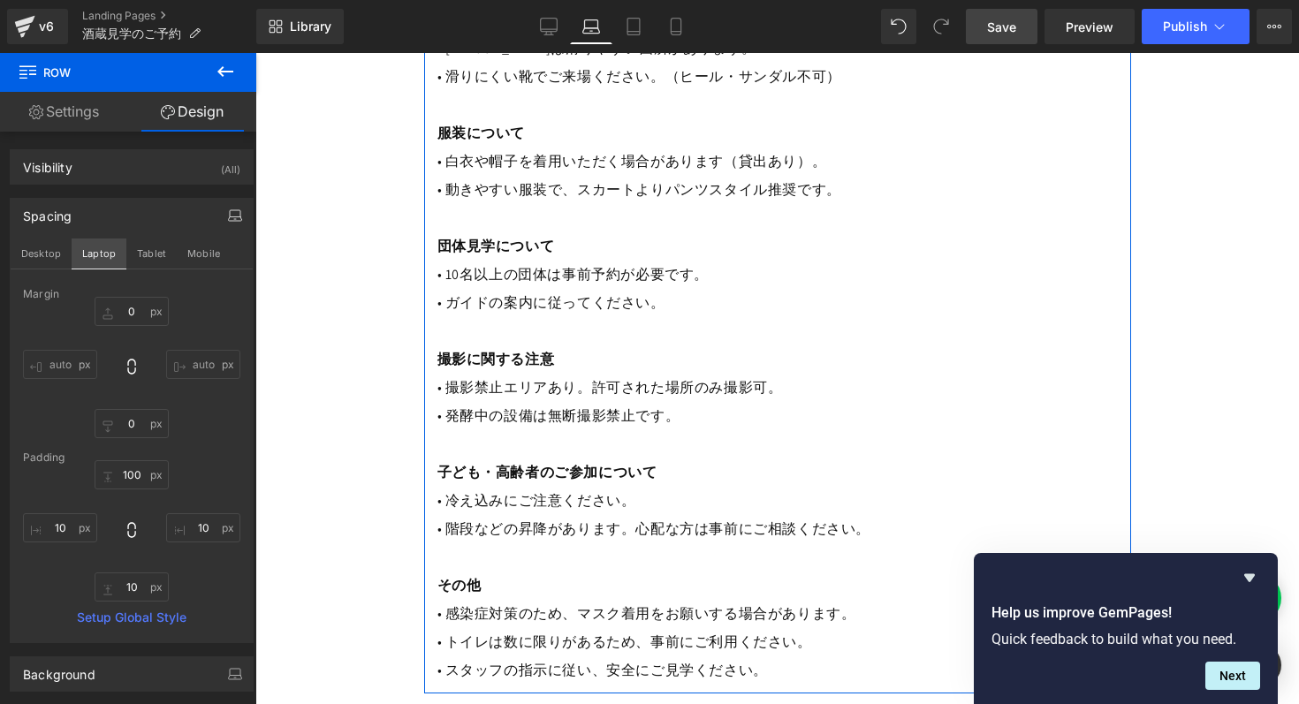
type input "0"
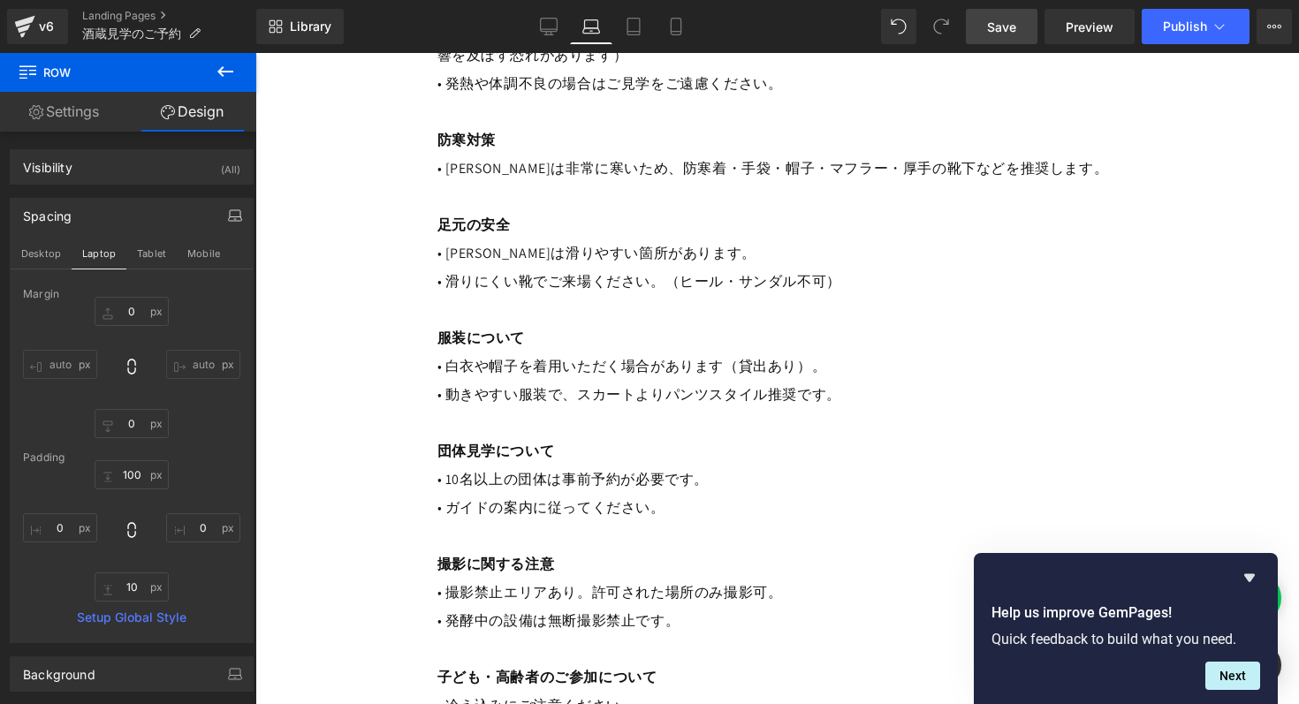
scroll to position [2291, 0]
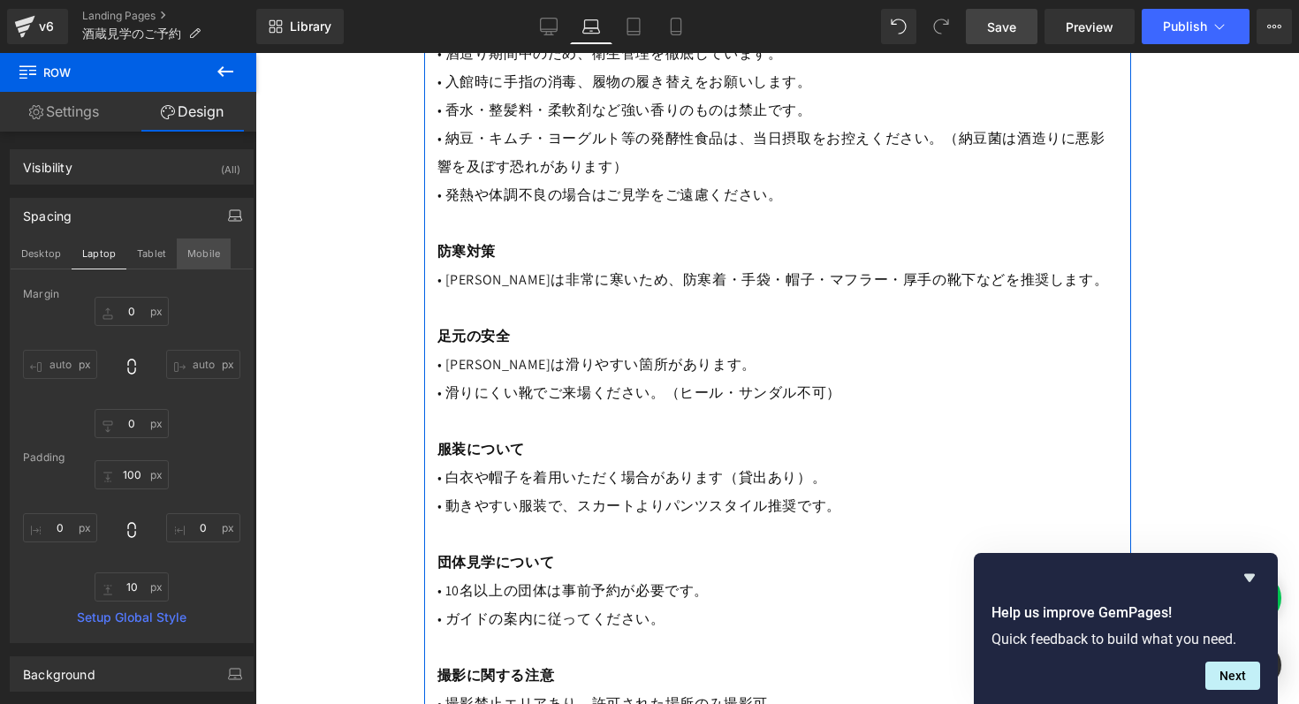
click at [200, 253] on button "Mobile" at bounding box center [204, 254] width 54 height 30
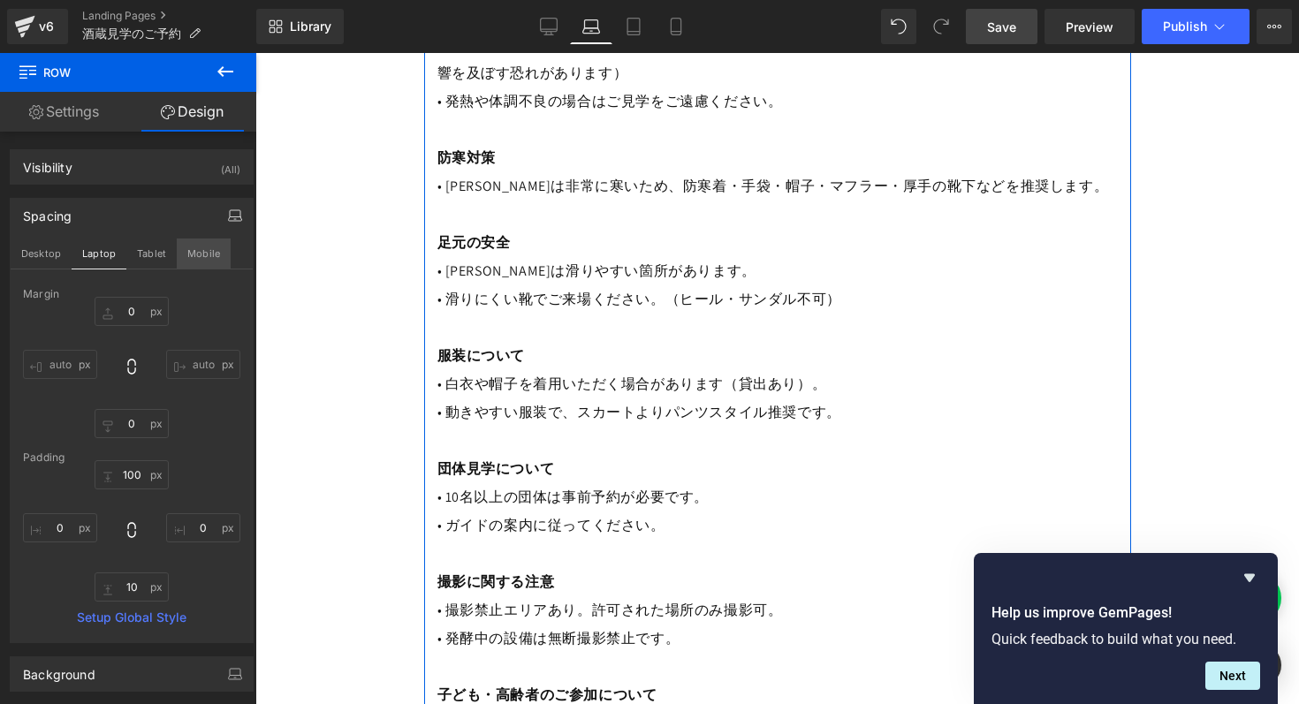
type input "0"
type input "80"
type input "0"
type input "10"
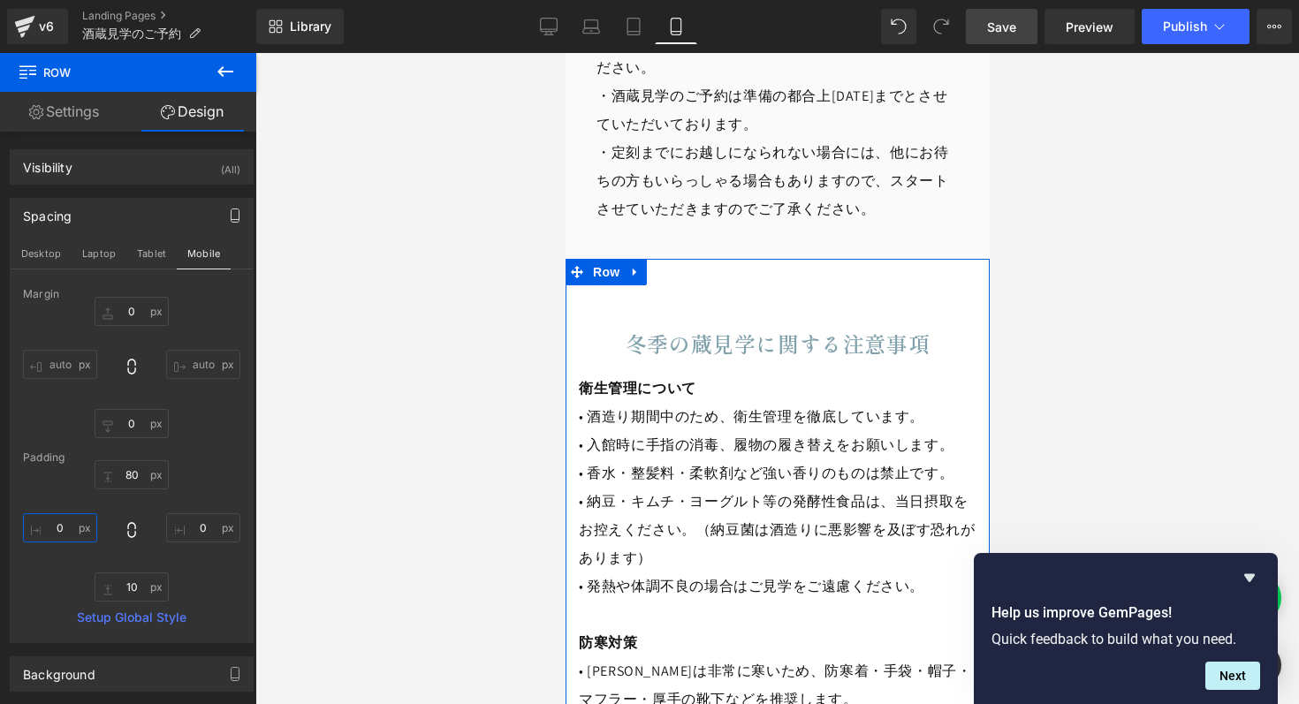
click at [65, 523] on input "0" at bounding box center [60, 527] width 74 height 29
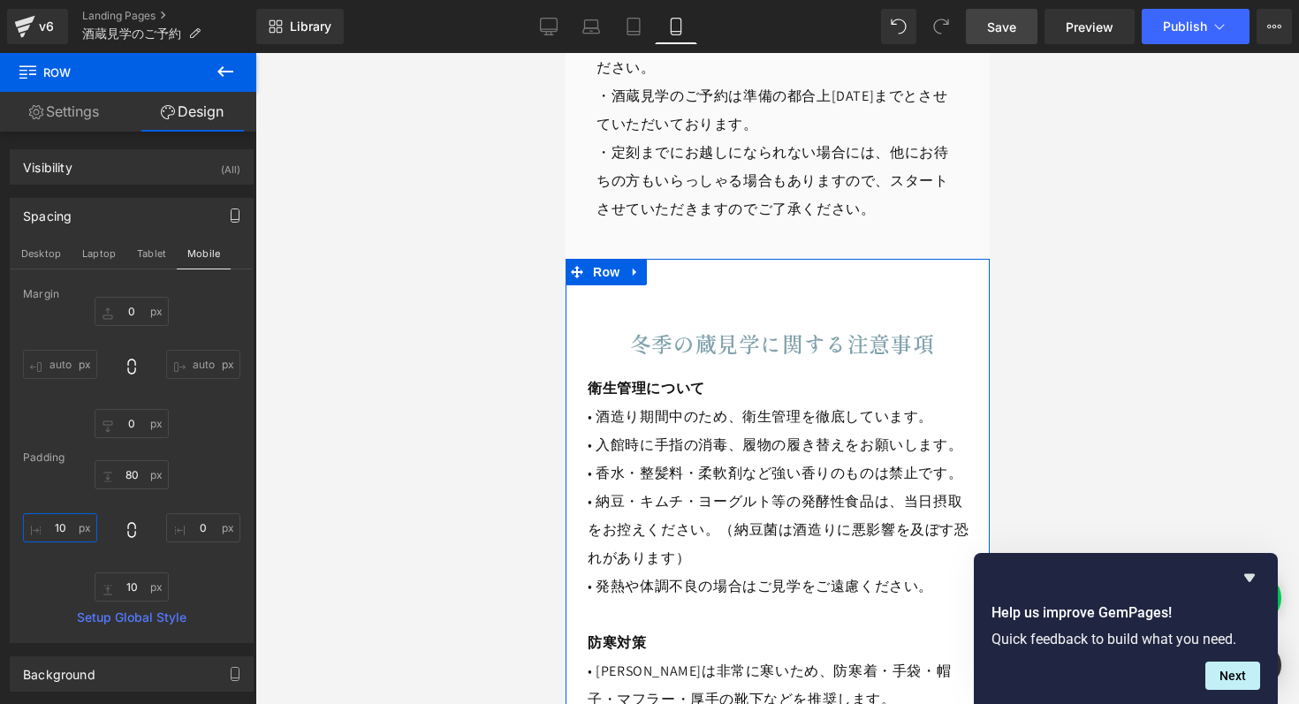
type input "10"
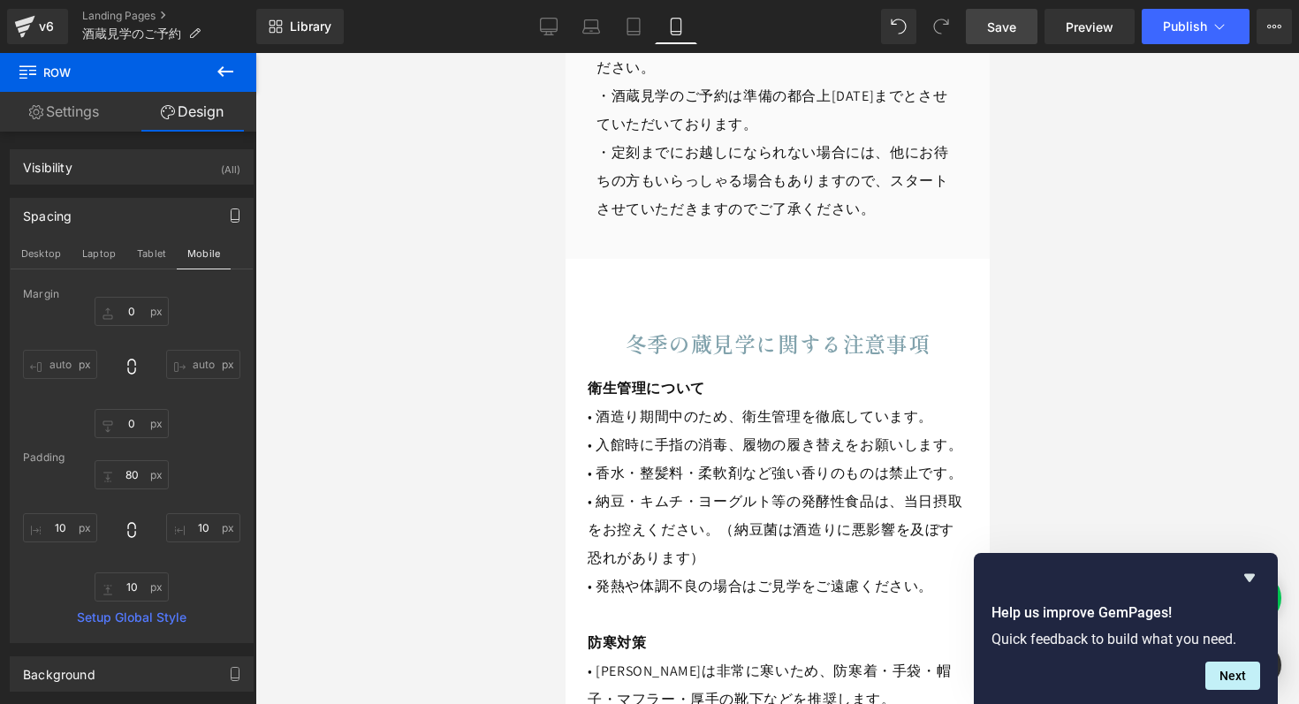
click at [384, 428] on div at bounding box center [776, 378] width 1043 height 651
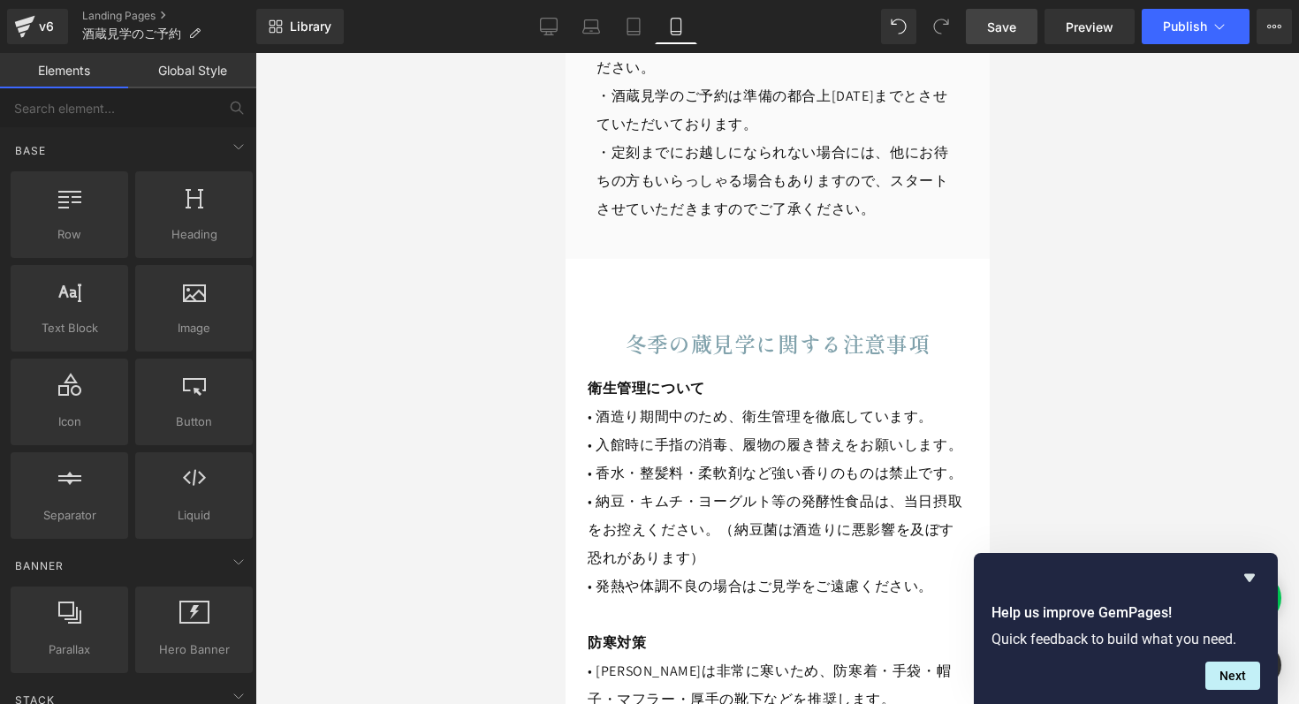
click at [1018, 34] on link "Save" at bounding box center [1002, 26] width 72 height 35
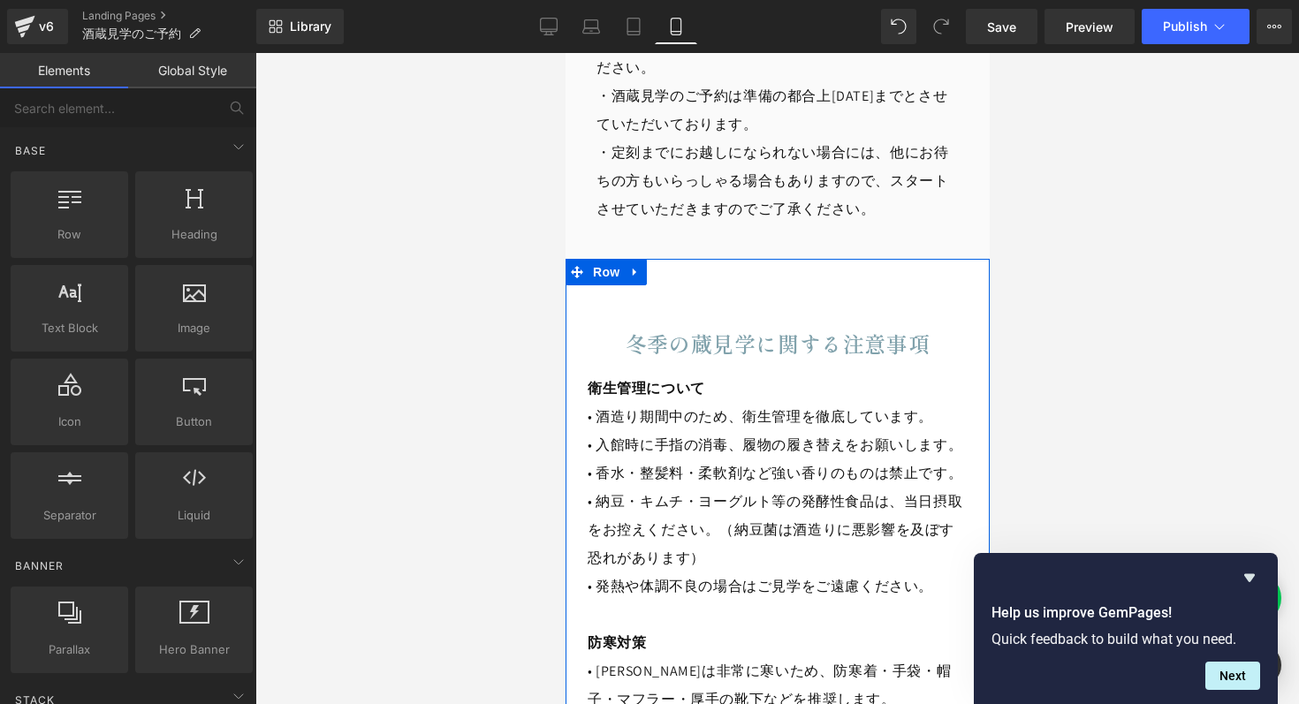
click at [708, 357] on h2 "冬季の蔵見学に関する注意事項" at bounding box center [777, 343] width 380 height 27
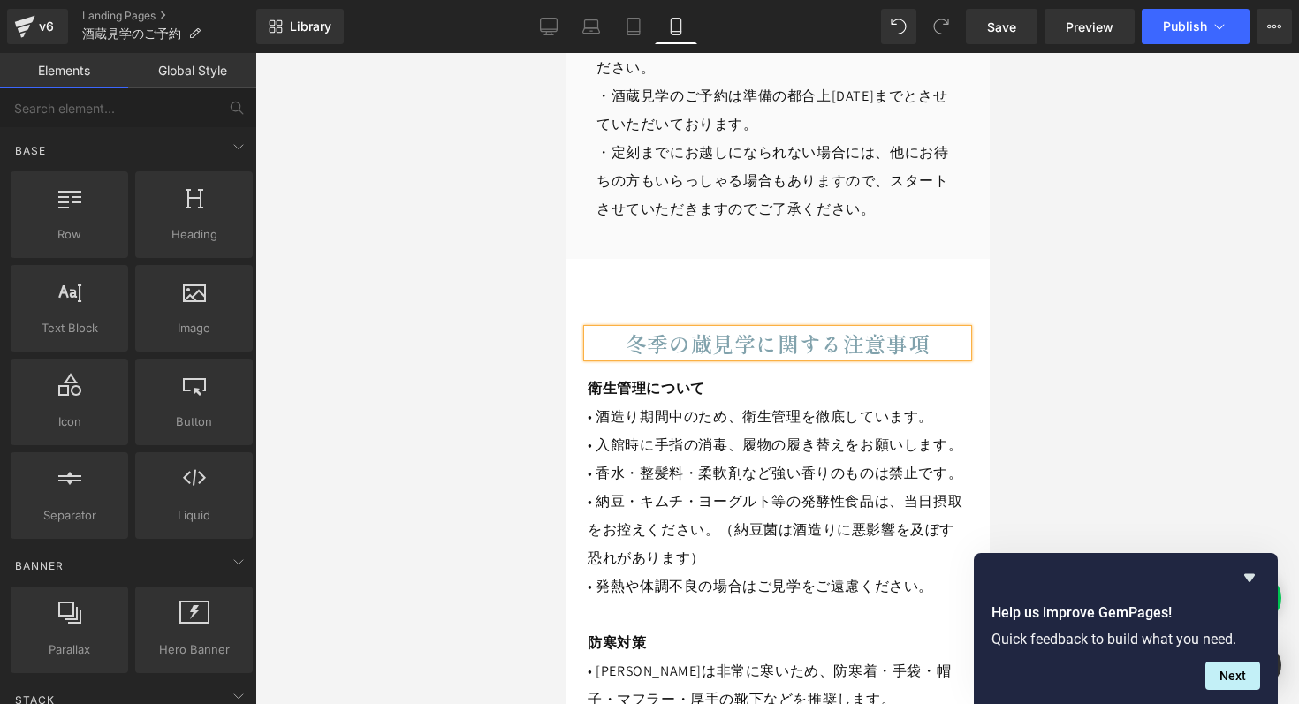
click at [508, 439] on div at bounding box center [776, 378] width 1043 height 651
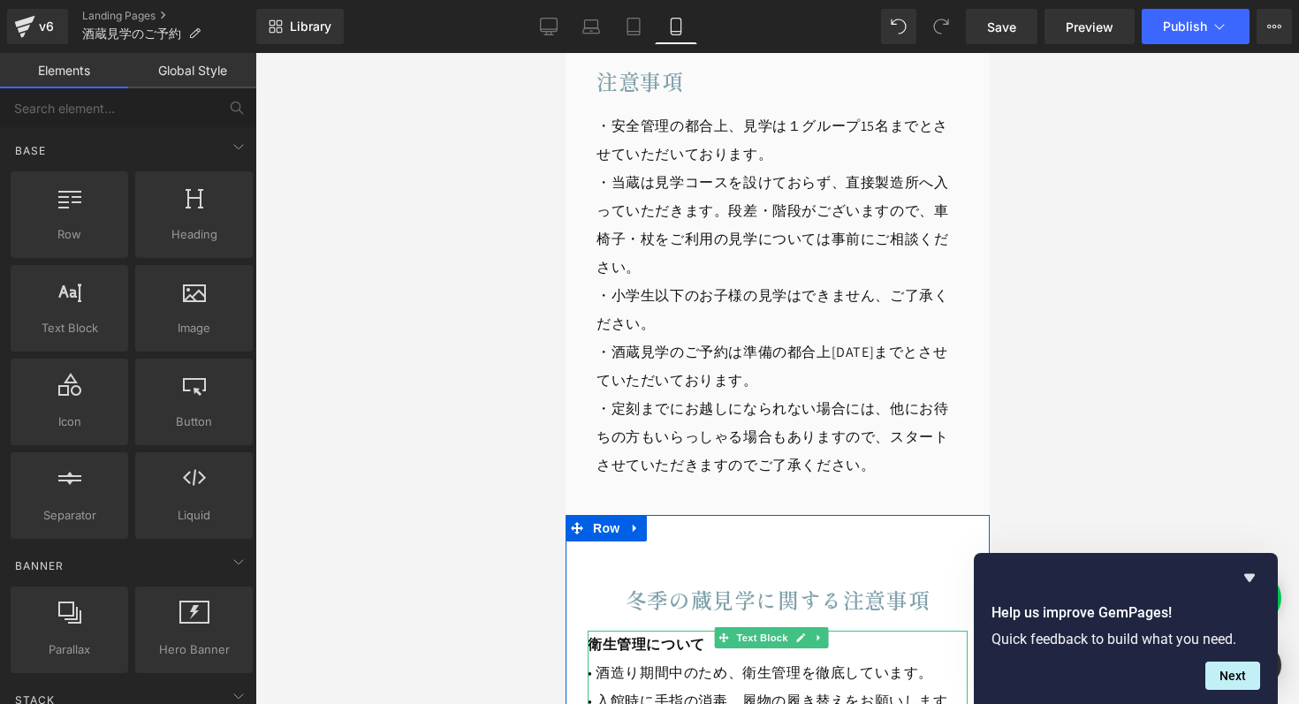
scroll to position [2120, 0]
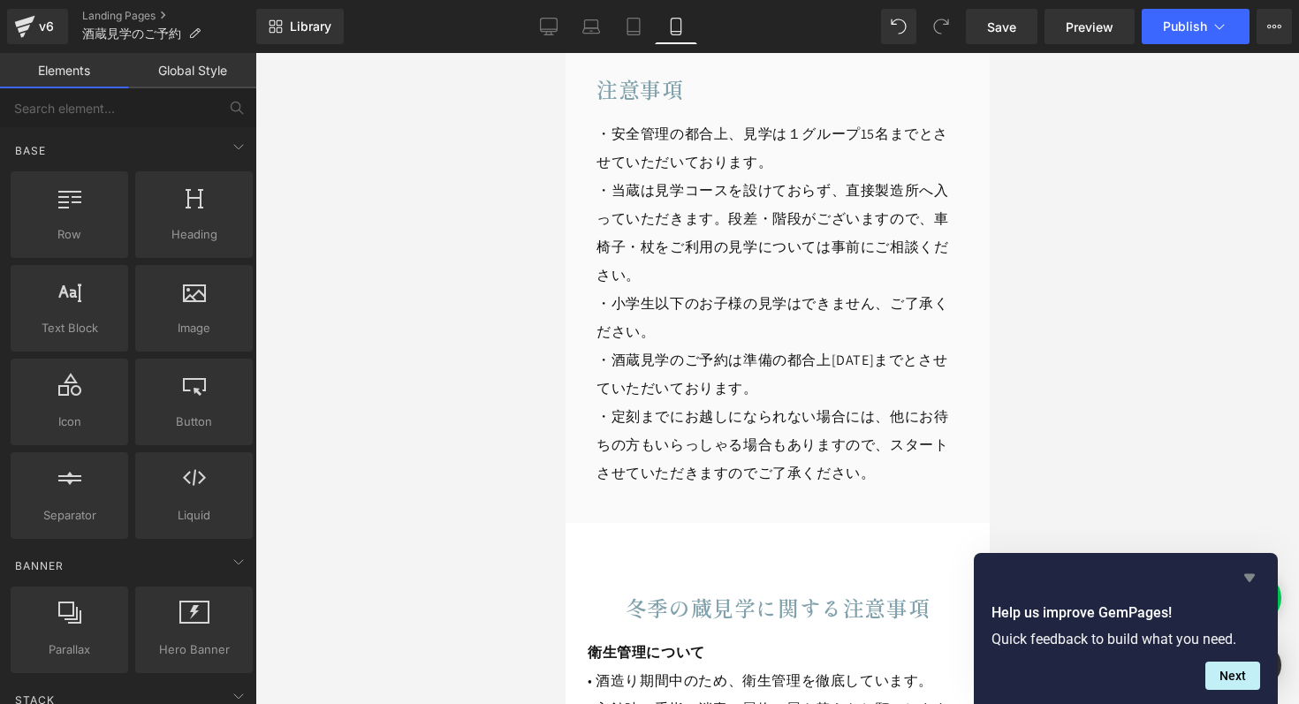
click at [1250, 576] on icon "Hide survey" at bounding box center [1249, 578] width 11 height 8
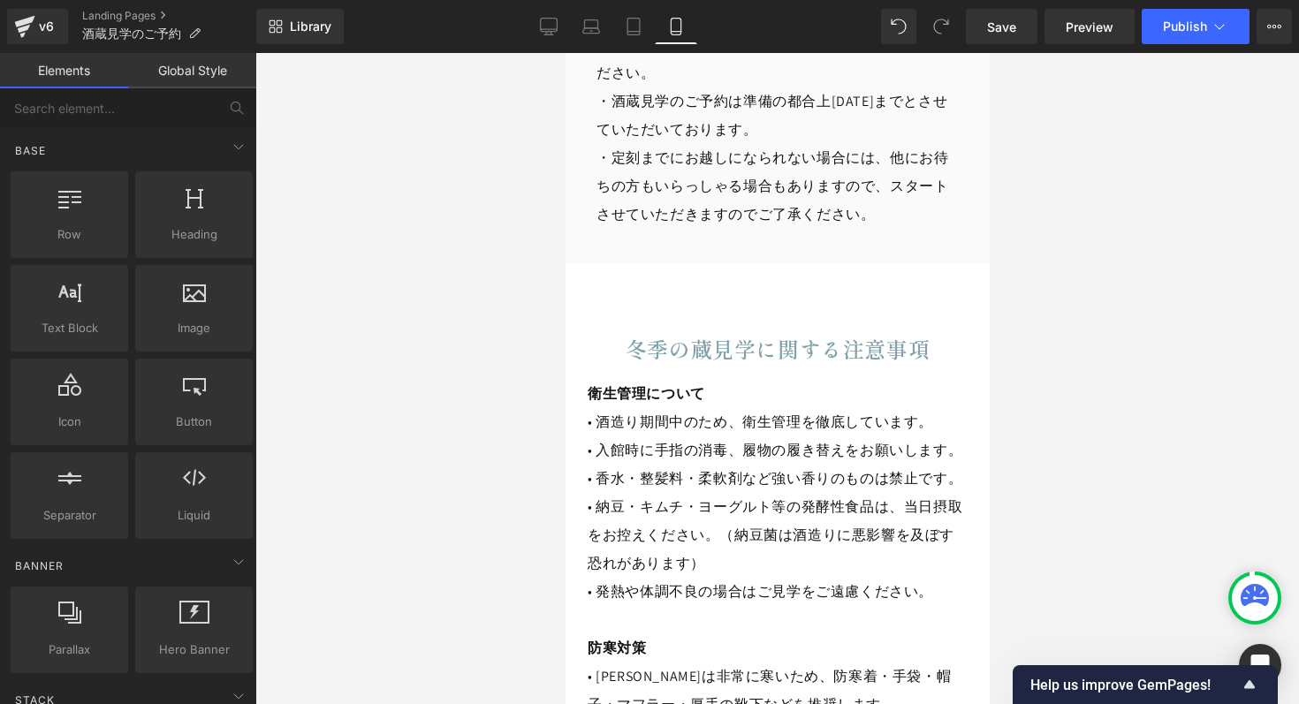
scroll to position [2460, 0]
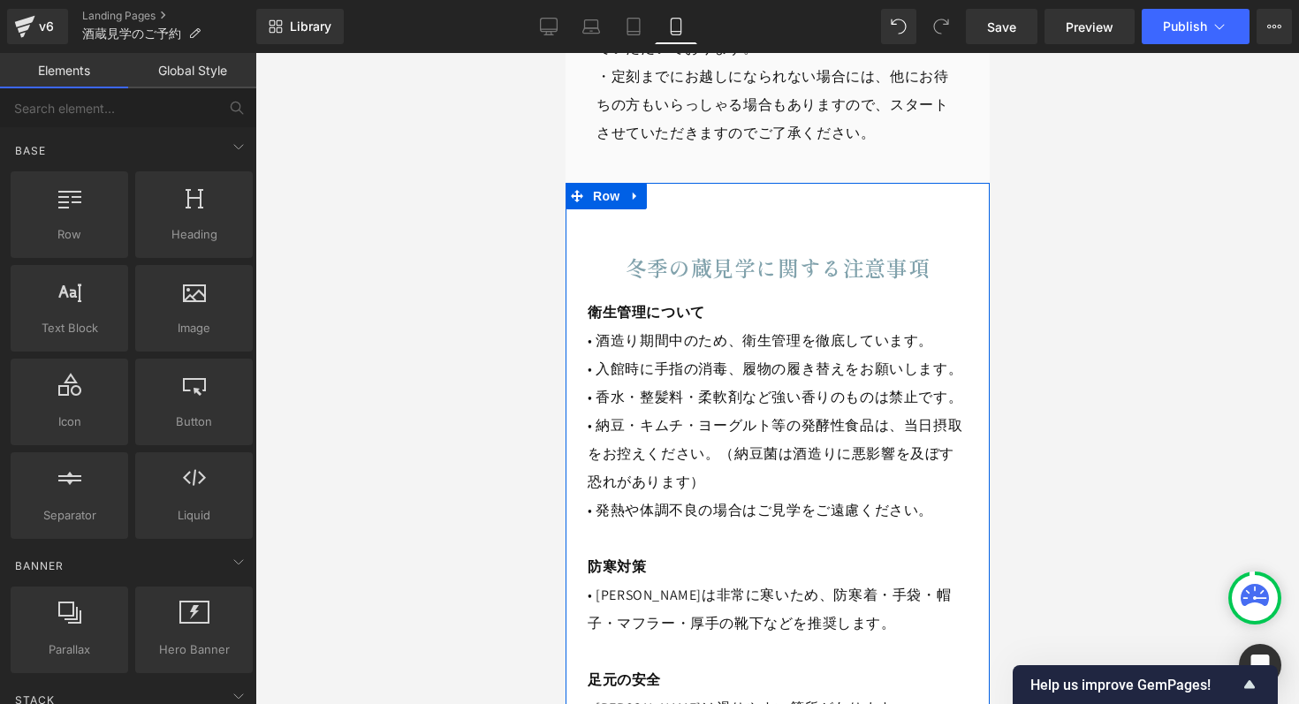
click at [674, 275] on h2 "冬季の蔵見学に関する注意事項" at bounding box center [777, 267] width 380 height 27
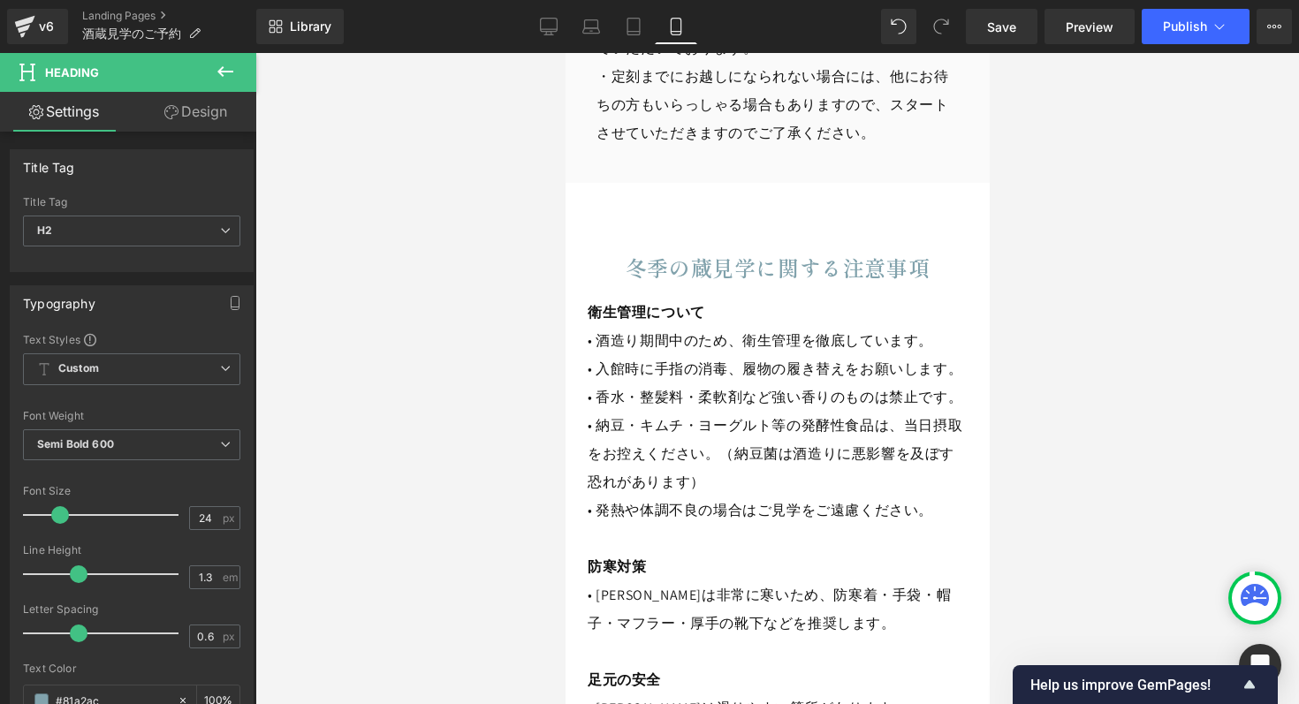
click at [204, 112] on link "Design" at bounding box center [196, 112] width 128 height 40
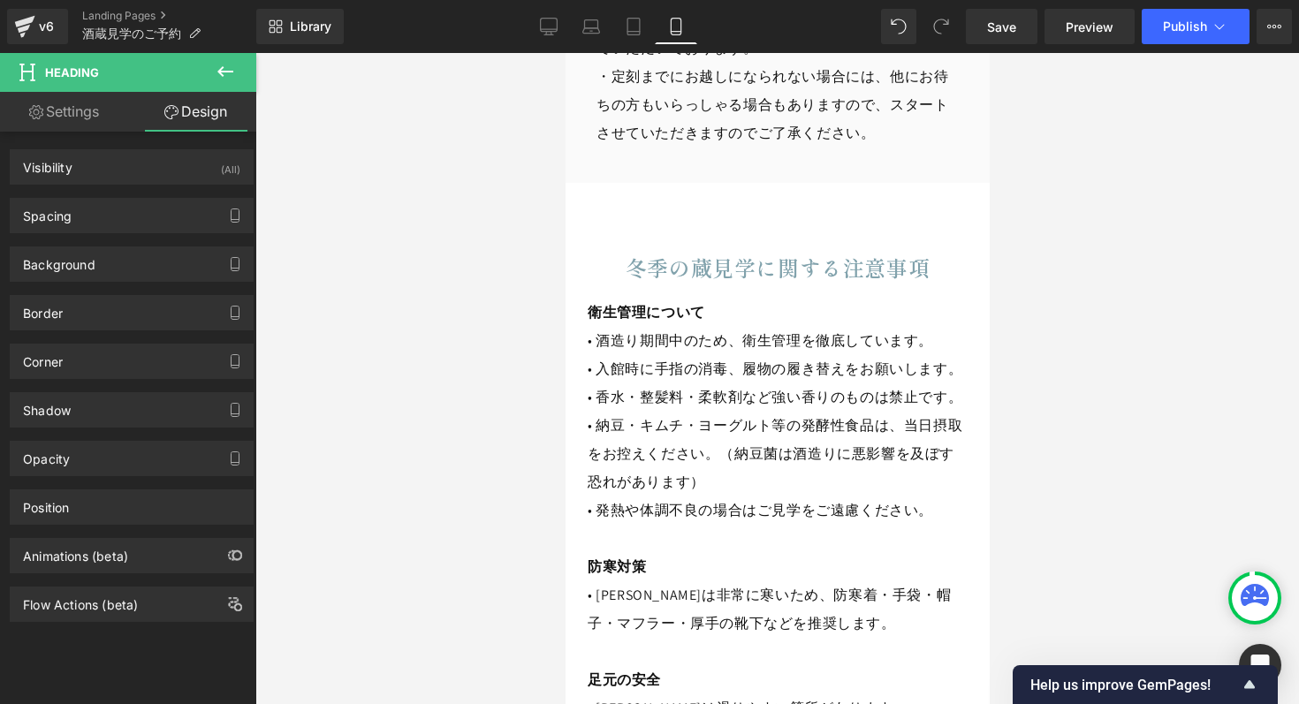
click at [74, 114] on link "Settings" at bounding box center [64, 112] width 128 height 40
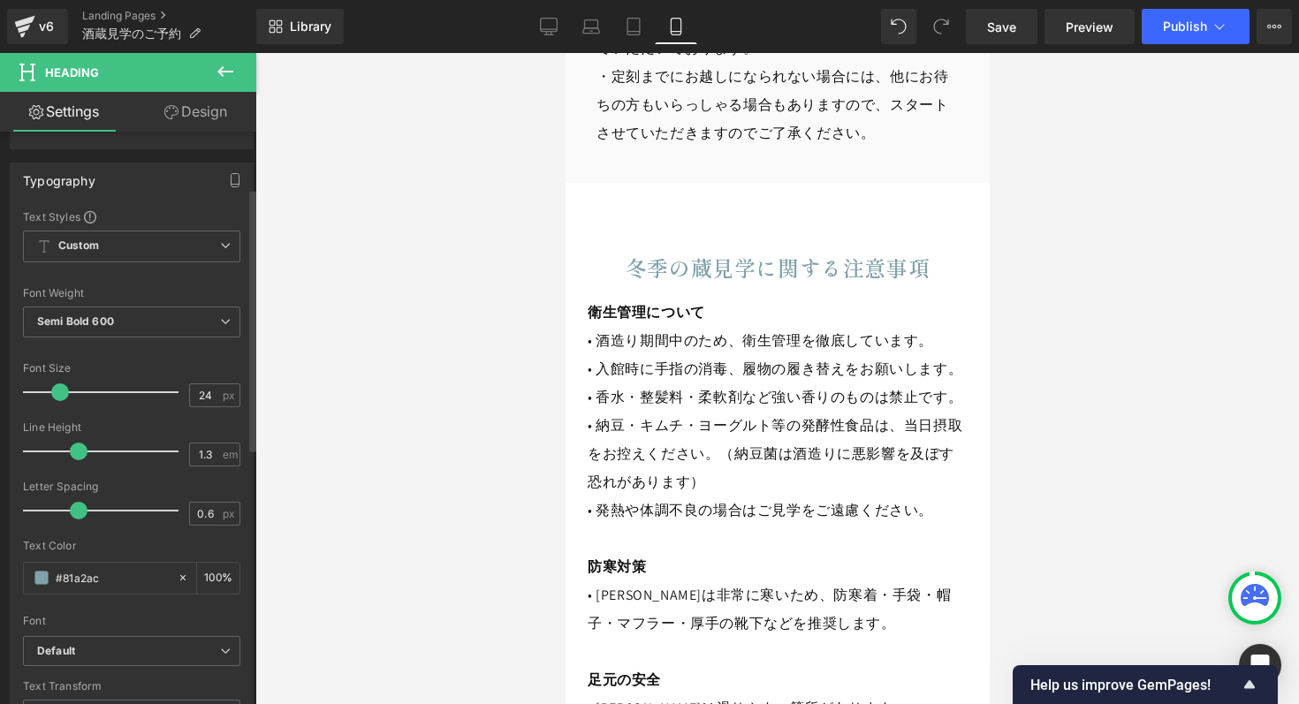
scroll to position [680, 0]
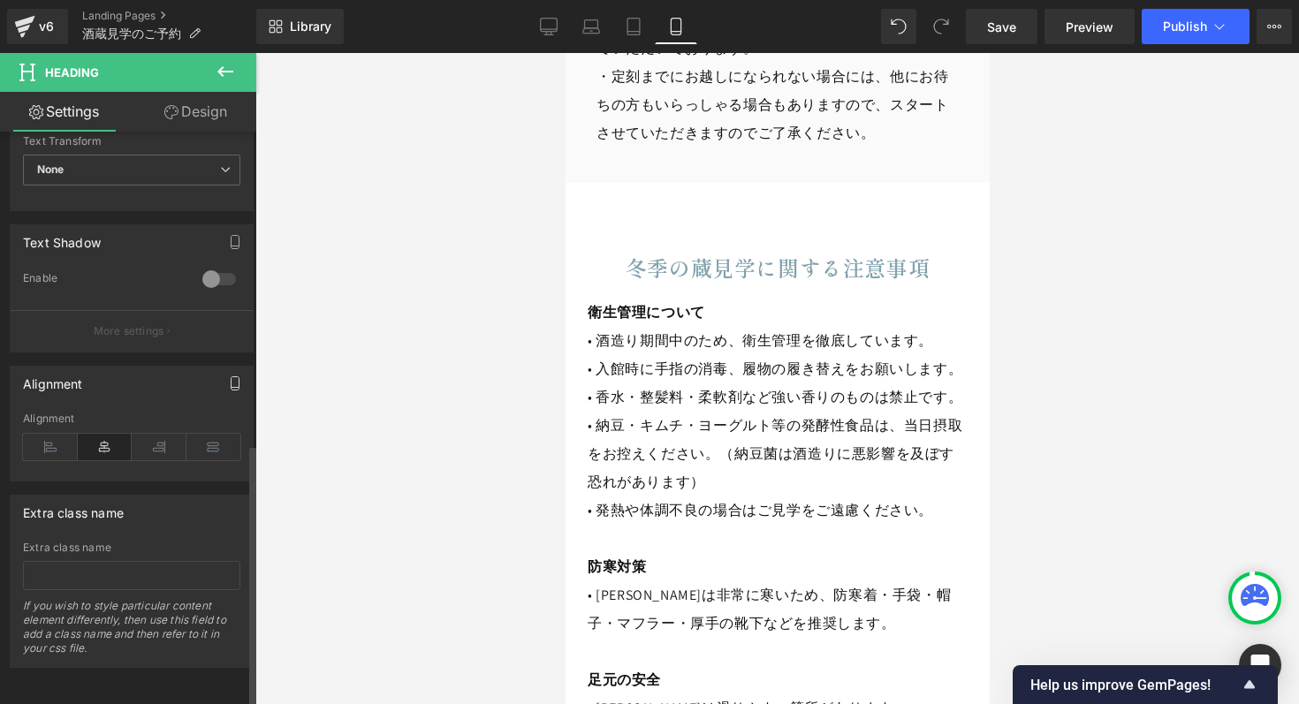
click at [228, 376] on icon "button" at bounding box center [235, 383] width 14 height 14
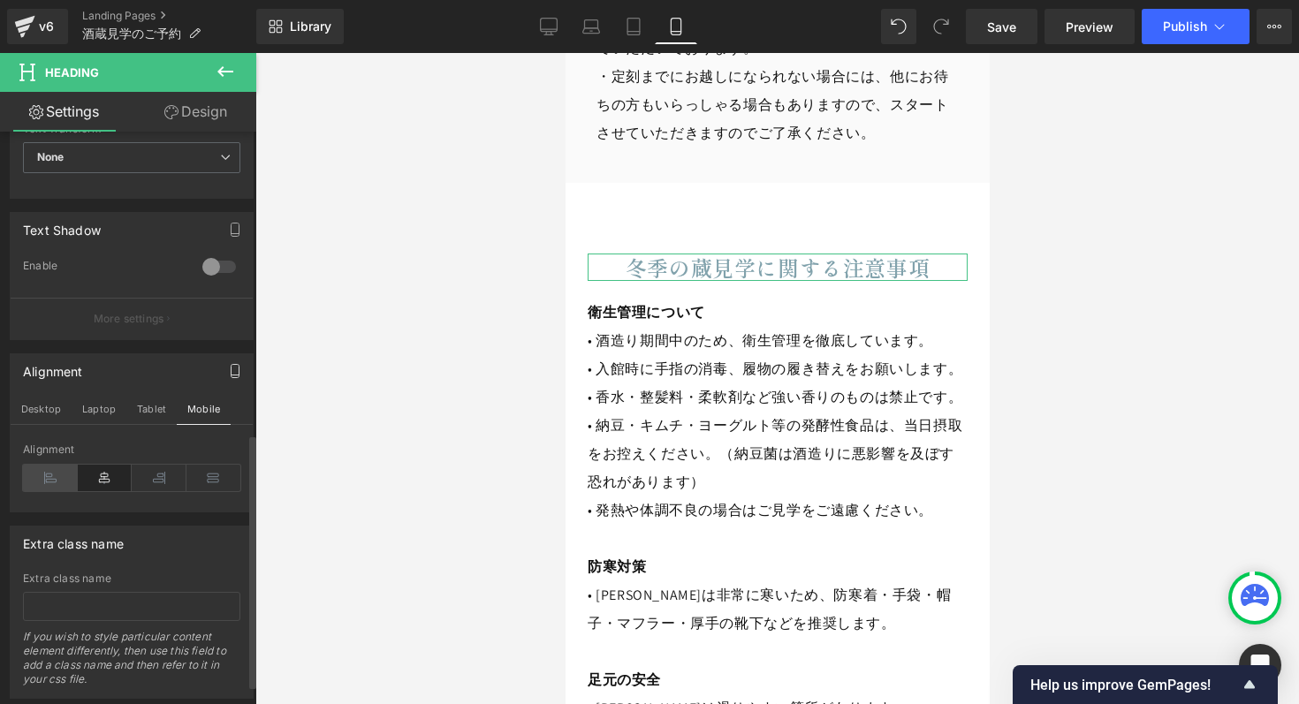
click at [51, 476] on icon at bounding box center [50, 478] width 55 height 27
click at [148, 398] on button "Tablet" at bounding box center [151, 409] width 50 height 30
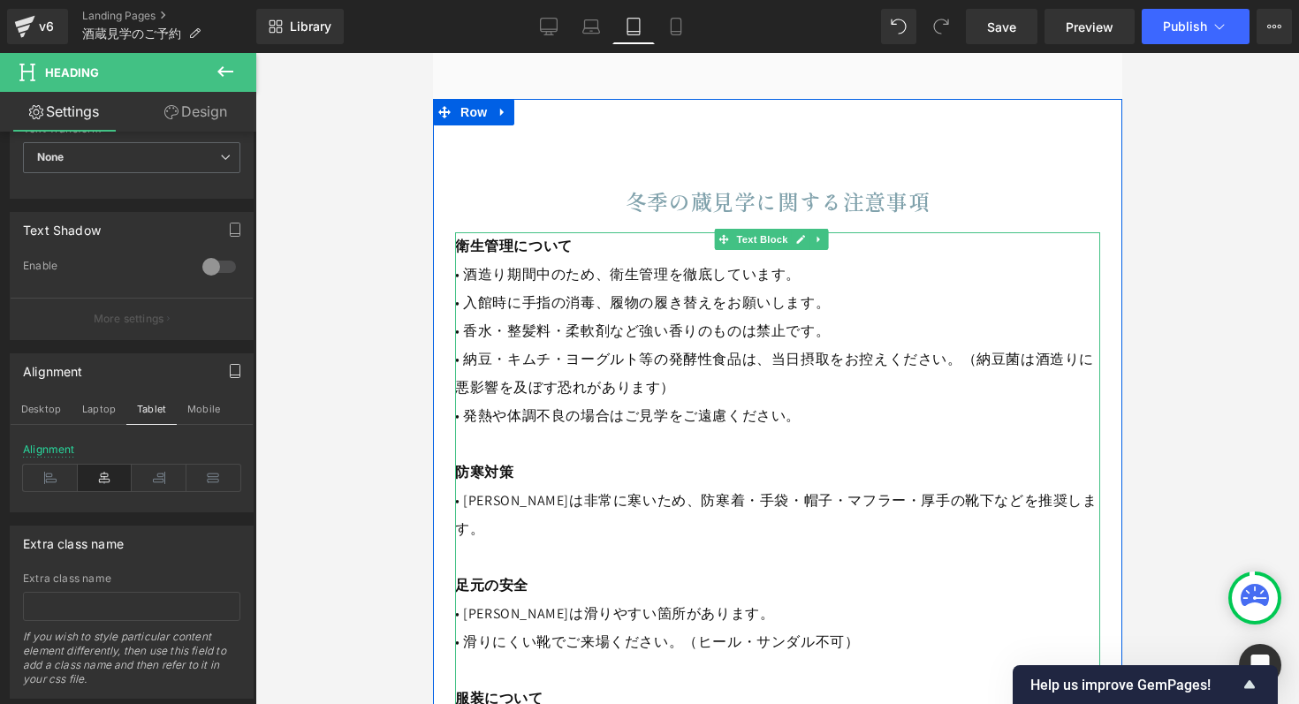
scroll to position [2813, 0]
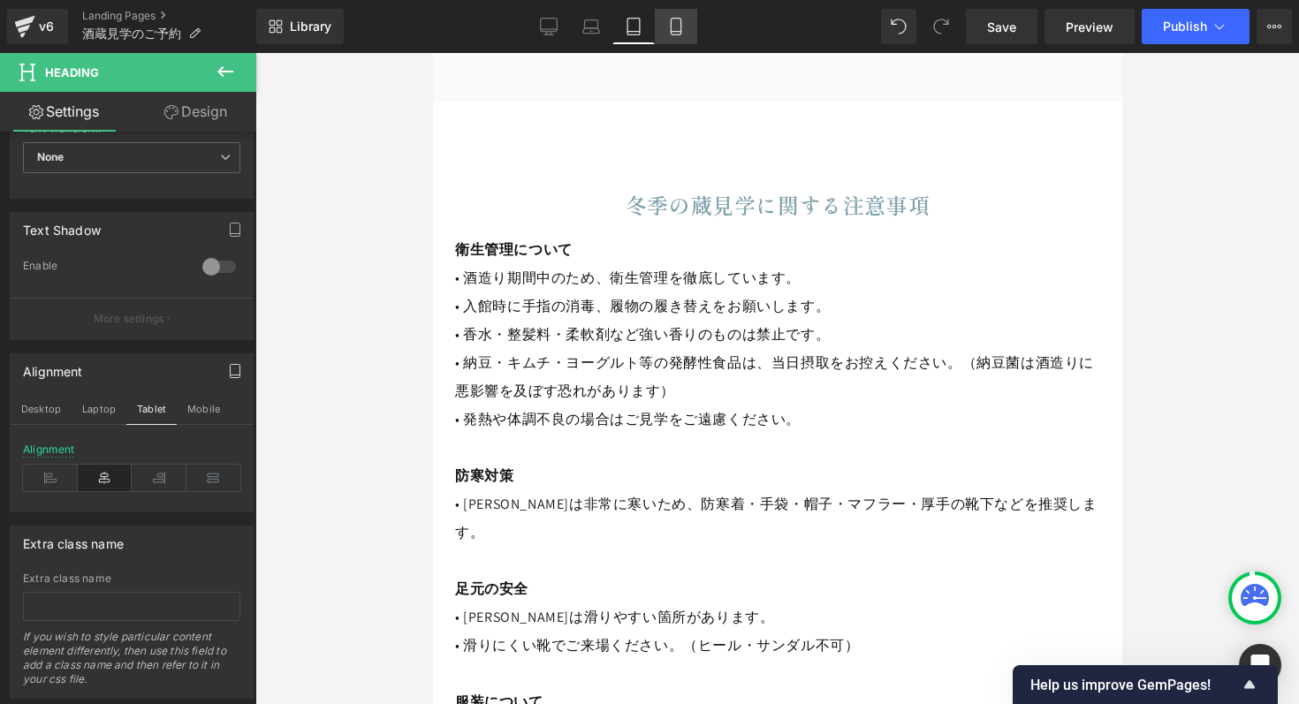
click at [678, 24] on icon at bounding box center [676, 27] width 18 height 18
type input "100"
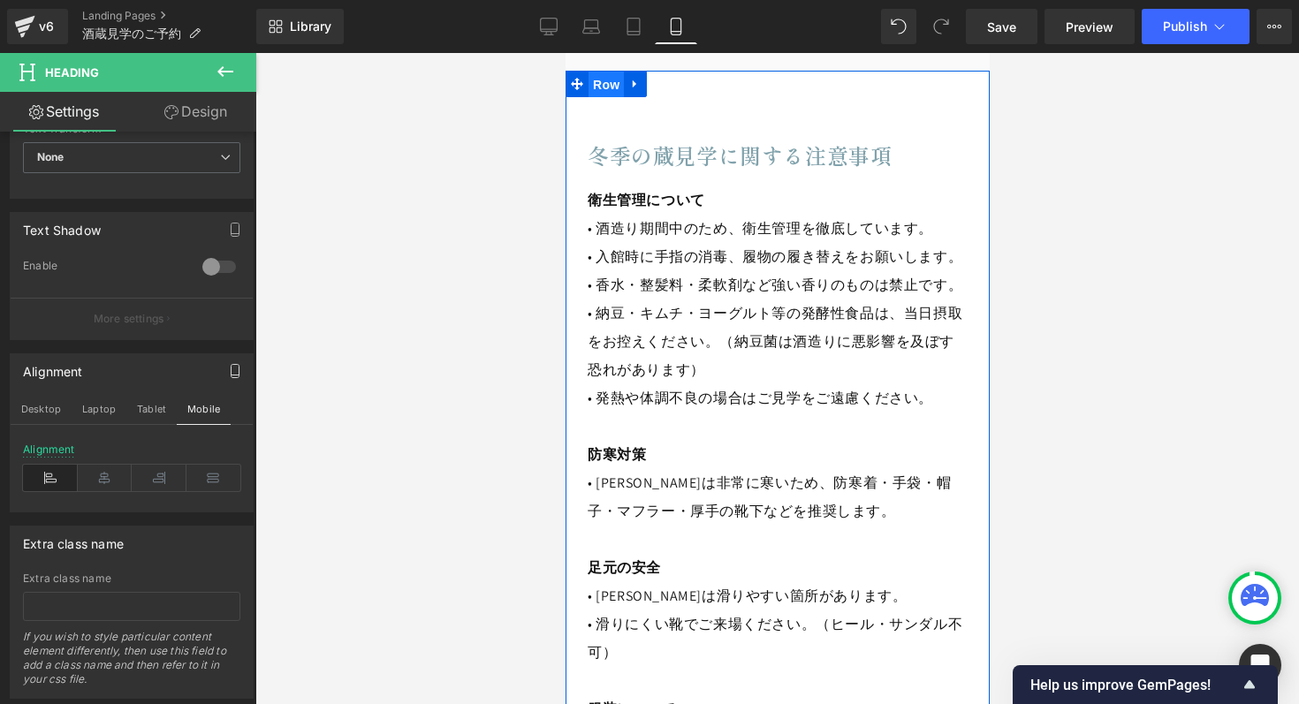
click at [611, 97] on span "Row" at bounding box center [605, 85] width 35 height 27
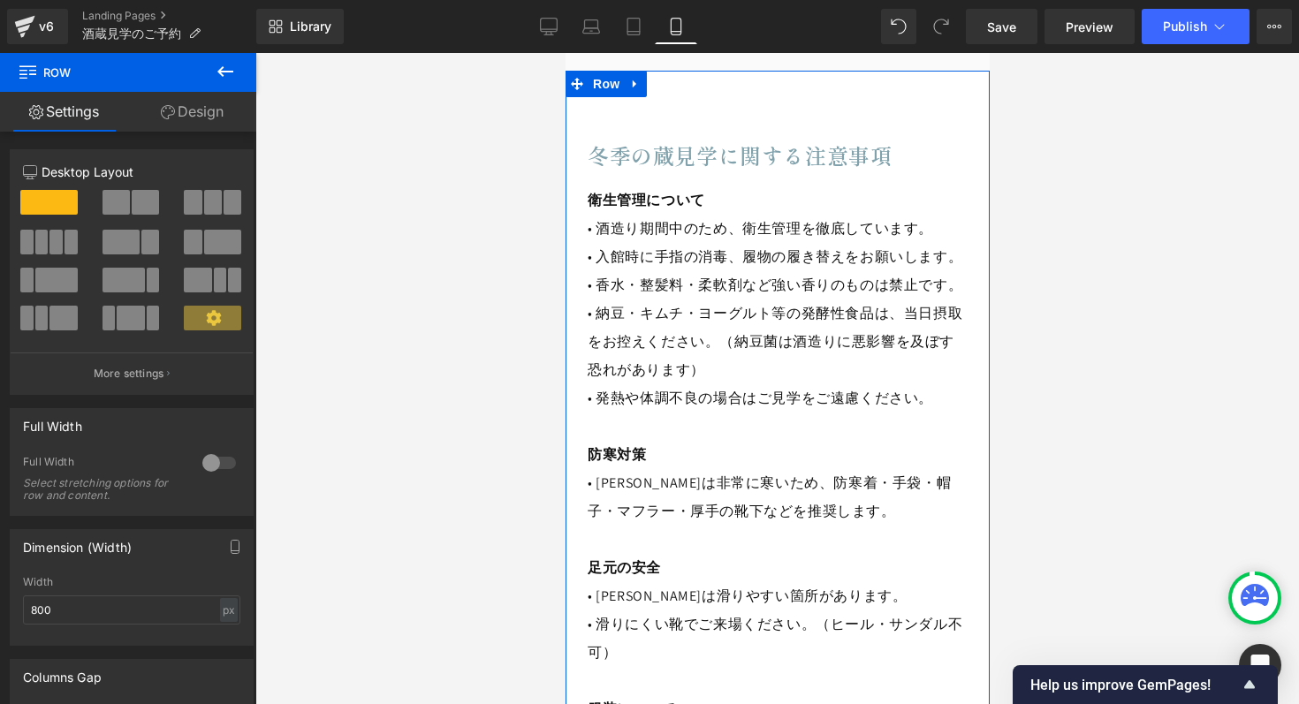
click at [203, 108] on link "Design" at bounding box center [192, 112] width 128 height 40
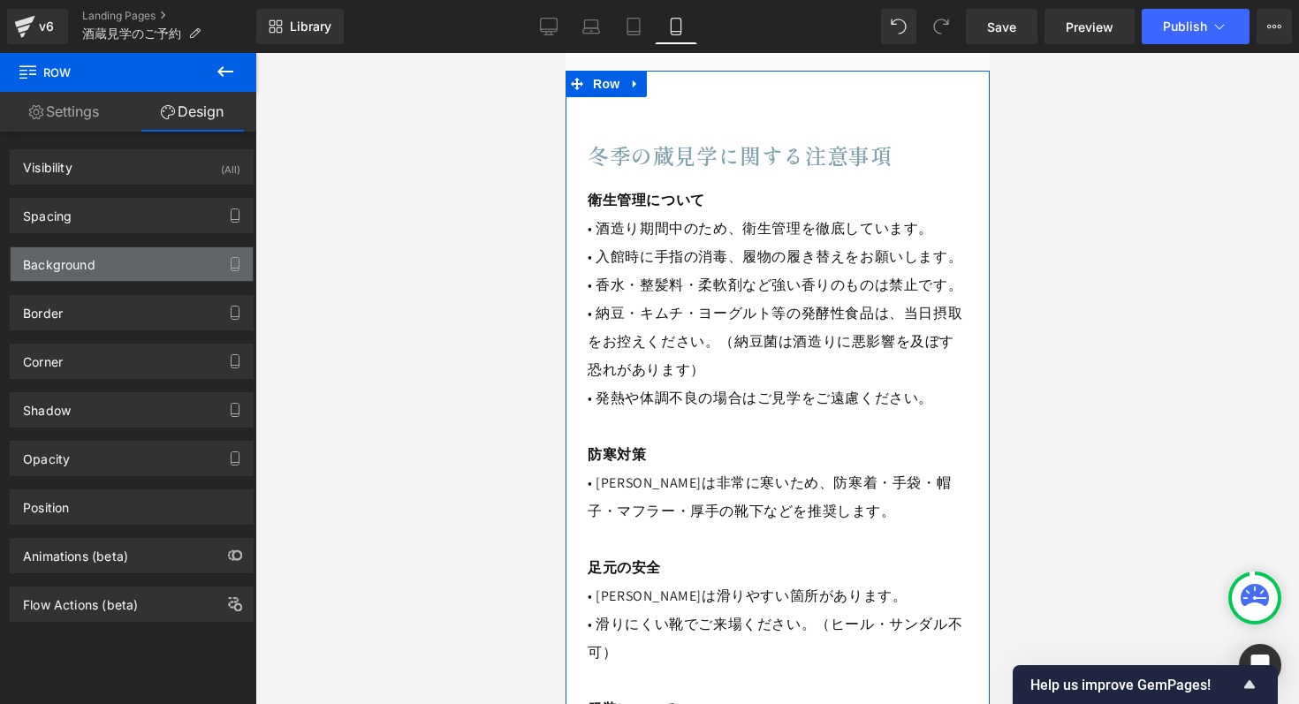
click at [81, 259] on div "Background" at bounding box center [59, 259] width 72 height 25
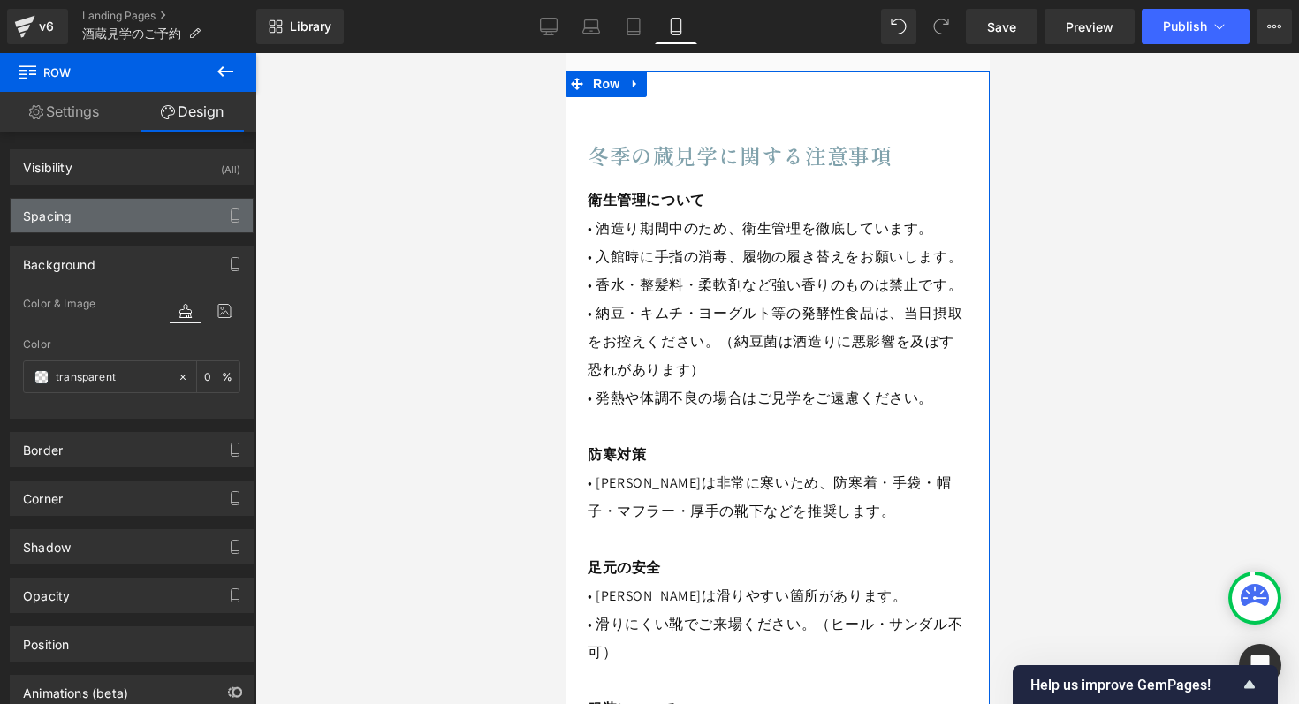
click at [85, 225] on div "Spacing" at bounding box center [132, 216] width 242 height 34
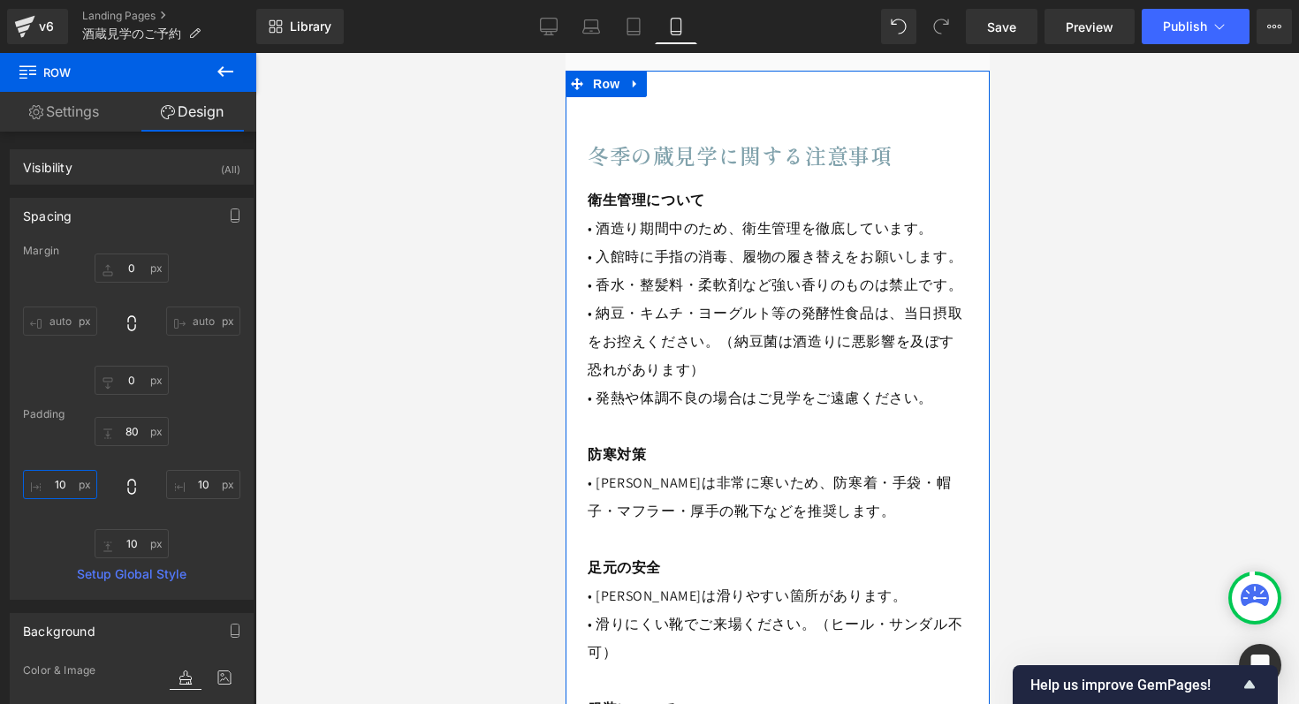
click at [57, 481] on input "10" at bounding box center [60, 484] width 74 height 29
type input "5"
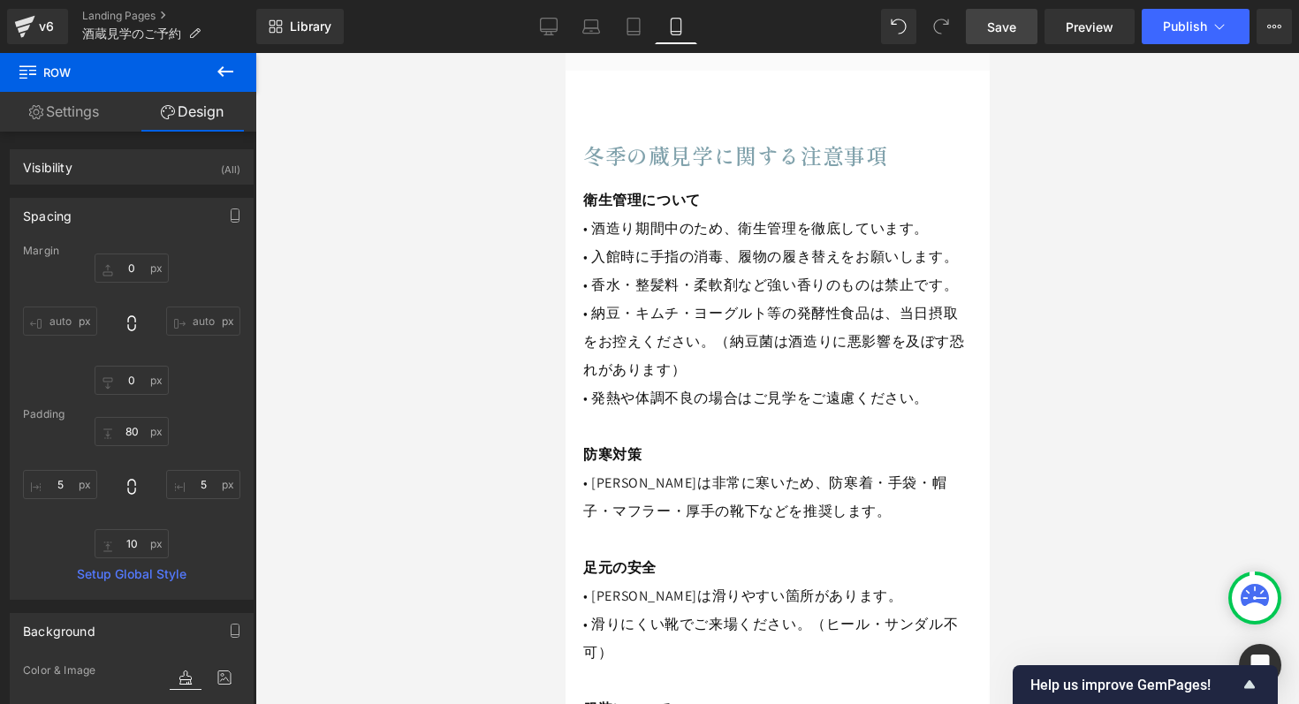
click at [1027, 29] on link "Save" at bounding box center [1002, 26] width 72 height 35
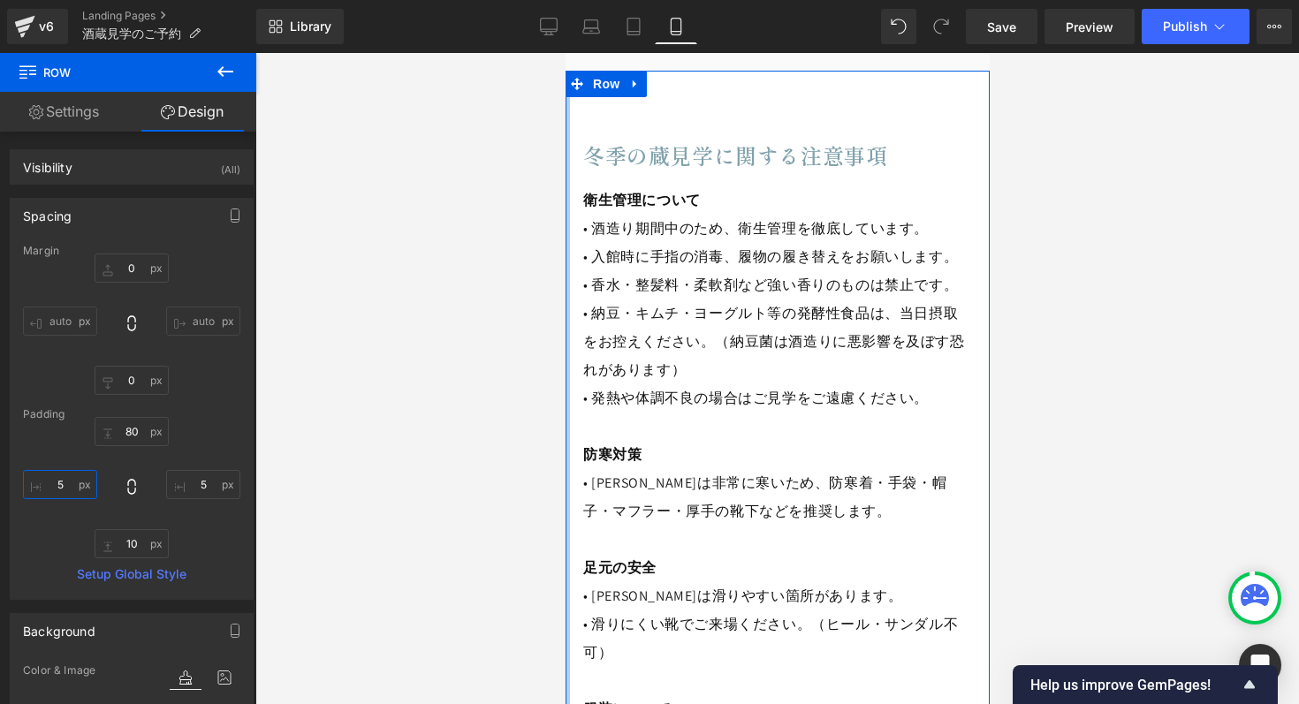
click at [70, 485] on input "5" at bounding box center [60, 484] width 74 height 29
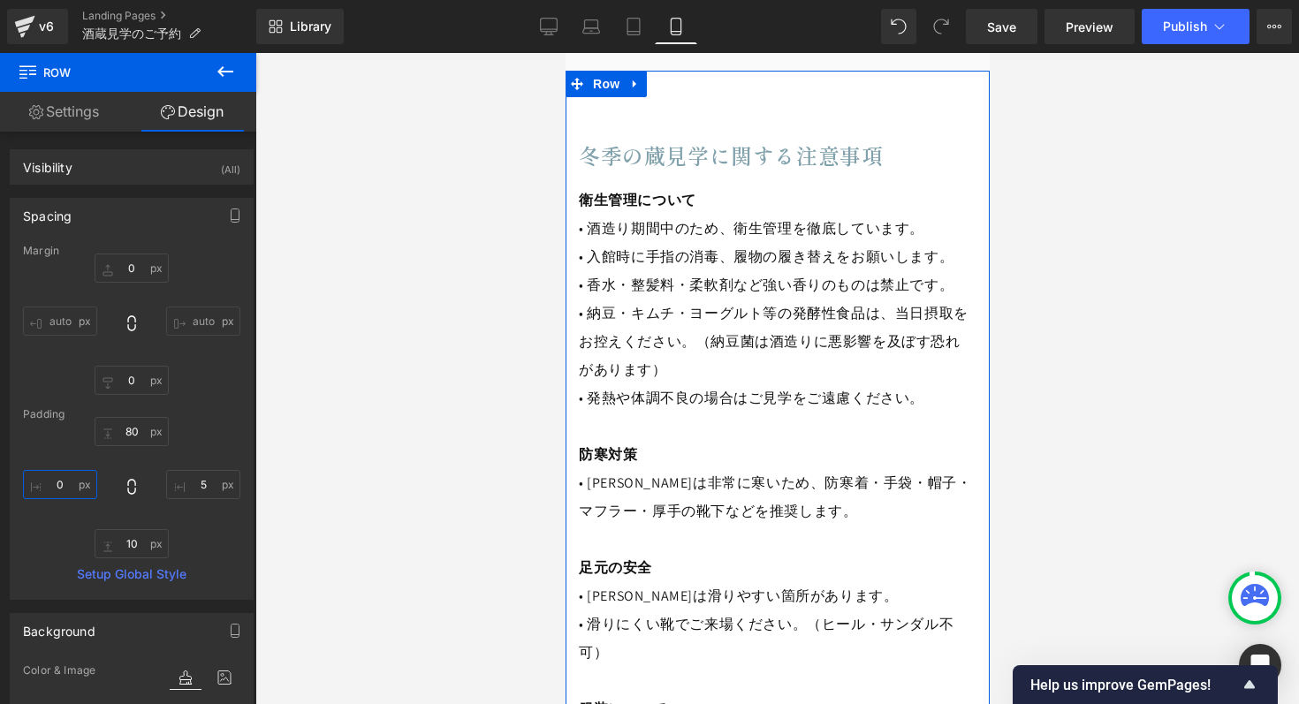
type input "0"
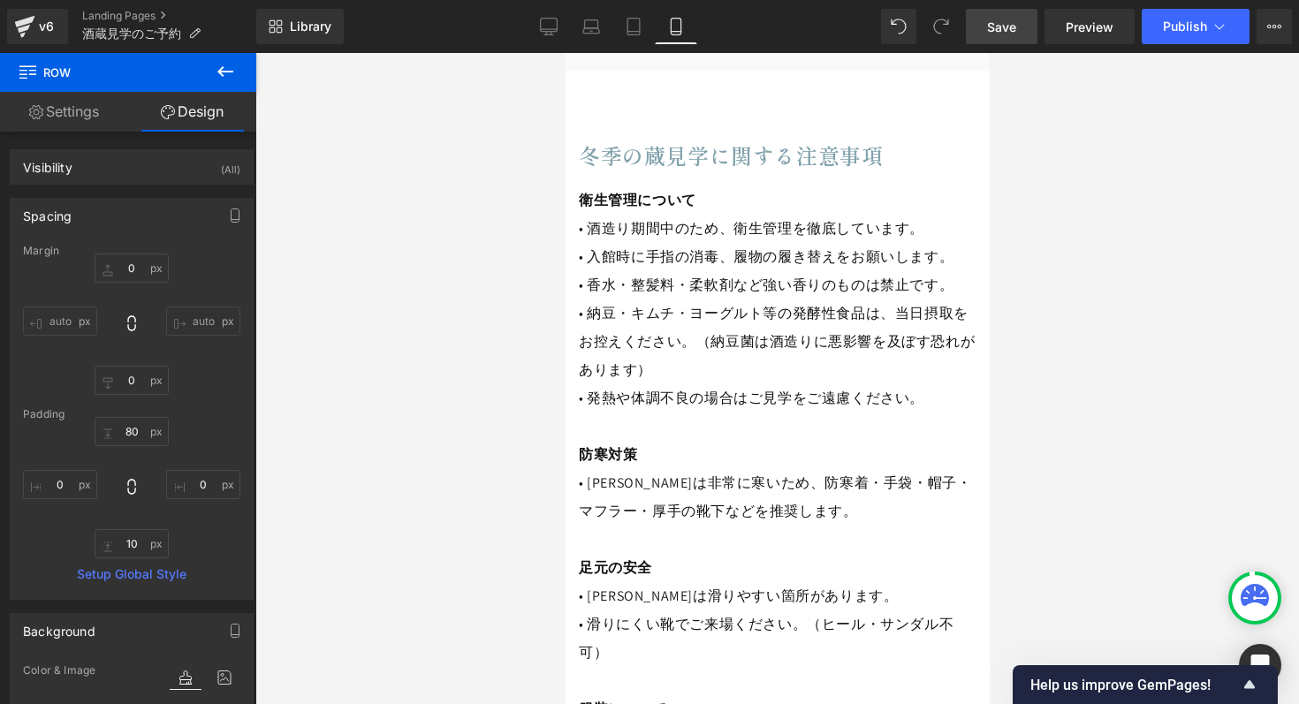
click at [997, 22] on span "Save" at bounding box center [1001, 27] width 29 height 19
click at [549, 33] on icon at bounding box center [549, 27] width 18 height 18
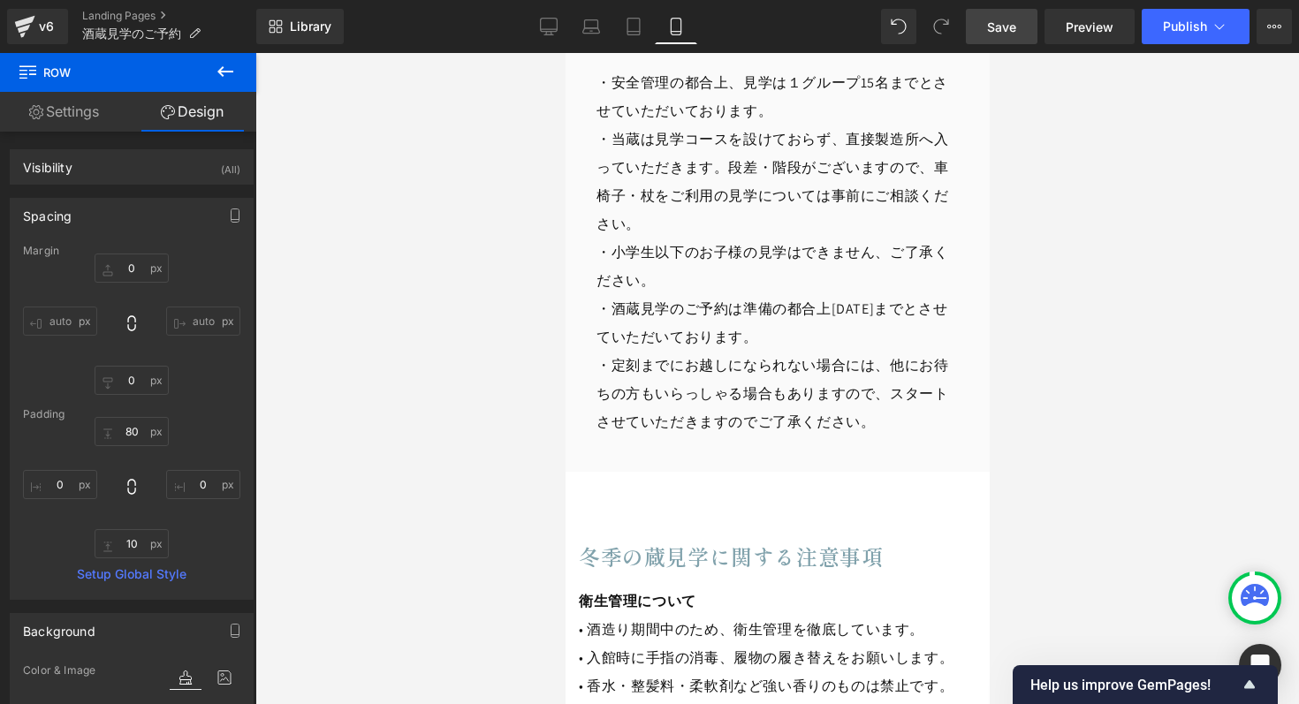
type input "0"
type input "100"
type input "0"
type input "10"
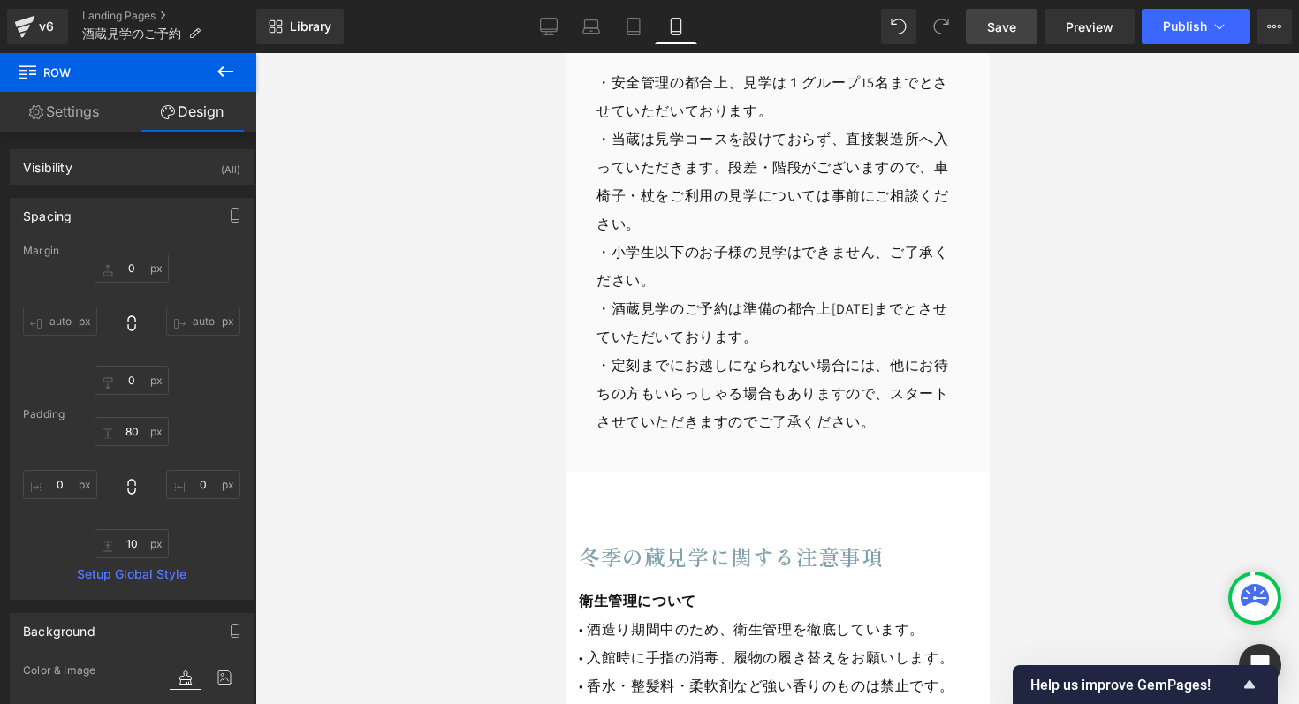
type input "0"
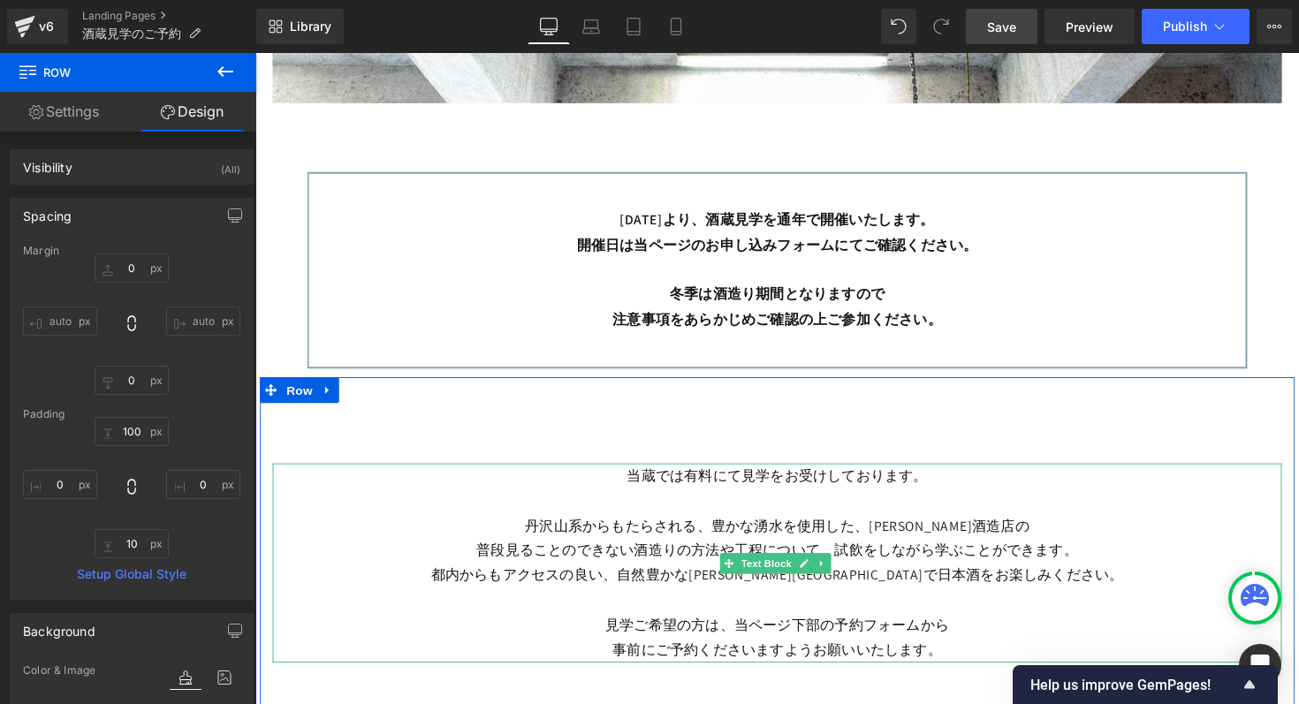
scroll to position [676, 0]
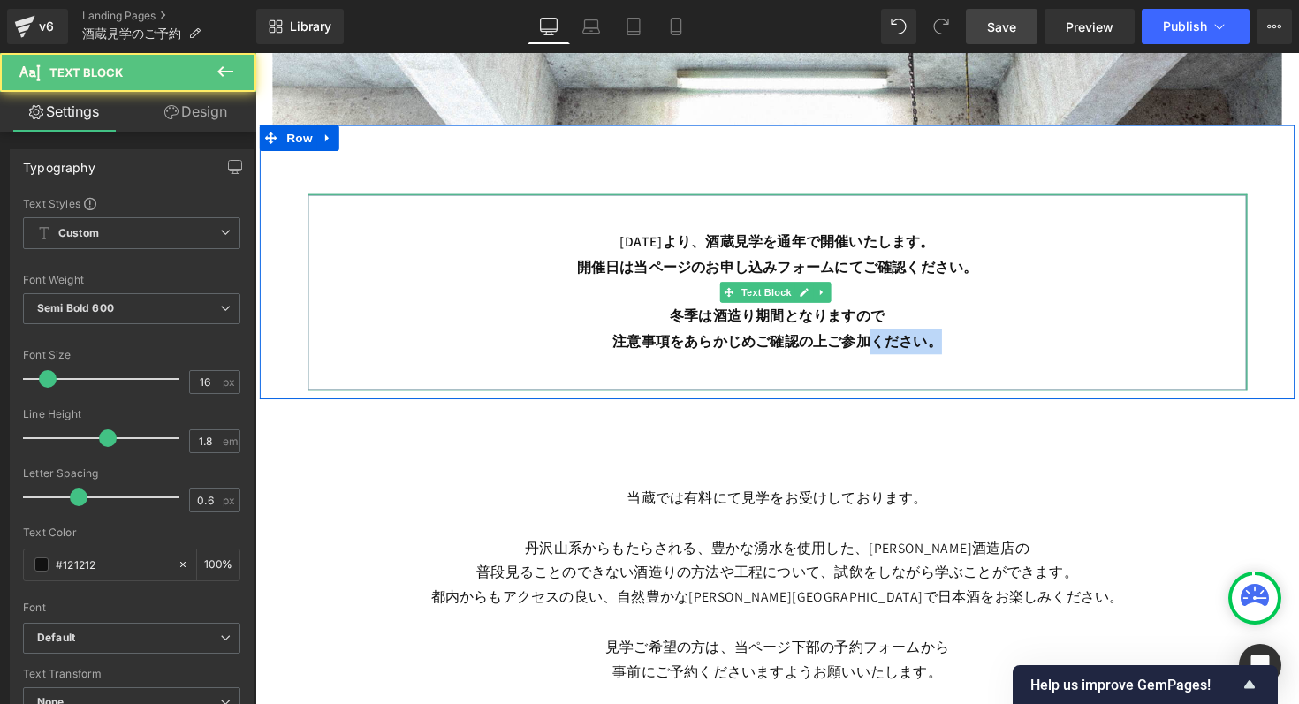
drag, startPoint x: 883, startPoint y: 346, endPoint x: 944, endPoint y: 347, distance: 61.8
click at [944, 347] on p "注意事項をあらかじめご確認の上ご参加ください。" at bounding box center [790, 350] width 924 height 26
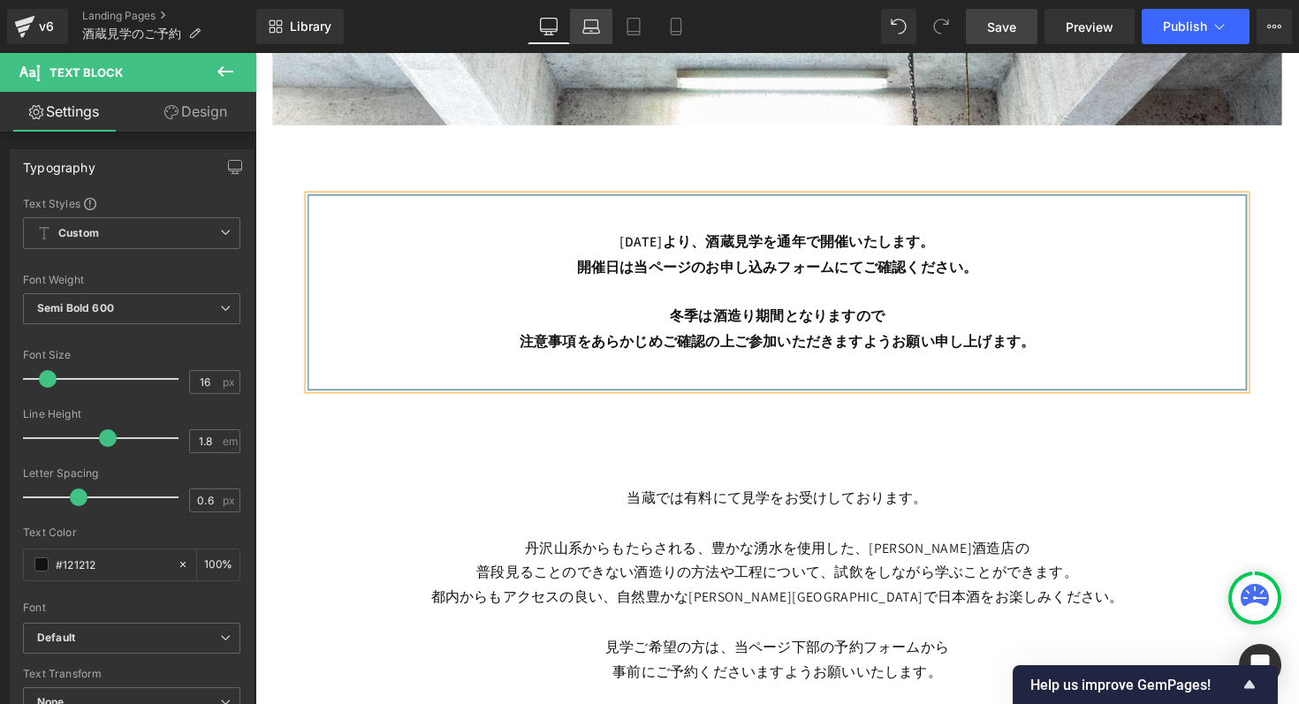
click at [602, 21] on link "Laptop" at bounding box center [591, 26] width 42 height 35
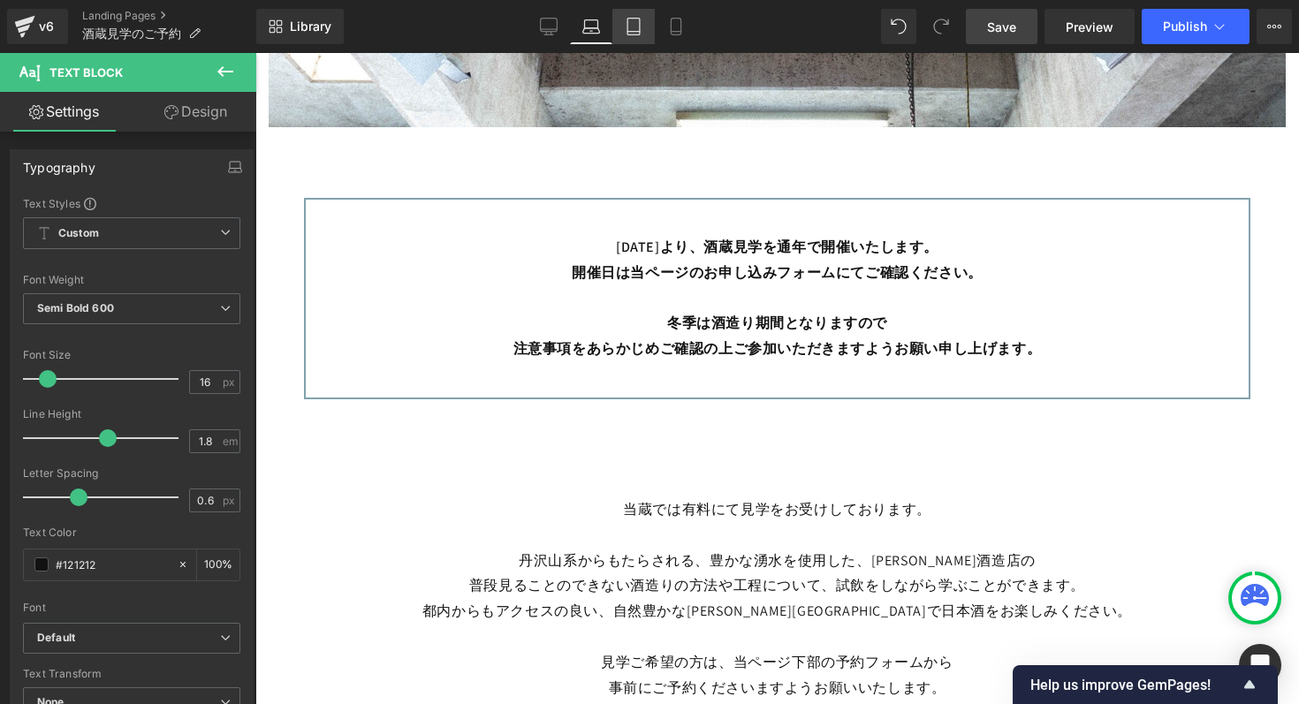
click at [631, 25] on icon at bounding box center [634, 27] width 18 height 18
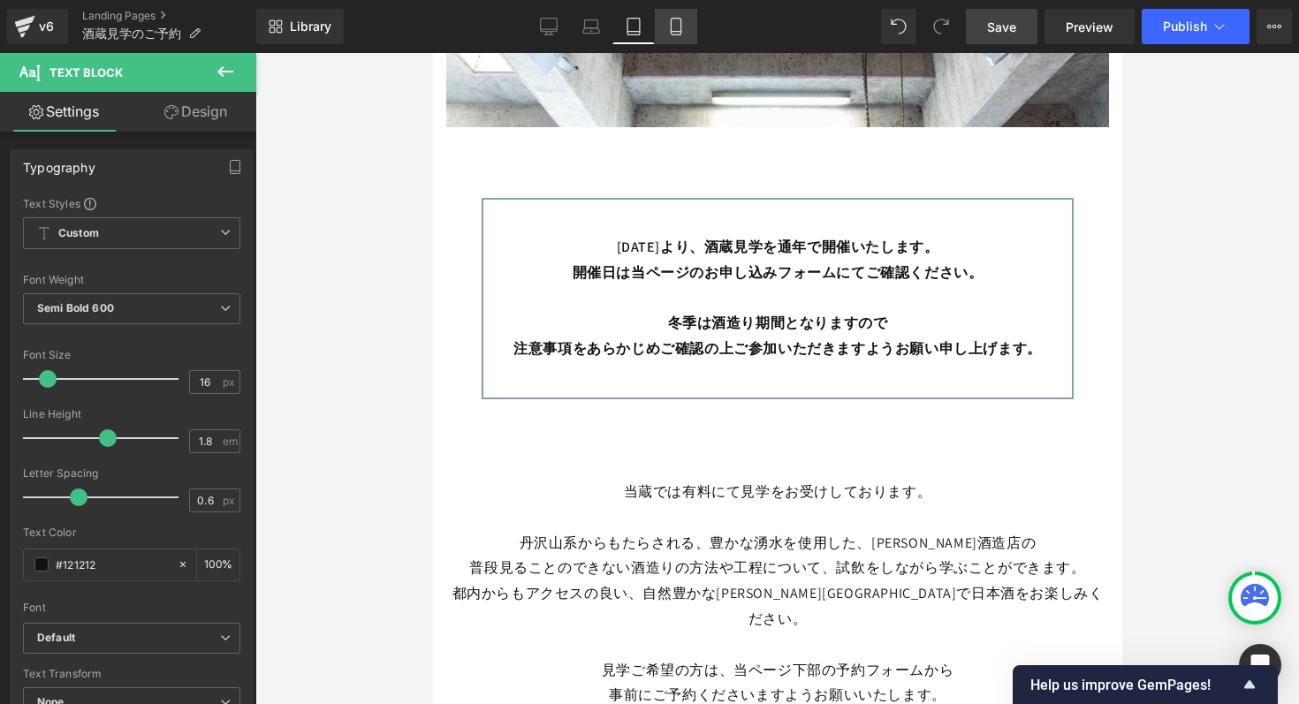
click at [662, 24] on link "Mobile" at bounding box center [676, 26] width 42 height 35
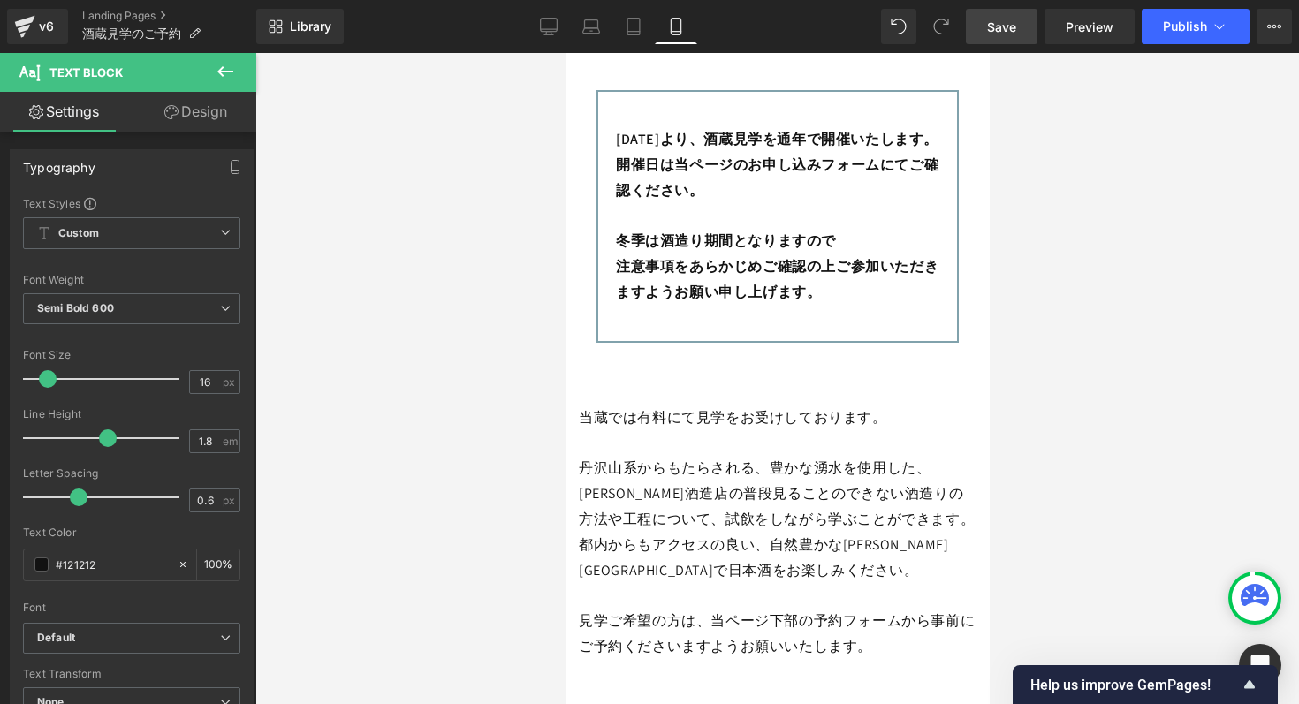
scroll to position [372, 0]
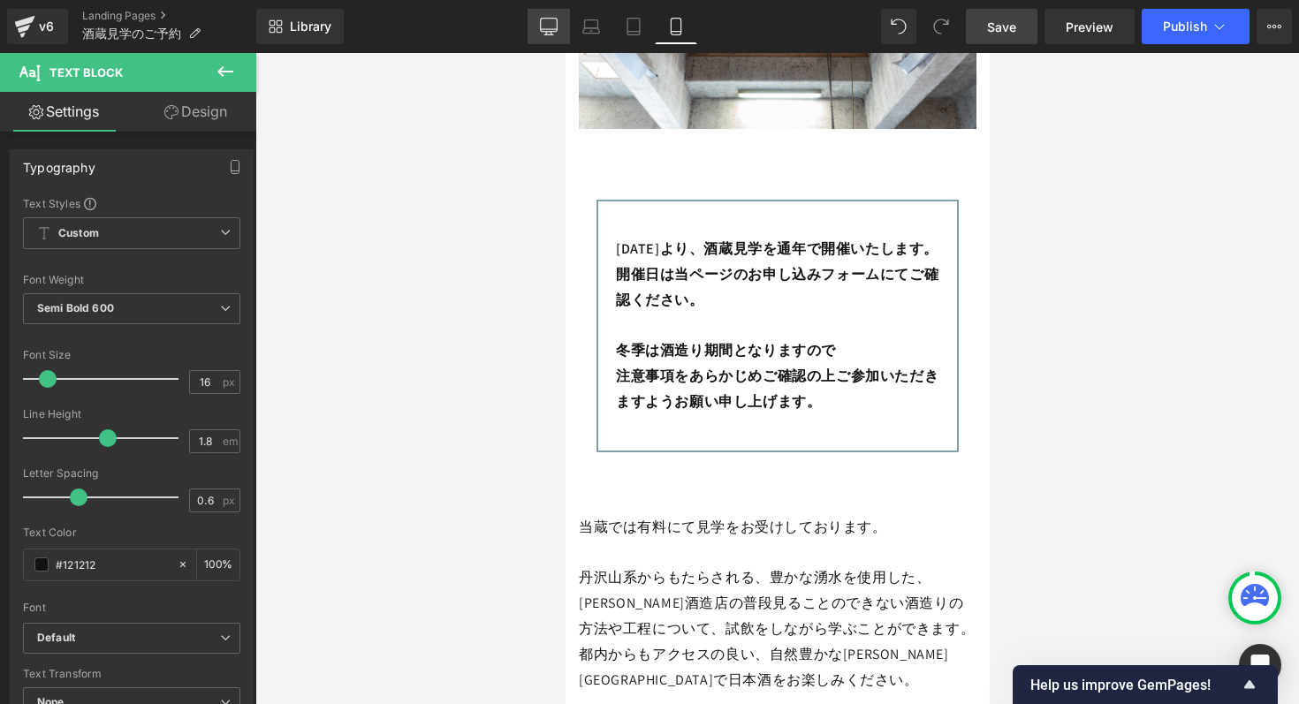
click at [558, 25] on link "Desktop" at bounding box center [548, 26] width 42 height 35
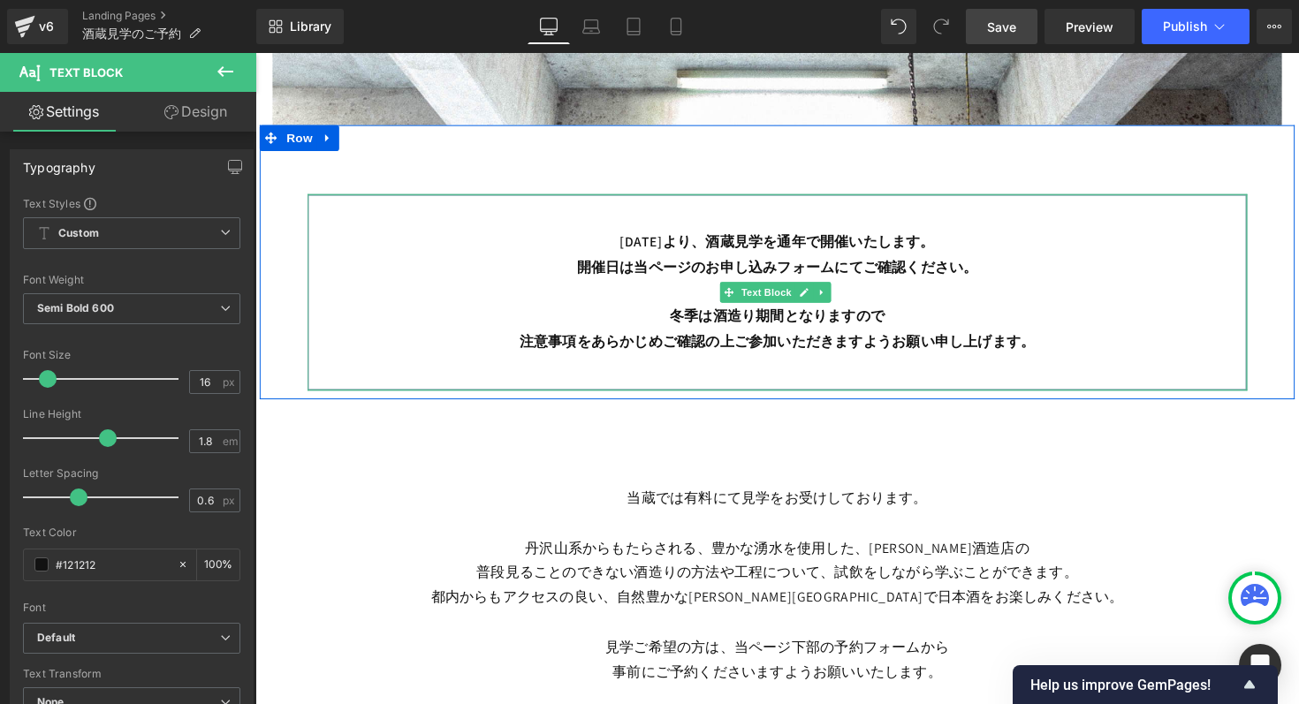
click at [903, 324] on p "冬季は酒造り期間となりますので" at bounding box center [790, 324] width 924 height 26
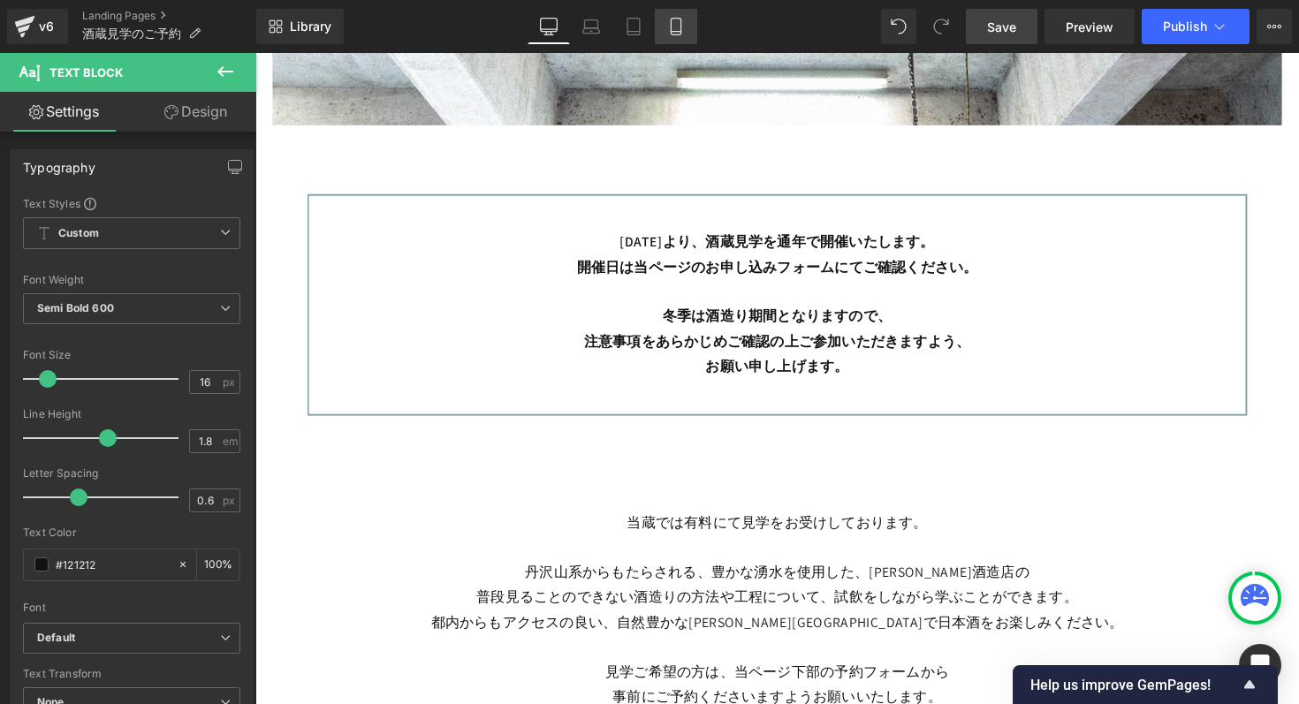
click at [677, 32] on icon at bounding box center [676, 32] width 10 height 0
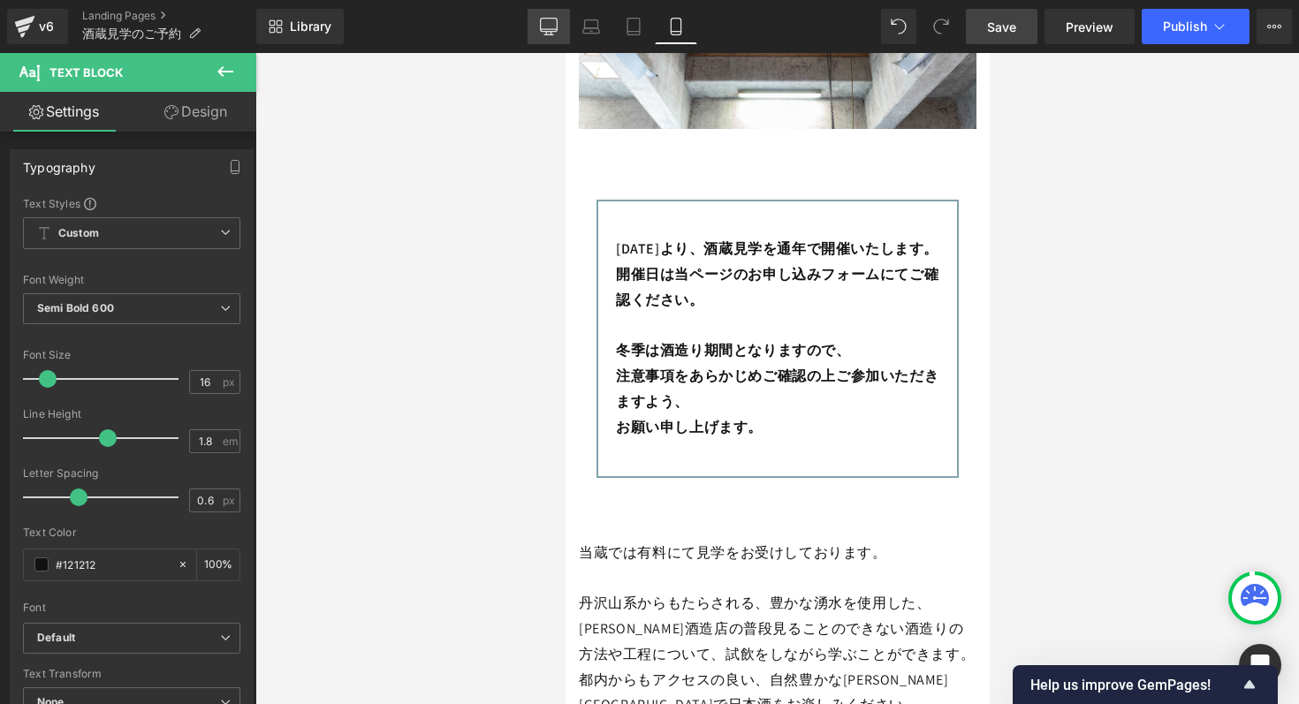
click at [550, 22] on icon at bounding box center [549, 27] width 18 height 18
type input "100"
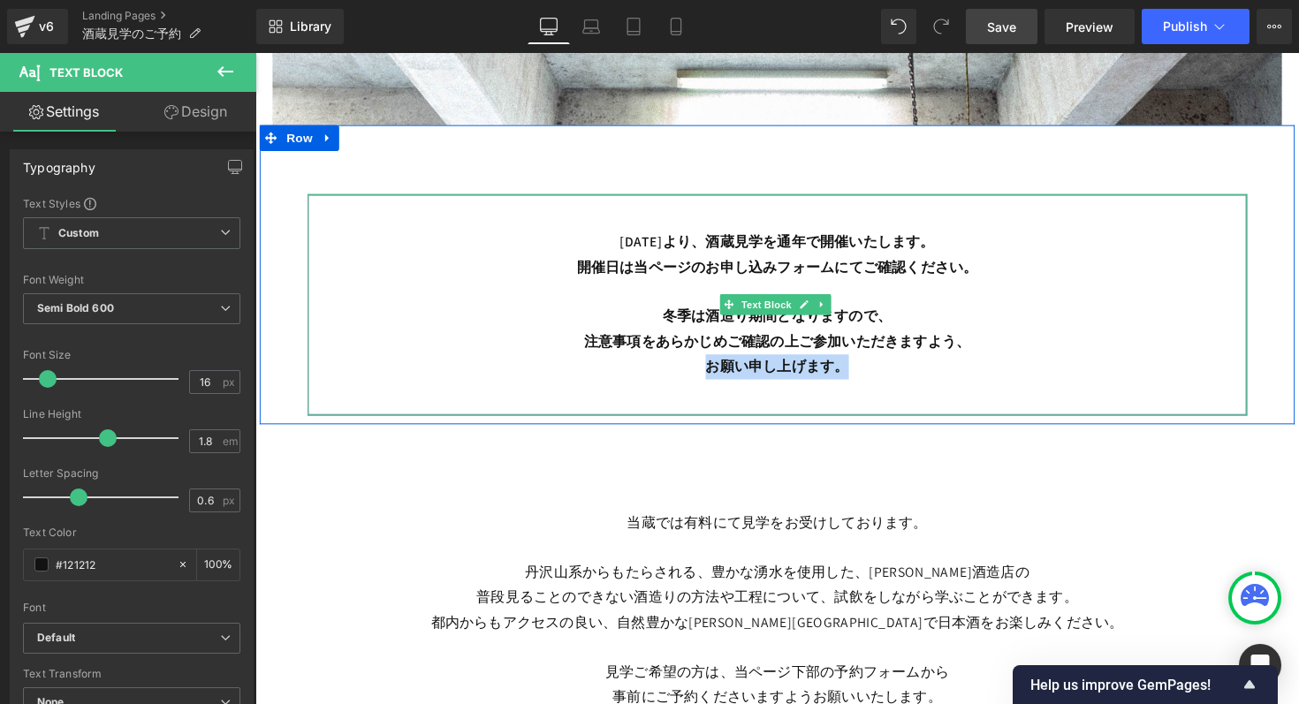
drag, startPoint x: 719, startPoint y: 375, endPoint x: 855, endPoint y: 374, distance: 136.1
click at [855, 374] on span "お願い申し上げます。" at bounding box center [790, 374] width 147 height 19
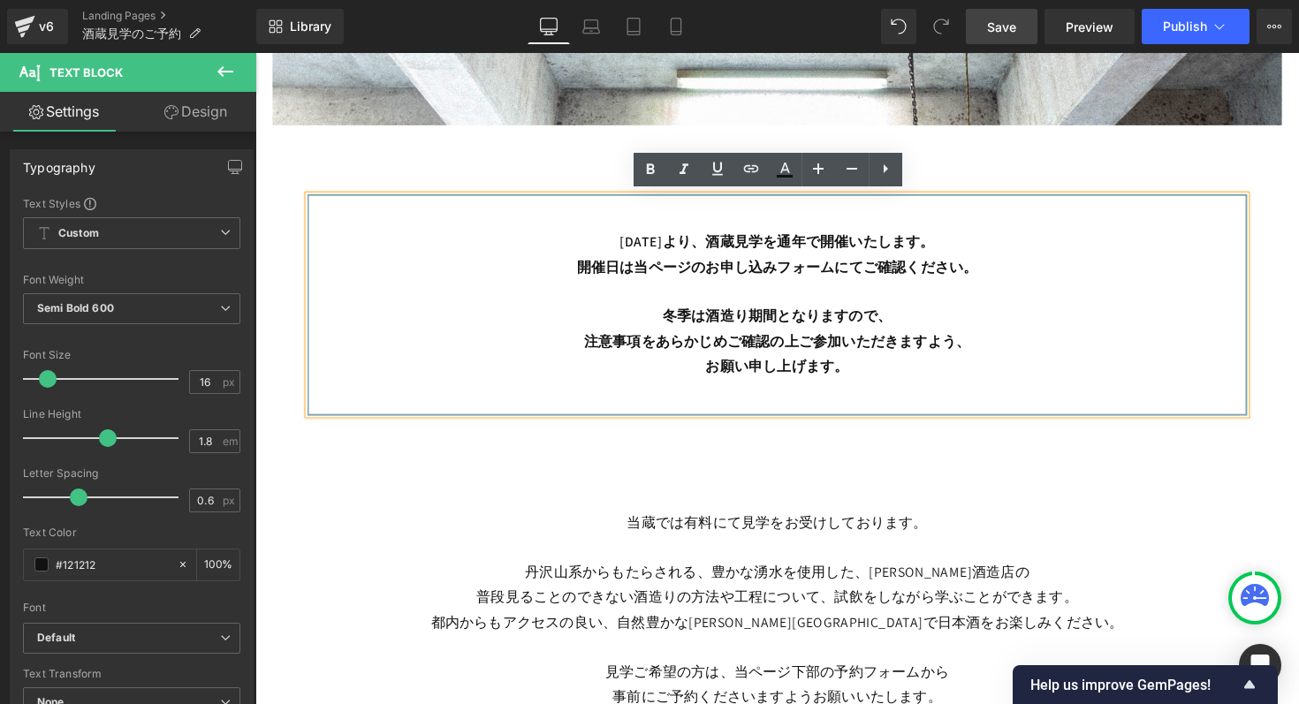
click at [965, 359] on p "注意事項をあらかじめご確認の上ご参加いただきますよう、" at bounding box center [790, 350] width 924 height 26
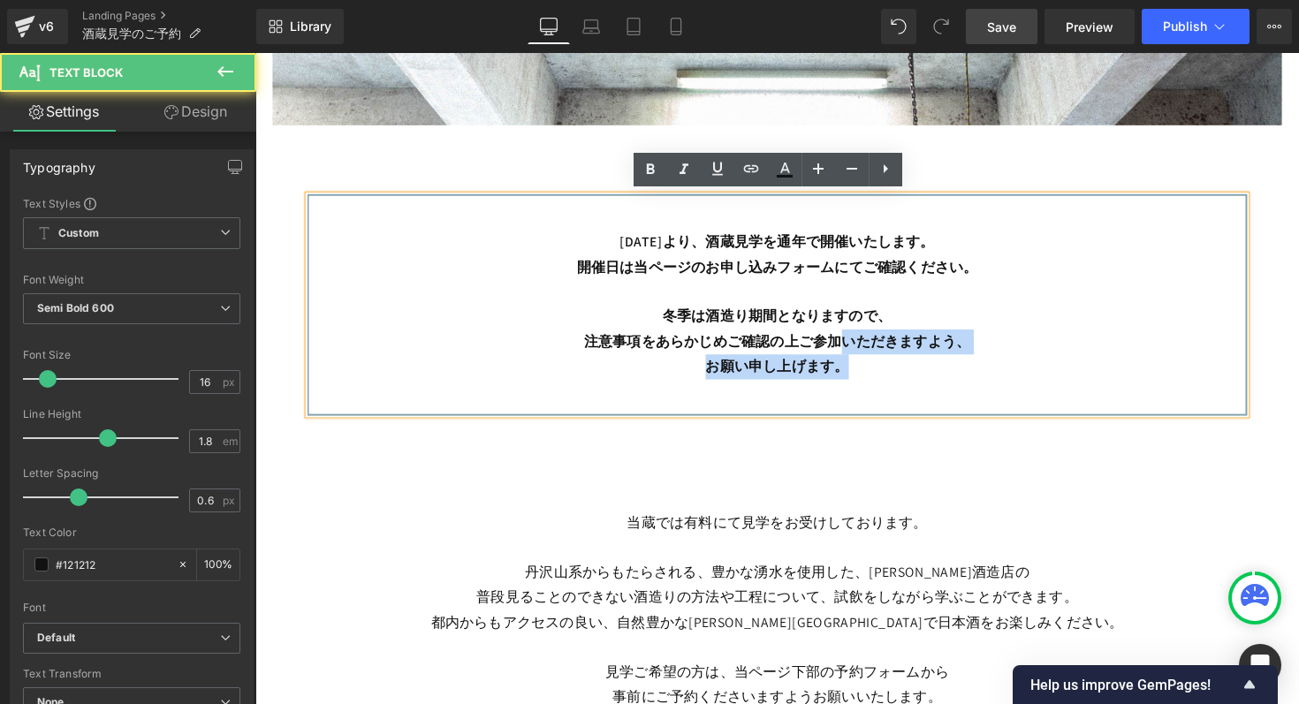
drag, startPoint x: 851, startPoint y: 348, endPoint x: 867, endPoint y: 375, distance: 30.9
click at [867, 375] on div "[DATE]より、酒蔵見学を通年で開催いたします。 開催日は当ページのお申し込みフォームにてご確認ください。 冬季は酒造り期間となりますので、 注意事項をあら…" at bounding box center [789, 311] width 963 height 227
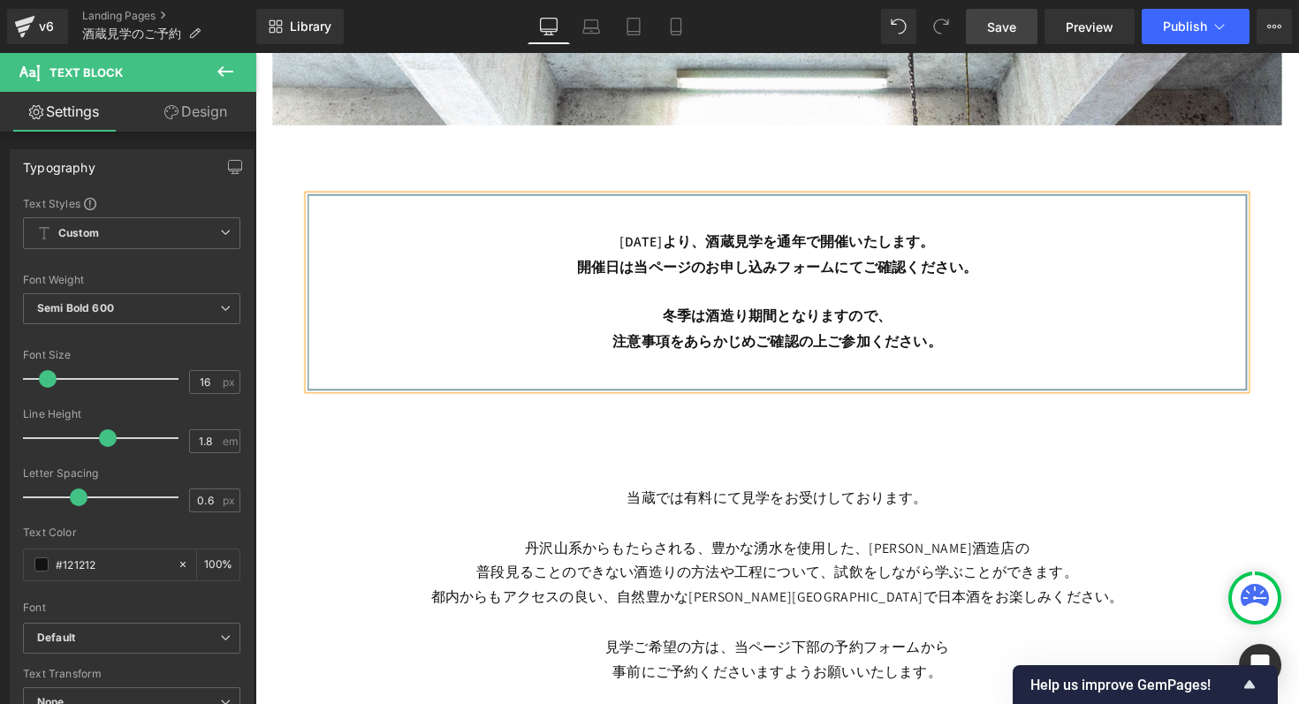
click at [736, 132] on div "[DATE]より、酒蔵見学を通年で開催いたします。 開催日は当ページのお申し込みフォームにてご確認ください。 冬季は酒造り期間となりますので、 注意事項をあら…" at bounding box center [790, 267] width 1060 height 281
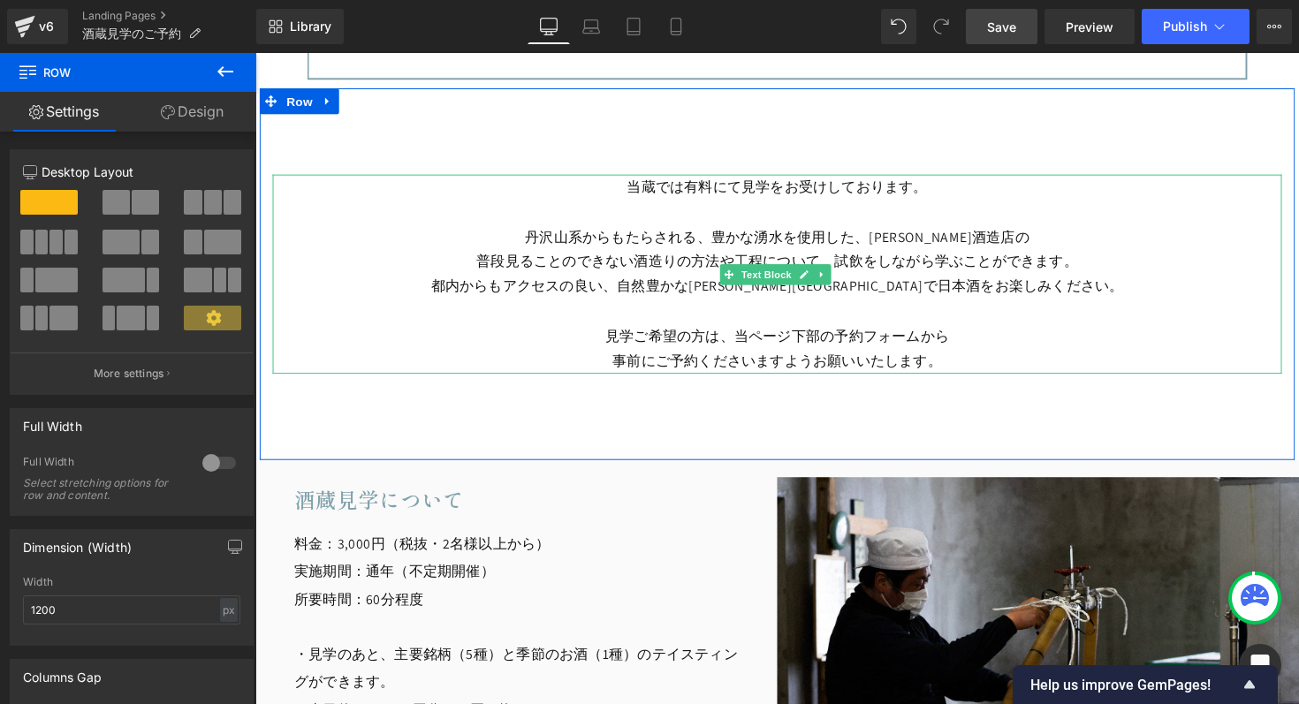
scroll to position [1321, 0]
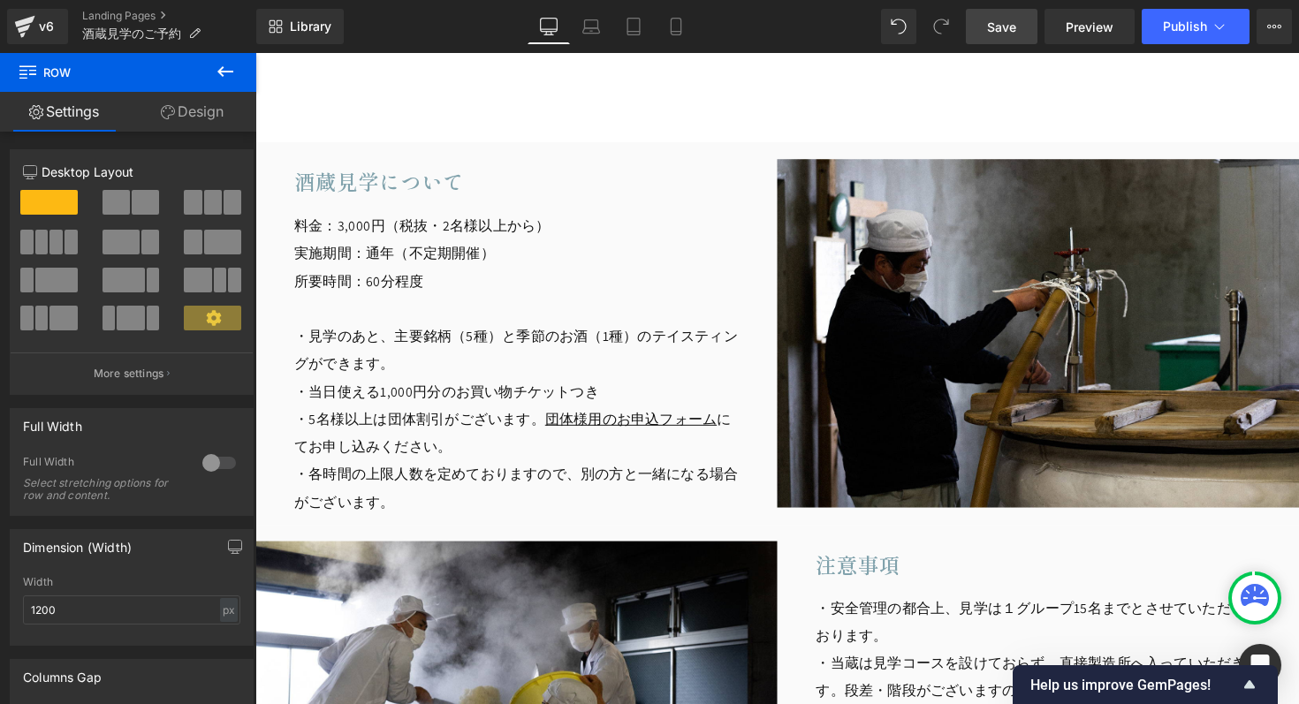
click at [1012, 27] on span "Save" at bounding box center [1001, 27] width 29 height 19
